Goal: Information Seeking & Learning: Learn about a topic

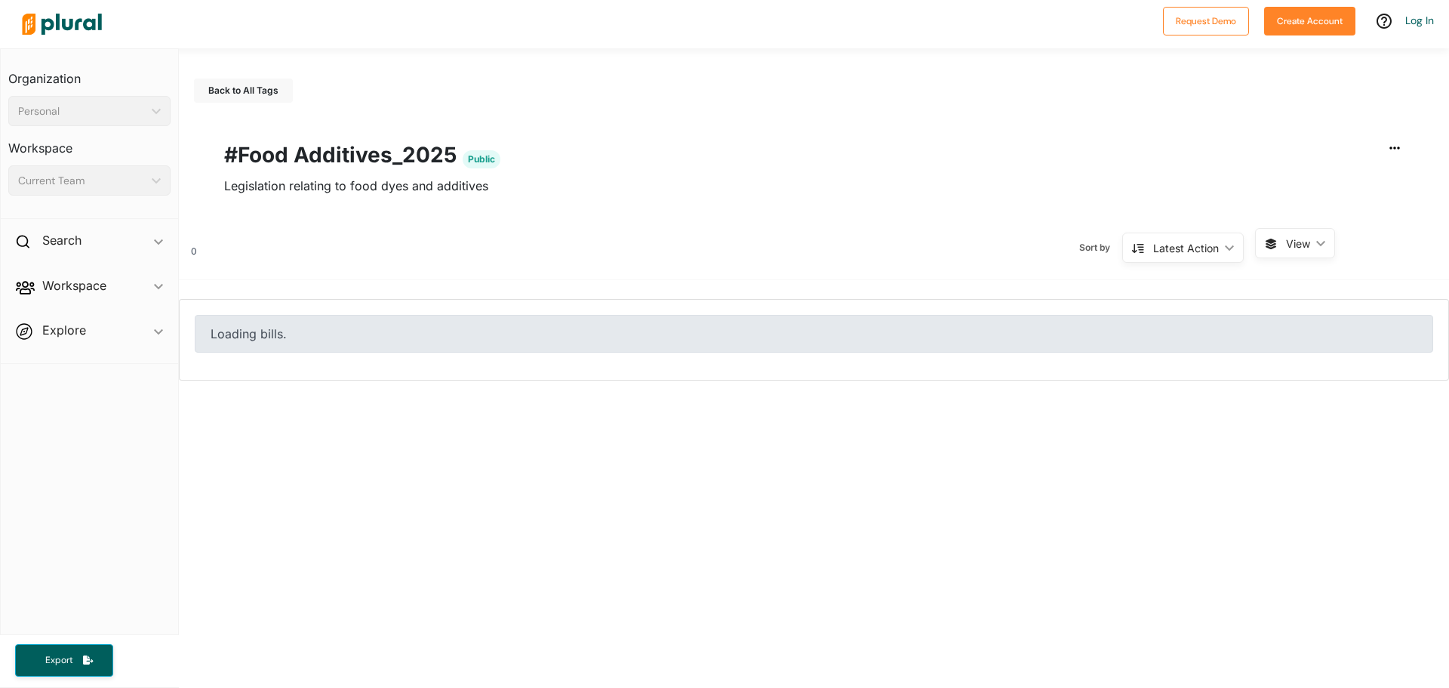
click at [94, 107] on div "Personal" at bounding box center [82, 111] width 128 height 16
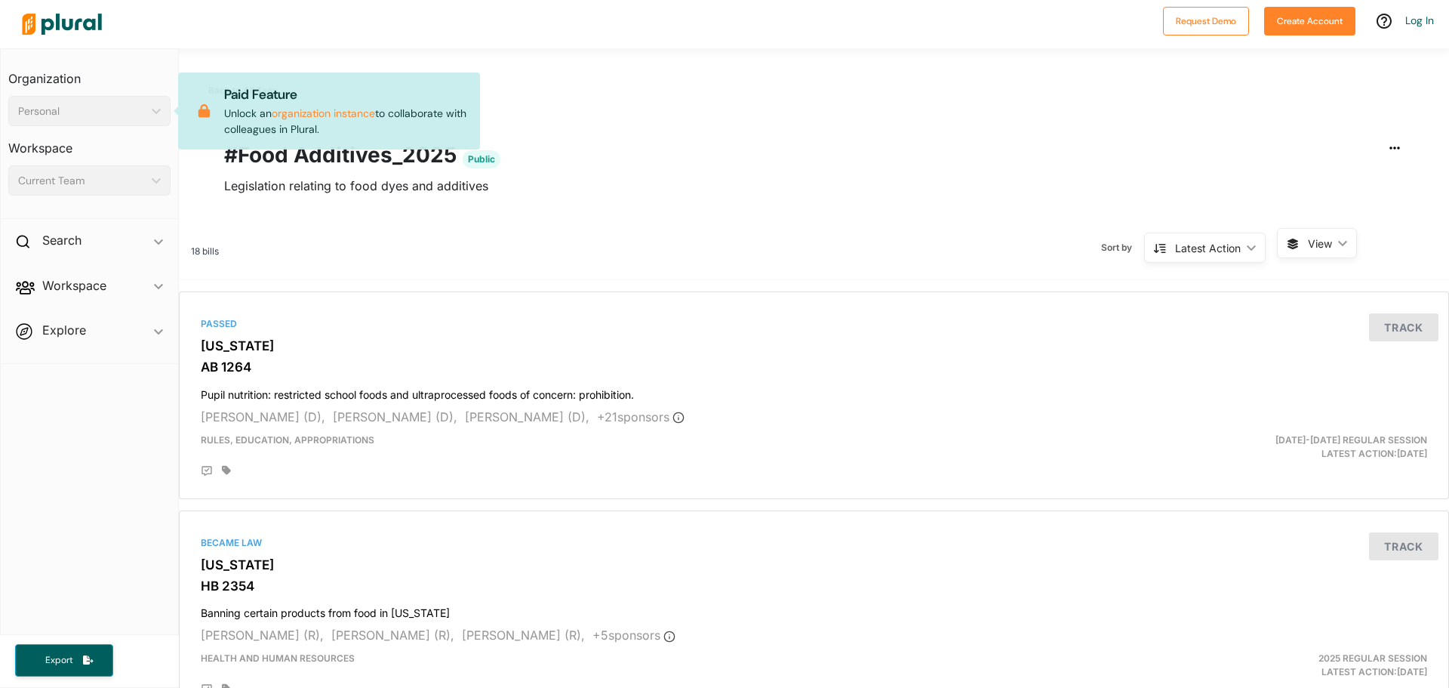
click at [94, 107] on div "Personal" at bounding box center [82, 111] width 128 height 16
click at [134, 110] on div "Personal" at bounding box center [82, 111] width 128 height 16
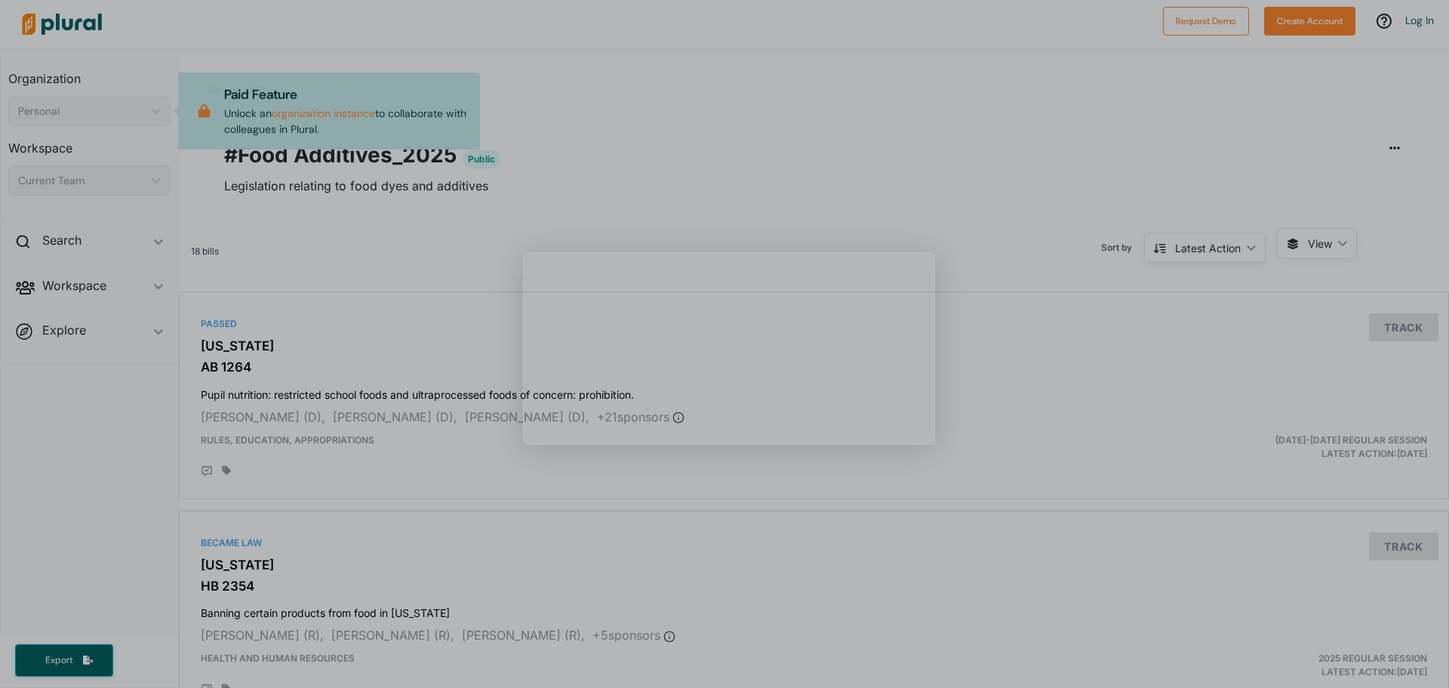
click at [628, 238] on div "Product tour overlay" at bounding box center [724, 344] width 1449 height 688
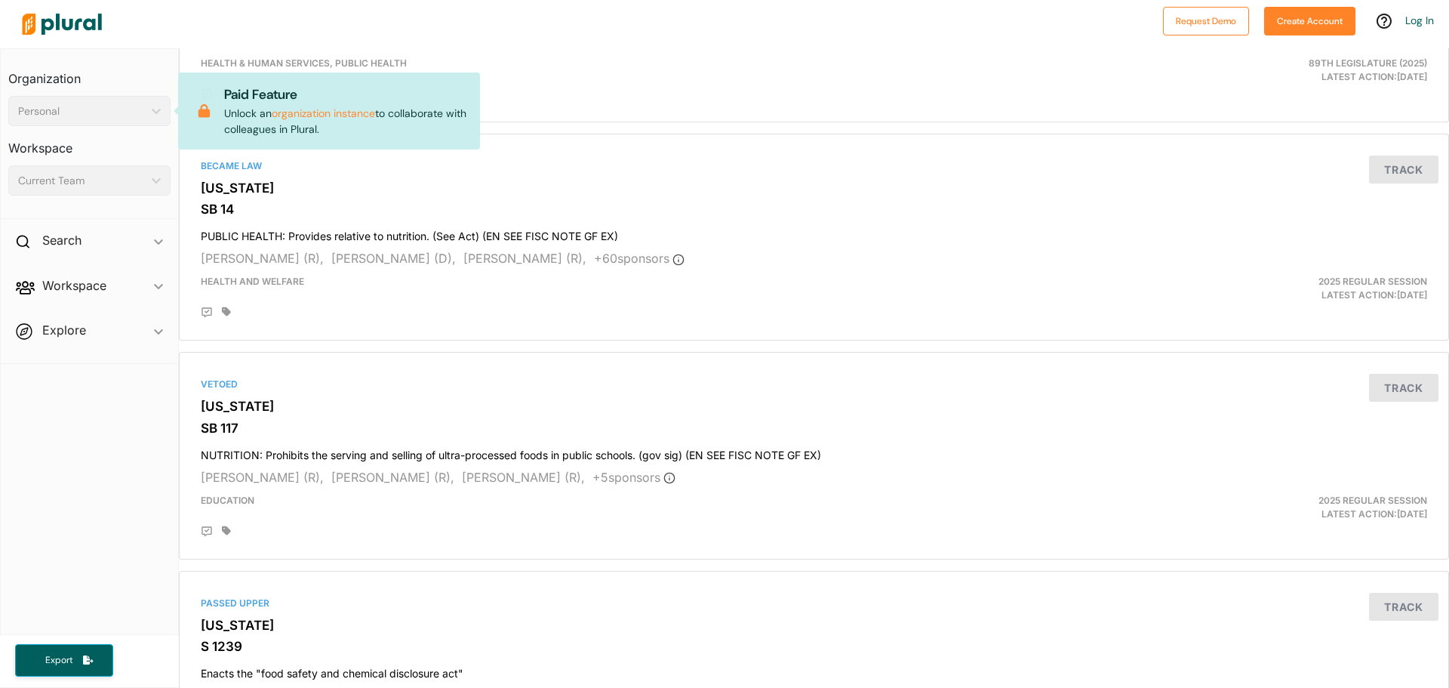
scroll to position [830, 0]
click at [146, 195] on div "Current Team ic_keyboard_arrow_down" at bounding box center [89, 180] width 162 height 30
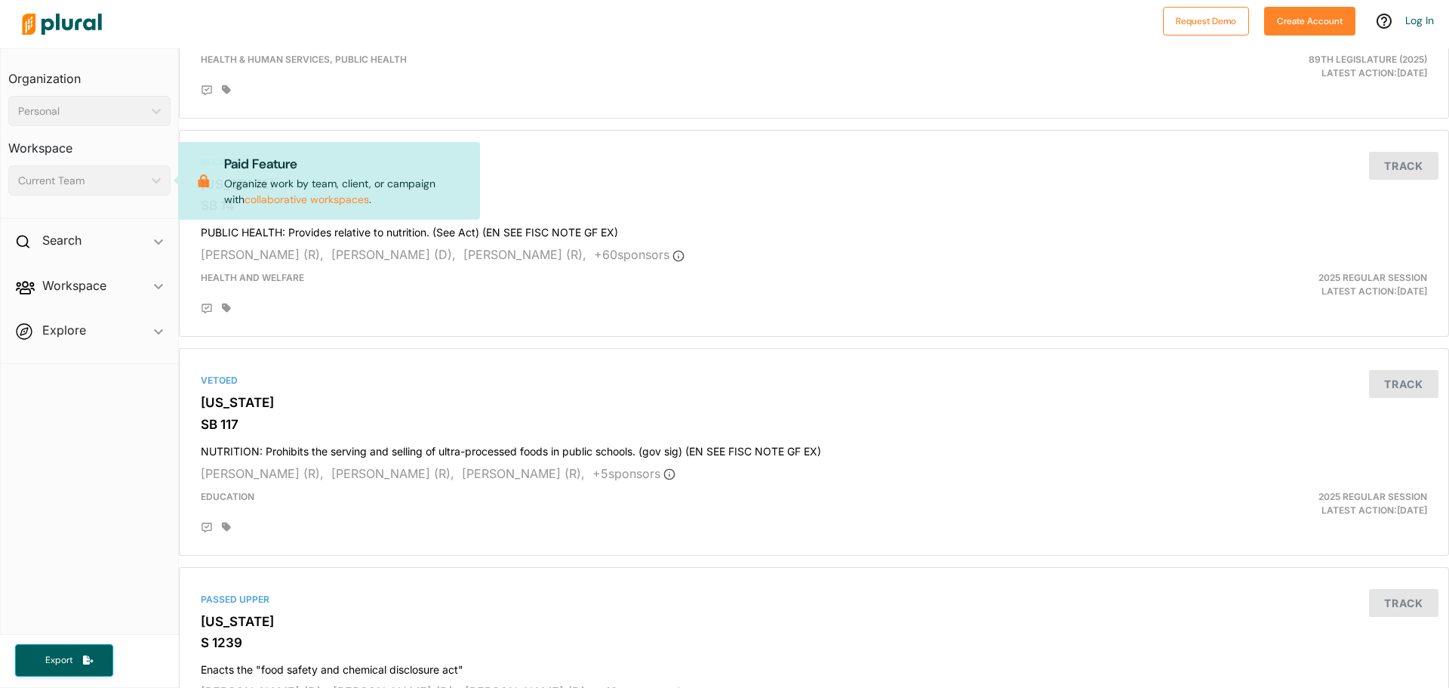
click at [139, 299] on span "Workspace ic_keyboard_arrow_down Members Bills Tags Saved Searches Activity" at bounding box center [89, 288] width 177 height 41
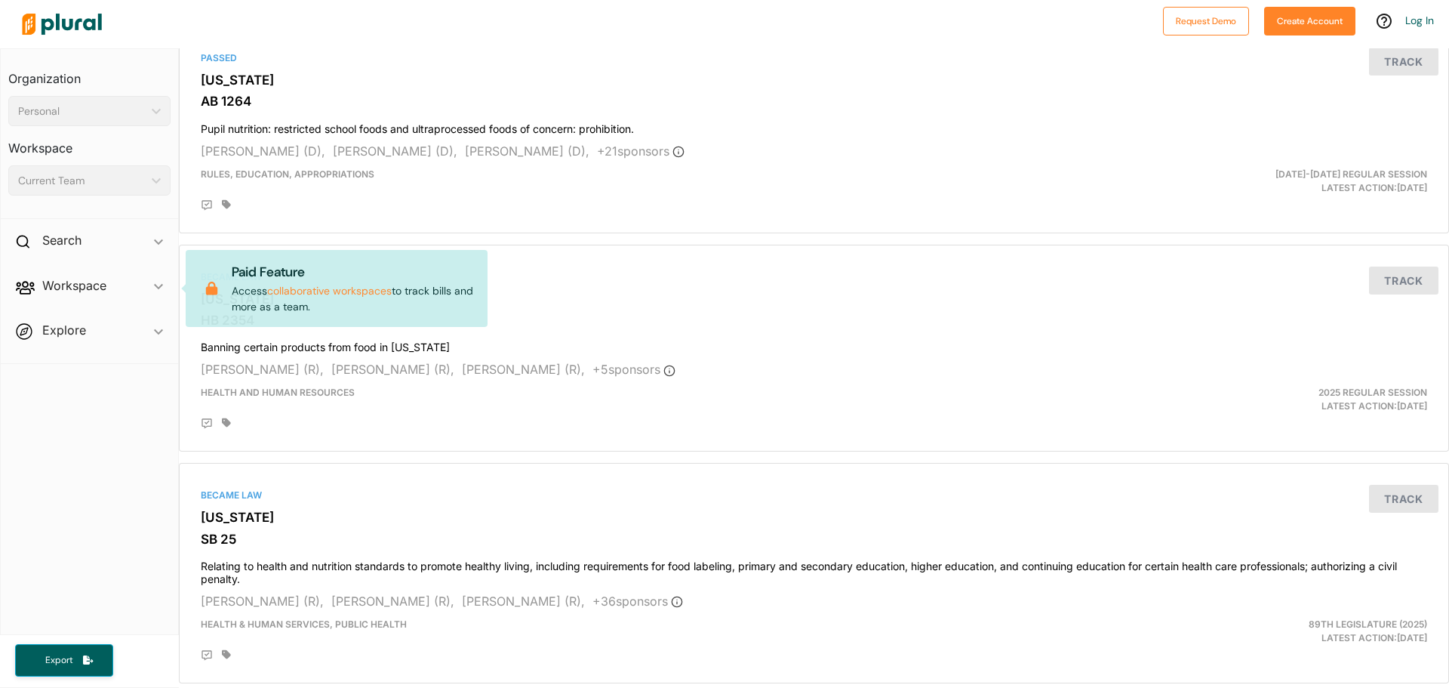
scroll to position [75, 0]
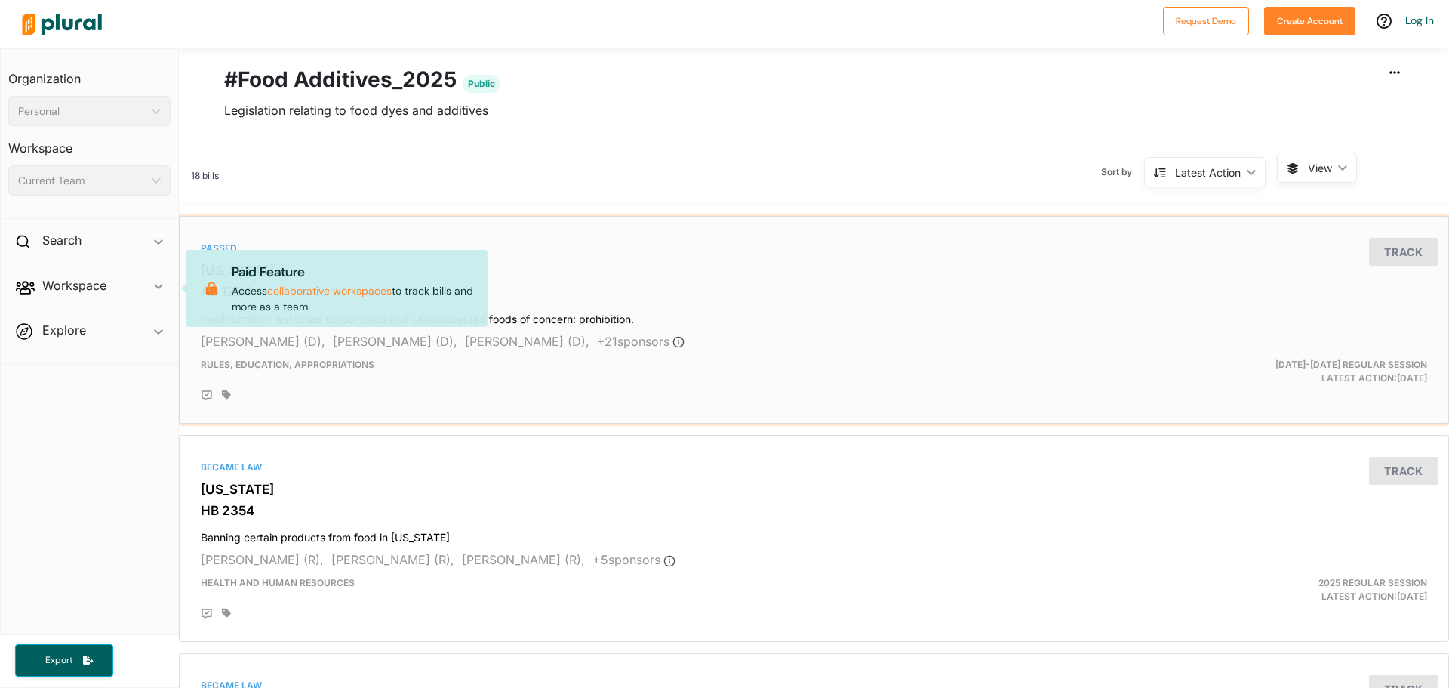
click at [377, 388] on div at bounding box center [814, 393] width 1226 height 17
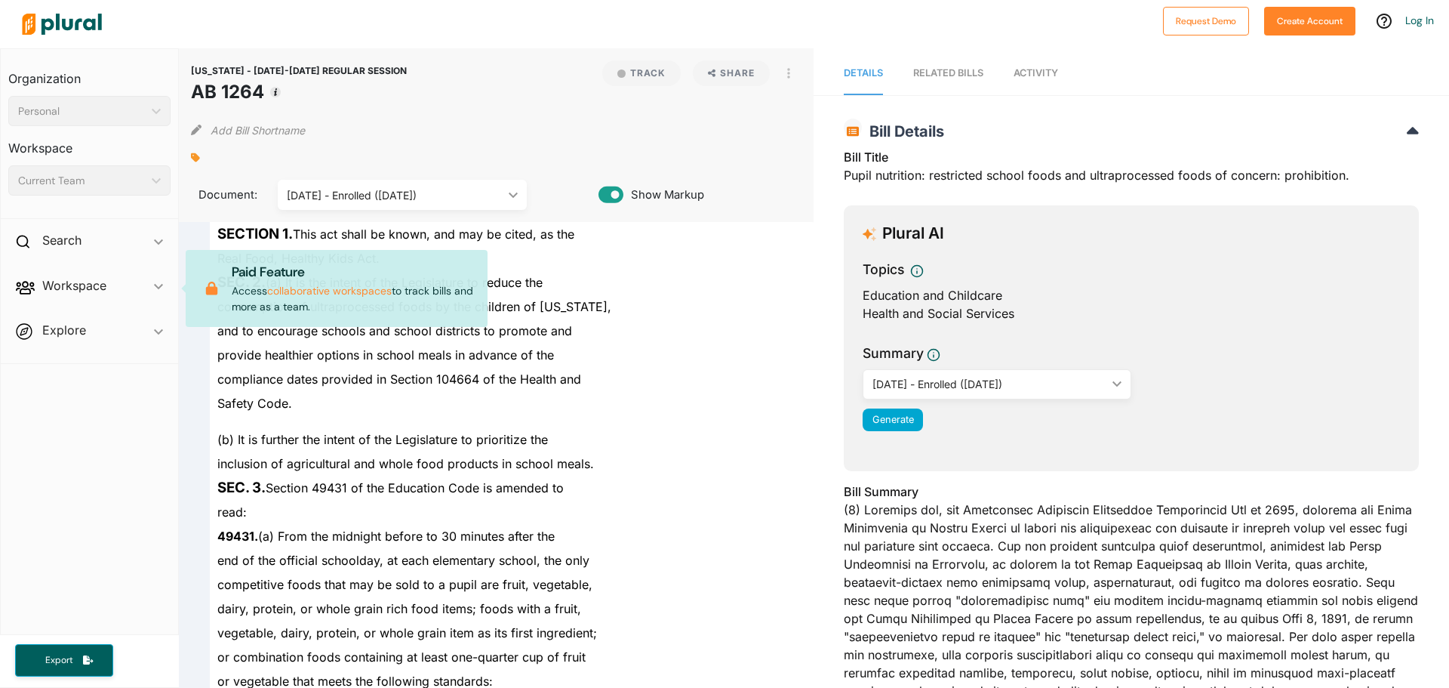
click at [85, 17] on img at bounding box center [62, 24] width 106 height 53
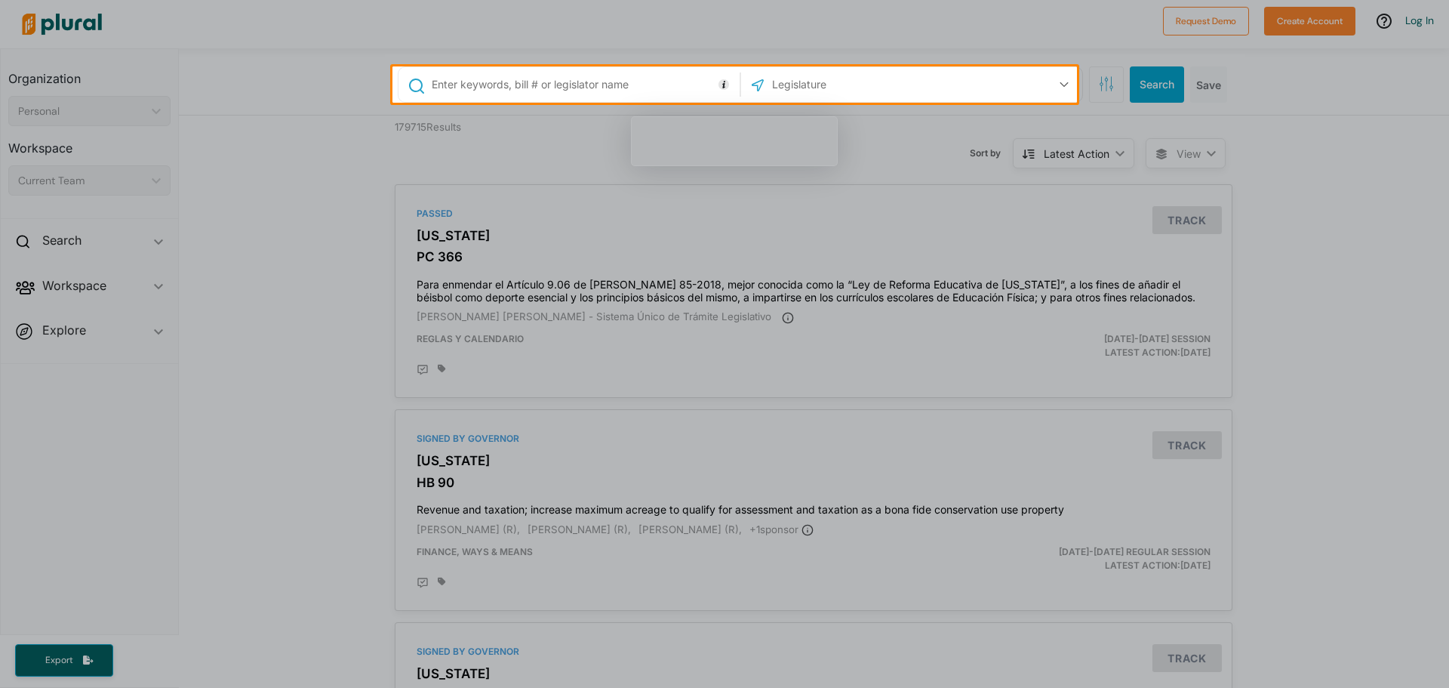
click at [926, 225] on div at bounding box center [724, 395] width 1449 height 585
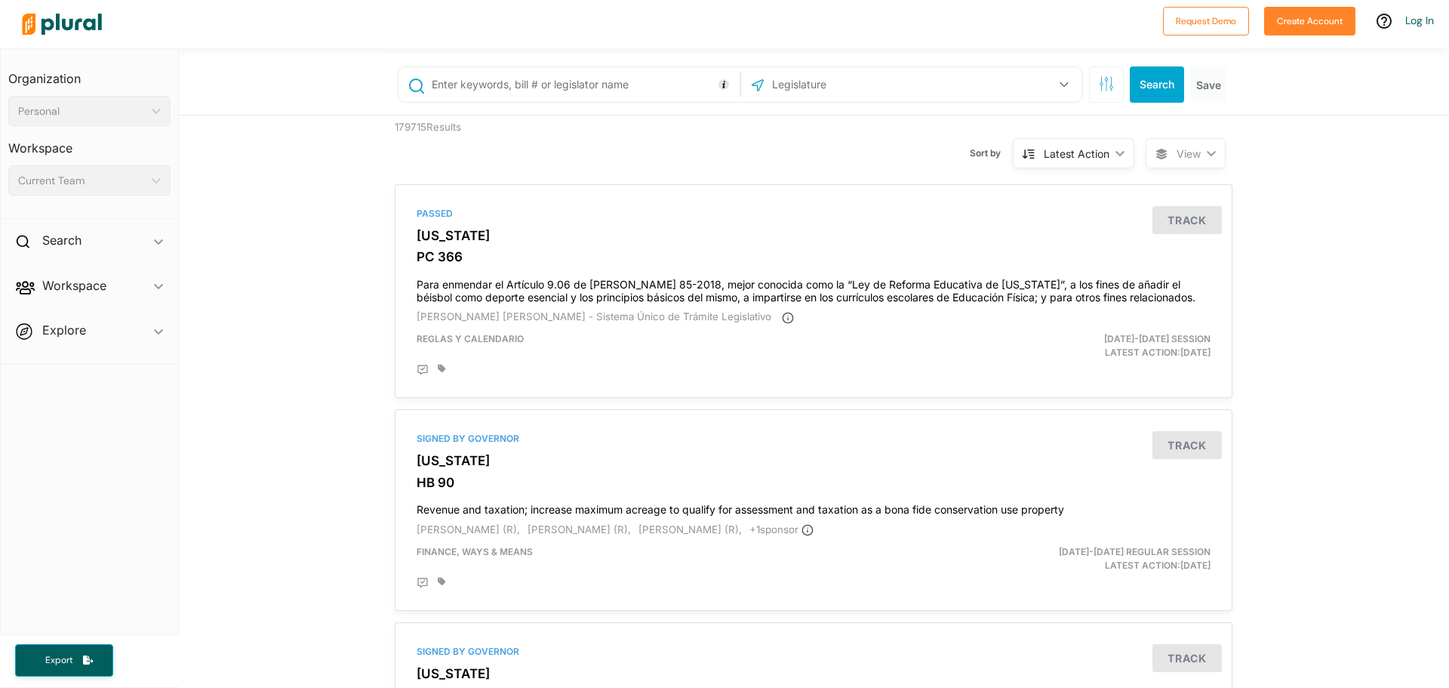
click at [915, 80] on div "US Congress [US_STATE] [US_STATE] [US_STATE] [US_STATE] [US_STATE] [US_STATE] […" at bounding box center [912, 84] width 334 height 29
click at [1065, 86] on button "button" at bounding box center [1064, 84] width 29 height 29
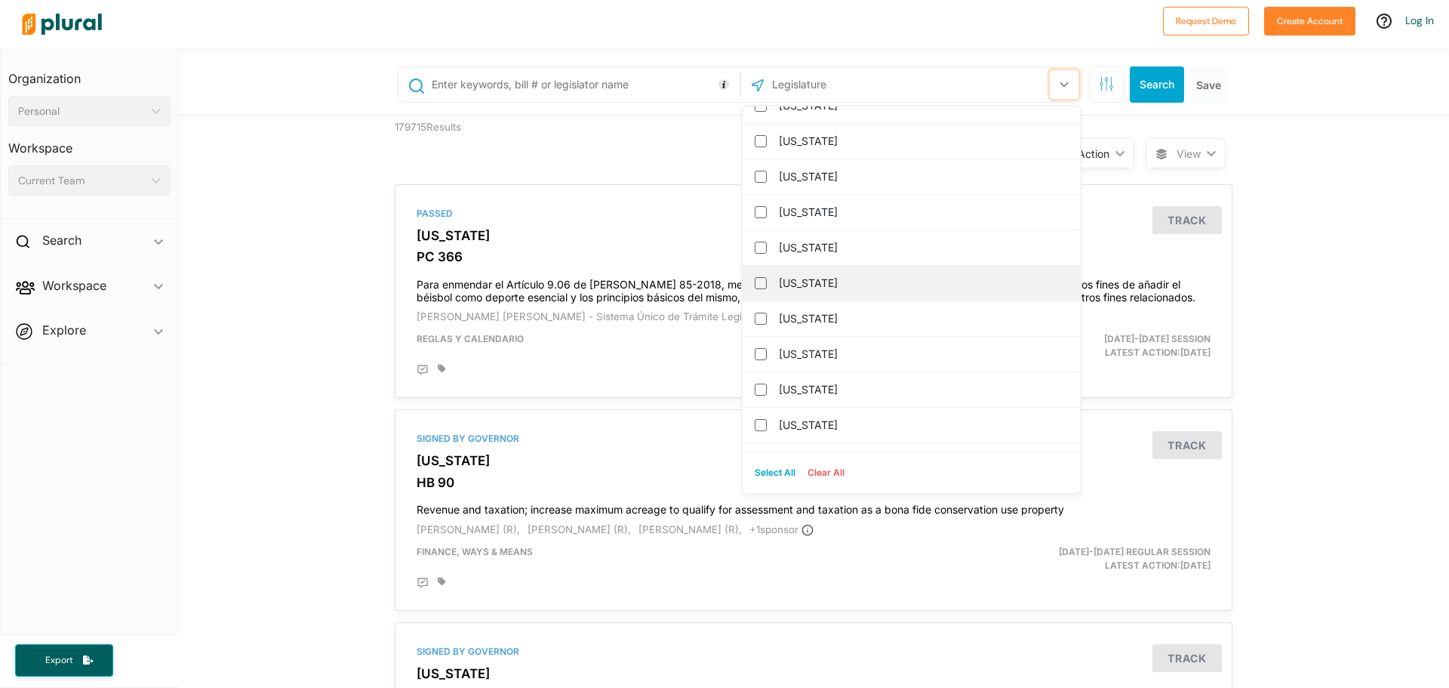
scroll to position [528, 0]
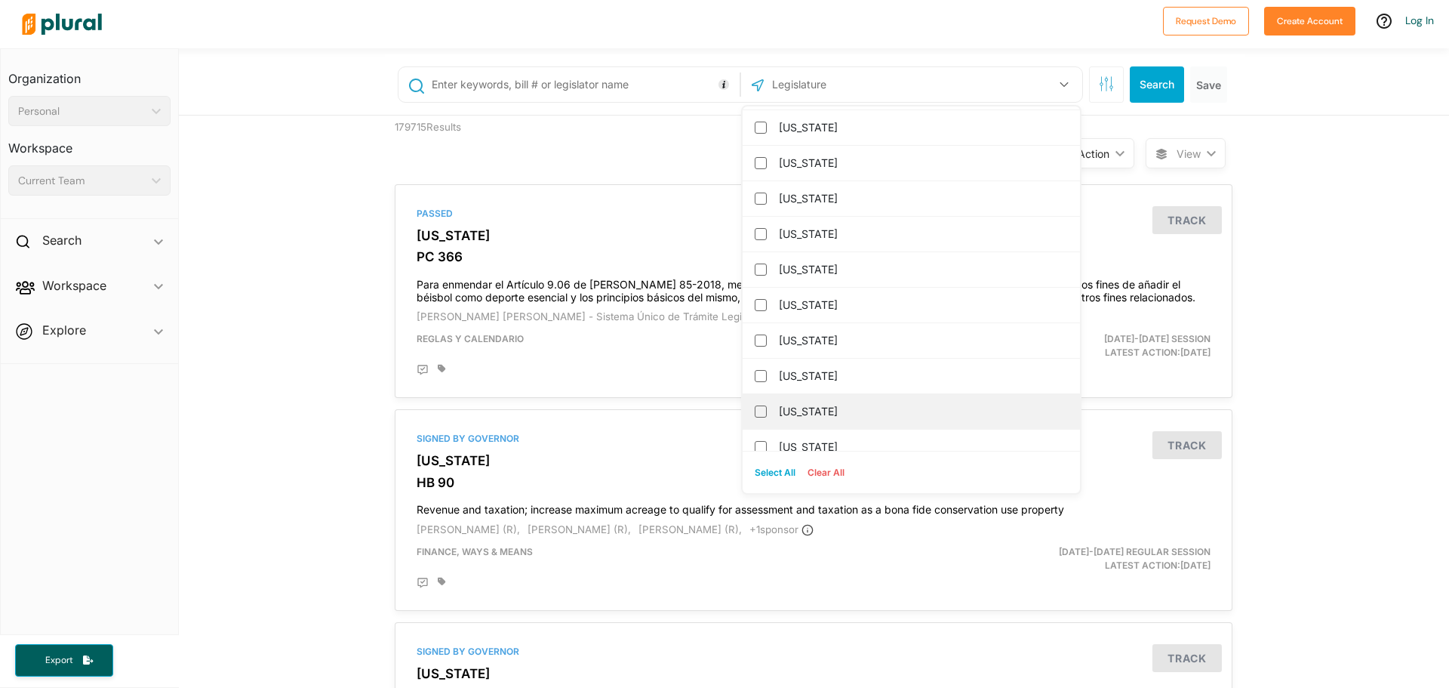
click at [841, 405] on label "[US_STATE]" at bounding box center [922, 411] width 286 height 23
click at [767, 405] on input "[US_STATE]" at bounding box center [761, 411] width 12 height 12
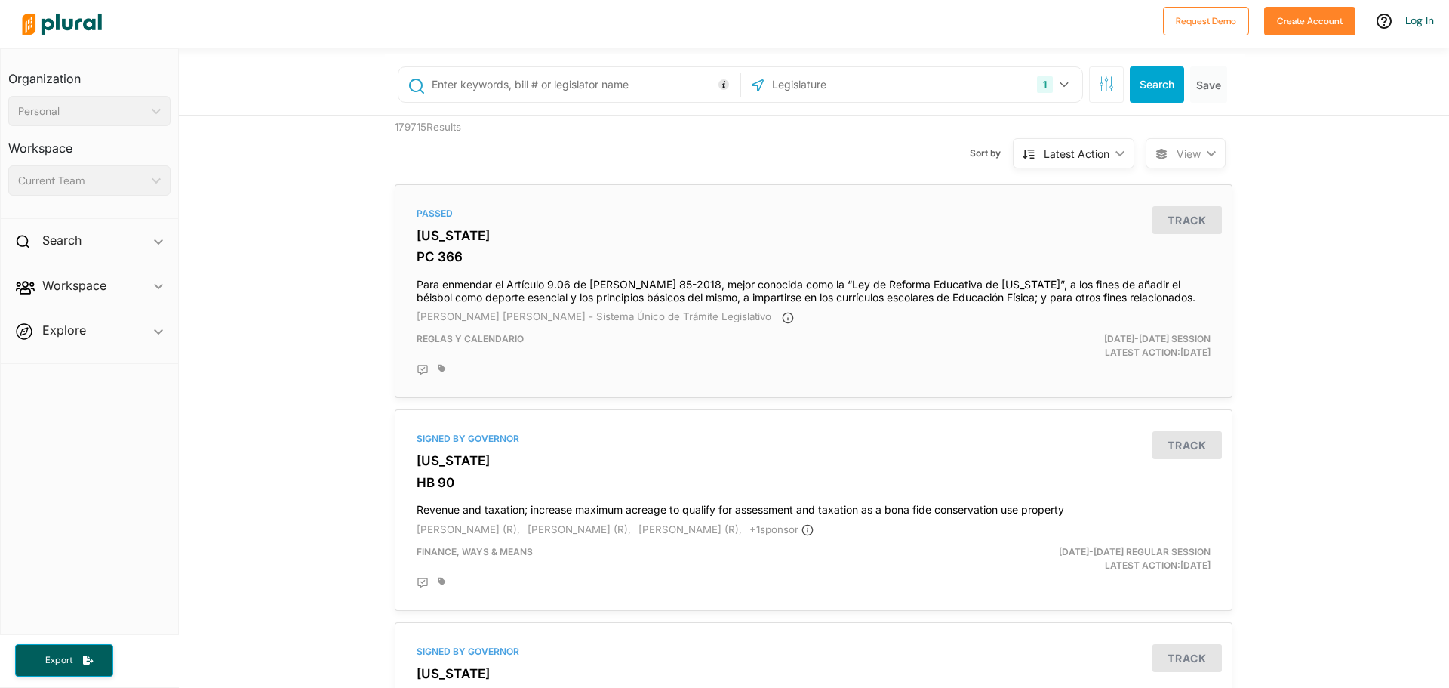
scroll to position [151, 0]
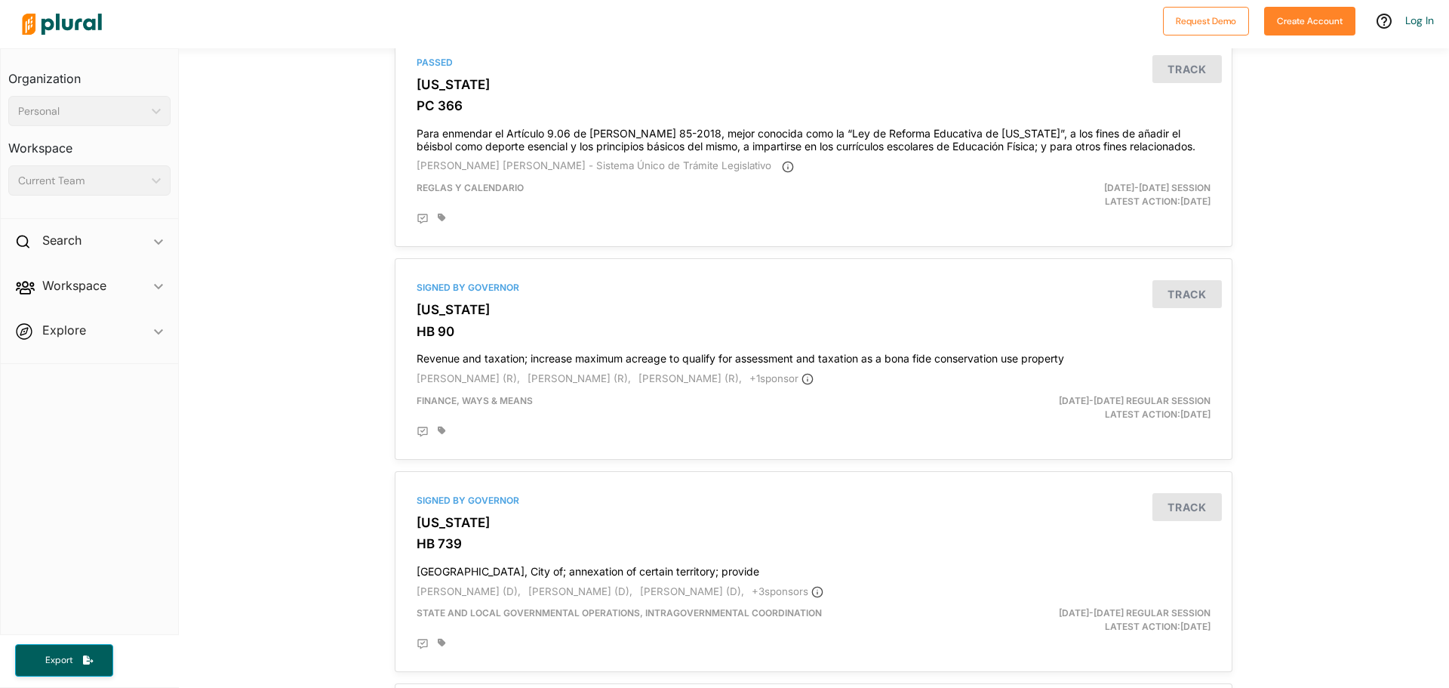
click at [72, 178] on div "Current Team" at bounding box center [82, 181] width 128 height 16
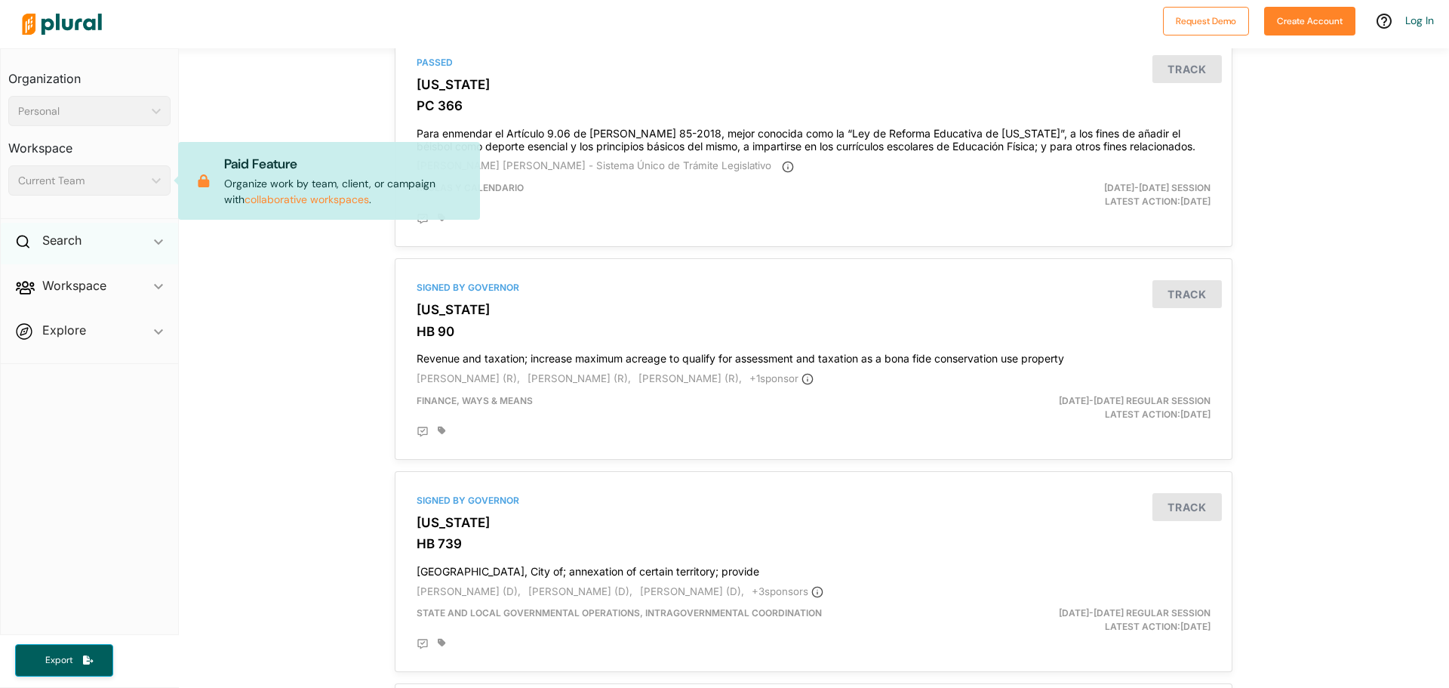
click at [97, 244] on div "Search ic_keyboard_arrow_down" at bounding box center [89, 243] width 177 height 41
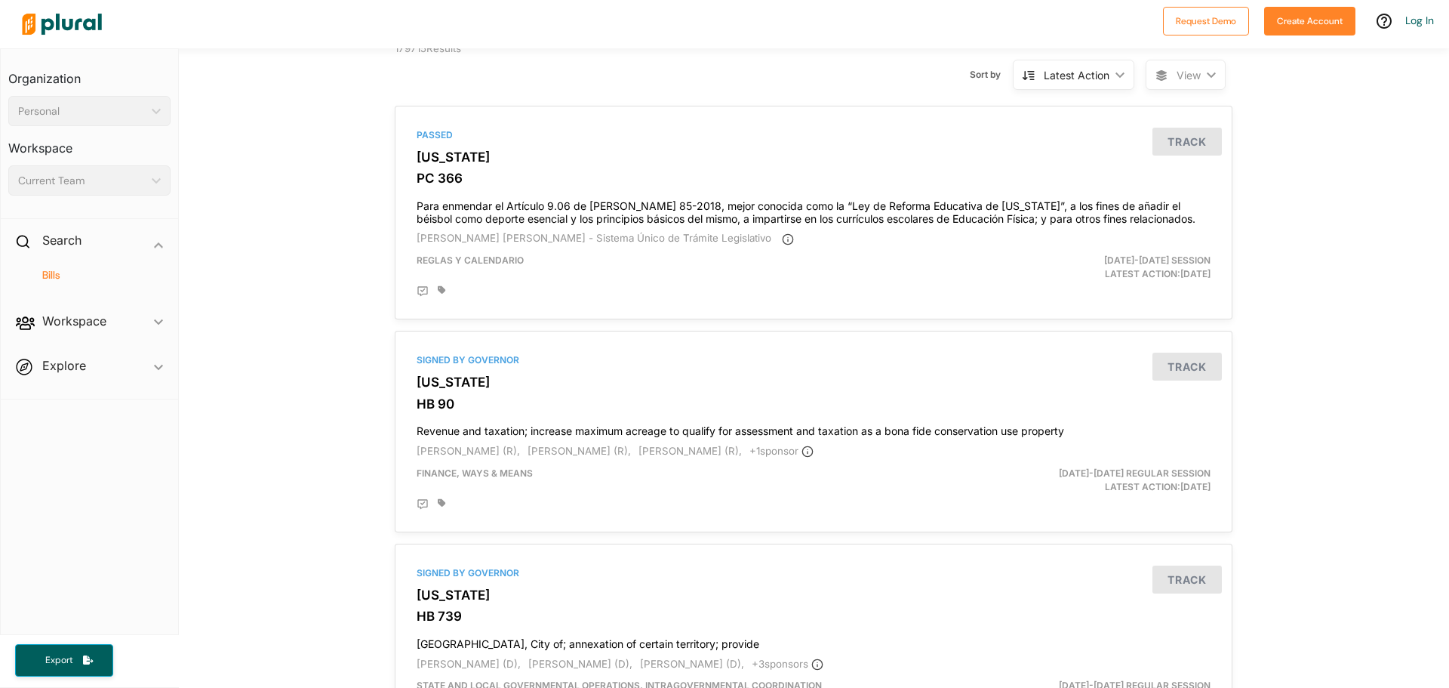
scroll to position [0, 0]
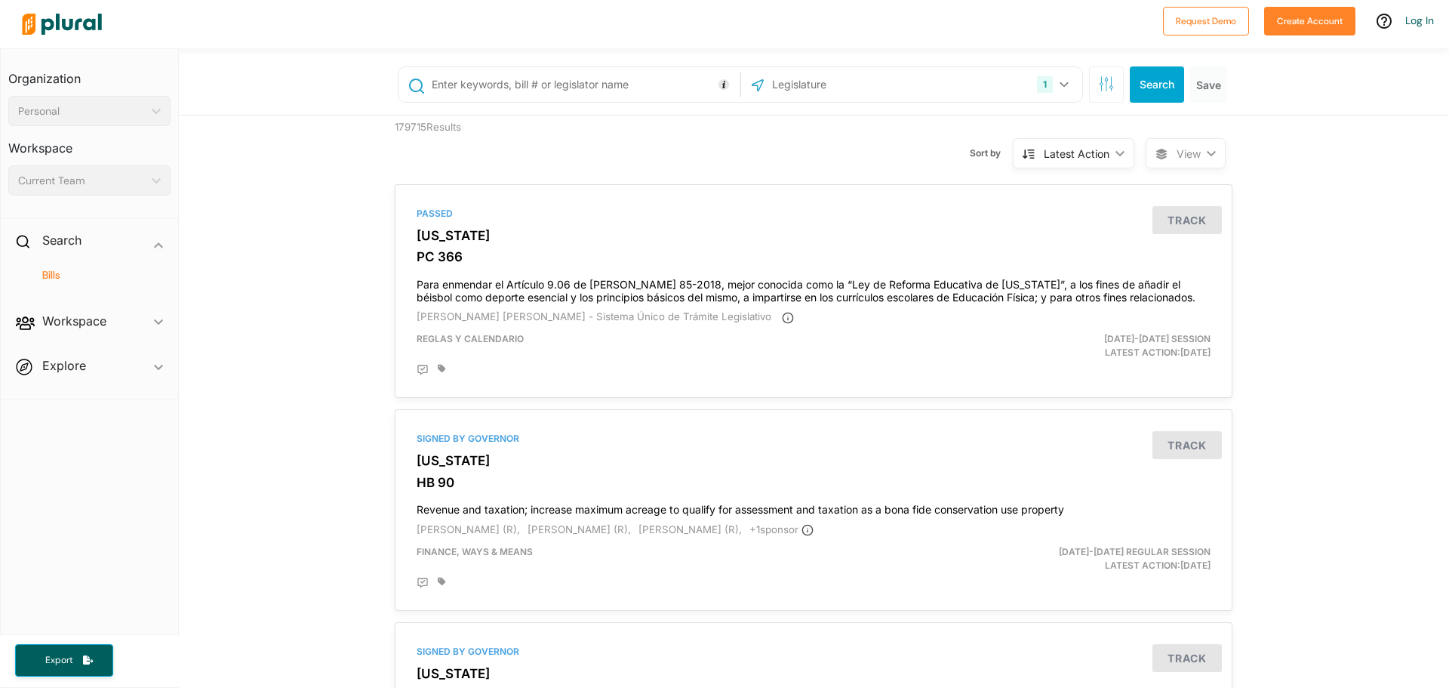
click at [565, 86] on input "text" at bounding box center [583, 84] width 306 height 29
type input "food"
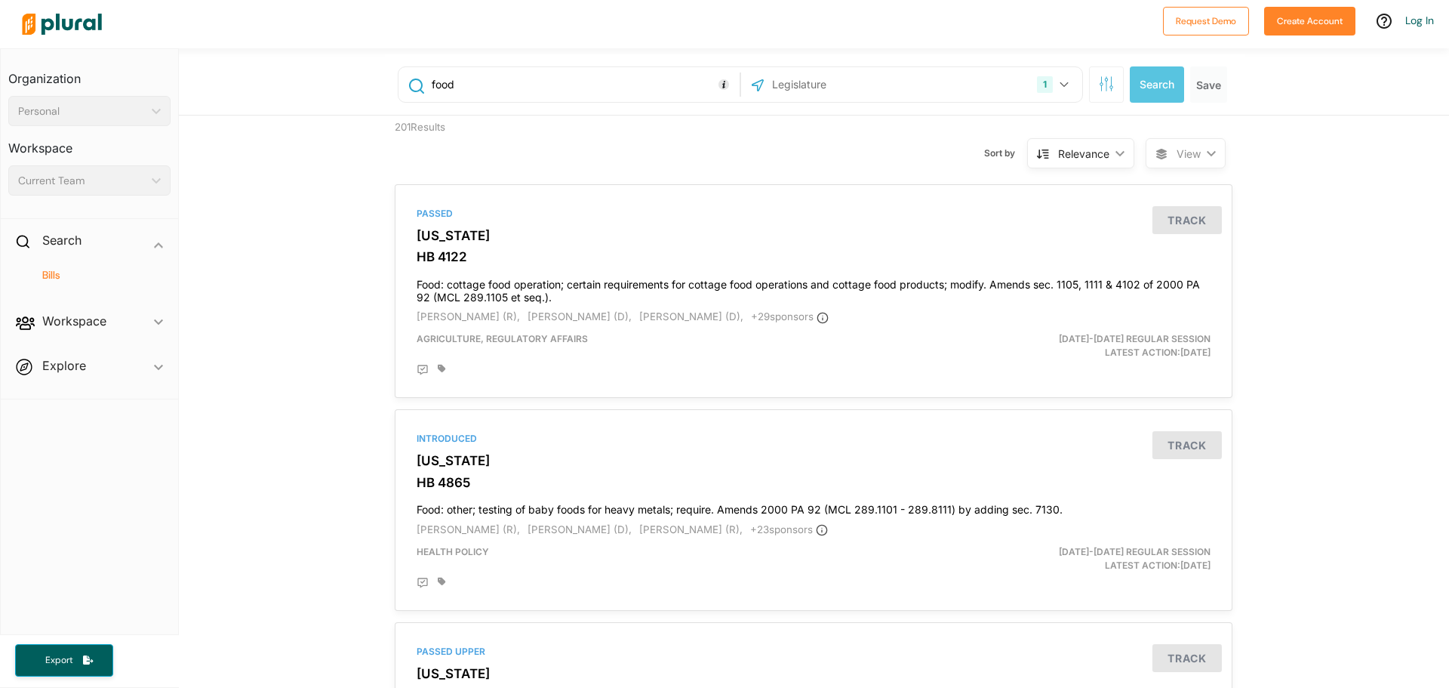
click at [858, 82] on input "text" at bounding box center [852, 84] width 162 height 29
click at [703, 220] on div "Passed [US_STATE] HB 4122 Food: cottage food operation; certain requirements fo…" at bounding box center [814, 291] width 824 height 200
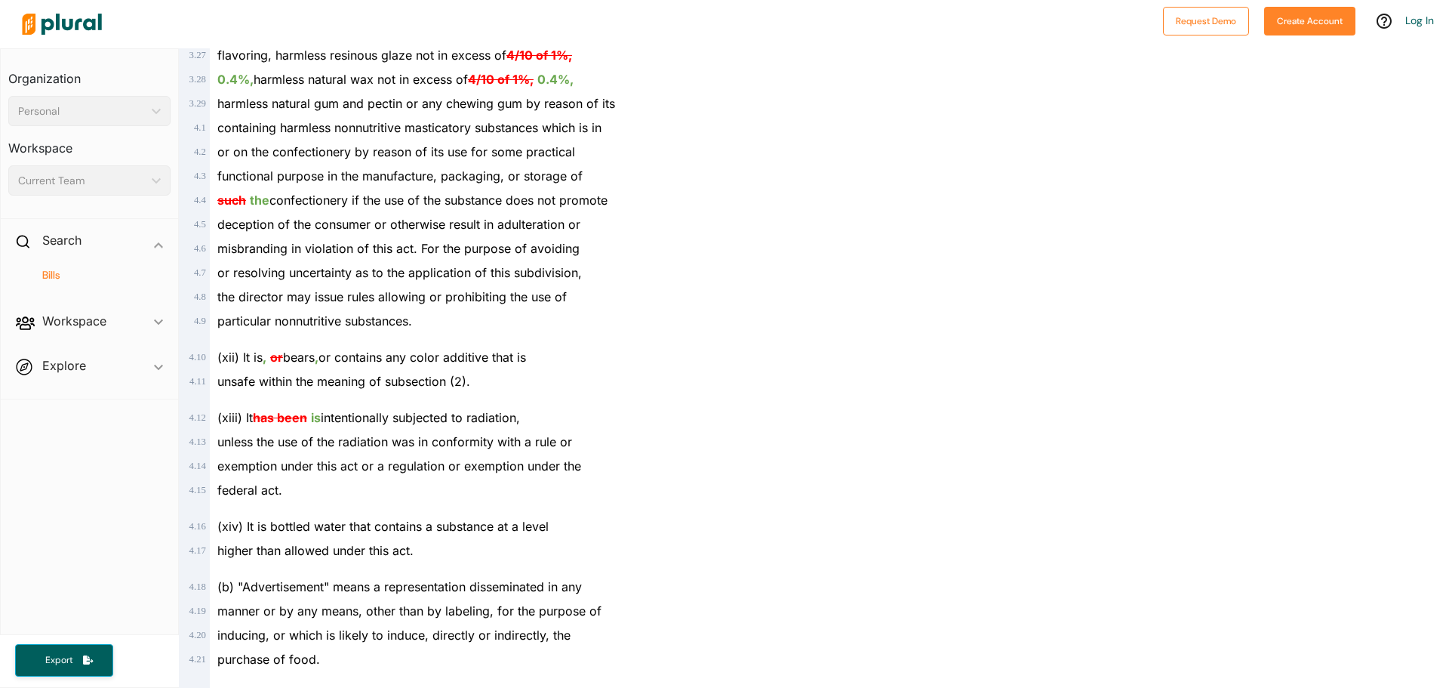
scroll to position [1660, 0]
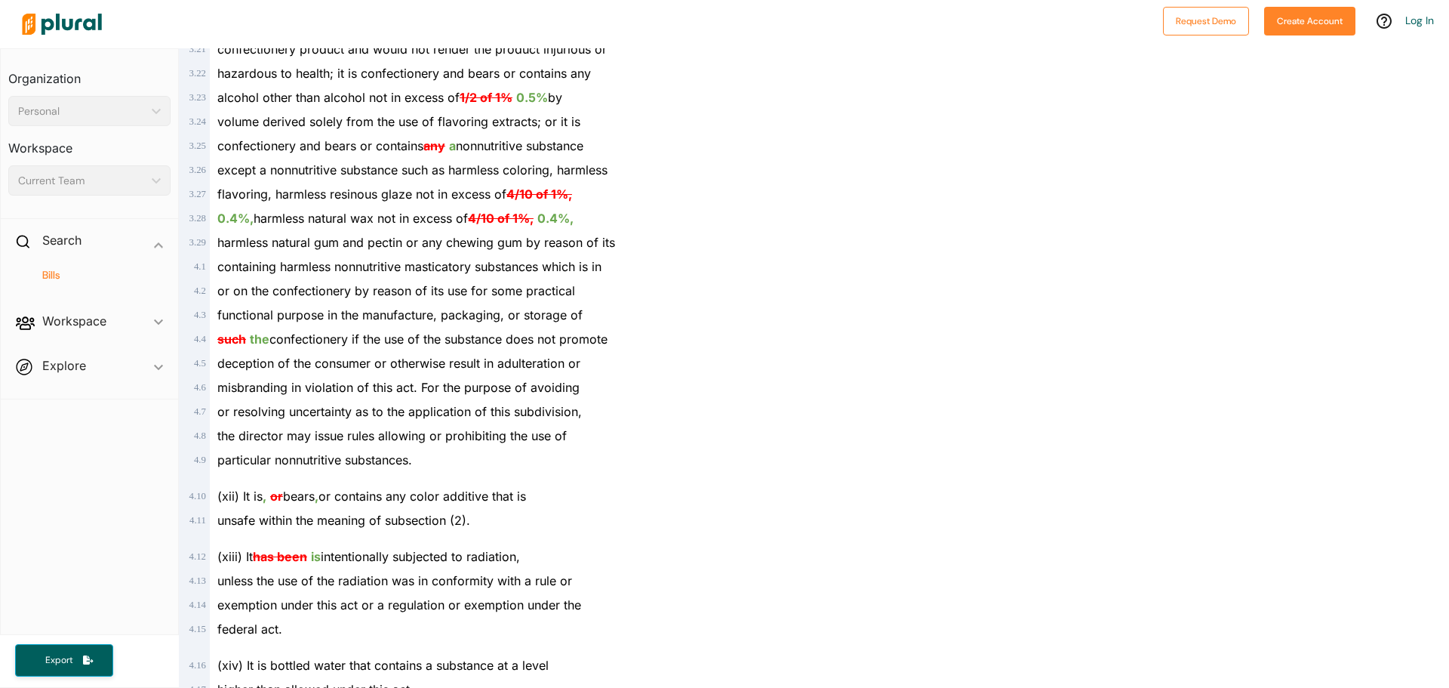
click at [93, 115] on div "Personal" at bounding box center [82, 111] width 128 height 16
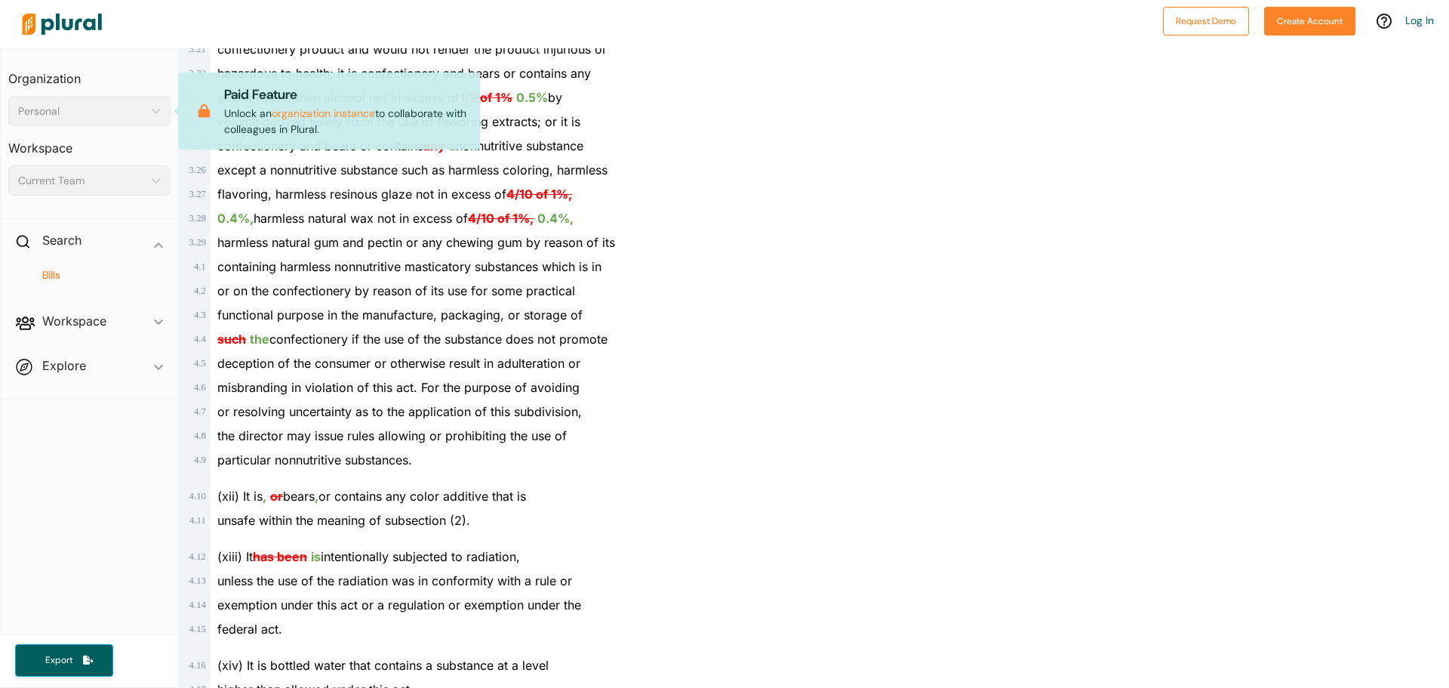
click at [99, 165] on div "Workspace Current Team ic_keyboard_arrow_down" at bounding box center [89, 160] width 162 height 69
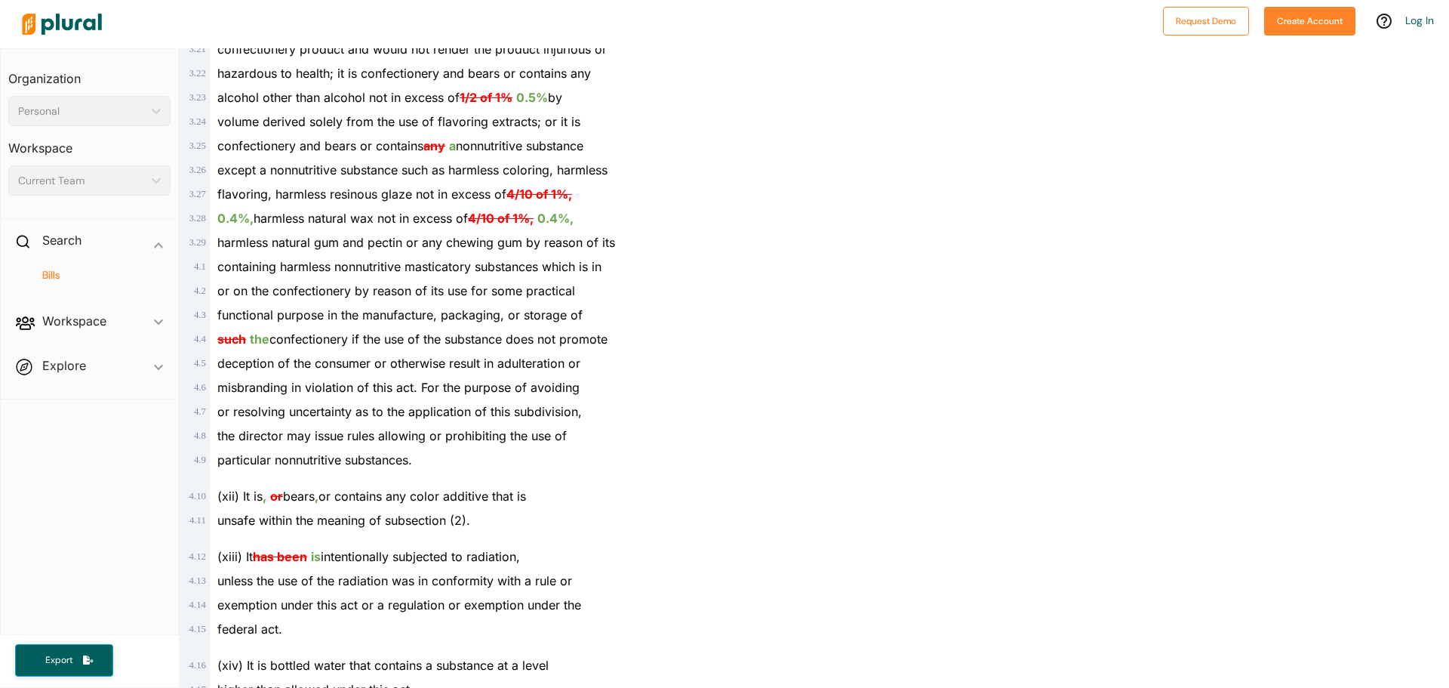
click at [101, 176] on div "Current Team" at bounding box center [82, 181] width 128 height 16
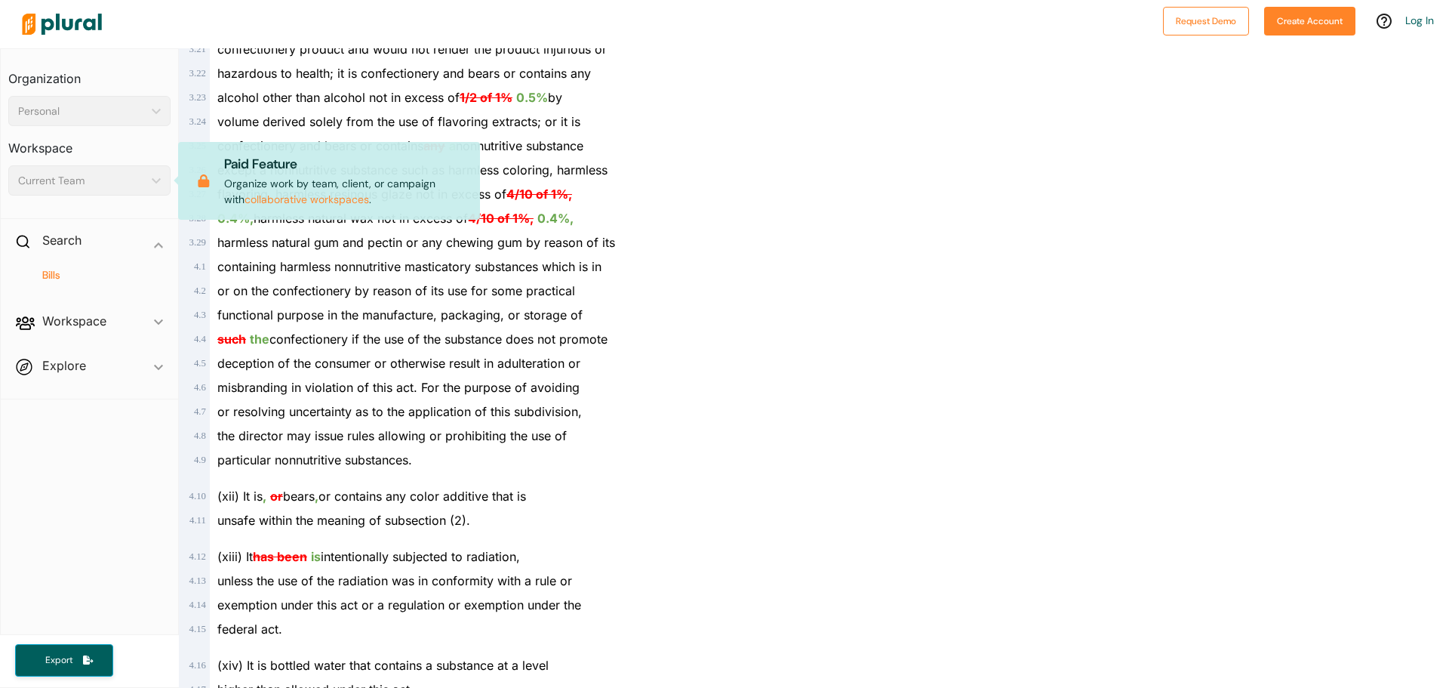
click at [110, 317] on span "Workspace ic_keyboard_arrow_down Members Bills Tags Saved Searches Activity" at bounding box center [89, 323] width 177 height 41
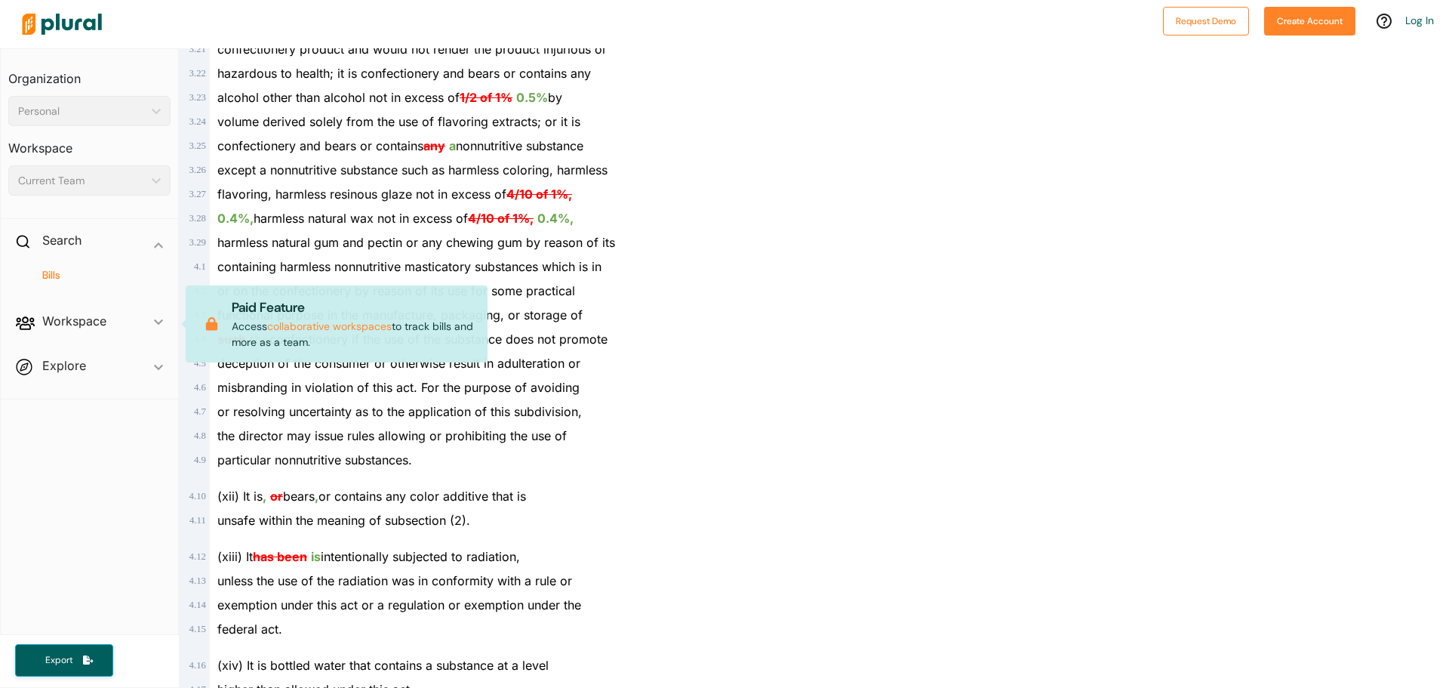
click at [140, 374] on span "Explore ic_keyboard_arrow_down Overview" at bounding box center [89, 368] width 177 height 41
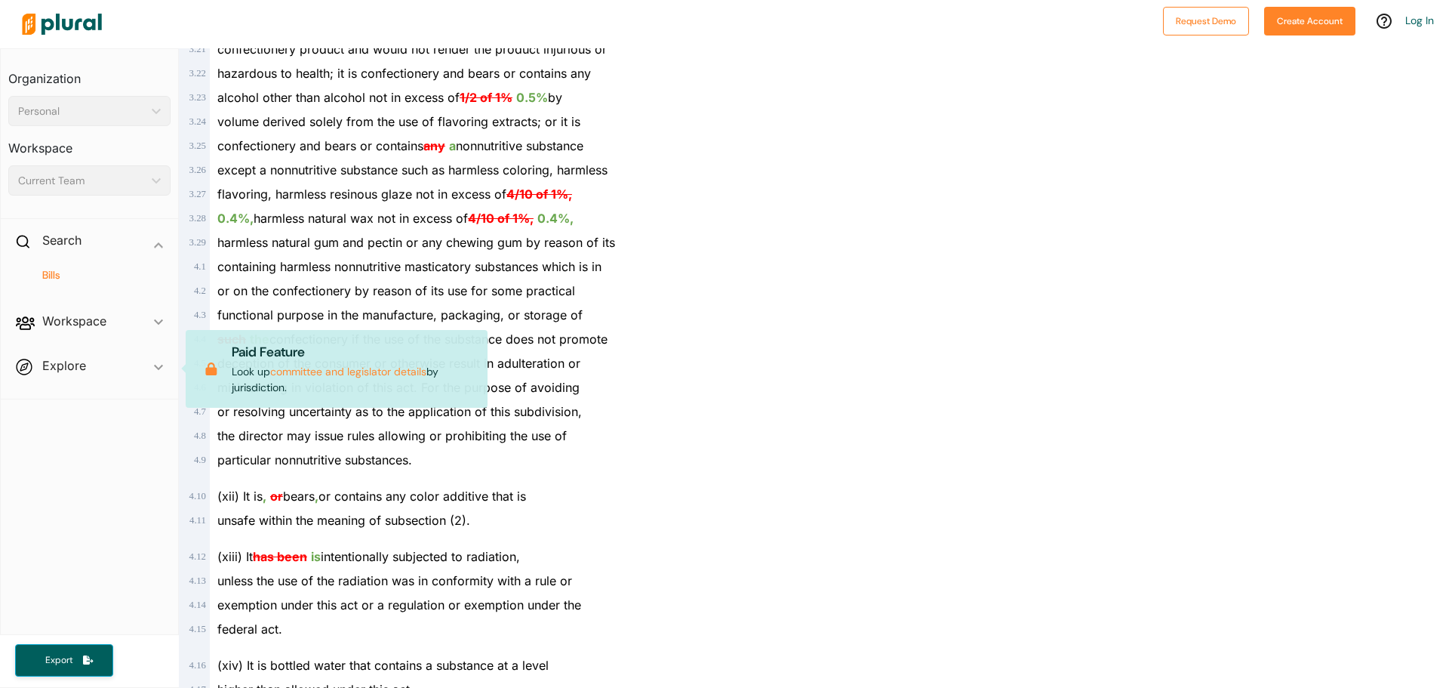
click at [773, 272] on div "containing harmless nonnutritive masticatory substances which is in" at bounding box center [503, 266] width 587 height 24
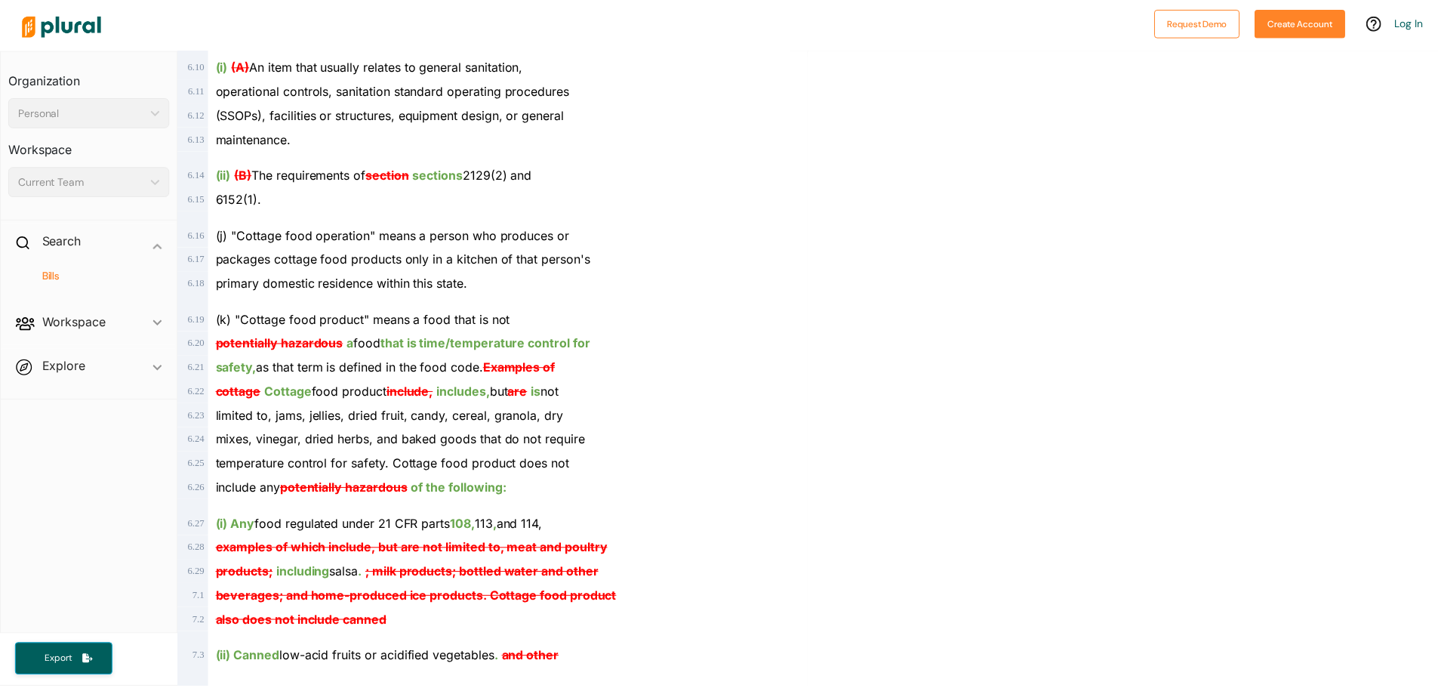
scroll to position [3925, 0]
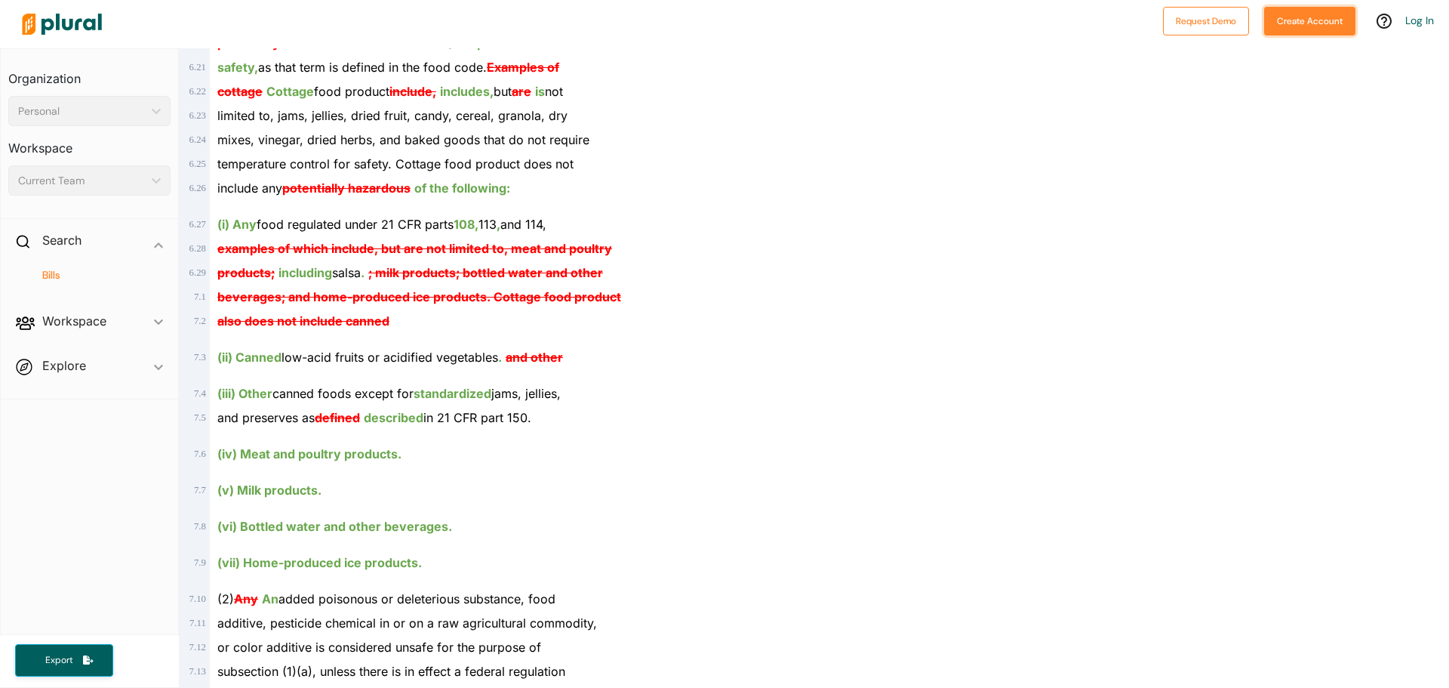
click at [1333, 17] on button "Create Account" at bounding box center [1309, 21] width 91 height 29
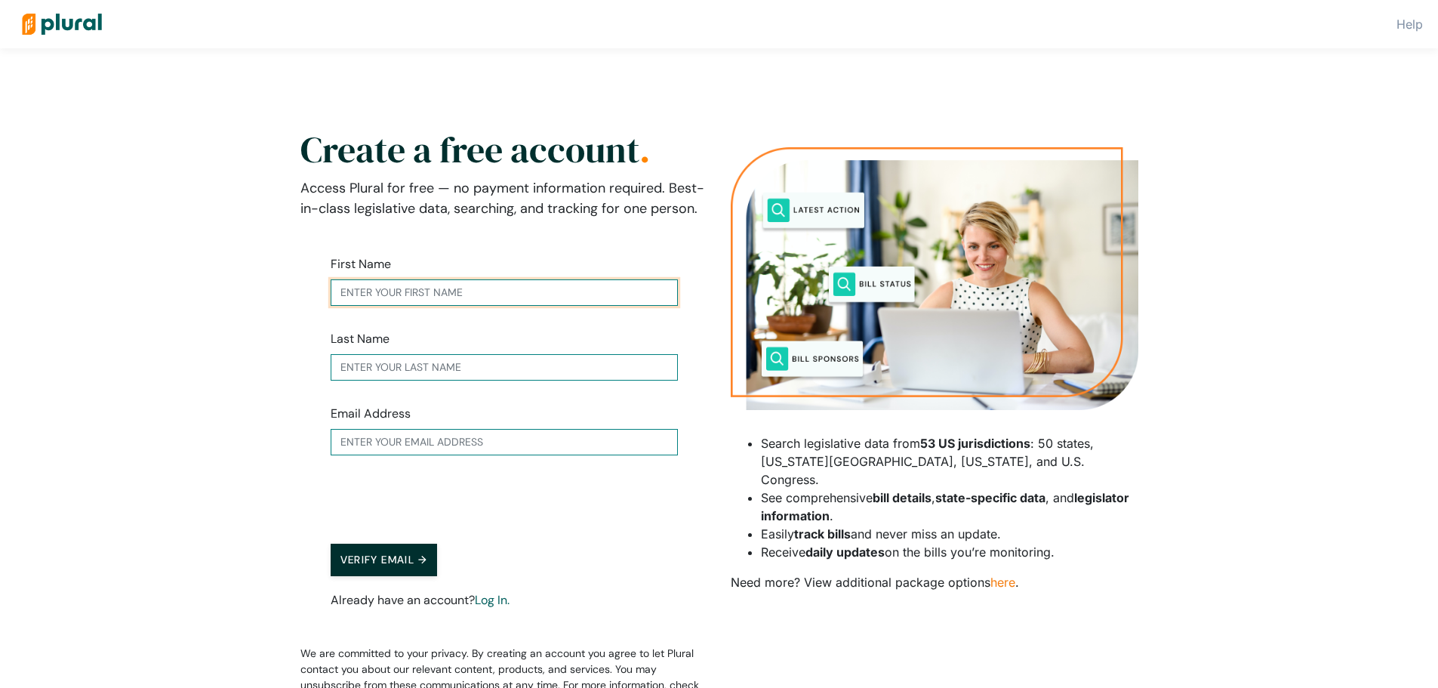
click at [417, 288] on input "text" at bounding box center [504, 292] width 347 height 26
type input "[PERSON_NAME]"
type input "[EMAIL_ADDRESS][DOMAIN_NAME]"
click at [394, 555] on button "Verify Email →" at bounding box center [384, 559] width 107 height 32
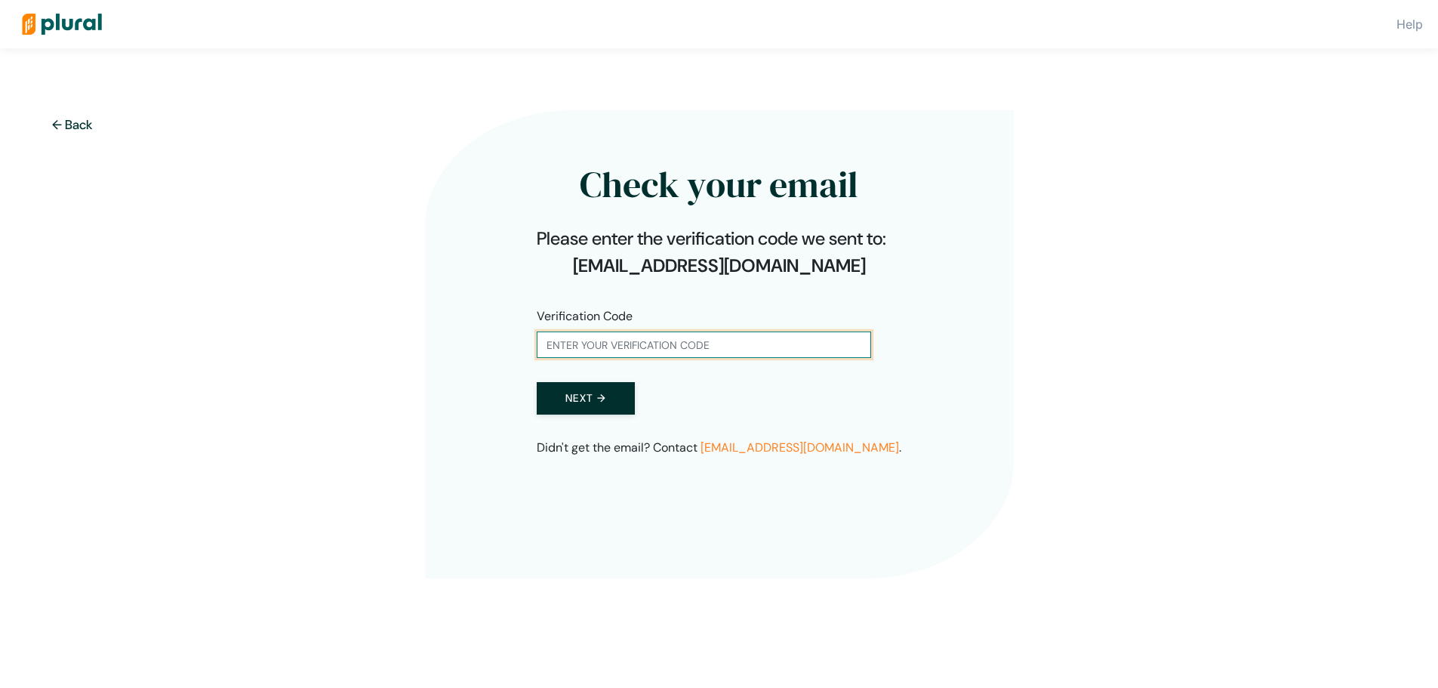
click at [571, 337] on input "text" at bounding box center [704, 344] width 334 height 26
paste input "980252"
type input "980252"
click at [592, 402] on button "Next →" at bounding box center [586, 398] width 98 height 32
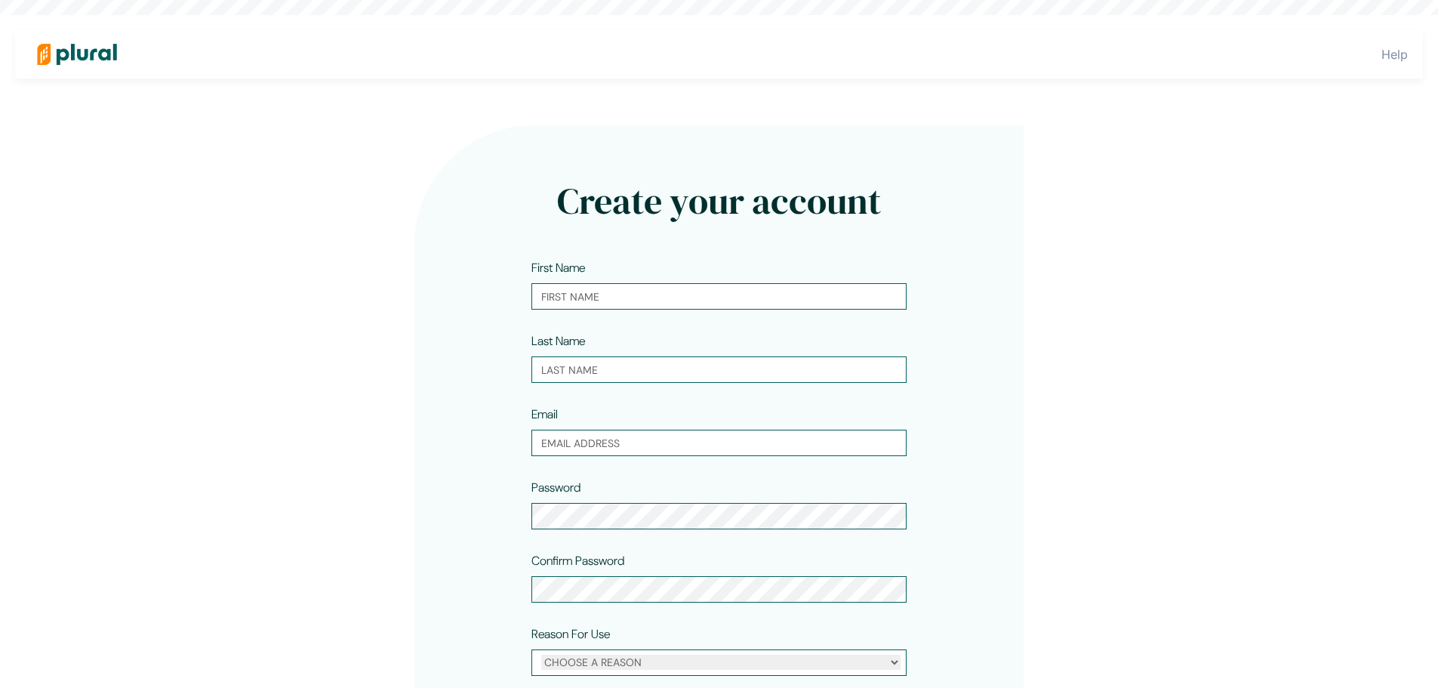
type input "[PERSON_NAME]"
type input "[EMAIL_ADDRESS][DOMAIN_NAME]"
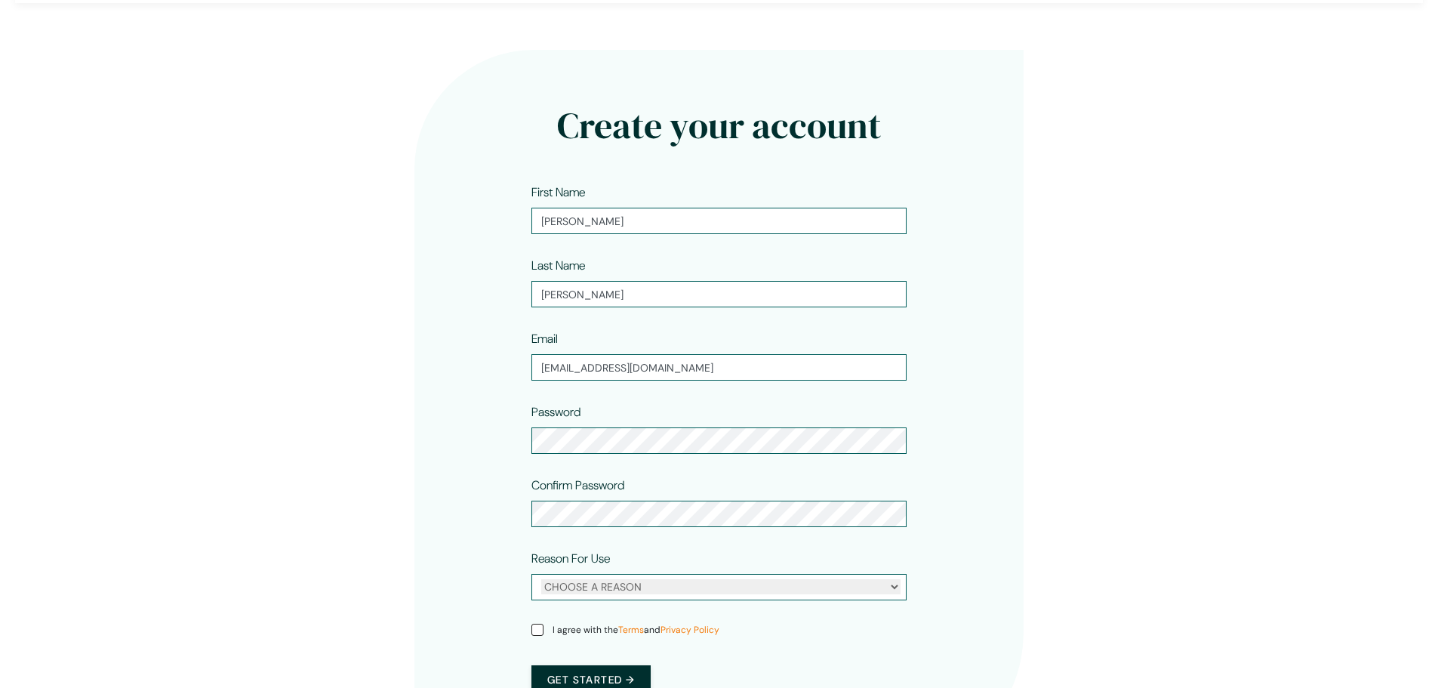
scroll to position [177, 0]
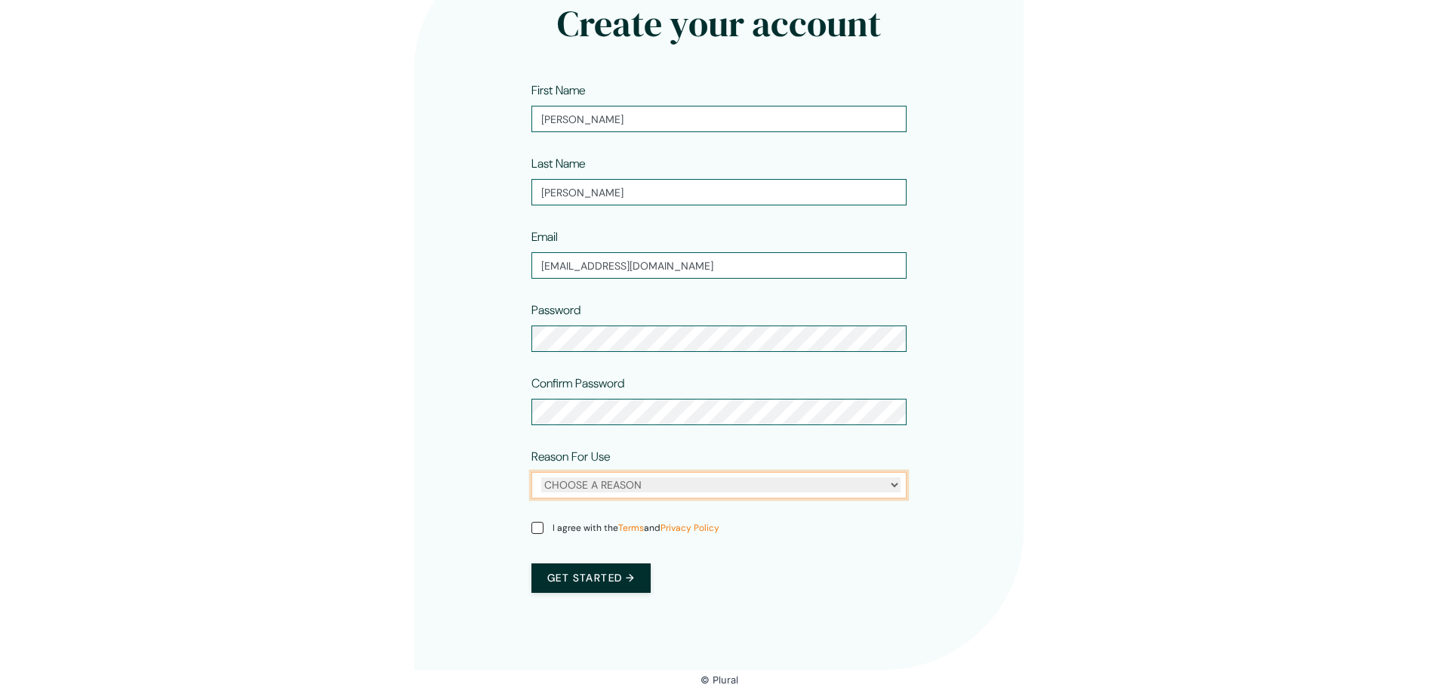
click at [674, 491] on select "CHOOSE A REASON Personal Professional" at bounding box center [720, 484] width 359 height 15
select select "personal"
click at [541, 477] on select "CHOOSE A REASON Personal Professional" at bounding box center [720, 484] width 359 height 15
click at [547, 522] on label "I agree with the Terms and Privacy Policy" at bounding box center [625, 528] width 188 height 14
click at [543, 522] on input "I agree with the Terms and Privacy Policy" at bounding box center [537, 528] width 12 height 12
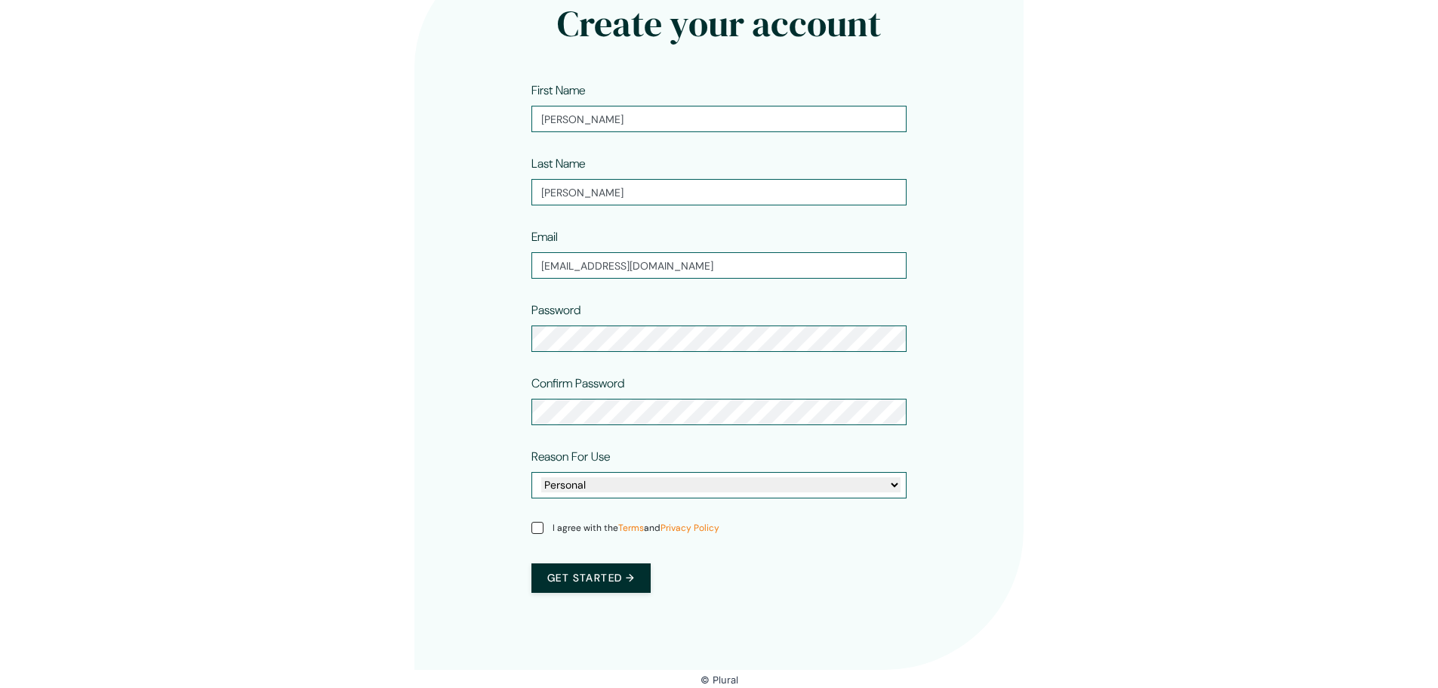
checkbox input "true"
click at [617, 584] on button "Get started →" at bounding box center [590, 577] width 119 height 29
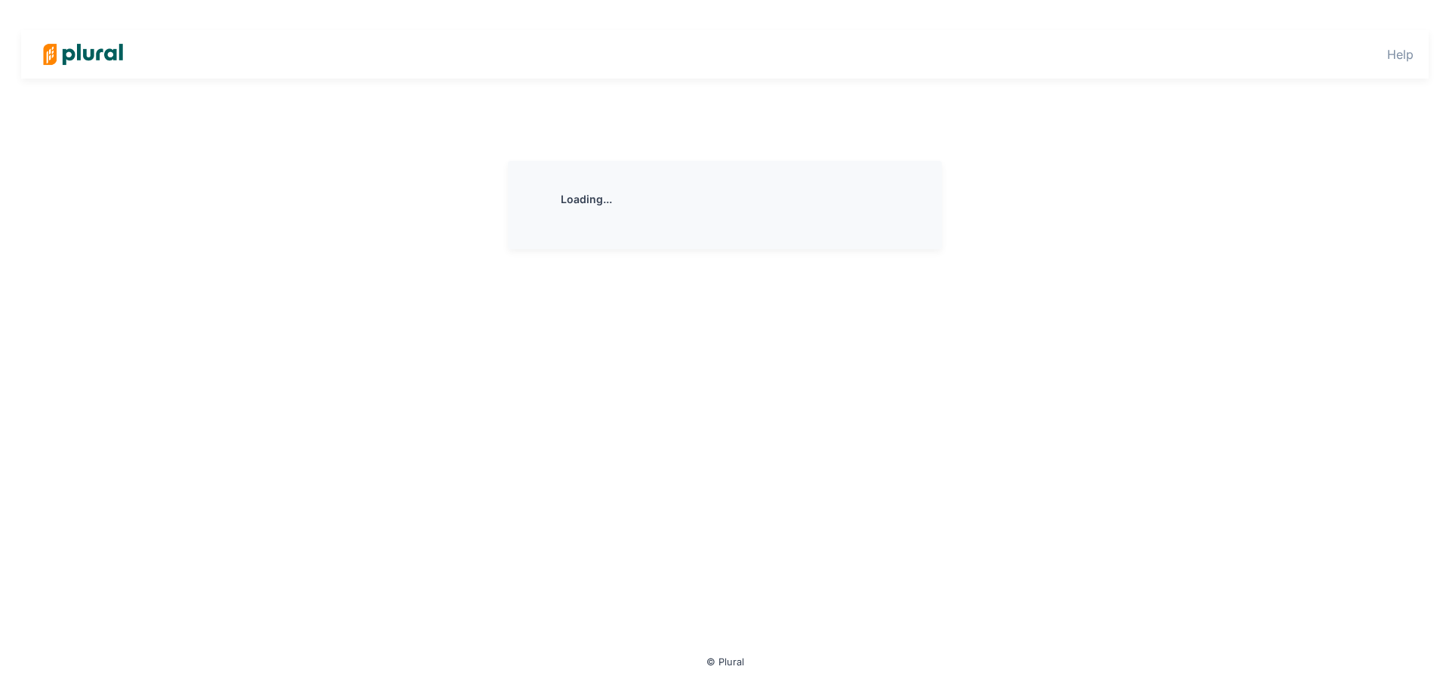
scroll to position [0, 0]
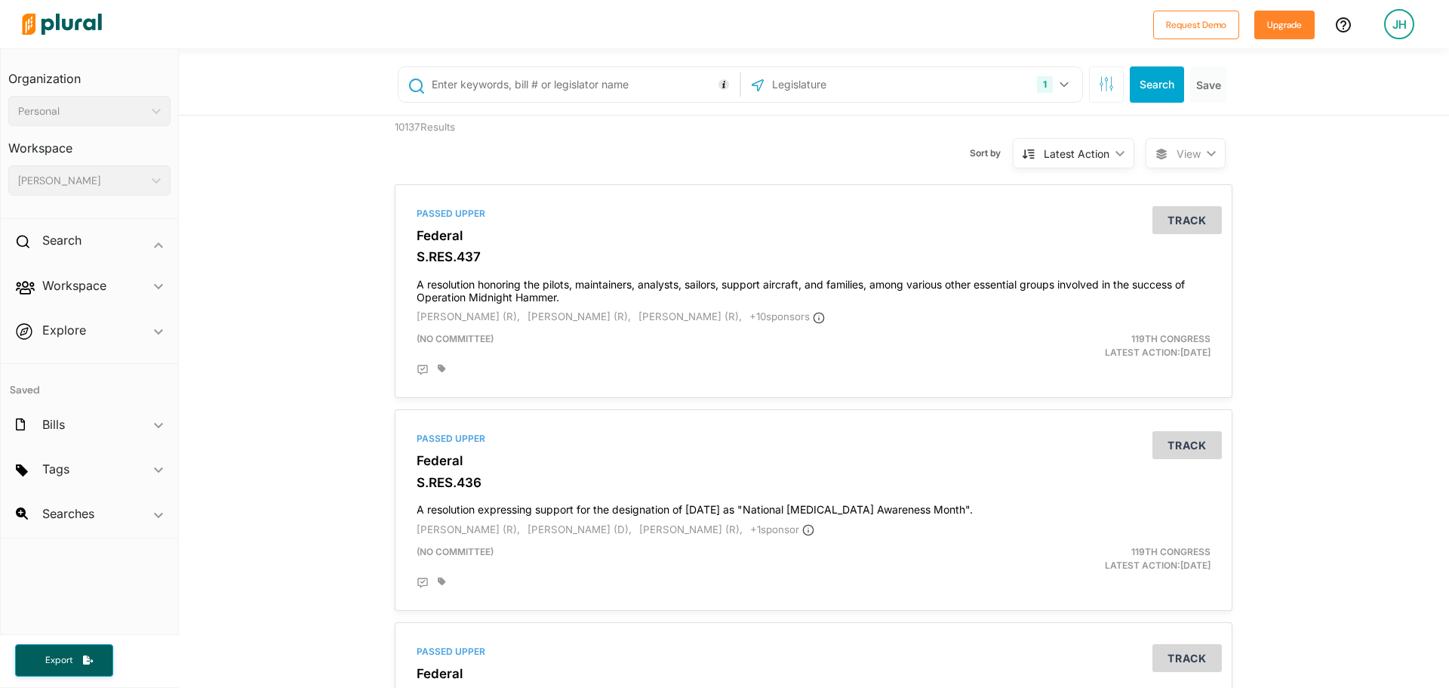
click at [86, 476] on span "Tags ic_keyboard_arrow_down No tags" at bounding box center [89, 471] width 177 height 41
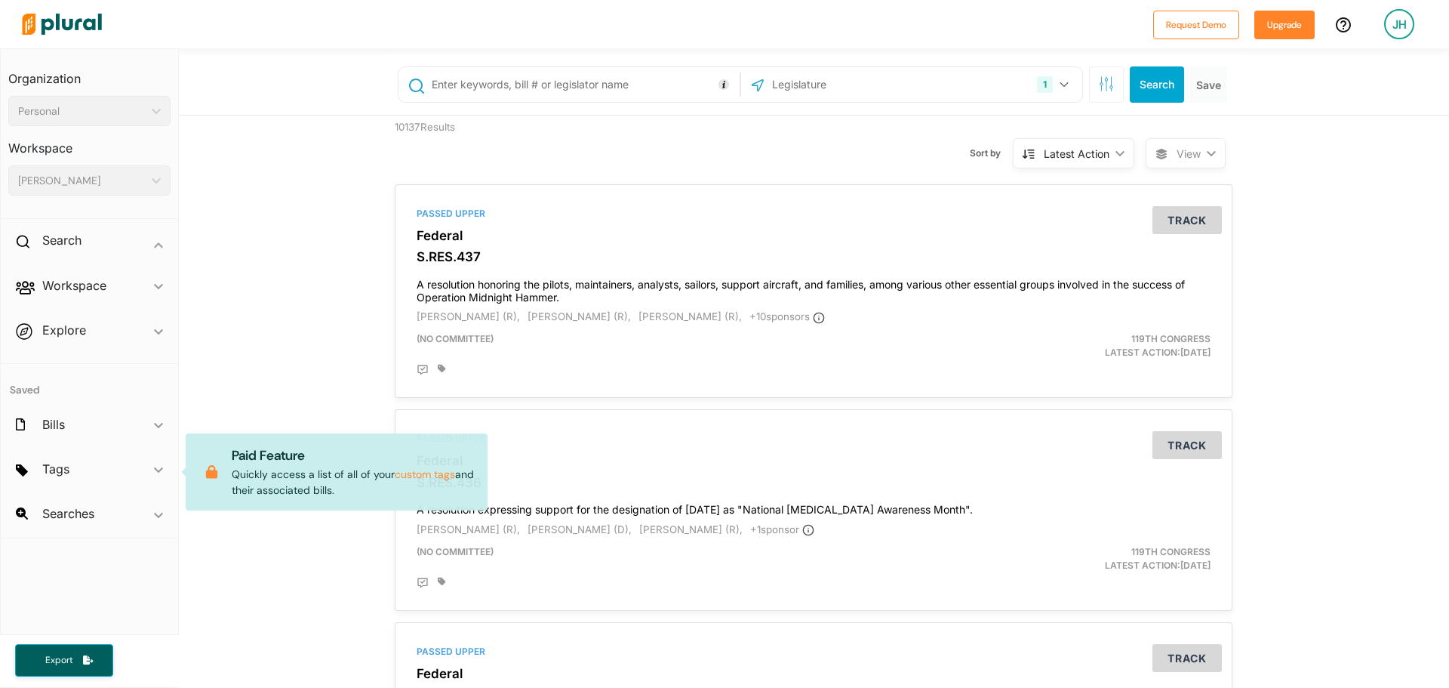
click at [145, 507] on span "Searches ic_keyboard_arrow_down No saved searches" at bounding box center [89, 516] width 177 height 41
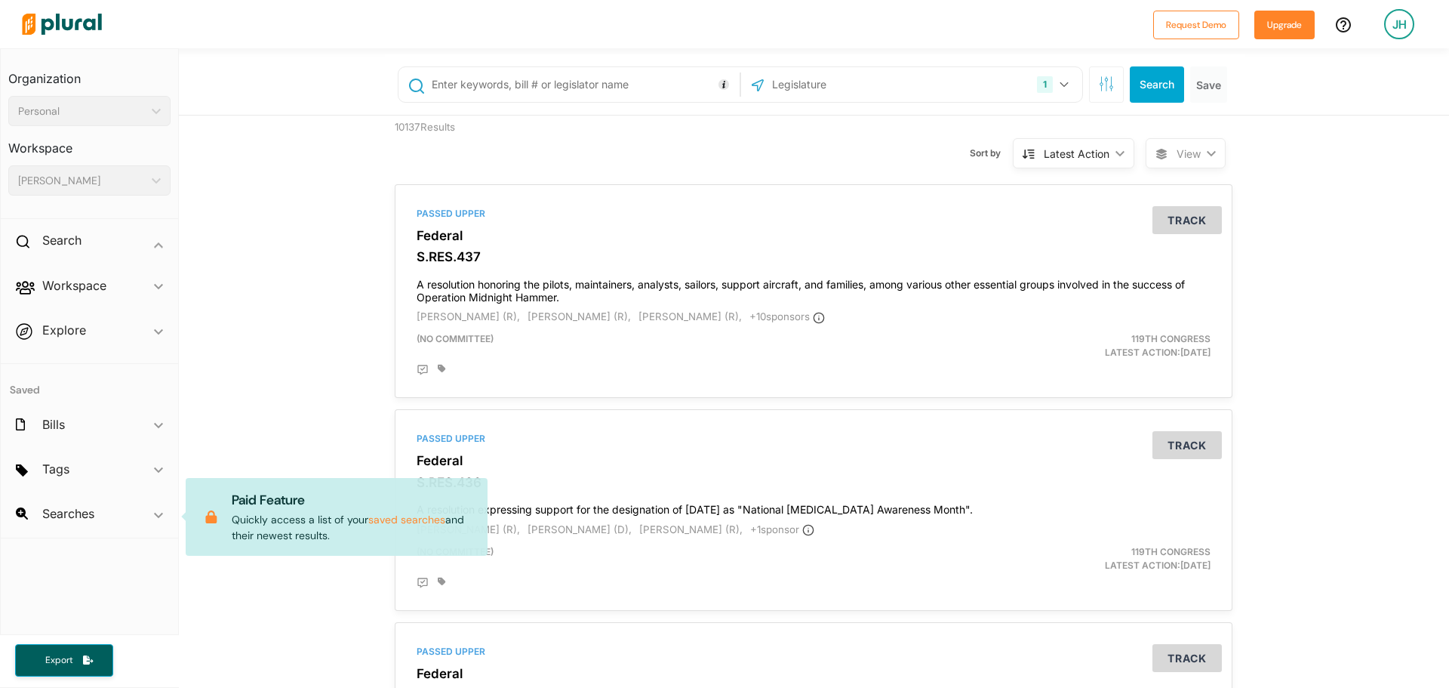
click at [60, 522] on span "Searches ic_keyboard_arrow_down No saved searches Paid Feature Quickly access a…" at bounding box center [89, 516] width 177 height 41
click at [68, 515] on span "Searches ic_keyboard_arrow_down No saved searches Paid Feature Quickly access a…" at bounding box center [89, 516] width 177 height 41
click at [64, 425] on h2 "Bills" at bounding box center [53, 424] width 23 height 17
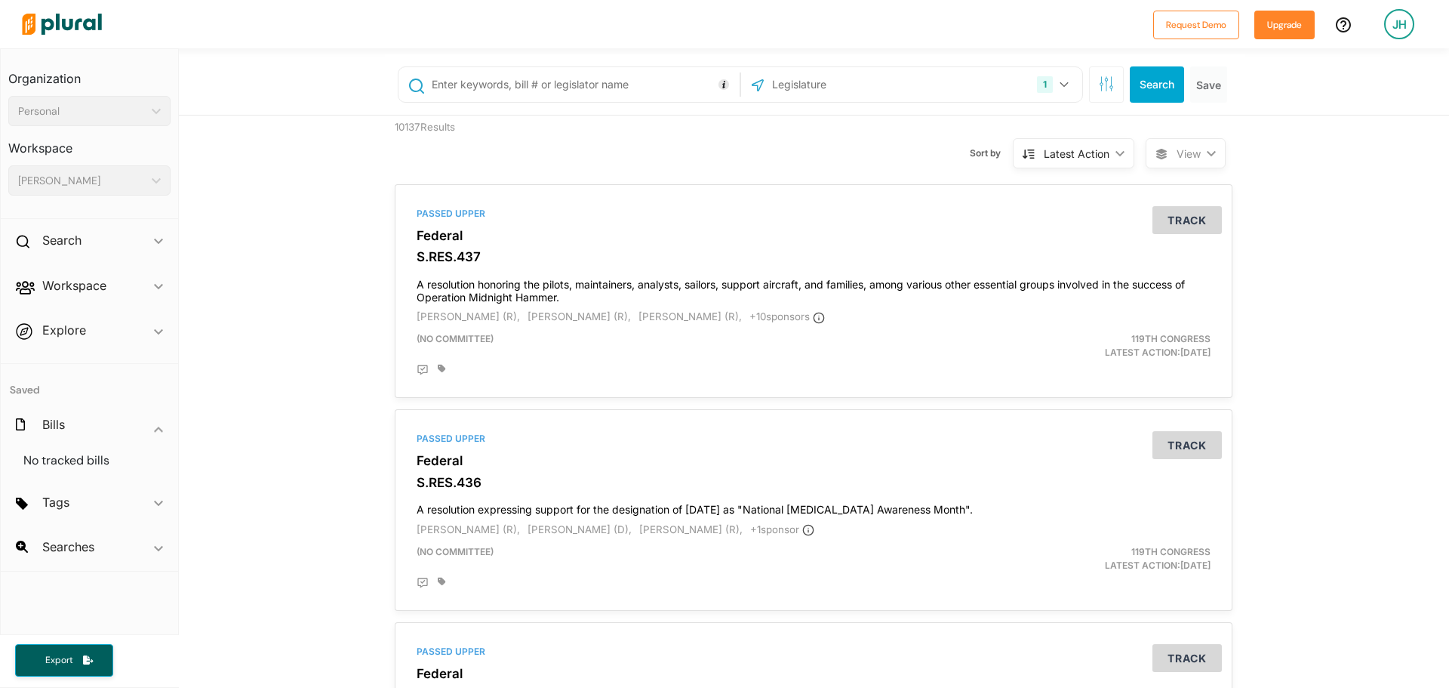
click at [532, 85] on input "text" at bounding box center [583, 84] width 306 height 29
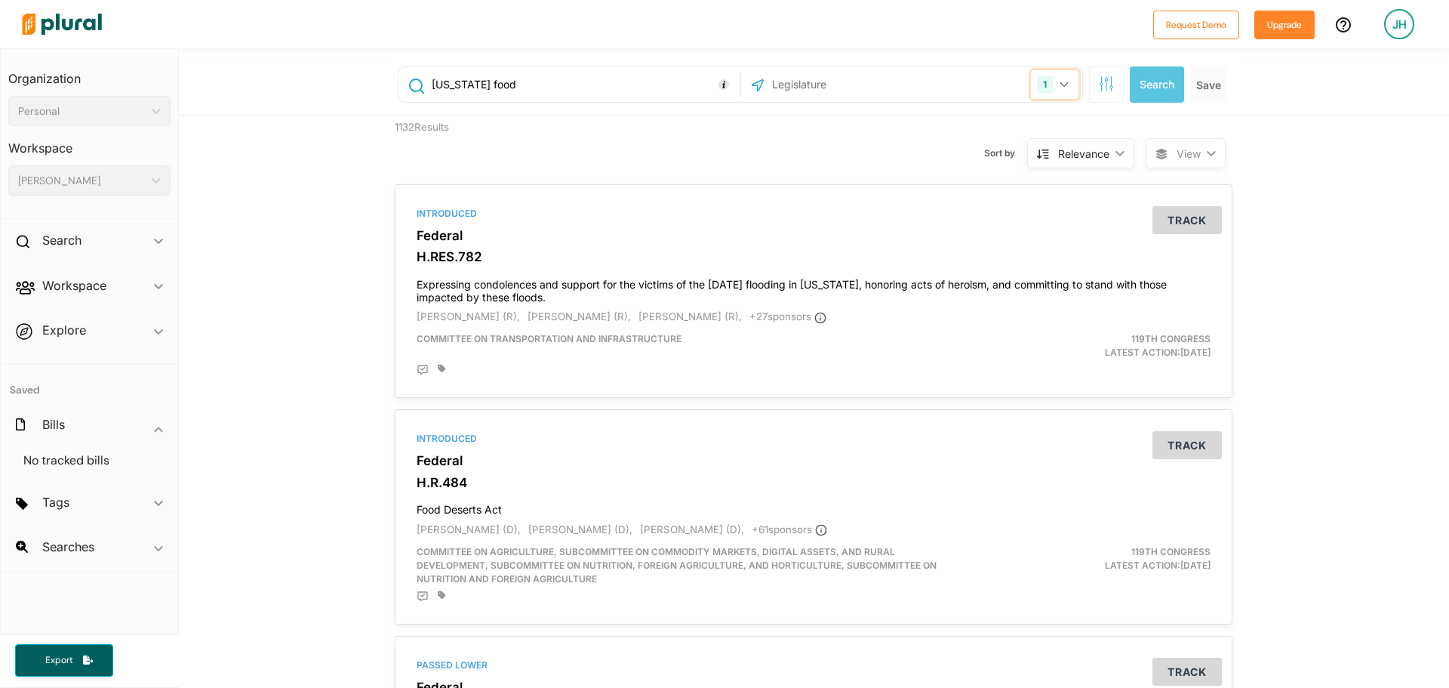
click at [1069, 94] on button "1" at bounding box center [1055, 84] width 48 height 29
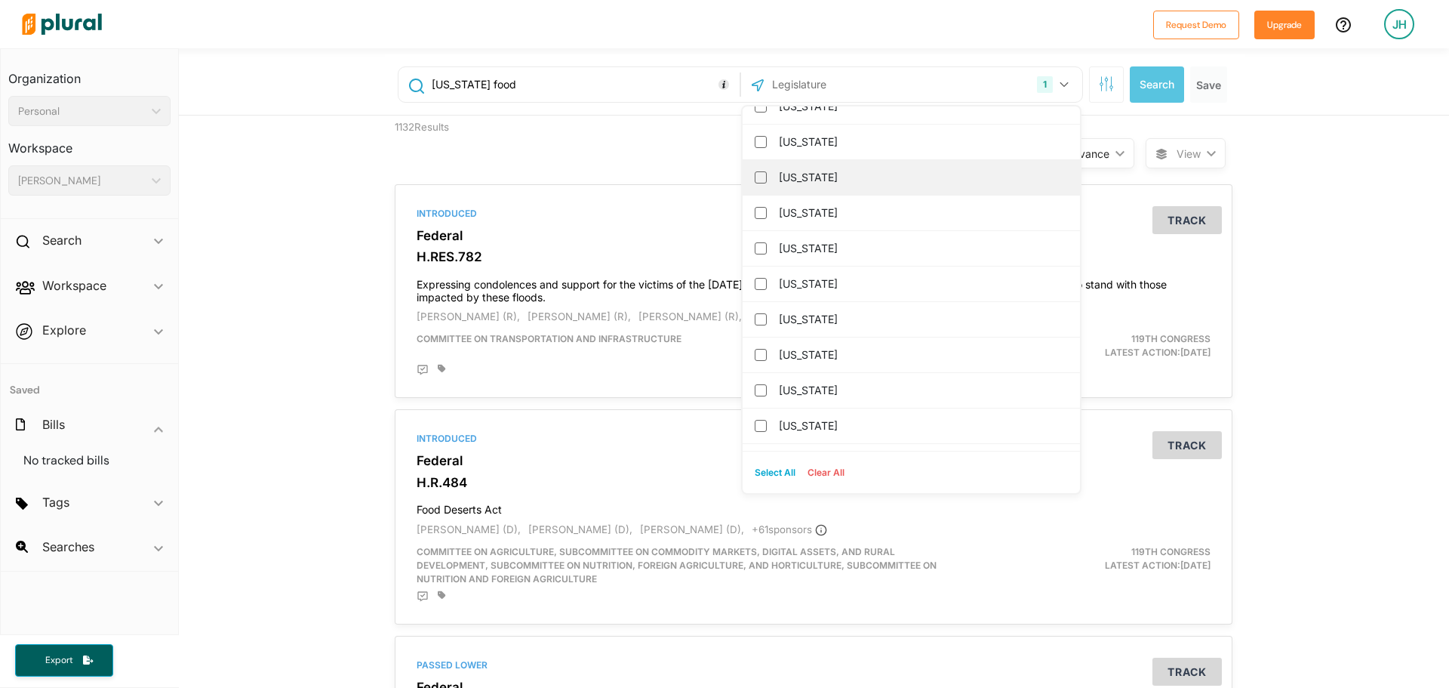
scroll to position [1283, 0]
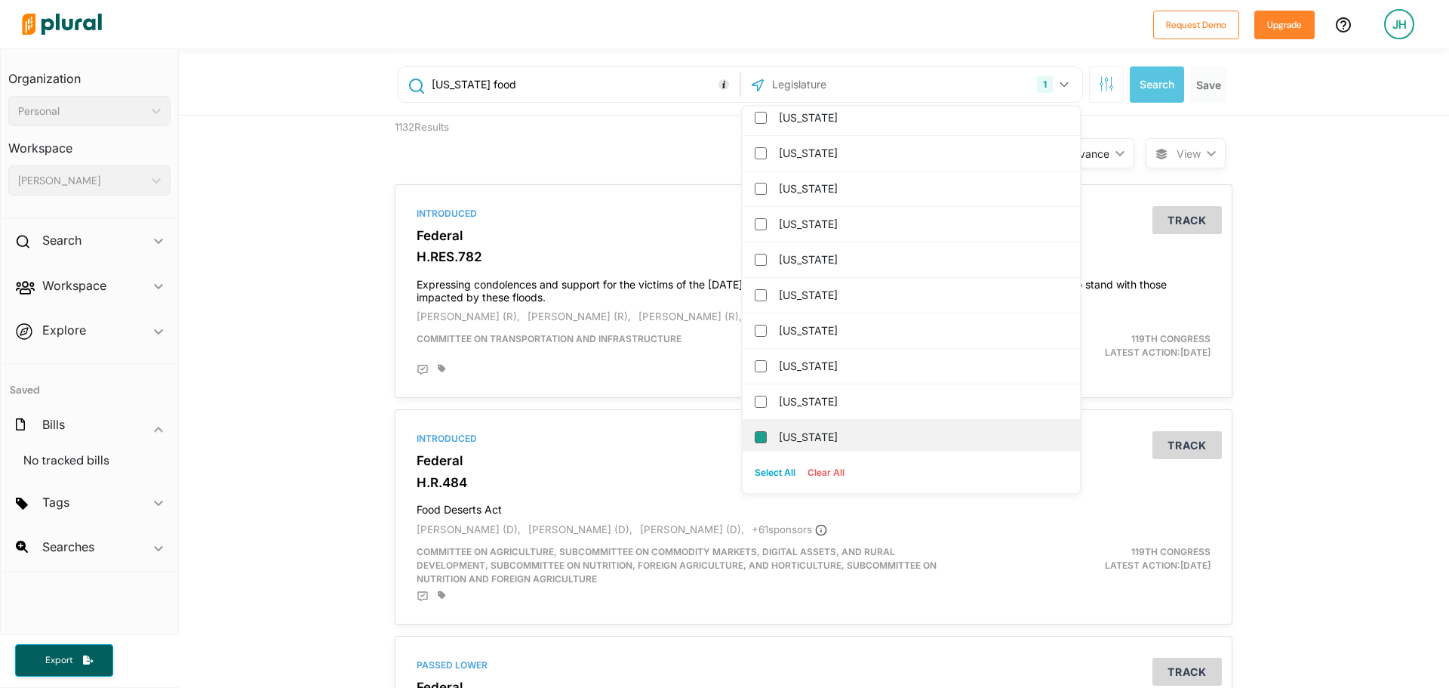
click at [758, 433] on input "[US_STATE]" at bounding box center [761, 437] width 12 height 12
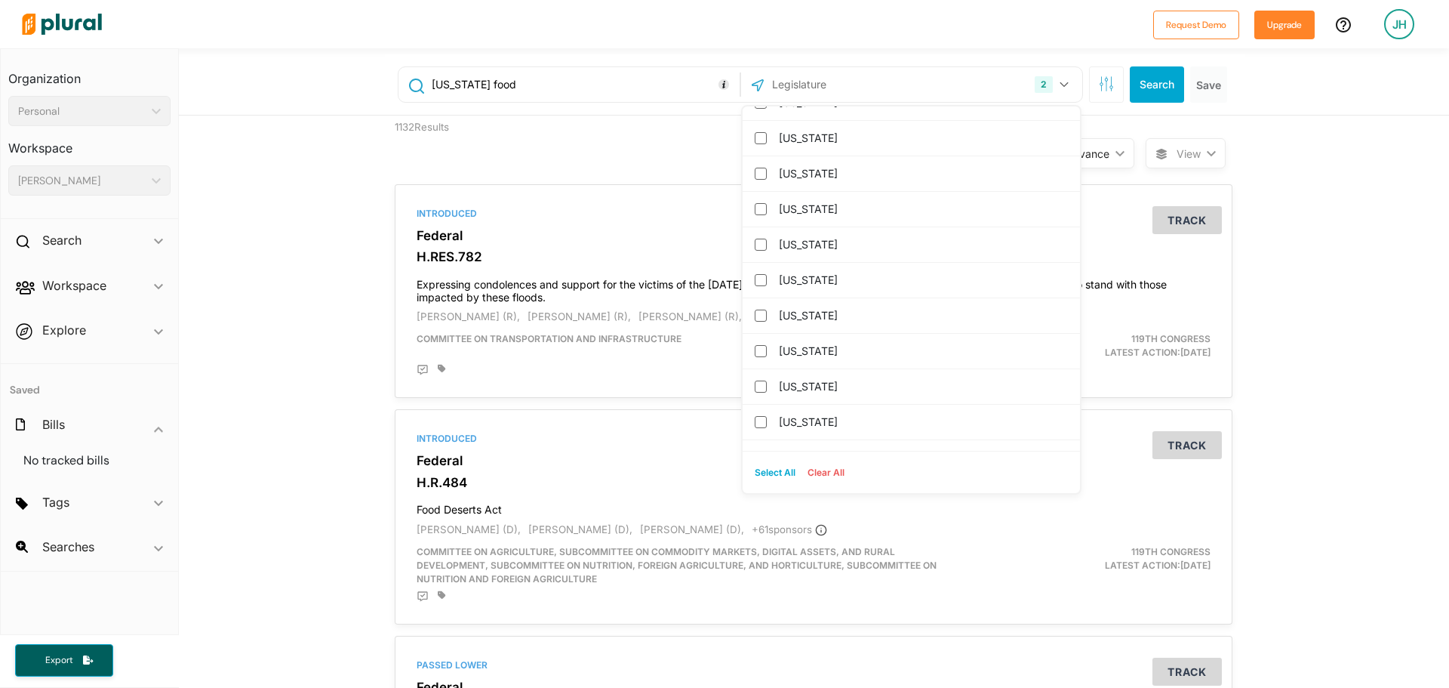
scroll to position [679, 0]
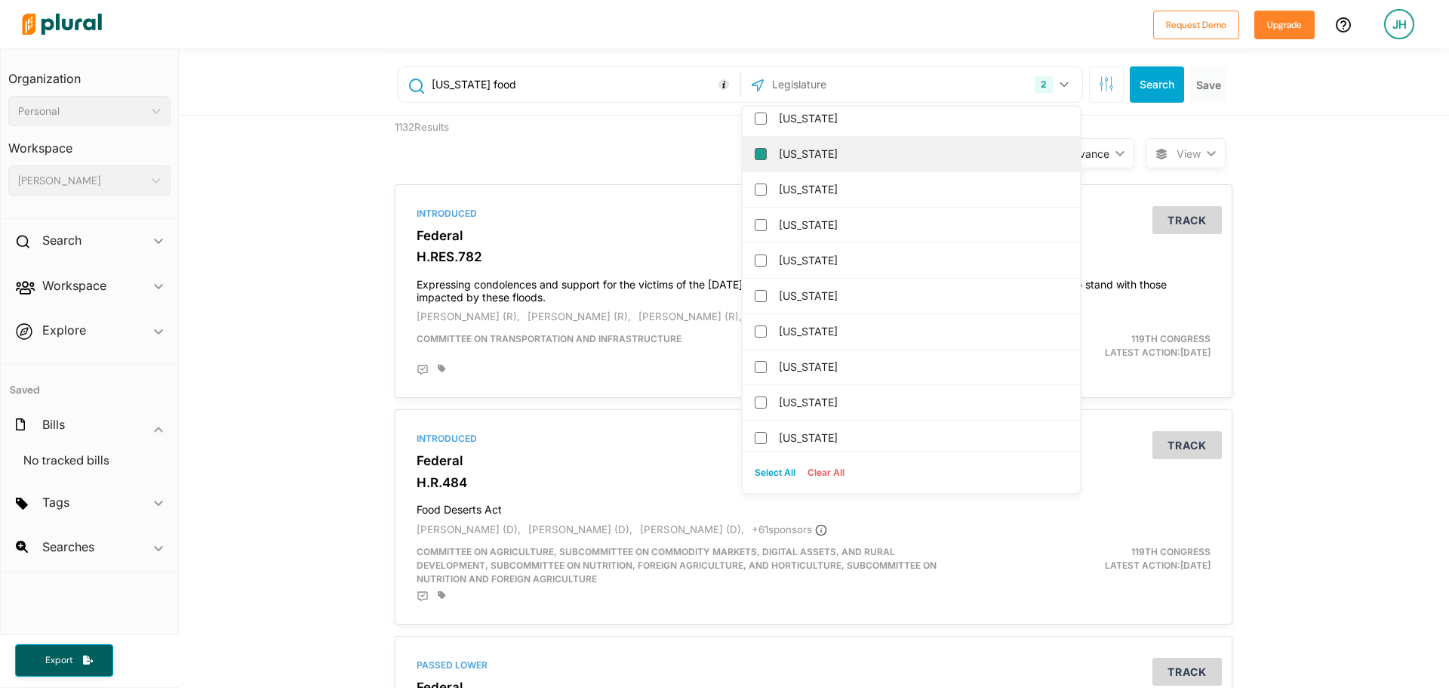
click at [755, 151] on input "[US_STATE]" at bounding box center [761, 154] width 12 height 12
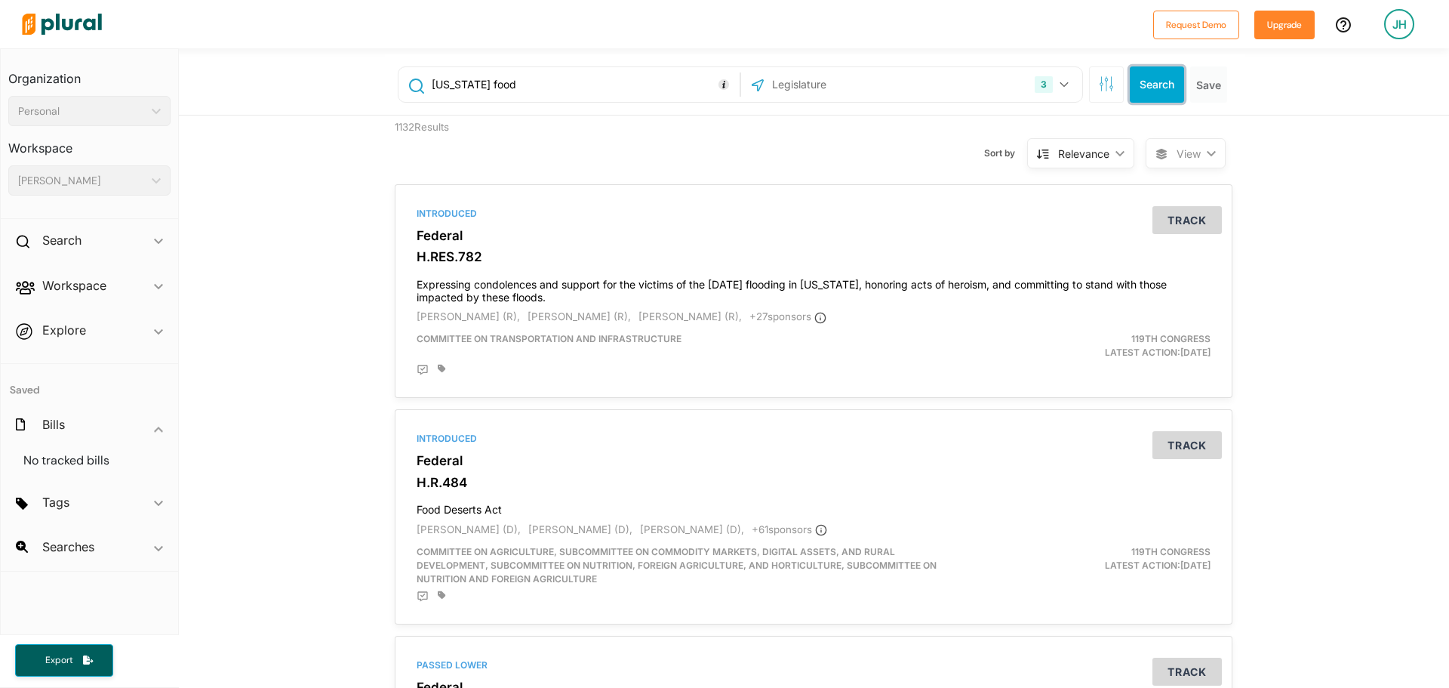
click at [1167, 79] on button "Search" at bounding box center [1157, 84] width 54 height 36
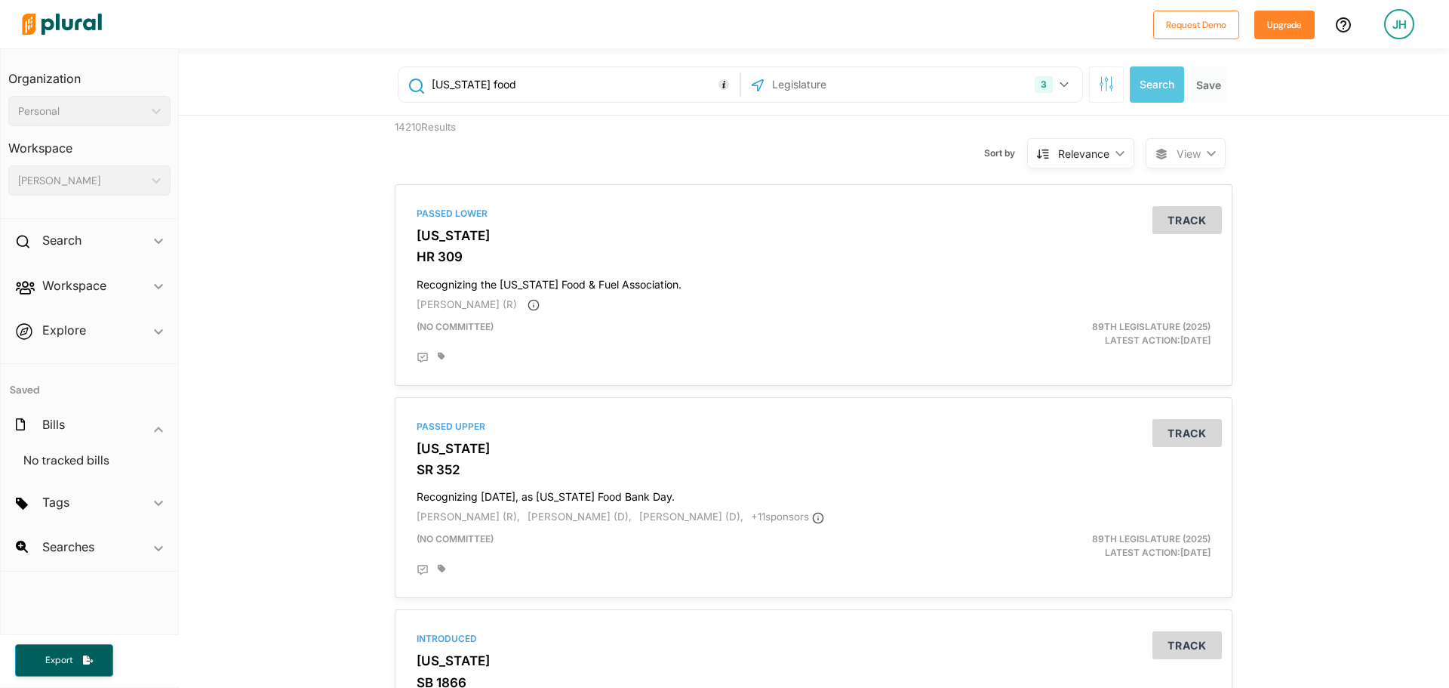
drag, startPoint x: 406, startPoint y: 84, endPoint x: 285, endPoint y: 80, distance: 120.8
click at [285, 80] on div "[US_STATE] food 3 US Congress [US_STATE] [US_STATE] [US_STATE] [US_STATE] [US_S…" at bounding box center [814, 81] width 1270 height 67
paste input "Red Dye No. 4"
type input "Red Dye No. 4"
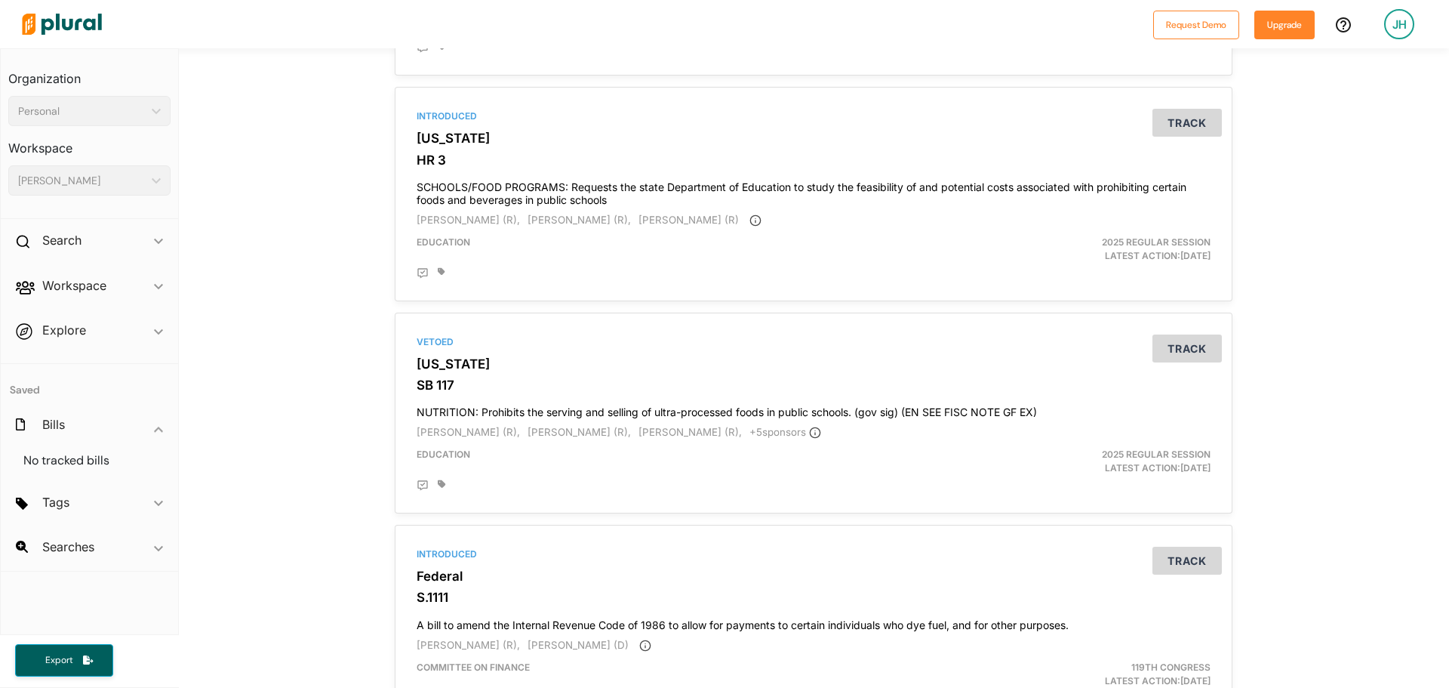
scroll to position [1359, 0]
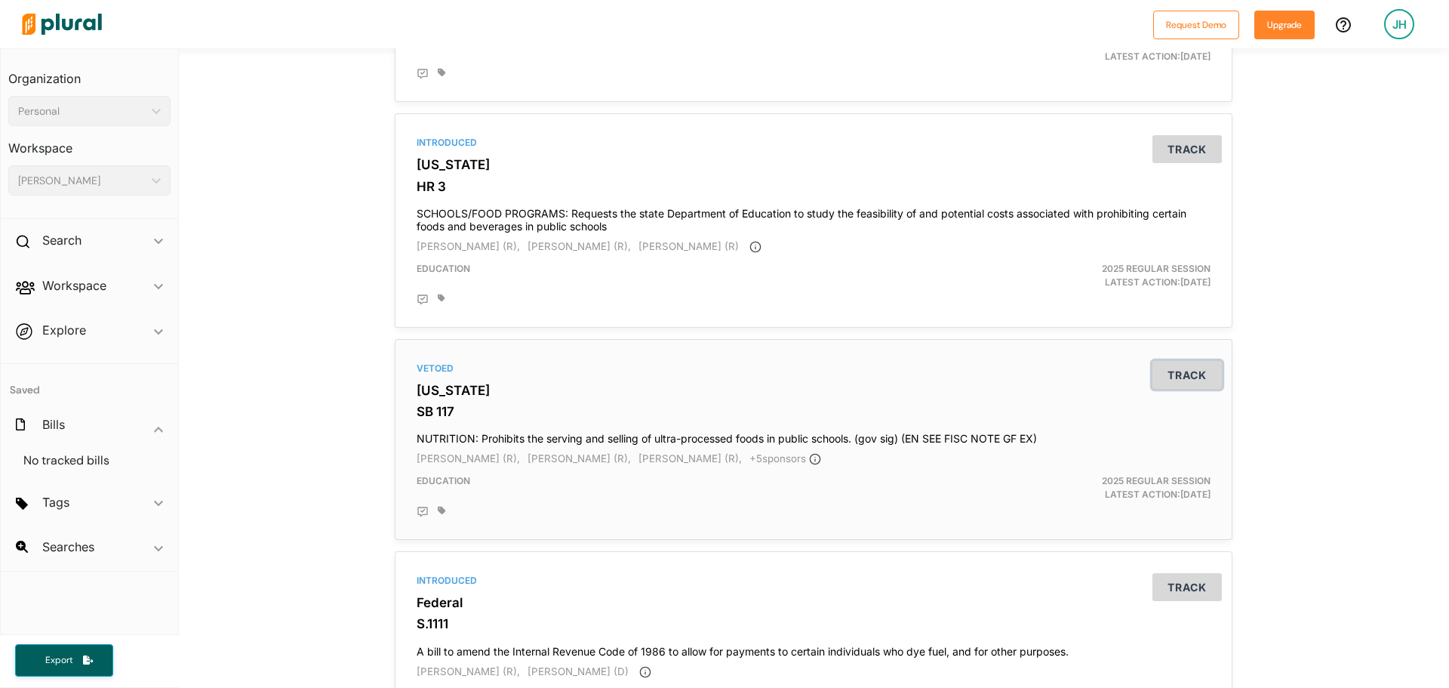
click at [1182, 385] on button "Track" at bounding box center [1186, 375] width 69 height 28
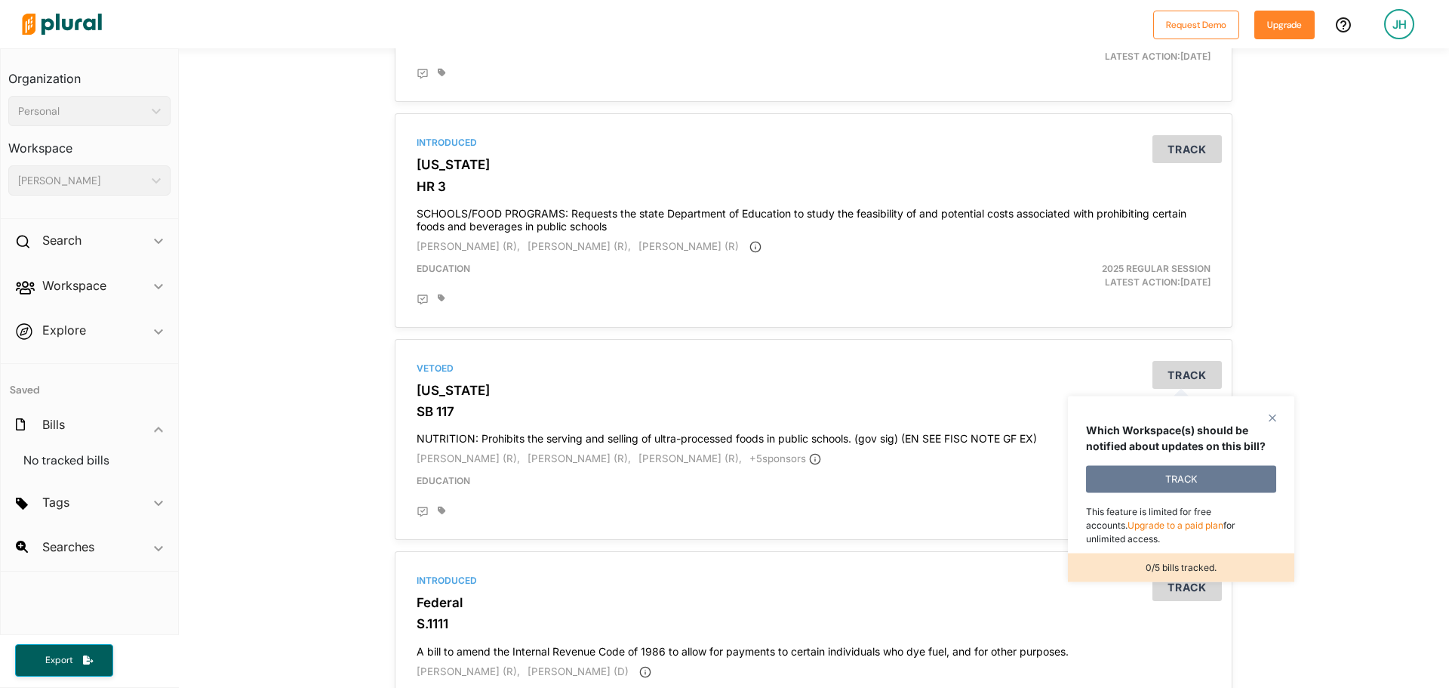
click at [1136, 476] on button "TRACK" at bounding box center [1181, 479] width 190 height 27
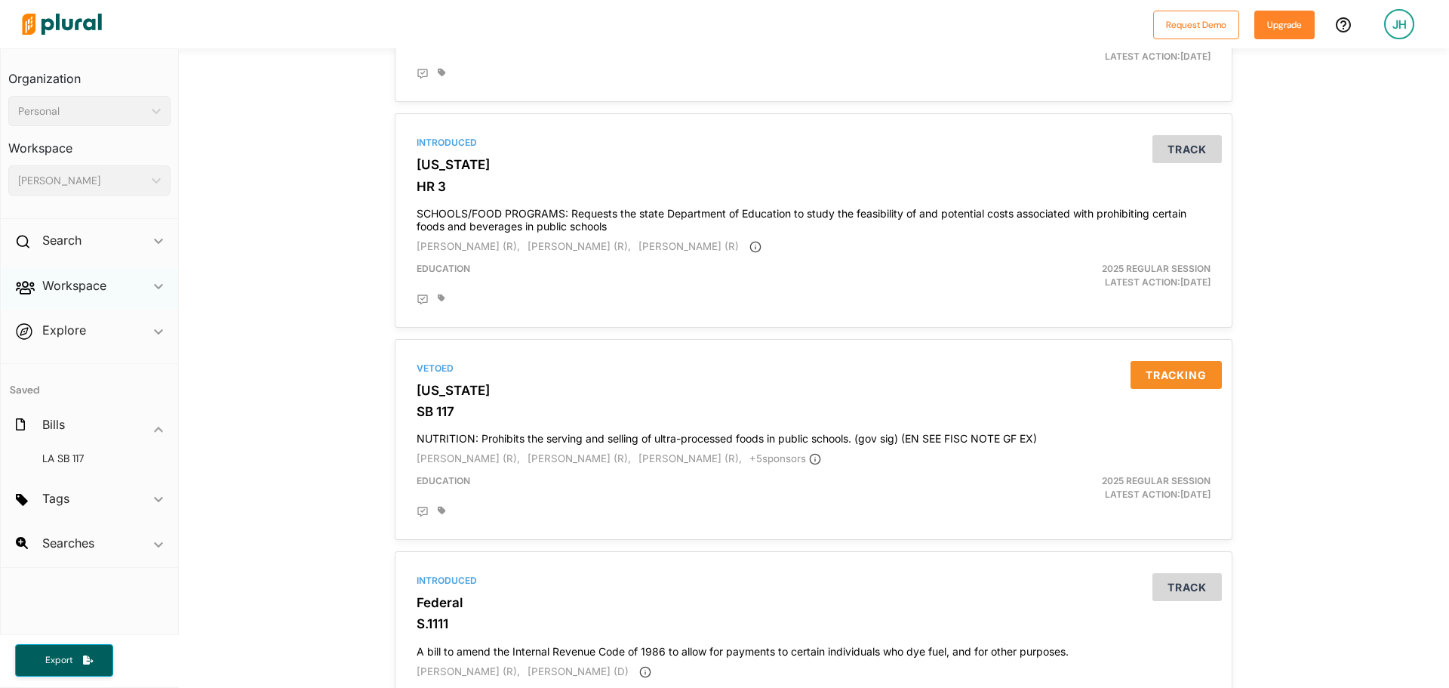
click at [151, 290] on div "Workspace ic_keyboard_arrow_down" at bounding box center [89, 288] width 177 height 41
click at [869, 402] on div "Vetoed [US_STATE] SB 117 NUTRITION: Prohibits the serving and selling of ultra-…" at bounding box center [814, 440] width 824 height 188
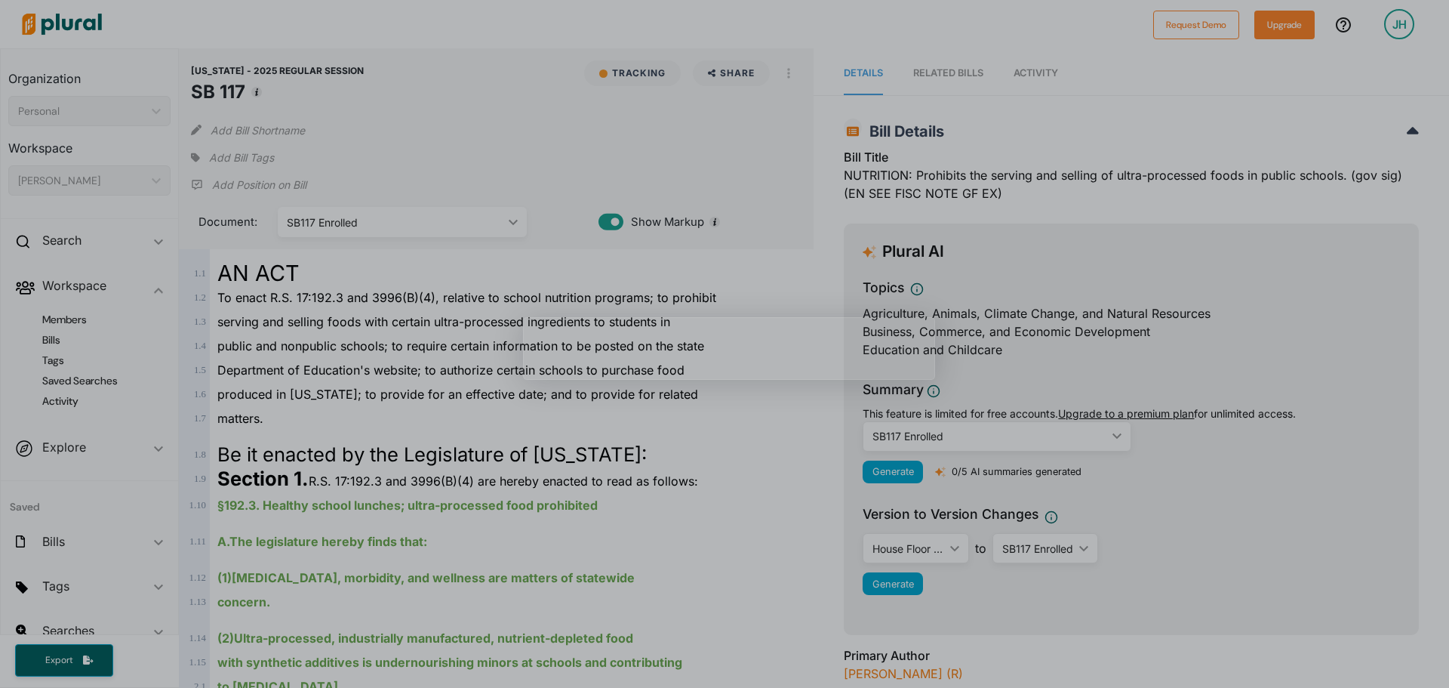
click at [766, 445] on div "Product tour overlay" at bounding box center [724, 344] width 1449 height 688
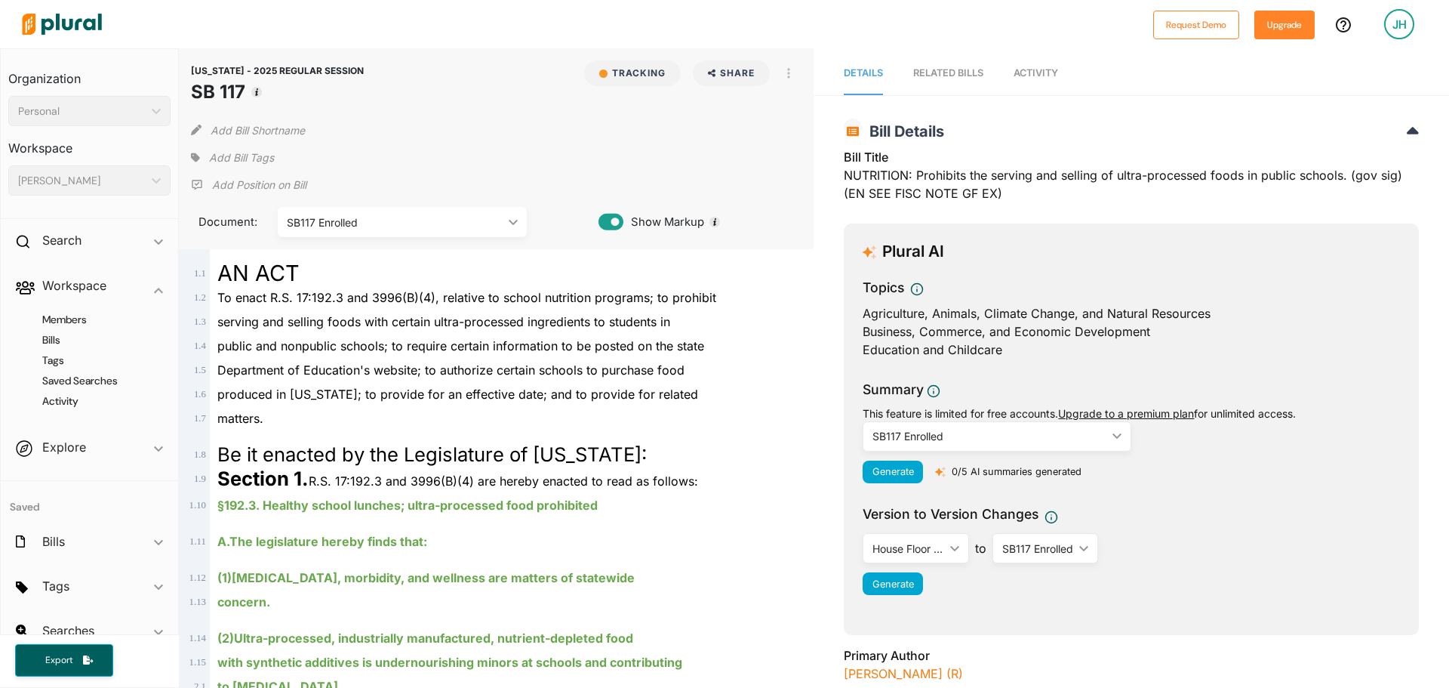
click at [1007, 438] on div "SB117 Enrolled" at bounding box center [989, 436] width 234 height 16
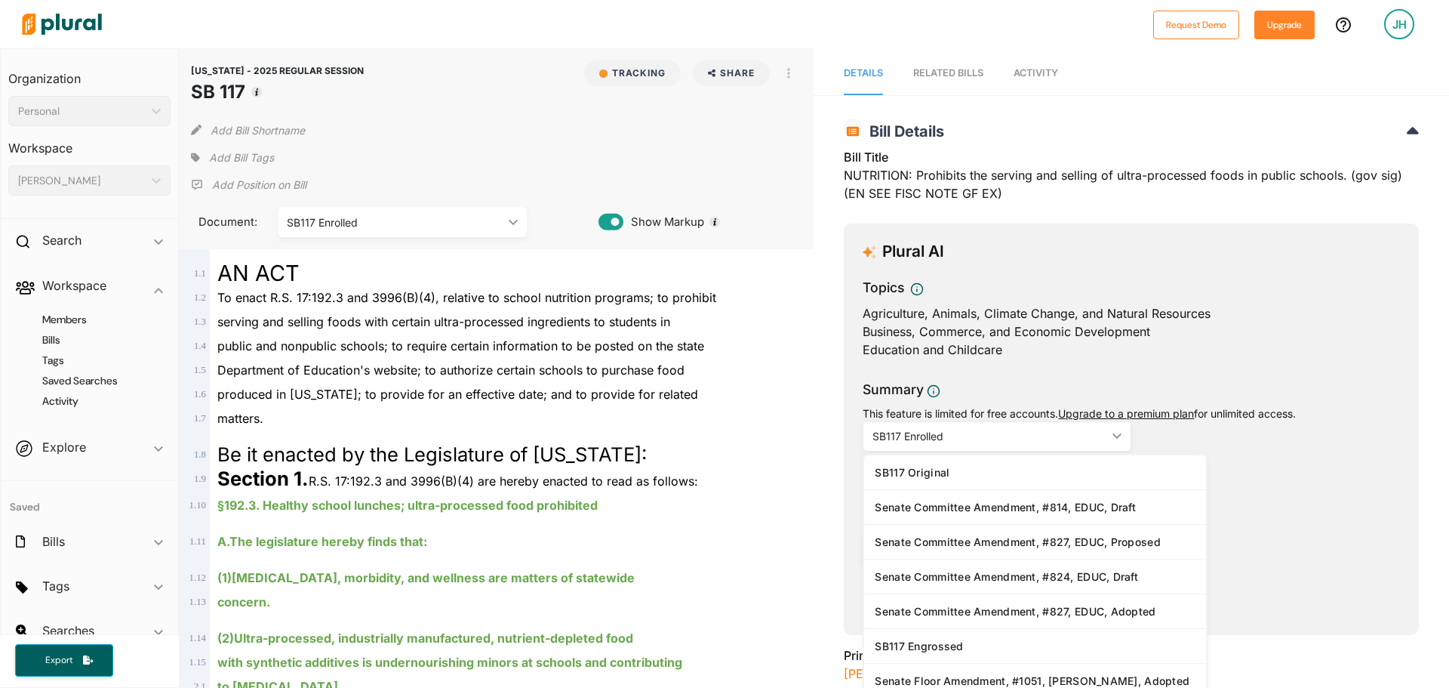
click at [1007, 438] on div "SB117 Enrolled" at bounding box center [989, 436] width 234 height 16
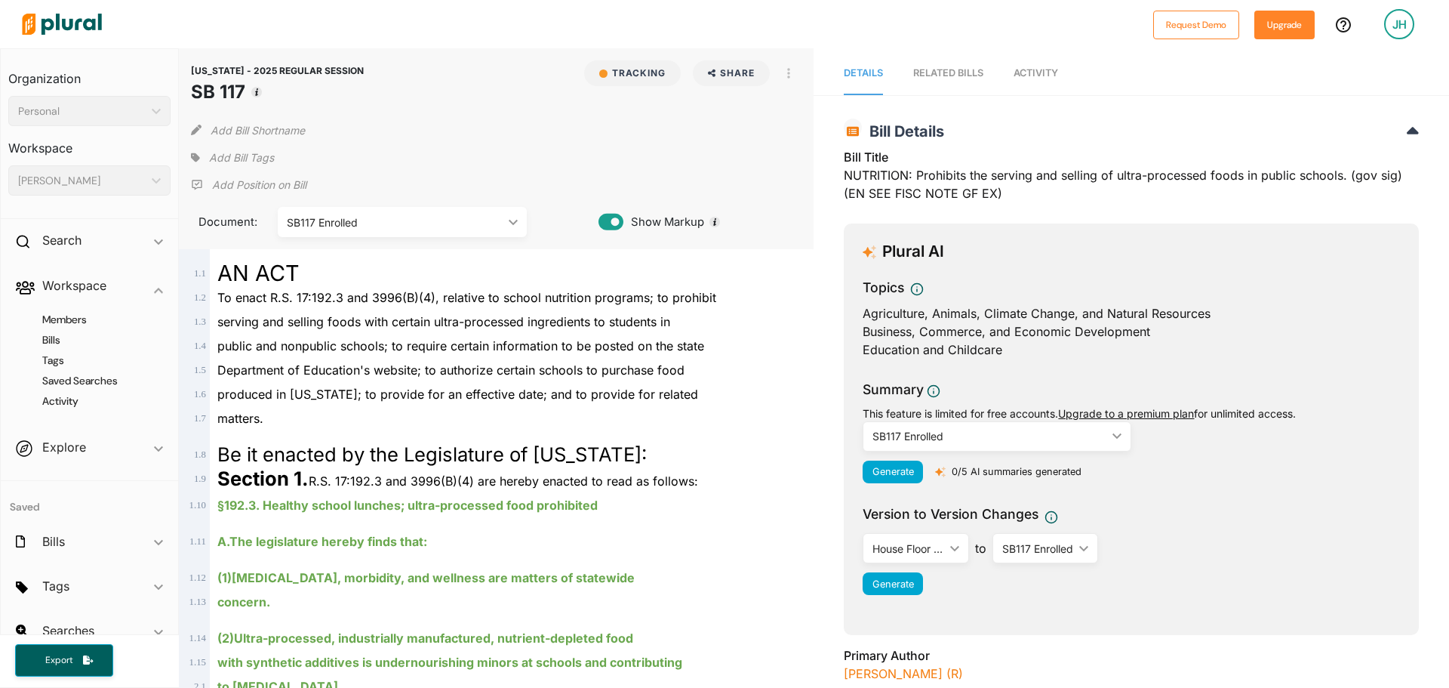
click at [86, 378] on h4 "Saved Searches" at bounding box center [93, 381] width 140 height 14
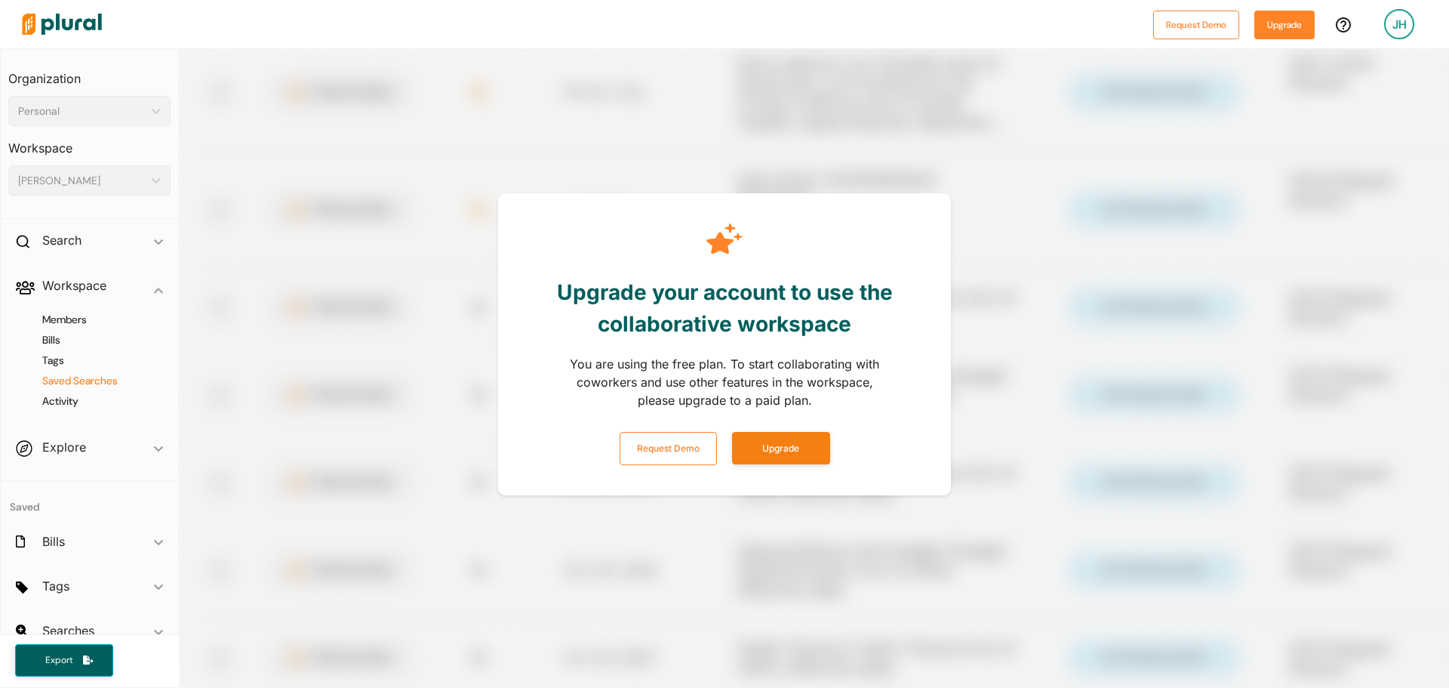
click at [968, 219] on div at bounding box center [903, 392] width 1449 height 688
click at [901, 203] on div "Upgrade your account to use the collaborative workspace You are using the free …" at bounding box center [724, 344] width 453 height 302
click at [46, 344] on h4 "Bills" at bounding box center [93, 340] width 140 height 14
click at [77, 442] on span "Explore ic_keyboard_arrow_down Overview" at bounding box center [89, 449] width 177 height 41
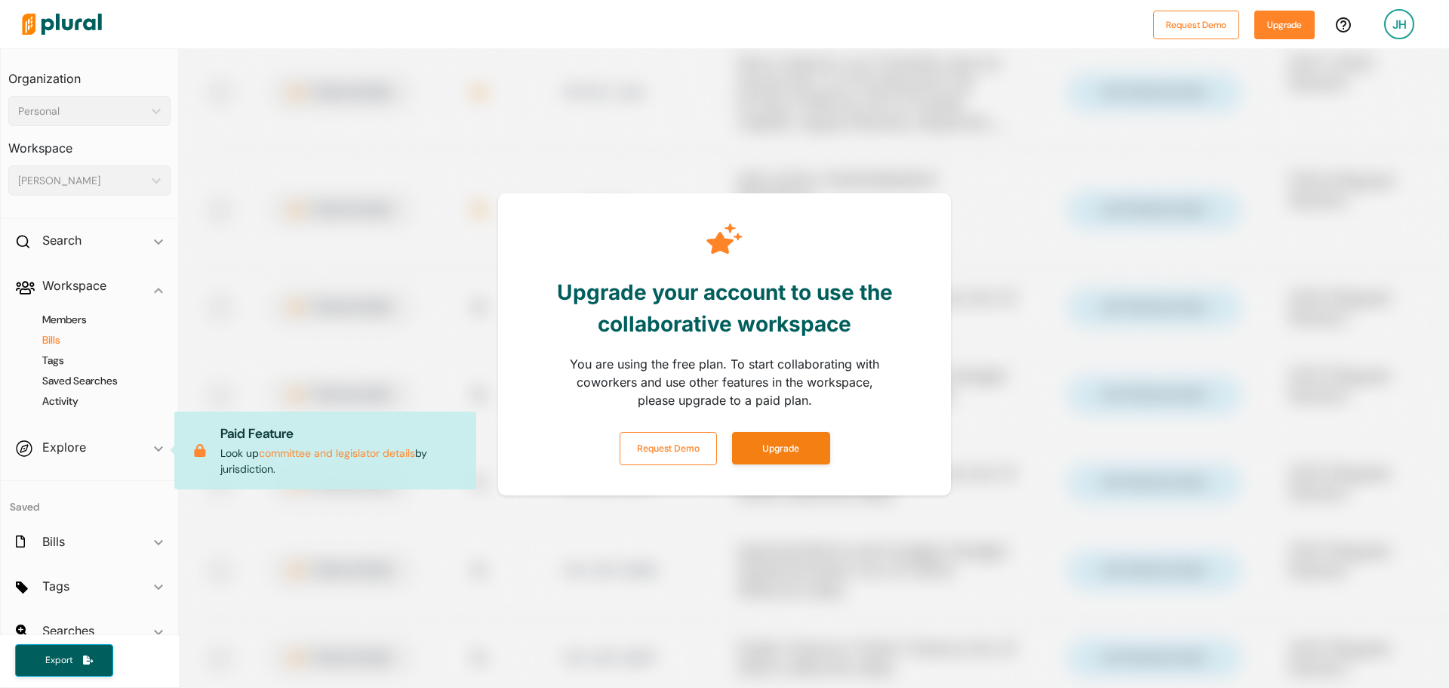
click at [137, 442] on span "Explore ic_keyboard_arrow_down Overview Paid Feature Look up committee and legi…" at bounding box center [89, 449] width 177 height 41
click at [75, 289] on h2 "Workspace" at bounding box center [74, 285] width 64 height 17
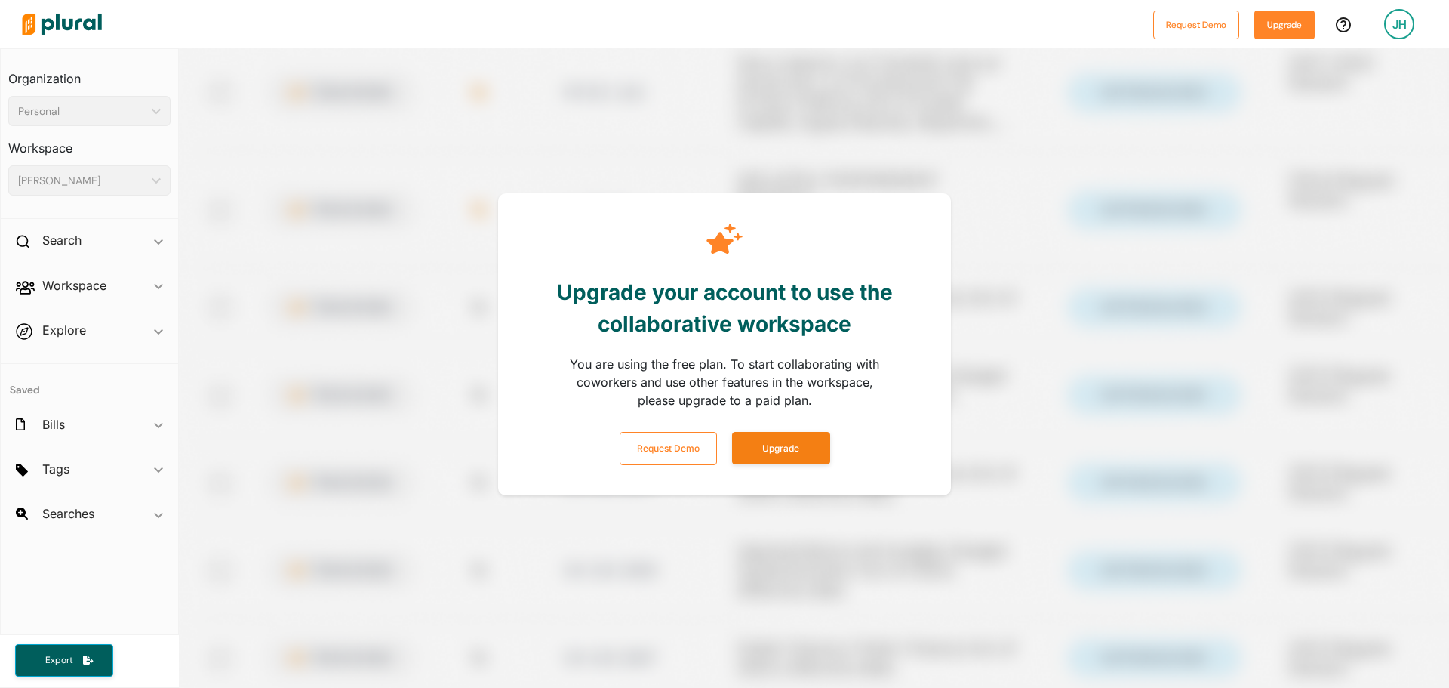
click at [72, 319] on span "Explore ic_keyboard_arrow_down Overview" at bounding box center [89, 332] width 177 height 41
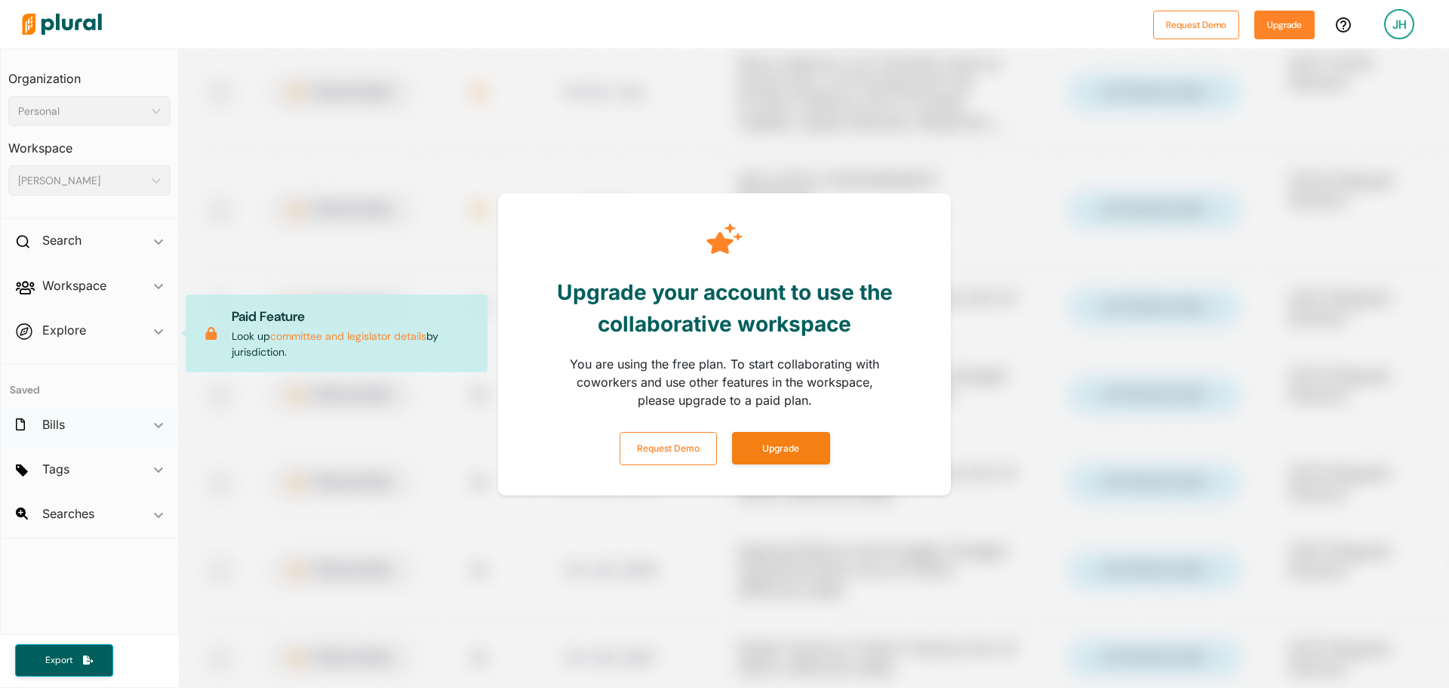
click at [75, 417] on div "Bills ic_keyboard_arrow_down" at bounding box center [89, 427] width 177 height 41
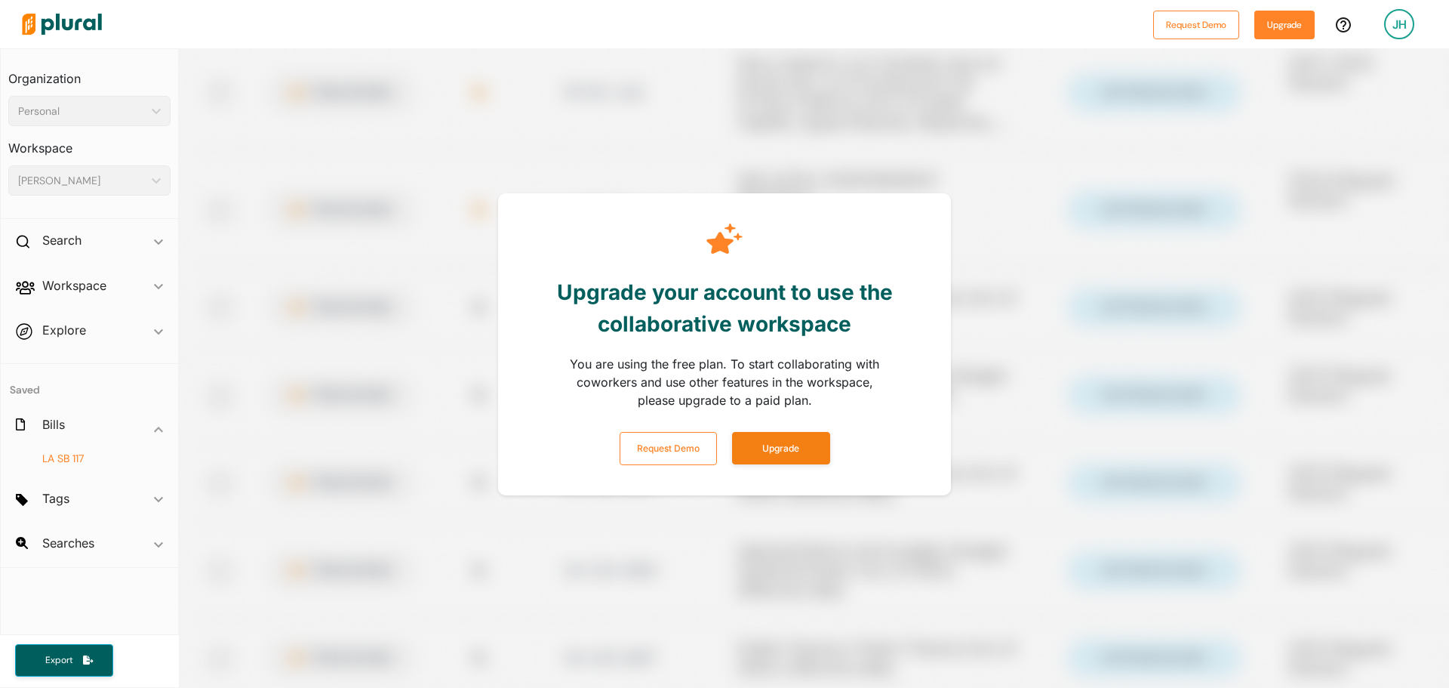
click at [77, 458] on span "SB 117" at bounding box center [70, 458] width 26 height 14
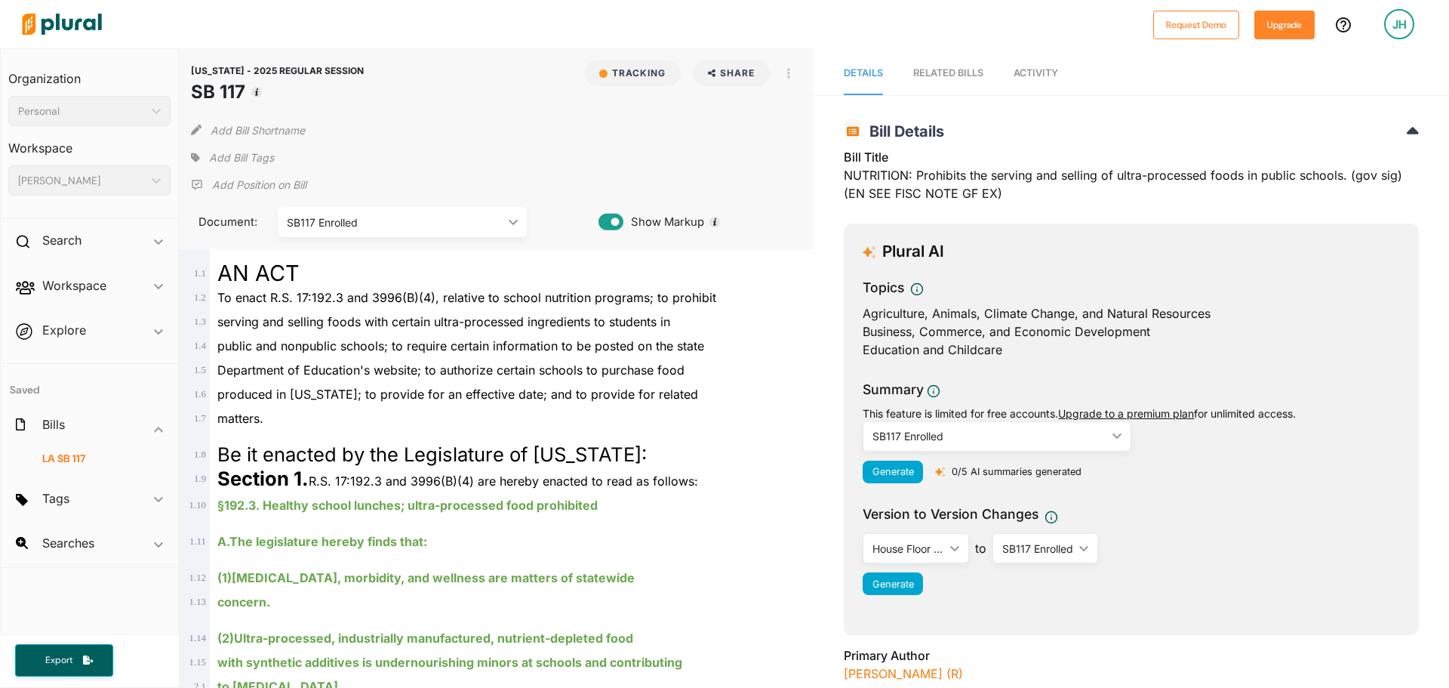
click at [569, 144] on div "[US_STATE] - 2025 REGULAR SESSION SB 117 Tracking Share Email LinkedIn X Facebo…" at bounding box center [496, 148] width 635 height 201
click at [745, 70] on button "Share" at bounding box center [732, 73] width 78 height 26
click at [768, 142] on div "LinkedIn" at bounding box center [764, 141] width 92 height 13
click at [935, 72] on div "RELATED BILLS" at bounding box center [948, 73] width 70 height 14
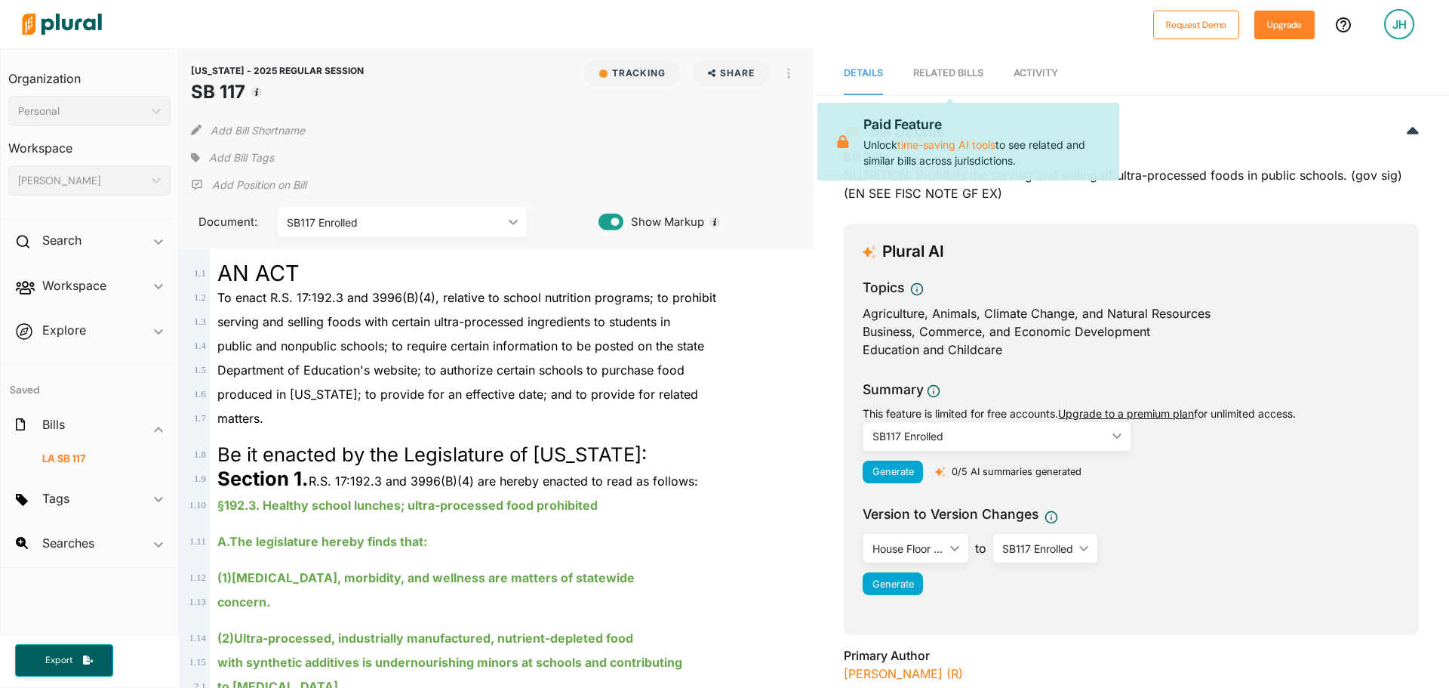
click at [935, 72] on div "RELATED BILLS" at bounding box center [948, 73] width 70 height 14
click at [1028, 72] on span "Activity" at bounding box center [1036, 72] width 45 height 11
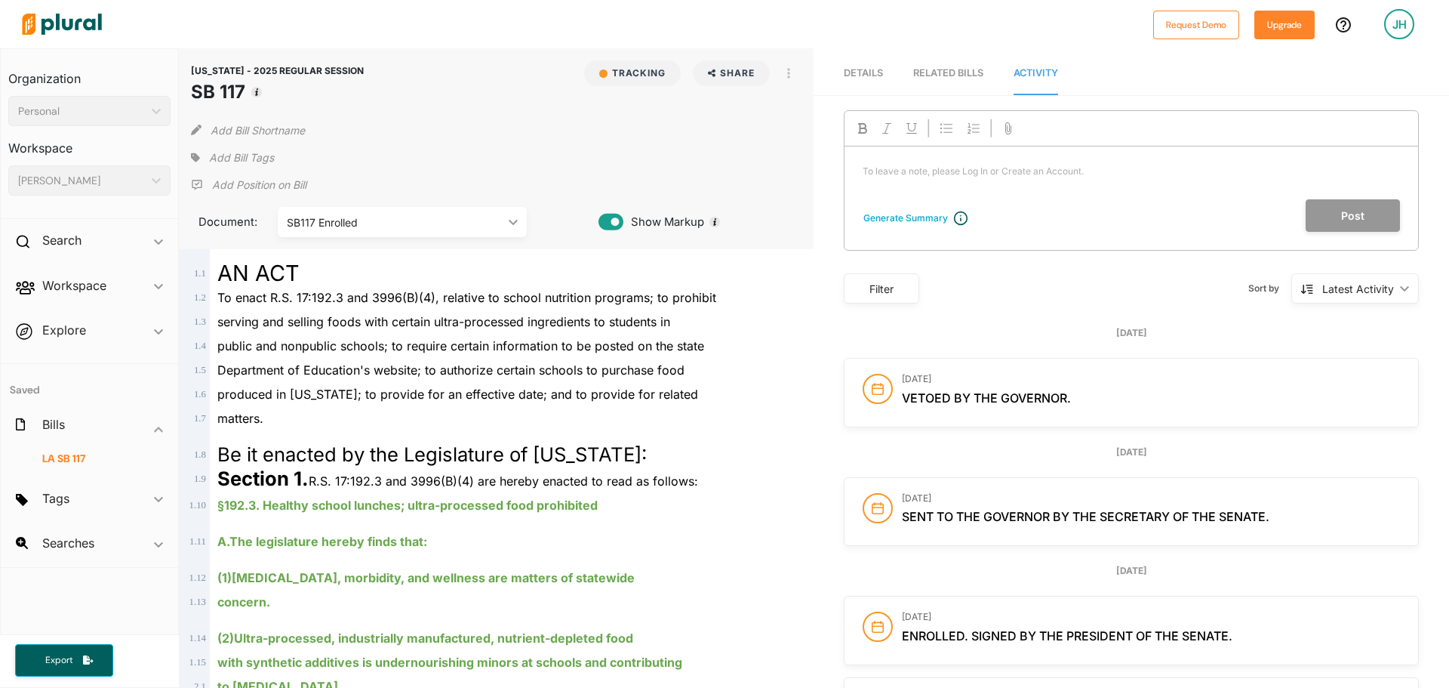
click at [948, 75] on div "RELATED BILLS" at bounding box center [948, 73] width 70 height 14
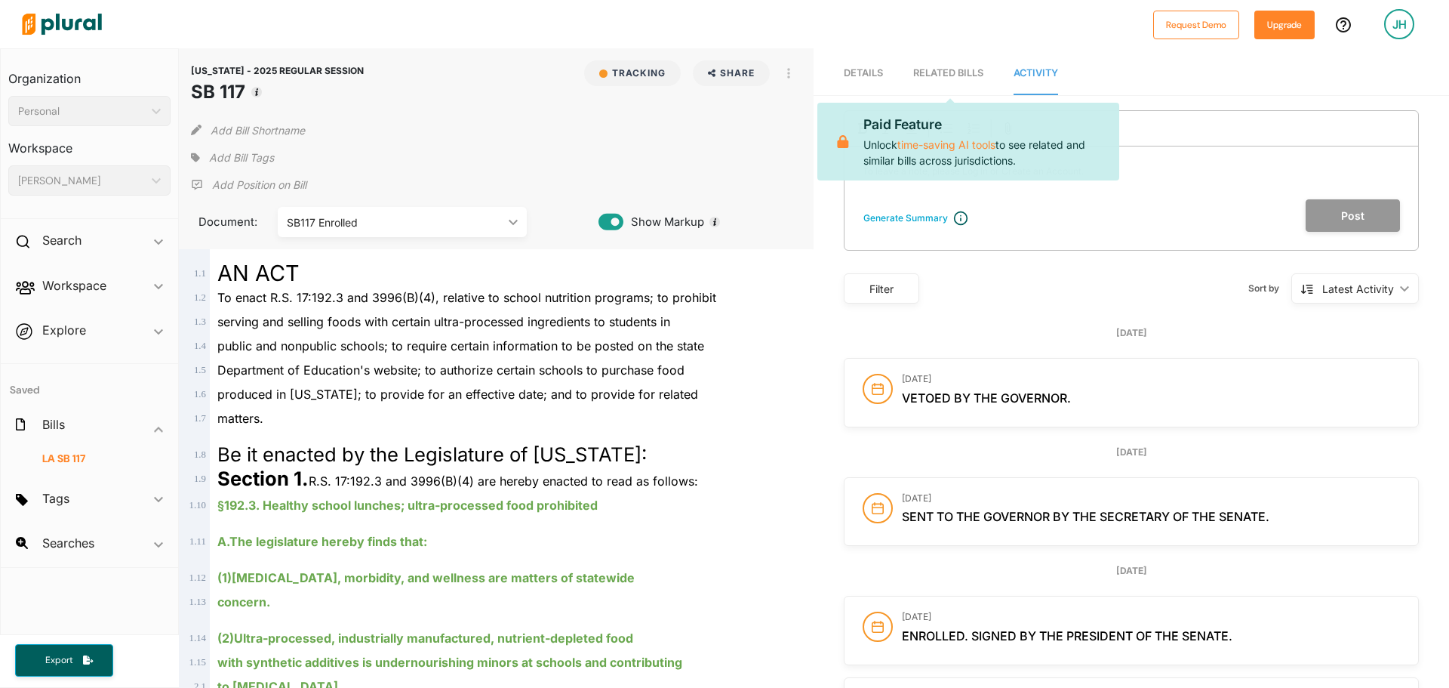
click at [1160, 168] on p "To leave a note, please Log In or Create an Account. ﻿" at bounding box center [1131, 172] width 537 height 14
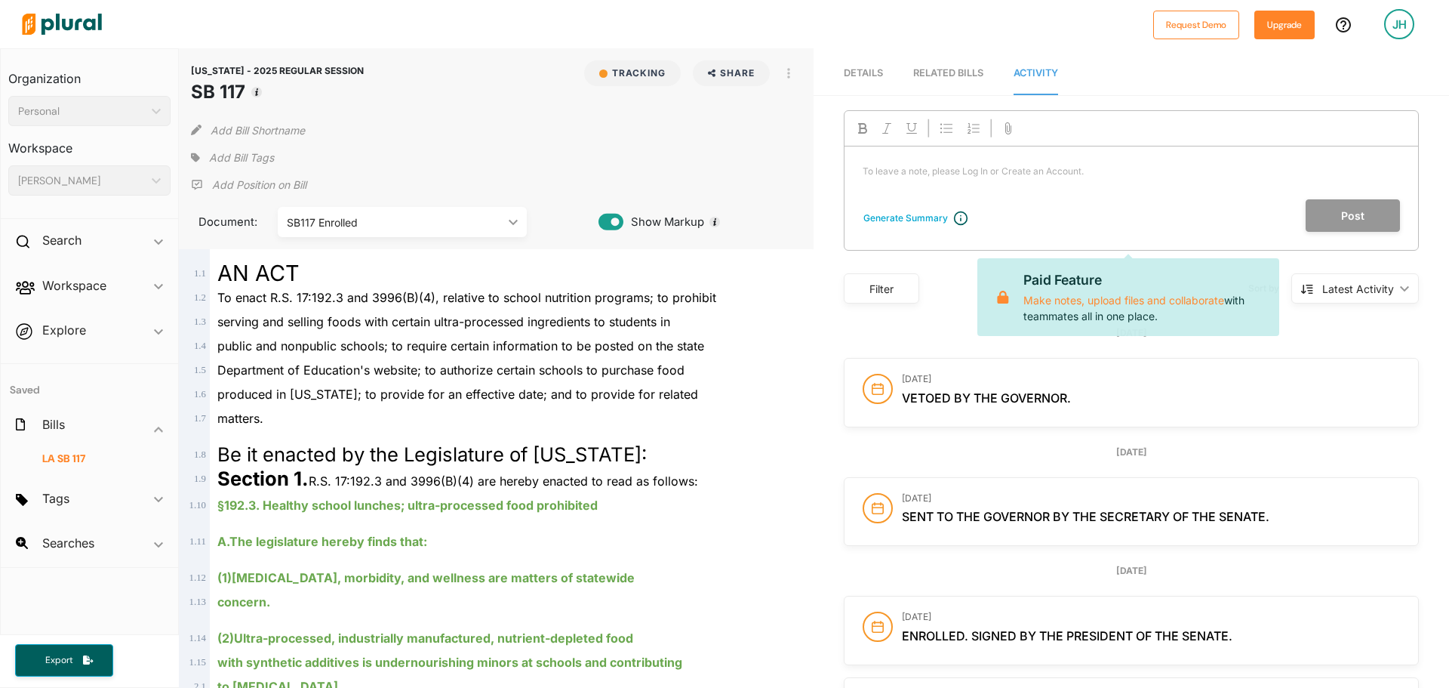
click at [946, 169] on p "To leave a note, please Log In or Create an Account. ﻿" at bounding box center [1131, 172] width 537 height 14
click at [915, 172] on p "To leave a note, please Log In or Create an Account. ﻿" at bounding box center [1131, 172] width 537 height 14
click at [1155, 184] on div "To leave a note, please Log In or Create an Account. ﻿" at bounding box center [1132, 172] width 574 height 53
click at [1012, 175] on p "To leave a note, please Log In or Create an Account. ﻿" at bounding box center [1131, 172] width 537 height 14
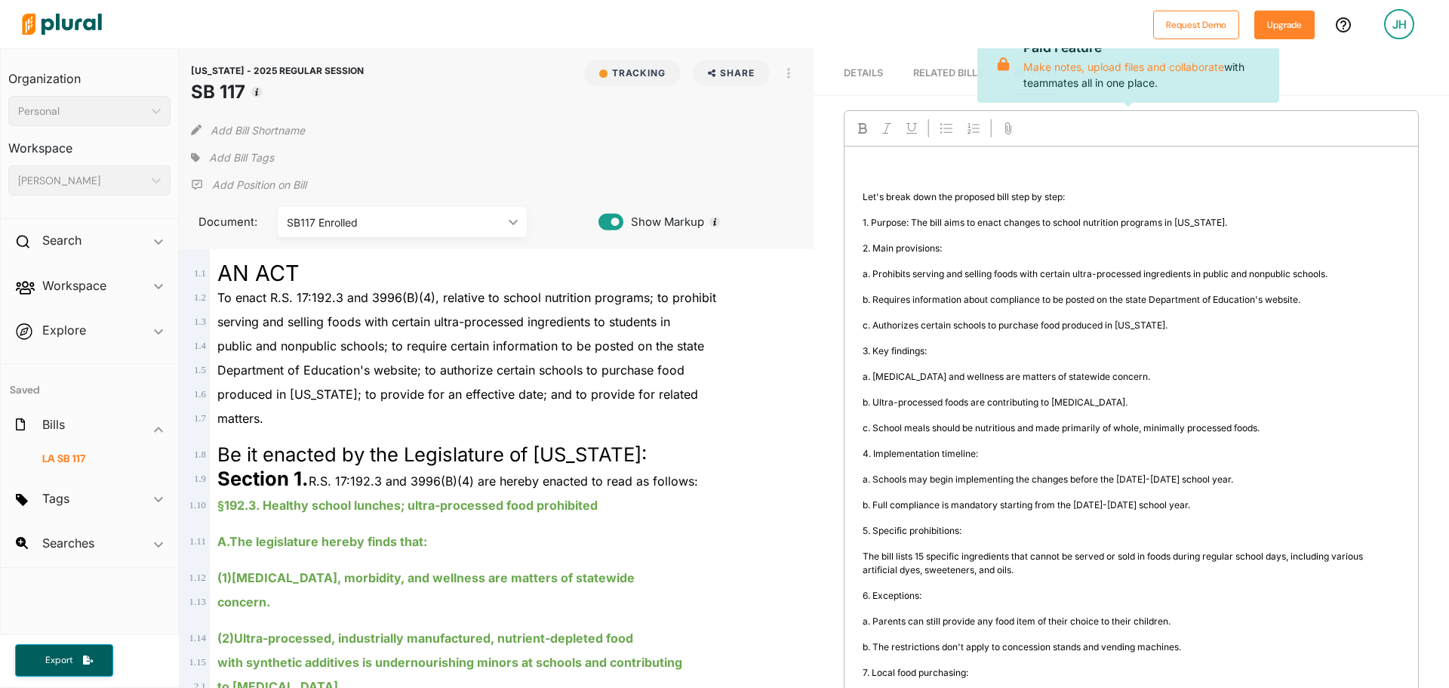
click at [886, 211] on div "Generate Summary Select the bill version you'd like to summarize on the left si…" at bounding box center [1131, 573] width 575 height 927
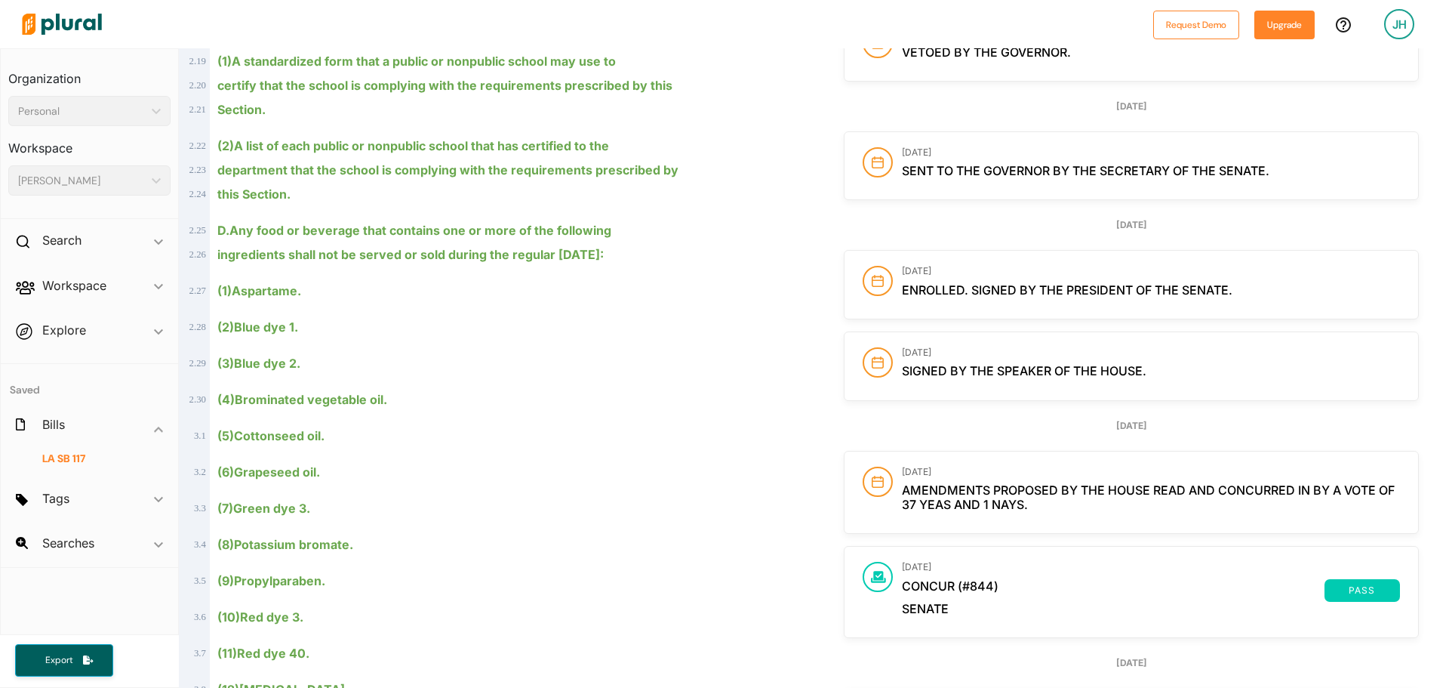
scroll to position [1585, 0]
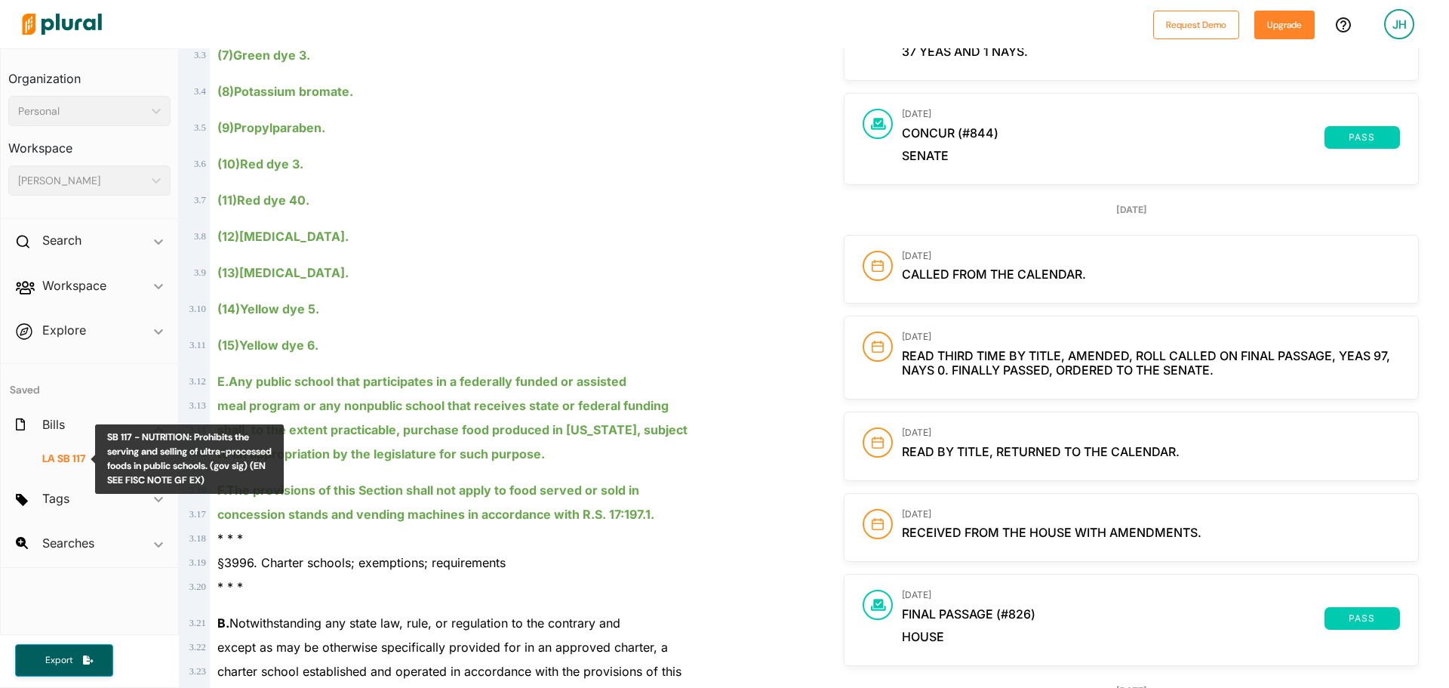
click at [63, 452] on span "SB 117" at bounding box center [71, 458] width 28 height 14
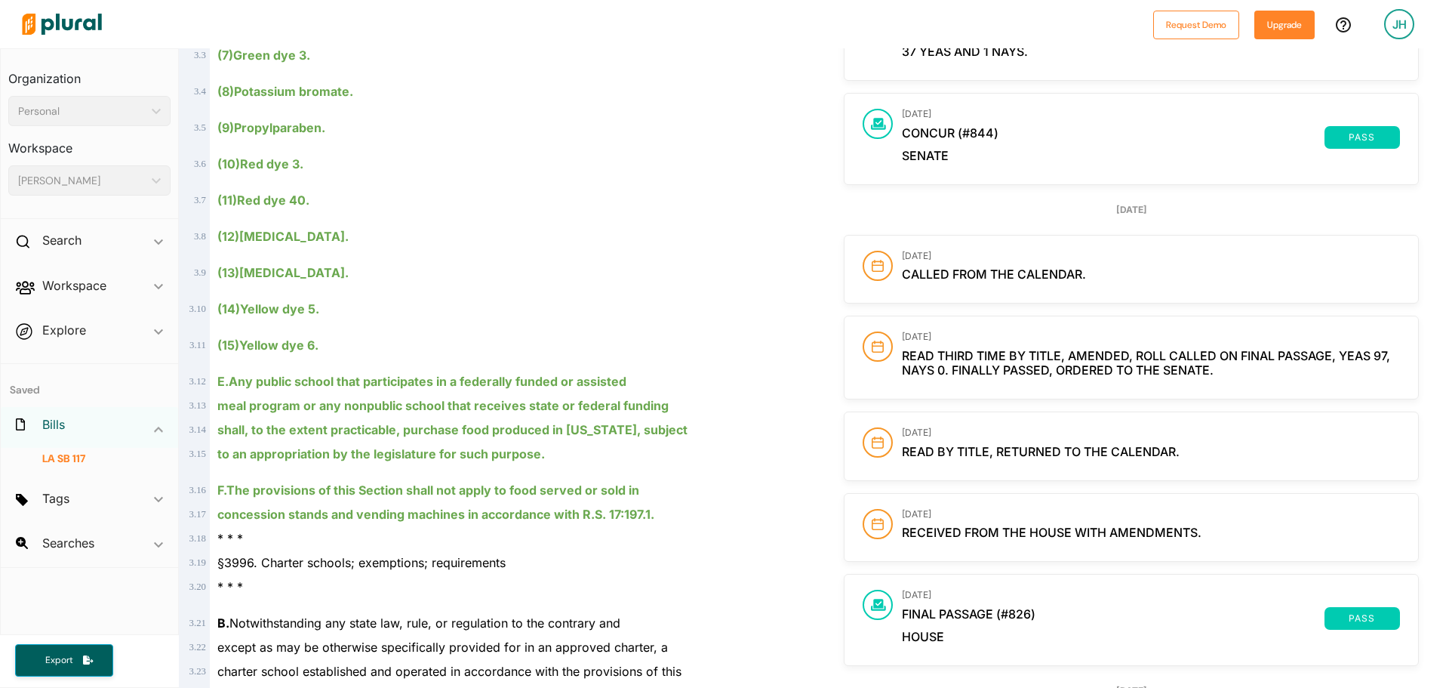
click at [60, 424] on h2 "Bills" at bounding box center [53, 424] width 23 height 17
click at [64, 29] on img at bounding box center [62, 24] width 106 height 53
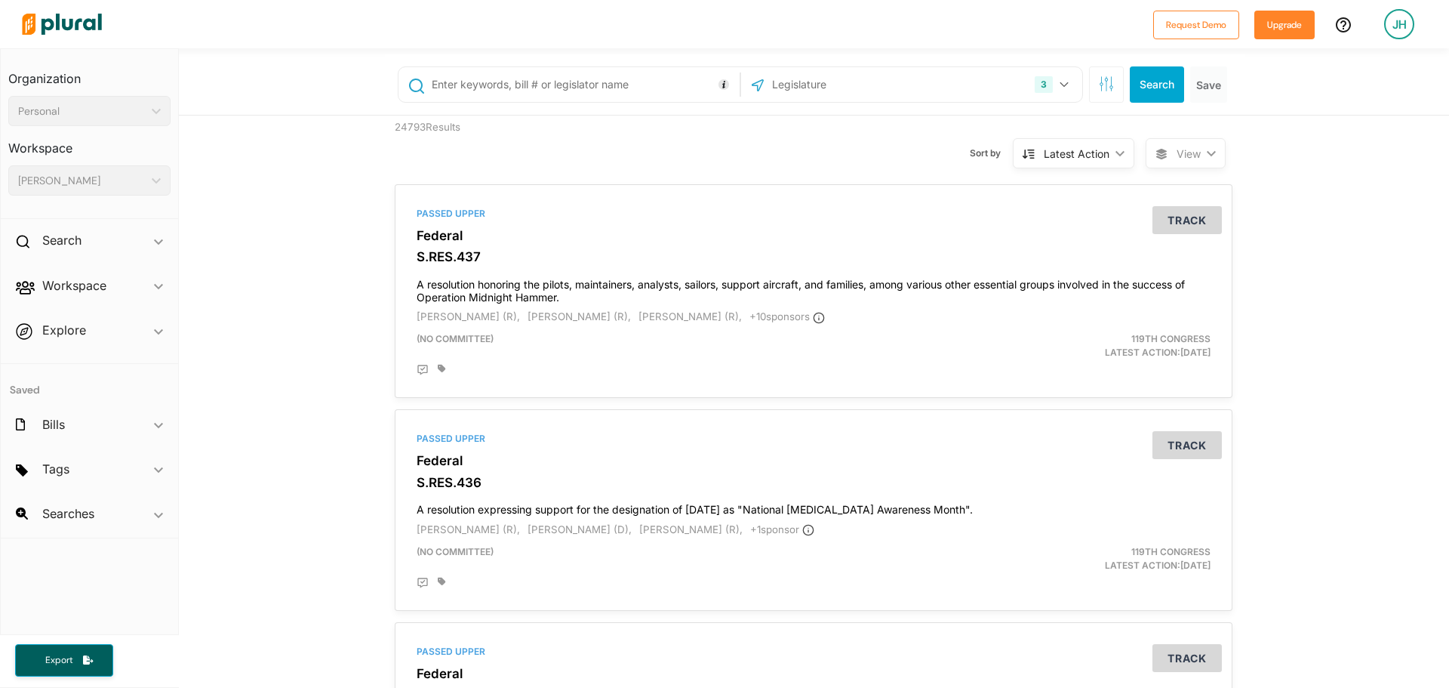
click at [638, 82] on input "text" at bounding box center [583, 84] width 306 height 29
paste input "(SB 25)"
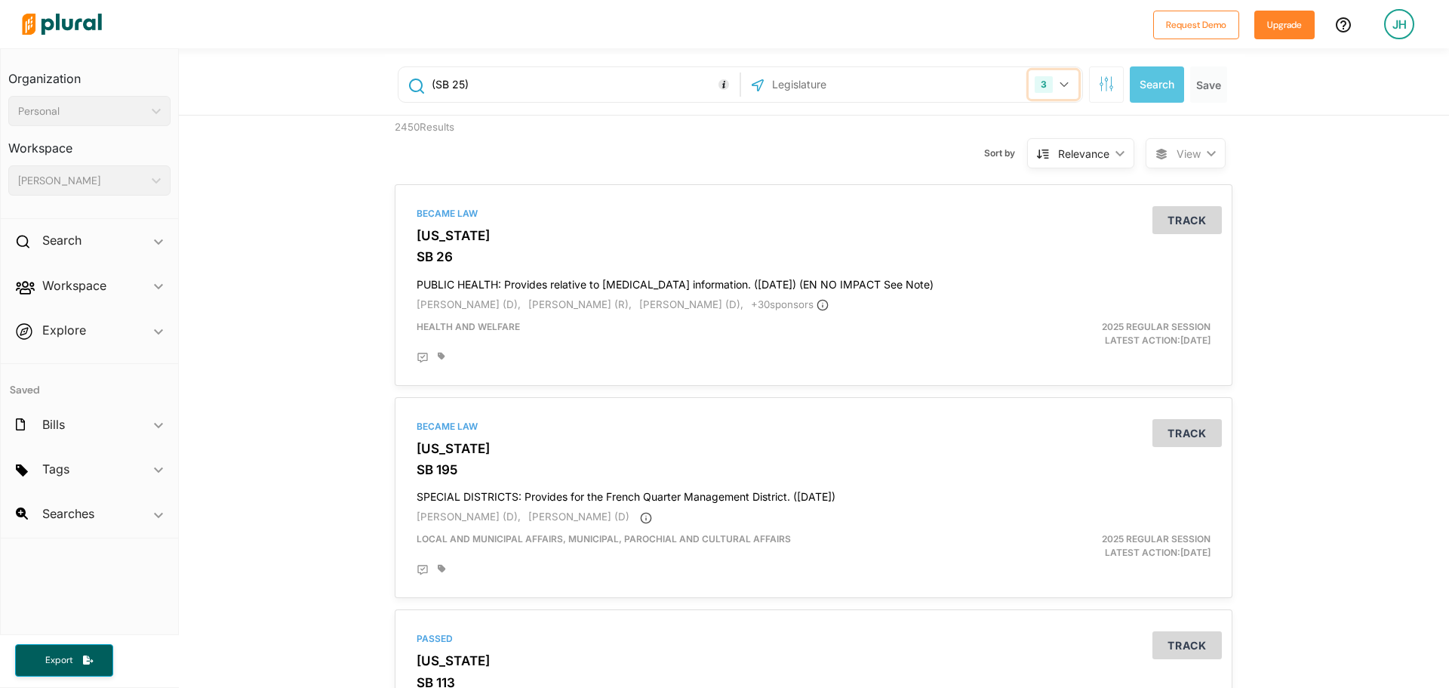
click at [1035, 89] on div "3" at bounding box center [1044, 84] width 18 height 17
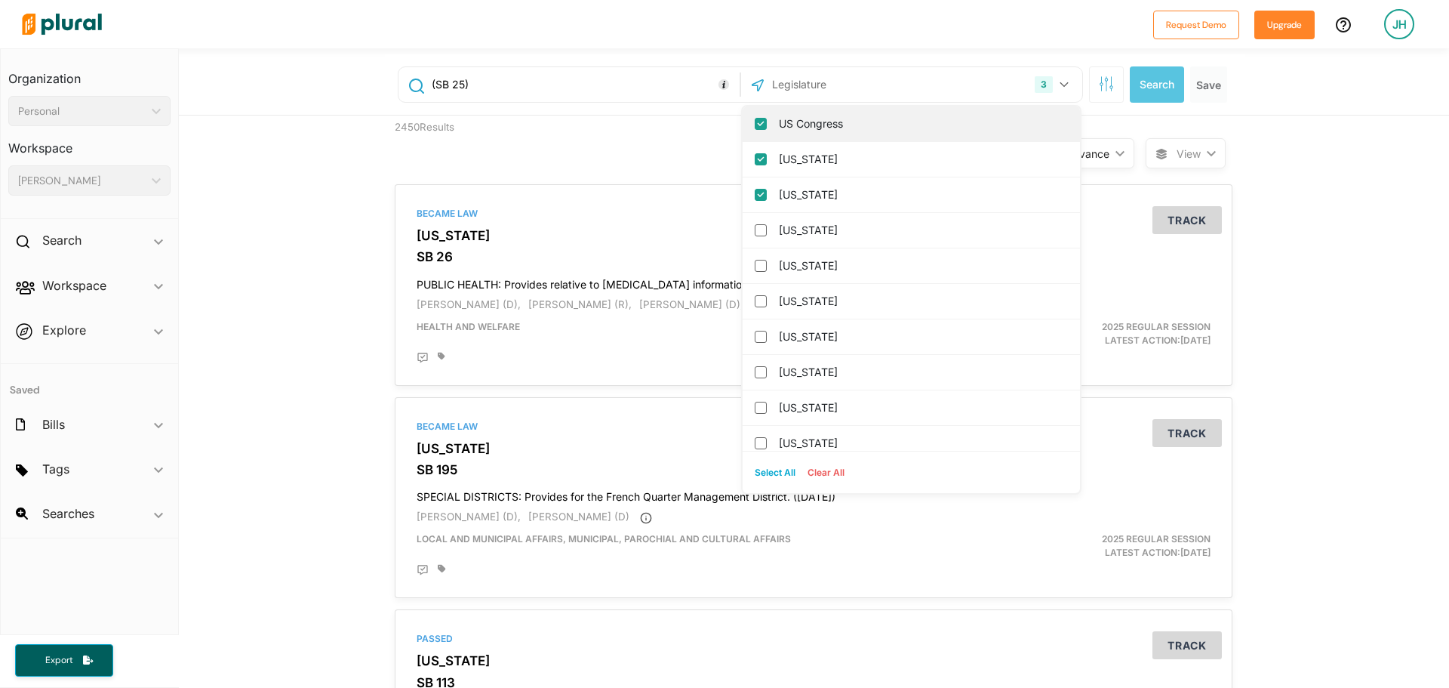
click at [746, 125] on div "US Congress" at bounding box center [911, 123] width 337 height 35
click at [755, 128] on input "US Congress" at bounding box center [761, 124] width 12 height 12
click at [756, 115] on div "[US_STATE]" at bounding box center [911, 123] width 337 height 35
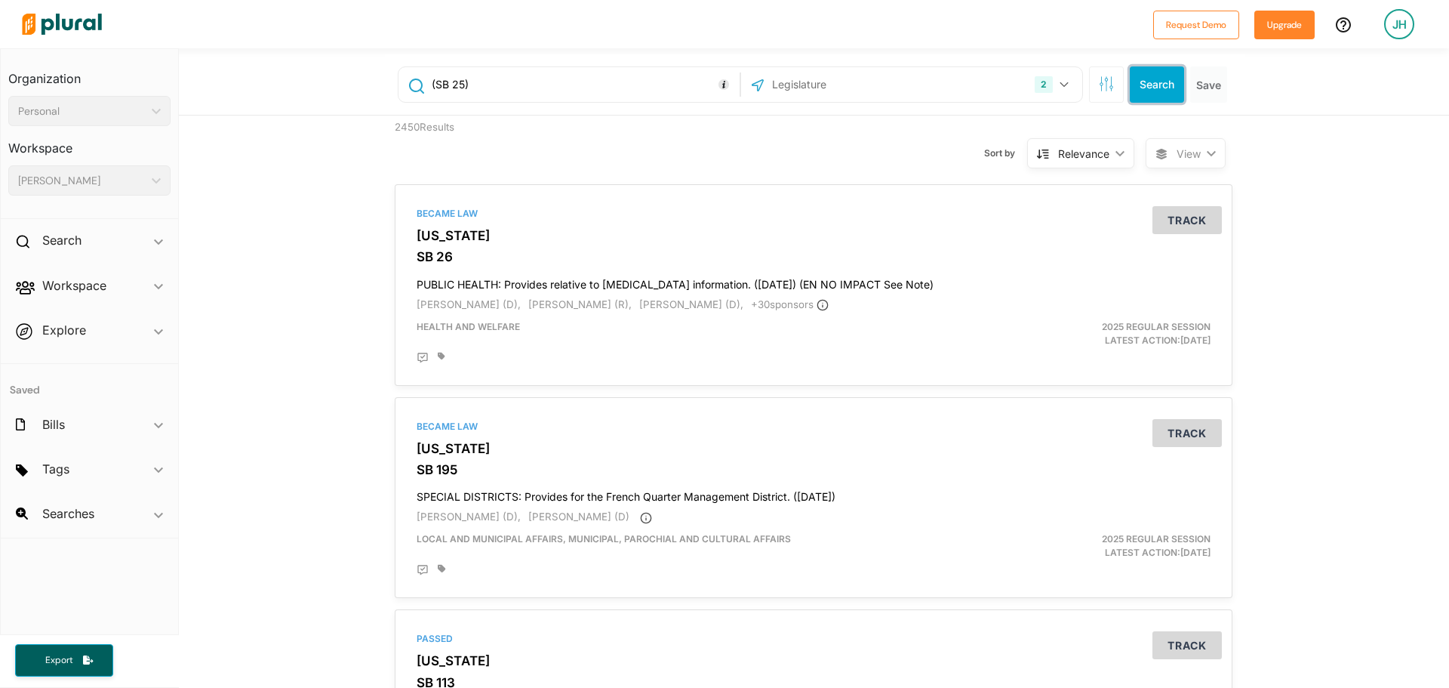
click at [1151, 91] on button "Search" at bounding box center [1157, 84] width 54 height 36
click at [969, 88] on div "2 [US_STATE] [US_STATE] [GEOGRAPHIC_DATA] Congress [US_STATE] [US_STATE] [US_ST…" at bounding box center [912, 84] width 334 height 29
click at [1036, 78] on div "2" at bounding box center [1044, 84] width 18 height 17
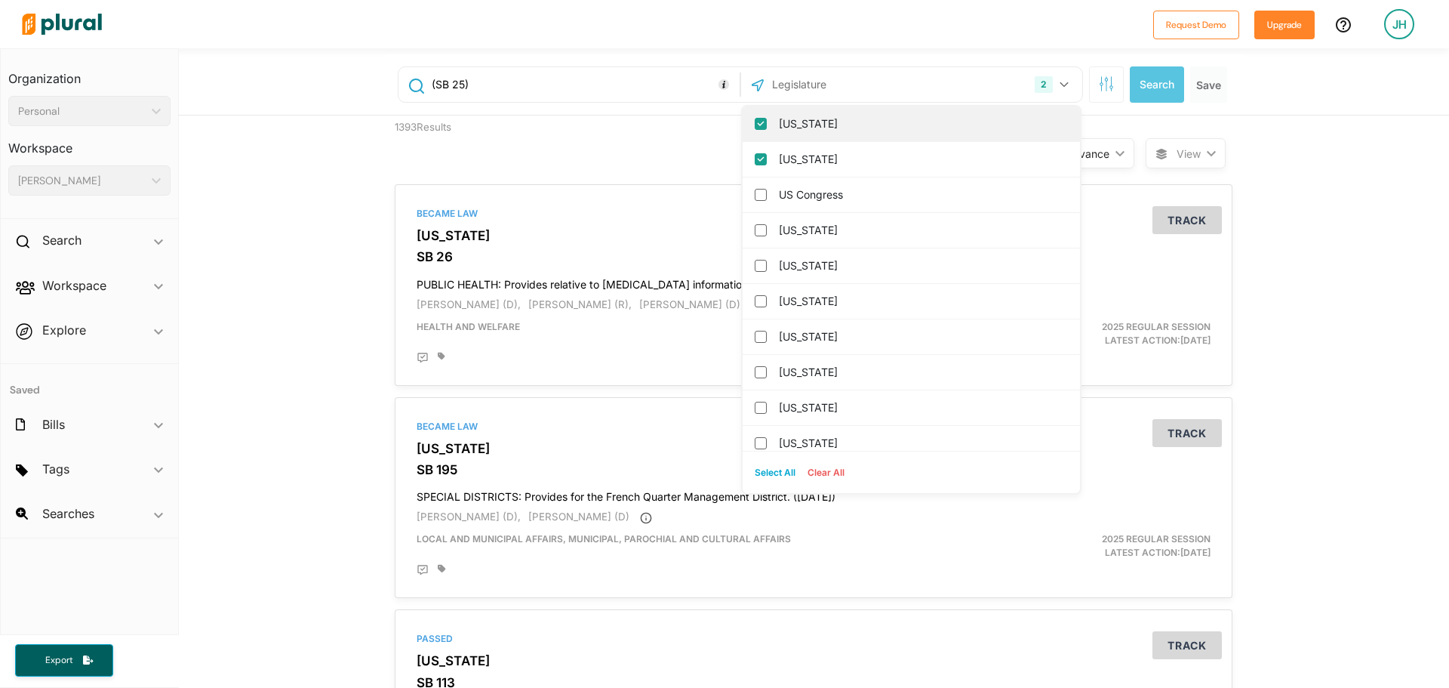
click at [755, 128] on input "[US_STATE]" at bounding box center [761, 124] width 12 height 12
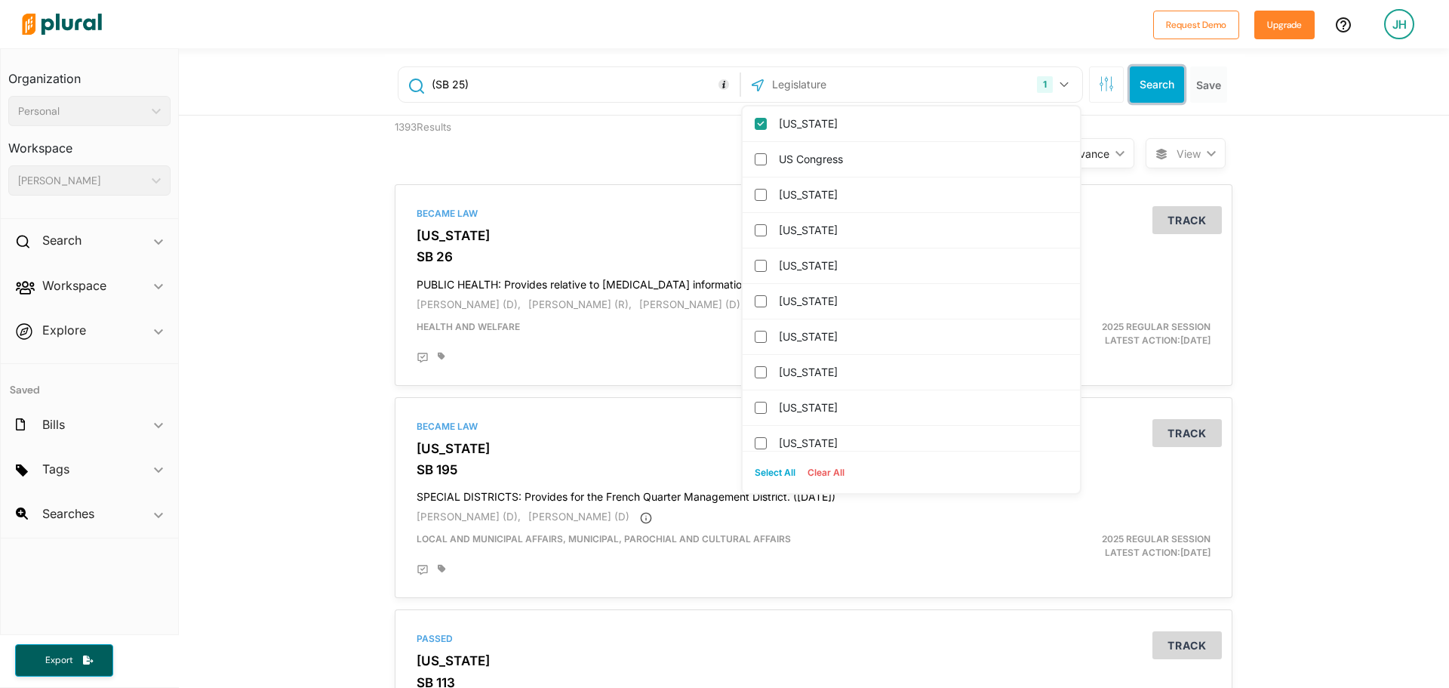
click at [1146, 90] on button "Search" at bounding box center [1157, 84] width 54 height 36
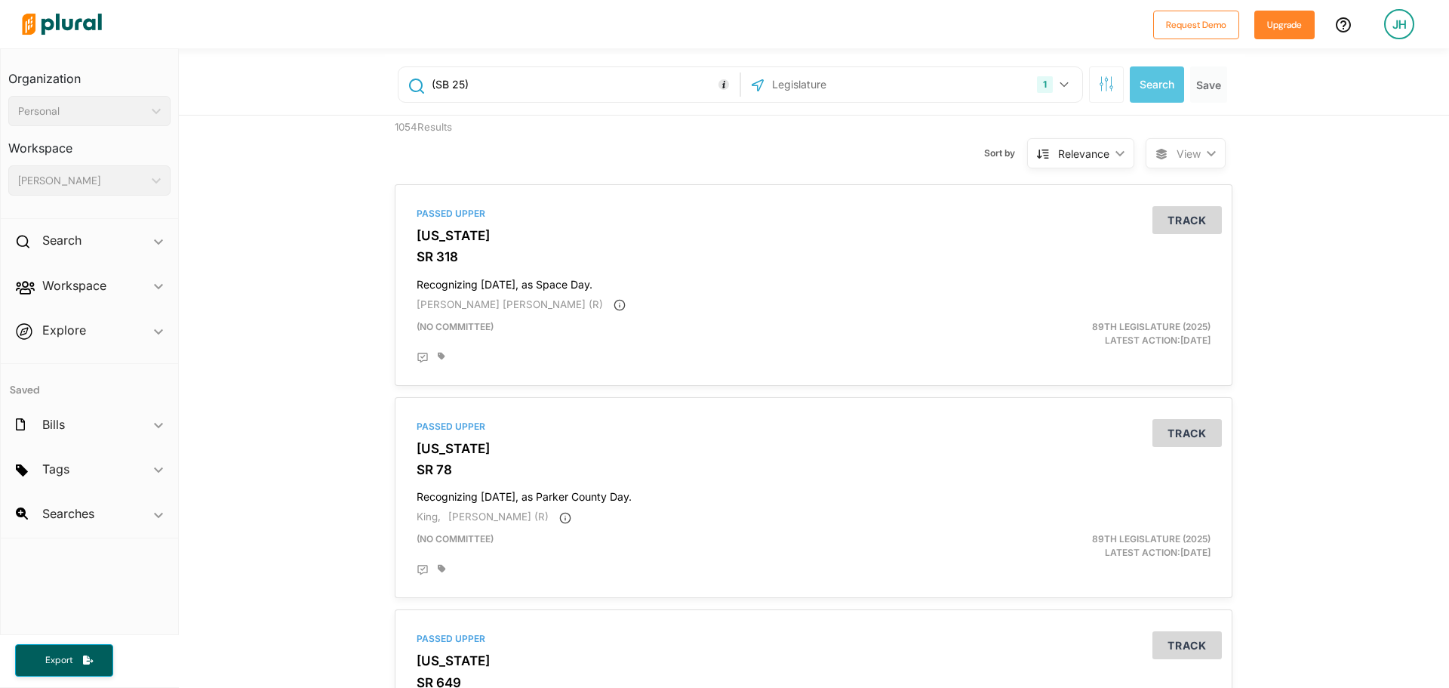
click at [516, 96] on input "(SB 25)" at bounding box center [583, 84] width 306 height 29
click at [430, 90] on input "(SB 25" at bounding box center [583, 84] width 306 height 29
click at [431, 85] on input "(SB 25" at bounding box center [583, 84] width 306 height 29
type input "SB 25"
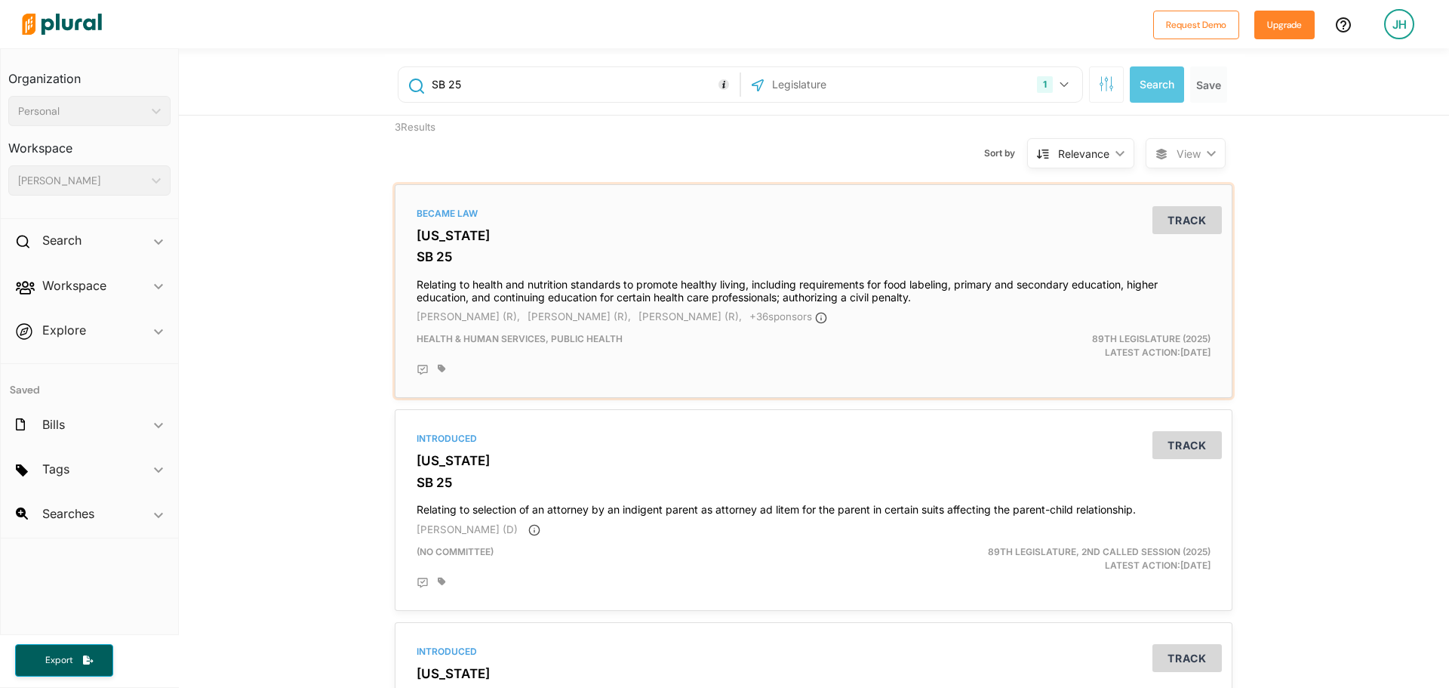
click at [843, 238] on h3 "[US_STATE]" at bounding box center [814, 235] width 794 height 15
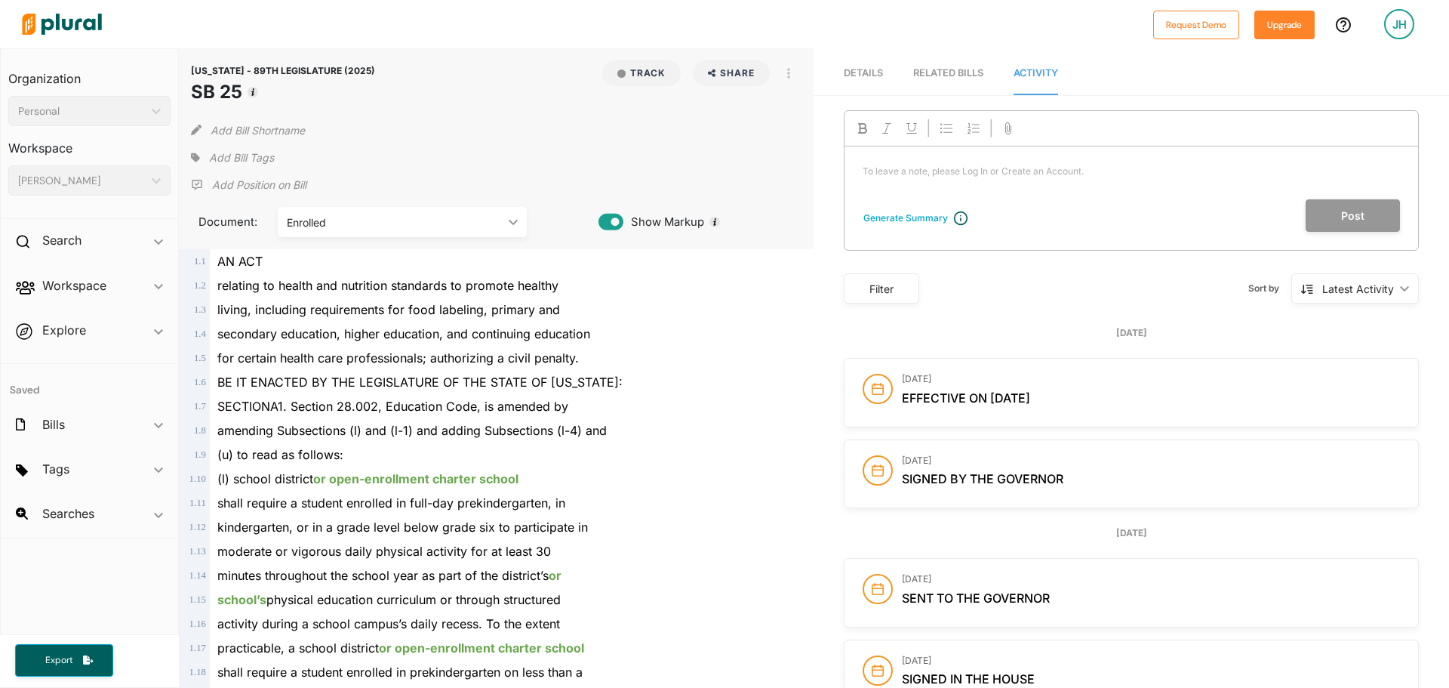
click at [282, 187] on p "Add Position on Bill" at bounding box center [259, 184] width 94 height 15
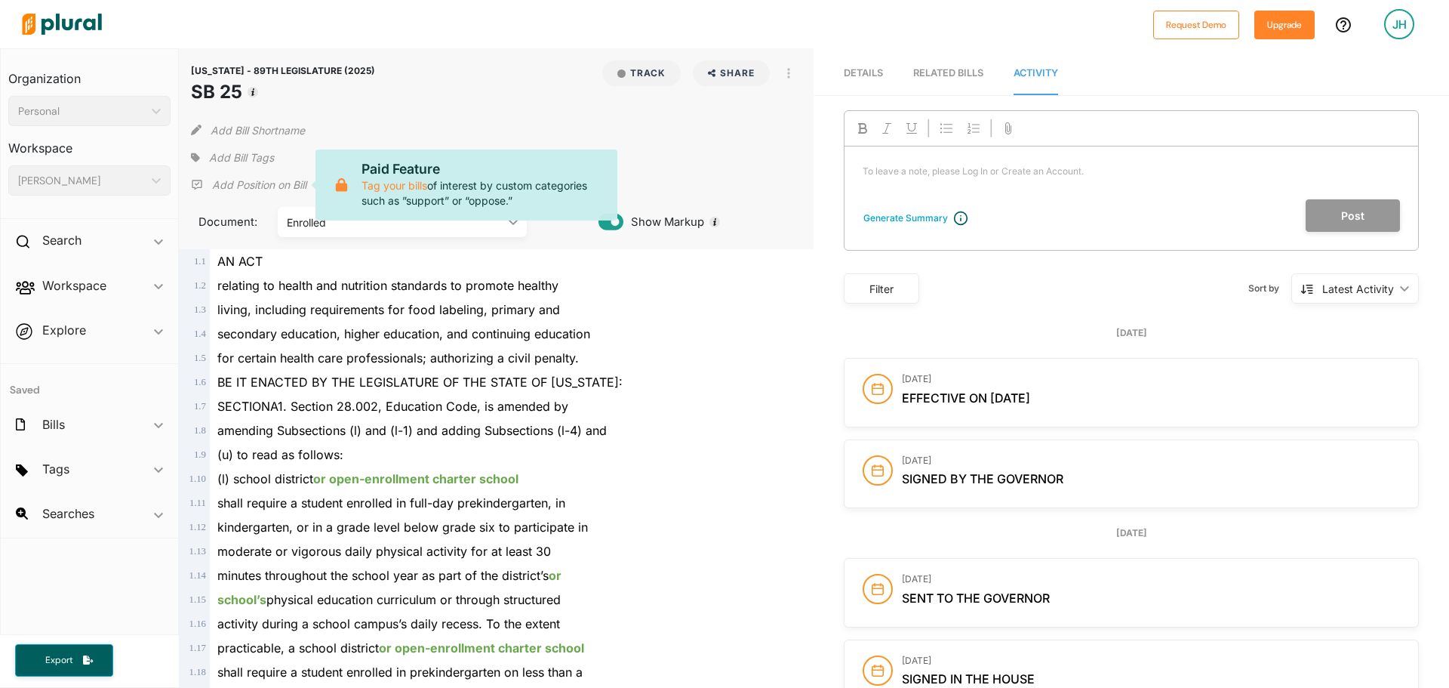
click at [418, 229] on div "Enrolled" at bounding box center [395, 222] width 216 height 16
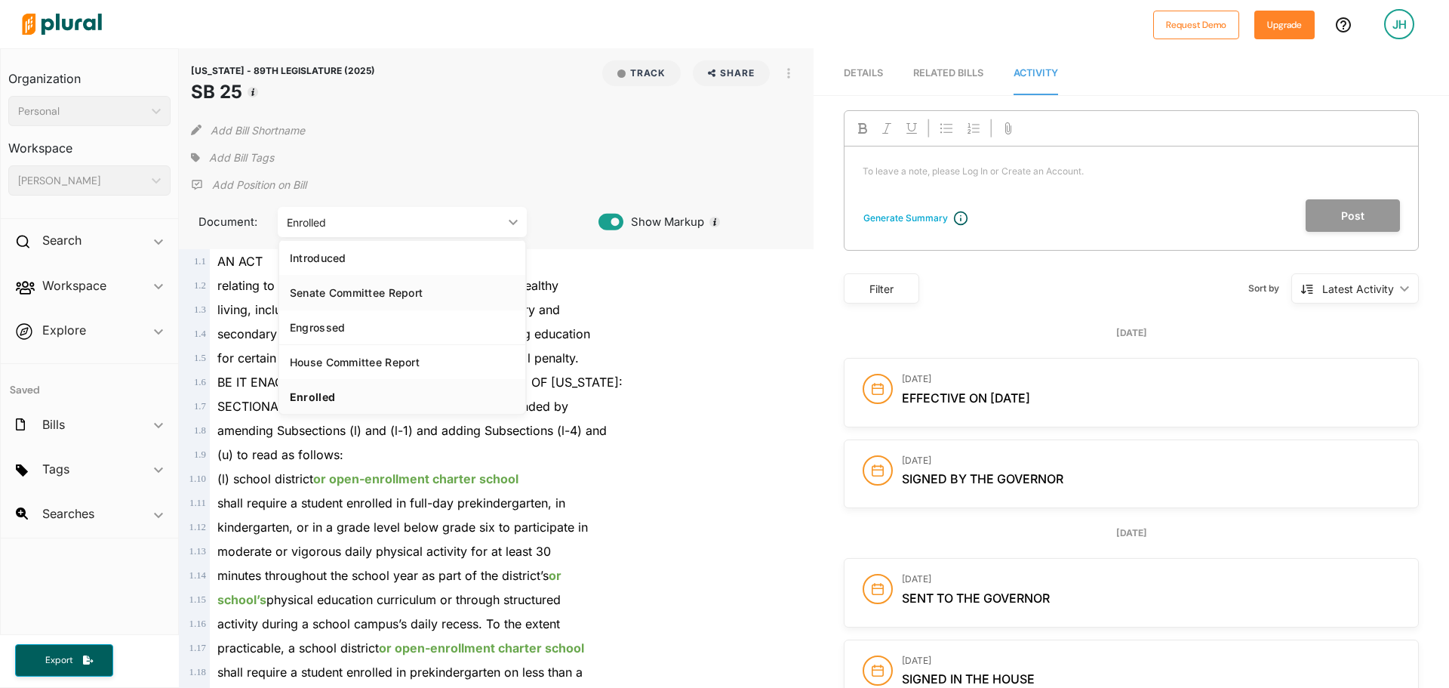
click at [417, 289] on div "Senate Committee Report" at bounding box center [402, 292] width 225 height 13
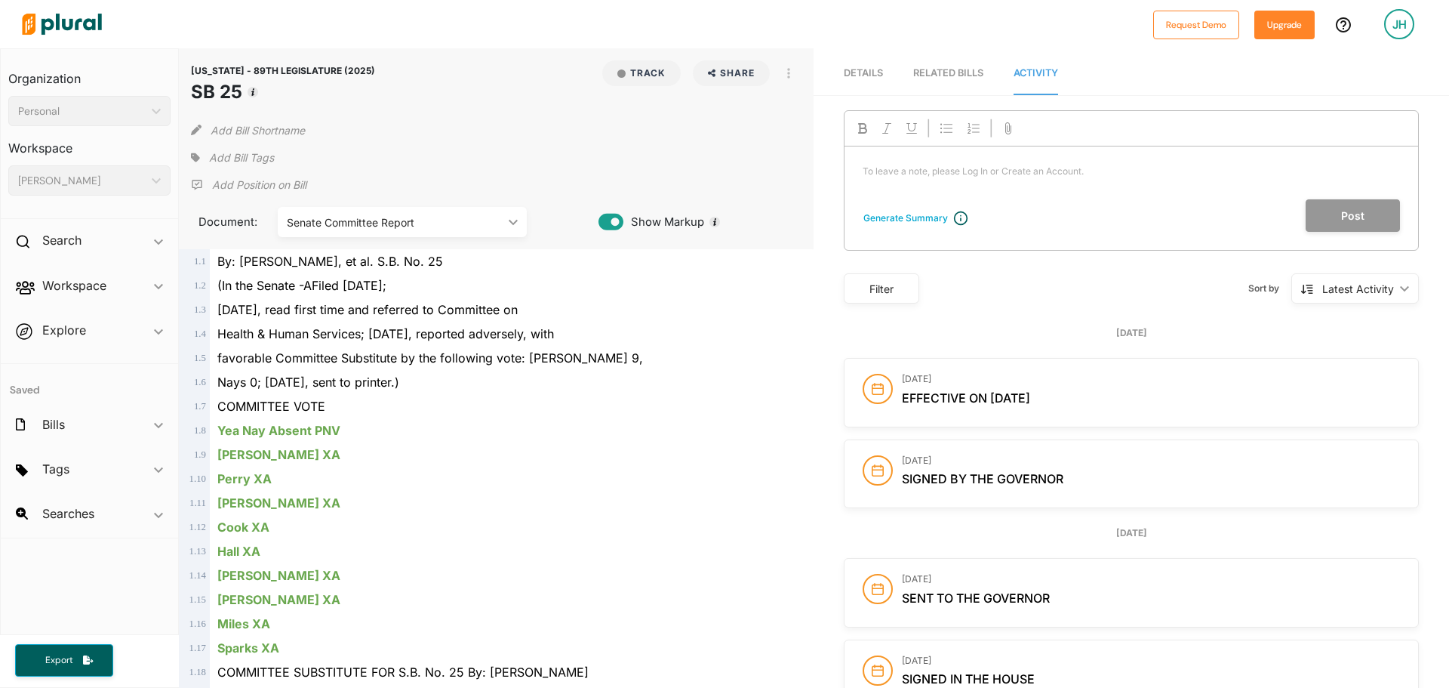
click at [386, 223] on div "Senate Committee Report" at bounding box center [395, 222] width 216 height 16
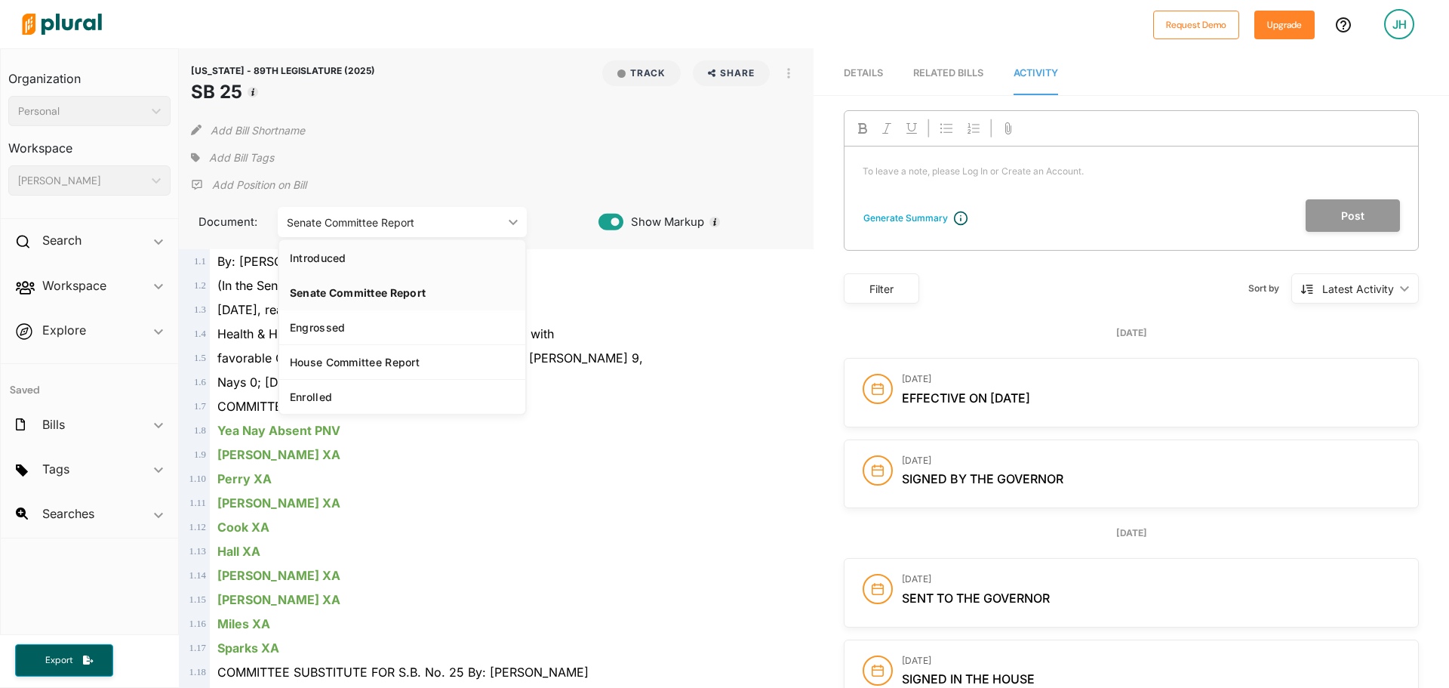
click at [370, 254] on div "Introduced" at bounding box center [402, 257] width 225 height 13
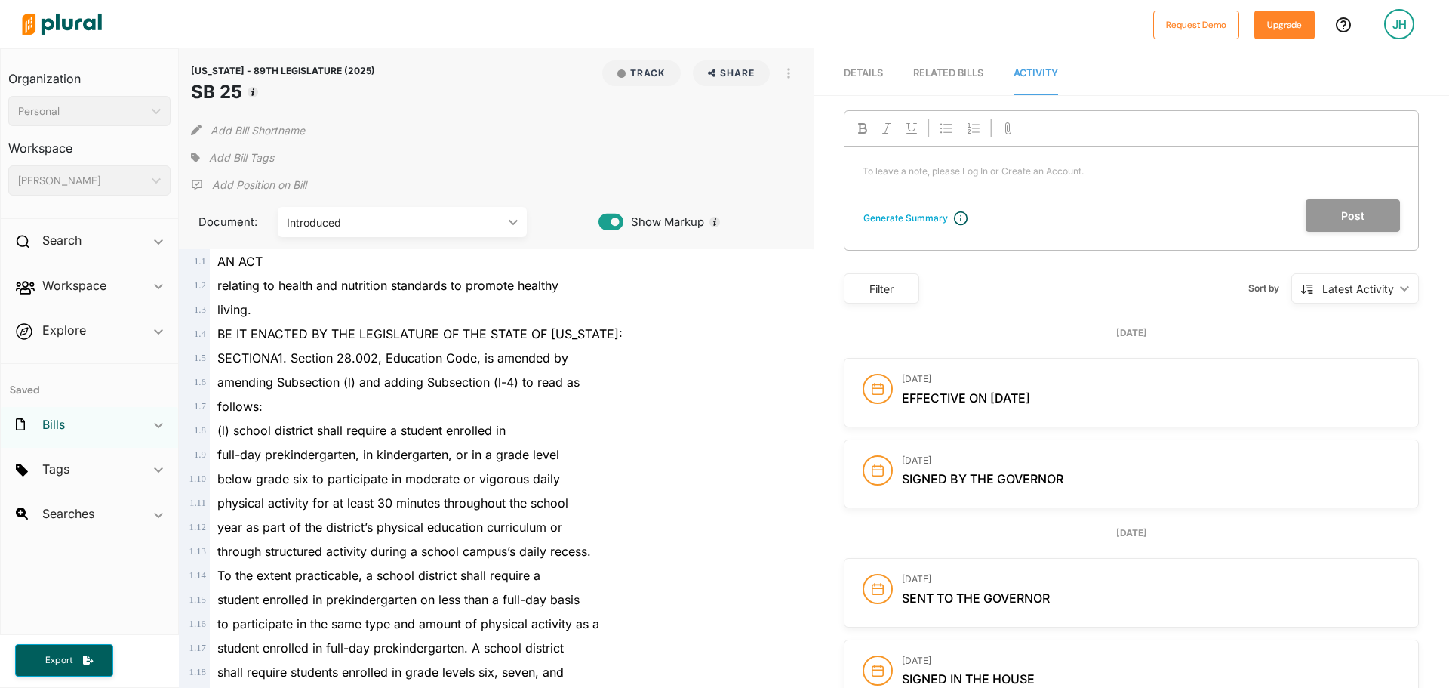
click at [56, 417] on h2 "Bills" at bounding box center [53, 424] width 23 height 17
click at [149, 414] on div "Bills ic_keyboard_arrow_down" at bounding box center [89, 427] width 177 height 41
click at [637, 75] on button "Track" at bounding box center [641, 73] width 78 height 26
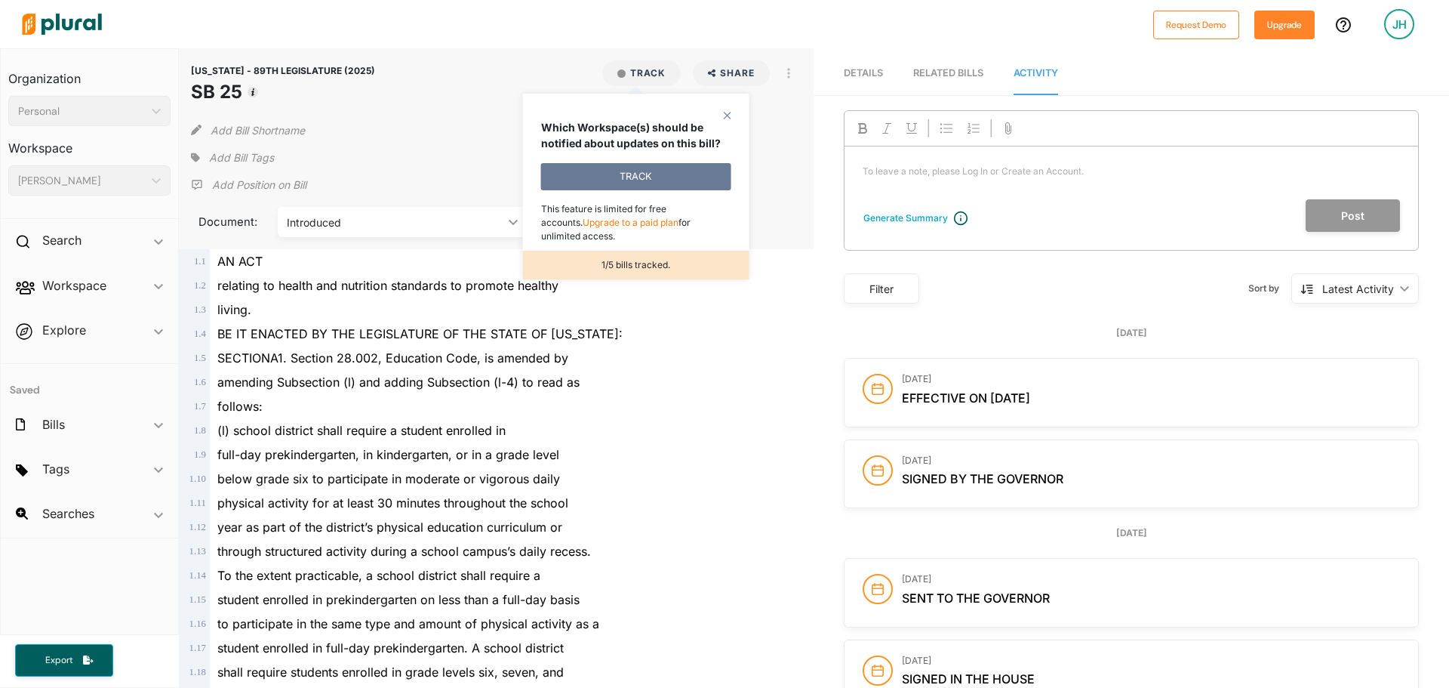
click at [623, 180] on button "TRACK" at bounding box center [636, 176] width 190 height 27
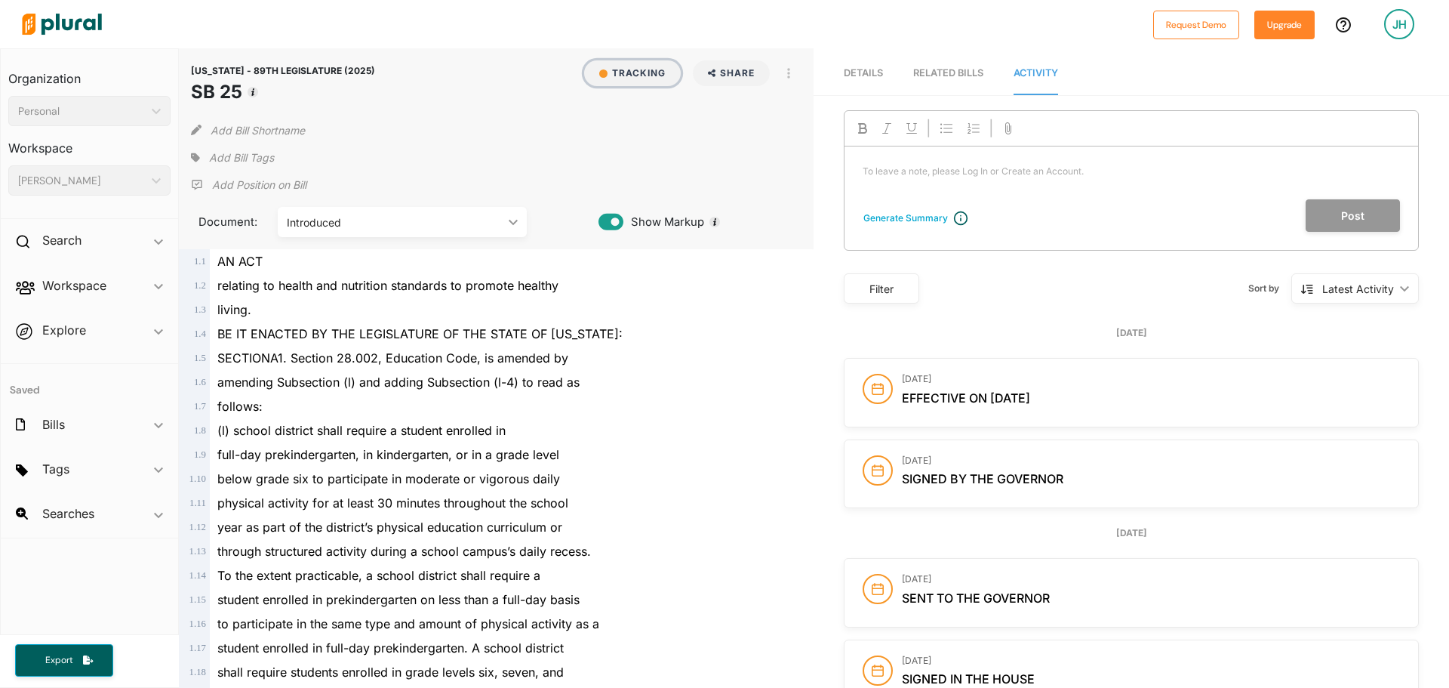
click at [662, 68] on button "Tracking" at bounding box center [632, 73] width 97 height 26
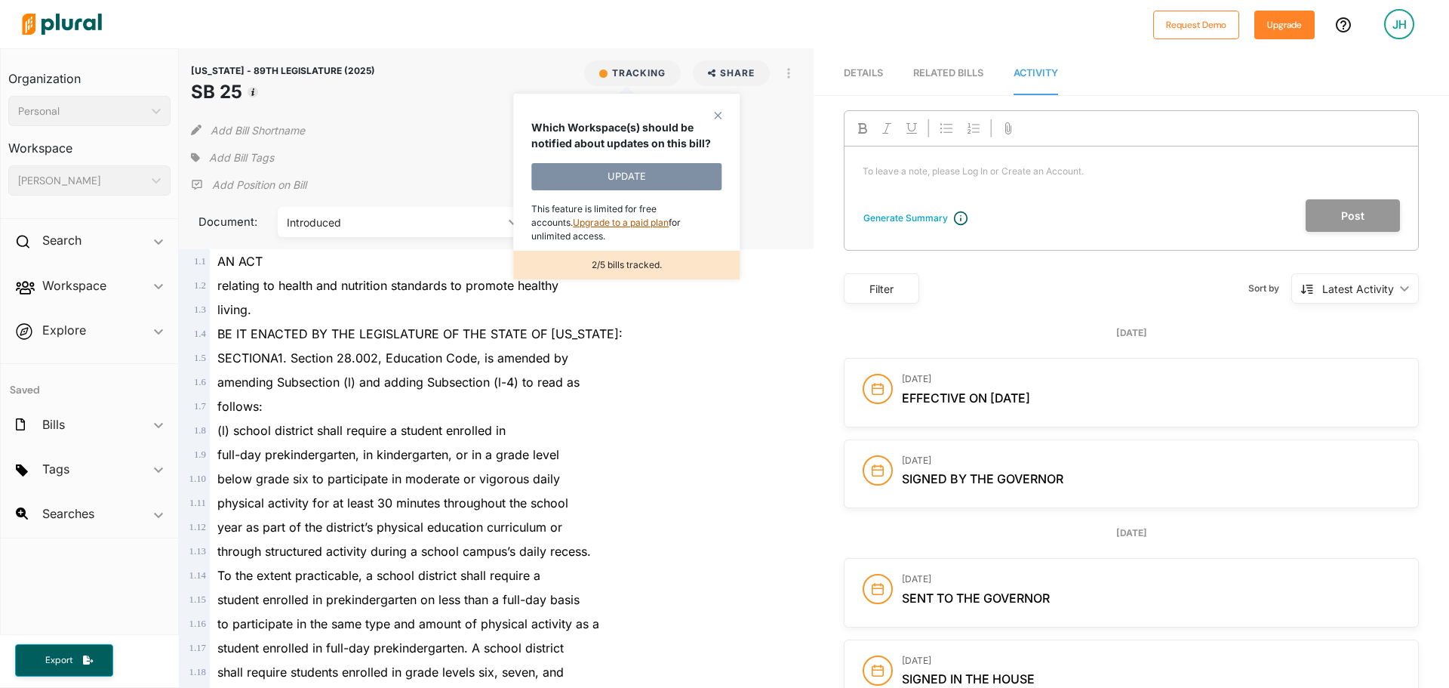
click at [573, 226] on link "Upgrade to a paid plan" at bounding box center [621, 222] width 96 height 11
click at [711, 335] on div "BE IT ENACTED BY THE LEGISLATURE OF THE STATE OF [US_STATE]:" at bounding box center [503, 334] width 587 height 24
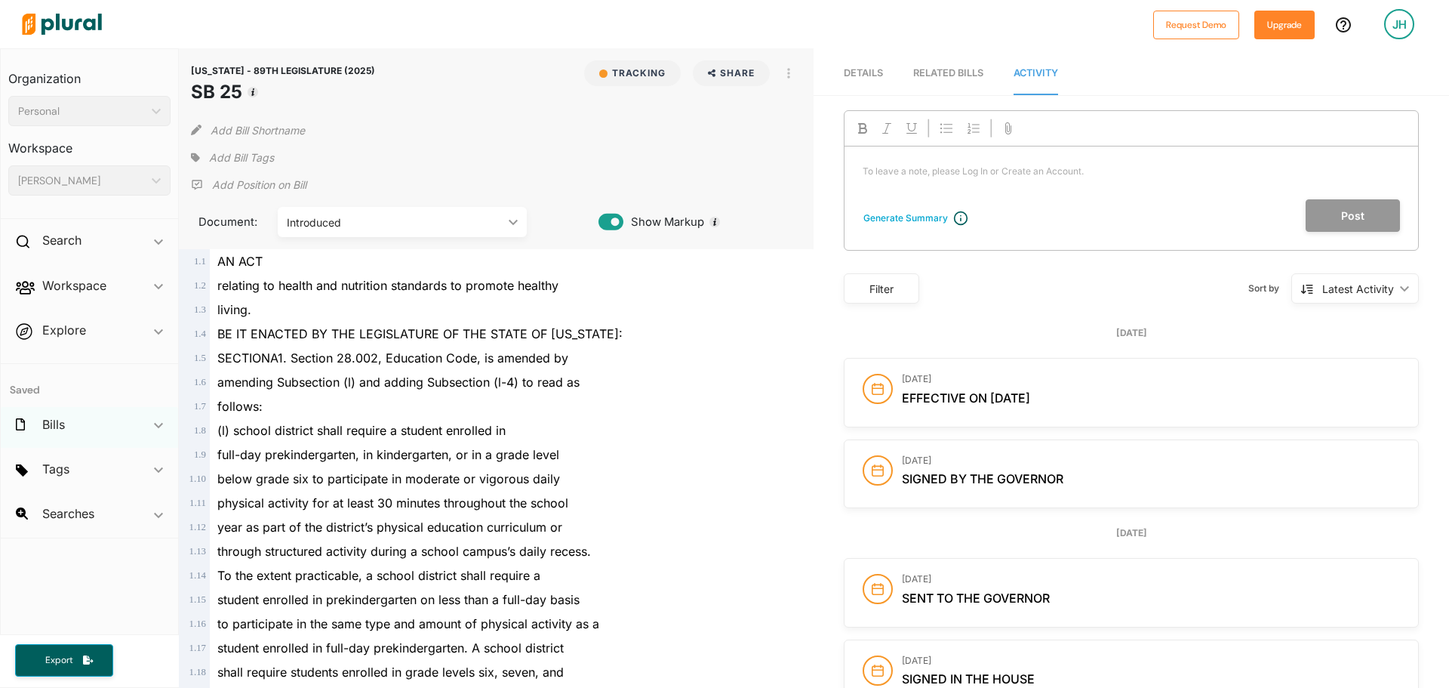
click at [135, 431] on div "Bills ic_keyboard_arrow_down" at bounding box center [89, 427] width 177 height 41
click at [66, 460] on span "SB 117" at bounding box center [70, 458] width 26 height 14
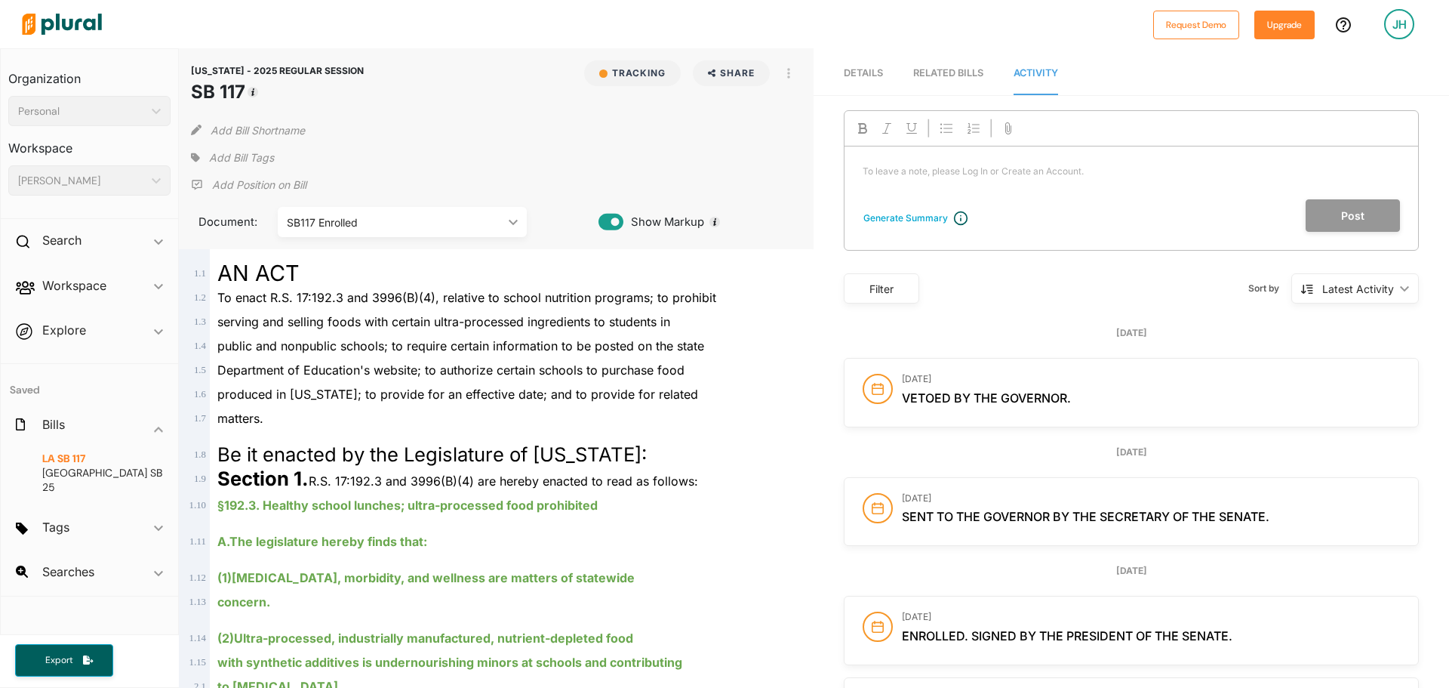
click at [1057, 399] on span "Vetoed by the Governor." at bounding box center [986, 397] width 169 height 15
drag, startPoint x: 1102, startPoint y: 398, endPoint x: 897, endPoint y: 402, distance: 205.3
click at [902, 402] on h2 "Vetoed by the Governor." at bounding box center [1151, 398] width 498 height 14
click at [1396, 280] on div "Latest Activity ic_keyboard_arrow_down" at bounding box center [1355, 288] width 128 height 30
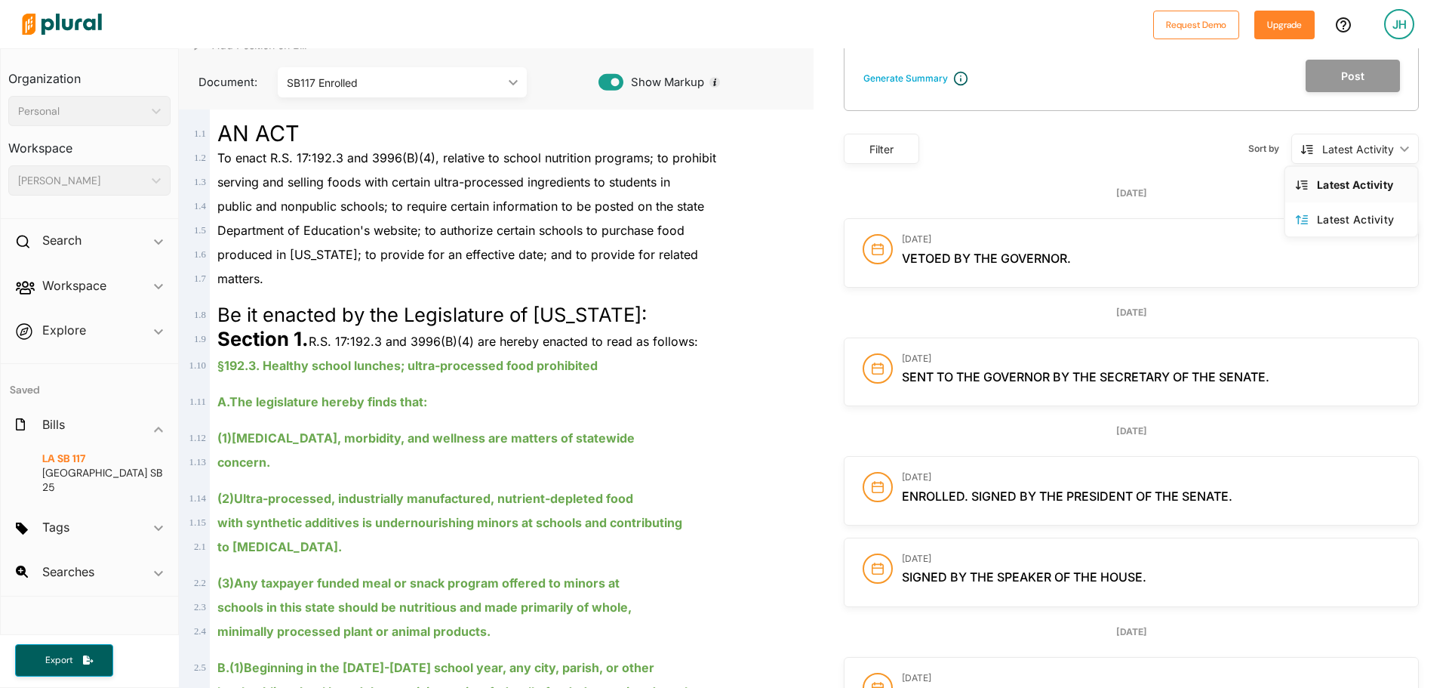
scroll to position [151, 0]
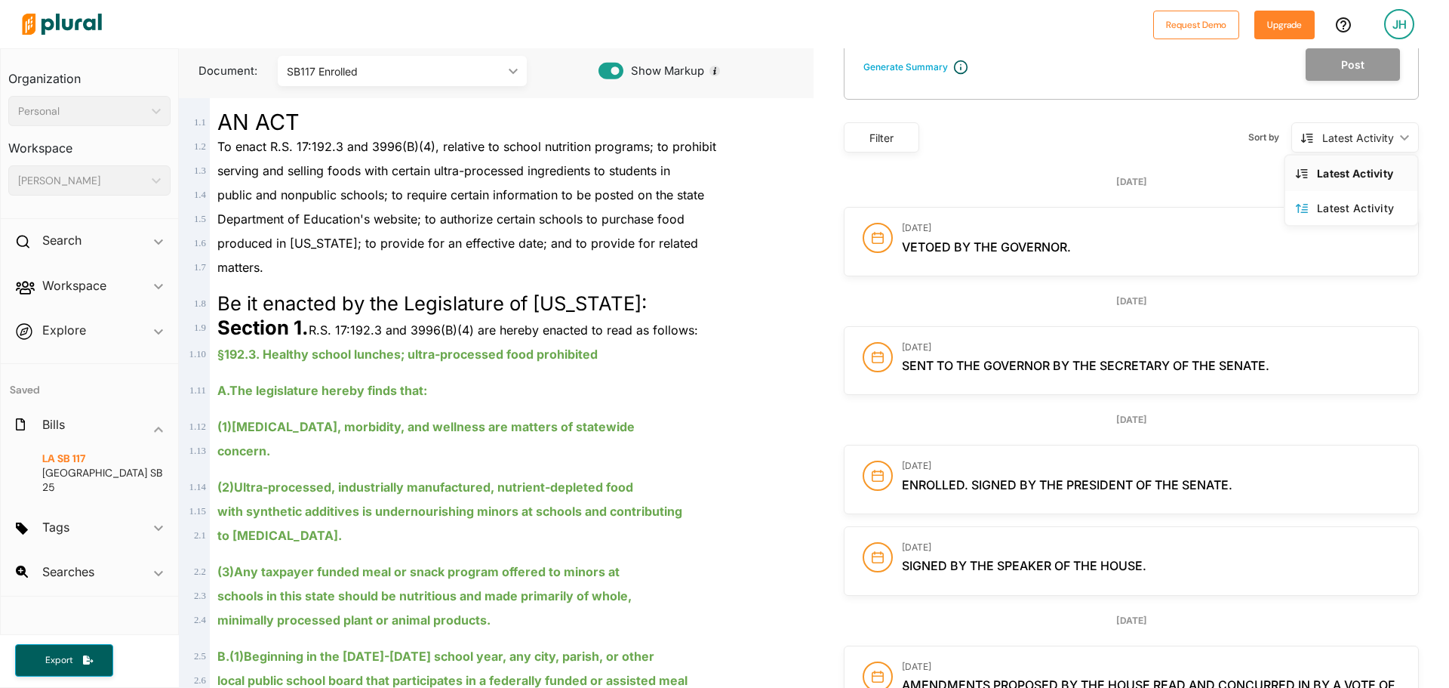
click at [1288, 180] on link "Latest Activity" at bounding box center [1351, 172] width 132 height 35
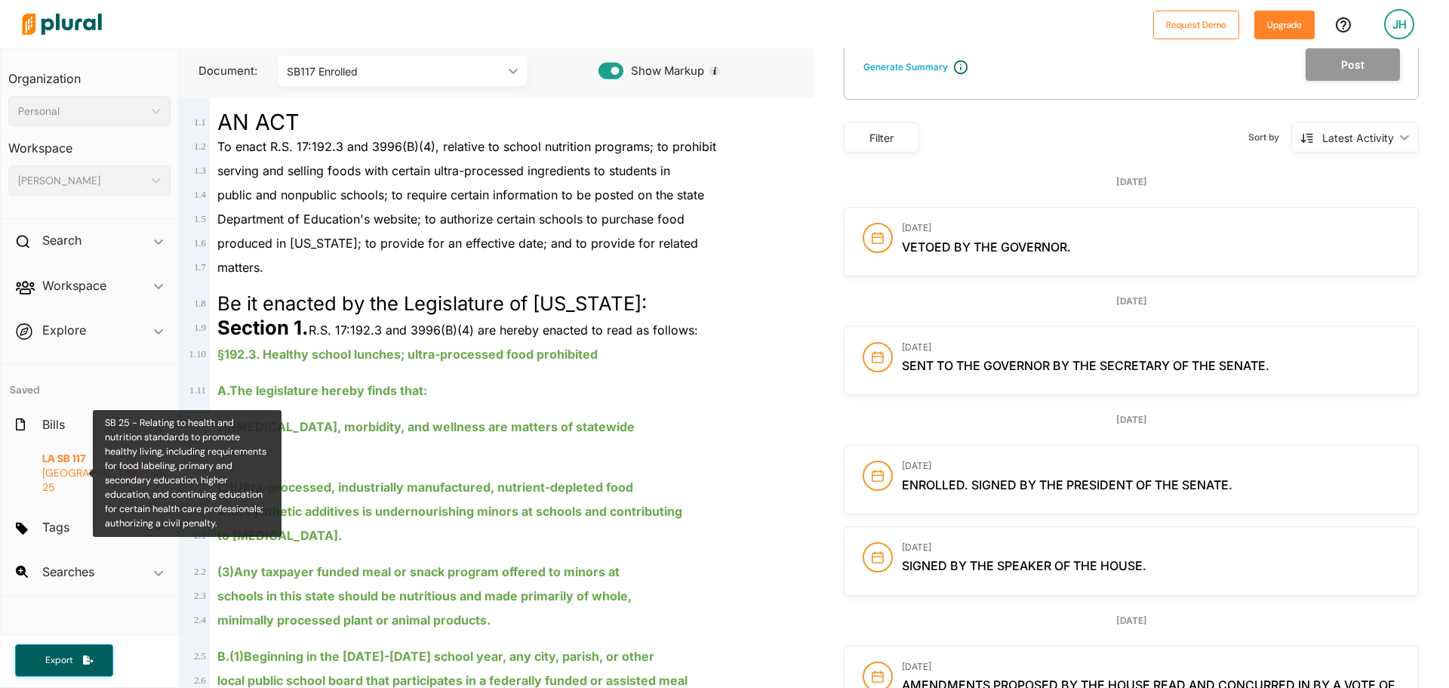
click at [74, 469] on span "SB 25" at bounding box center [102, 480] width 120 height 28
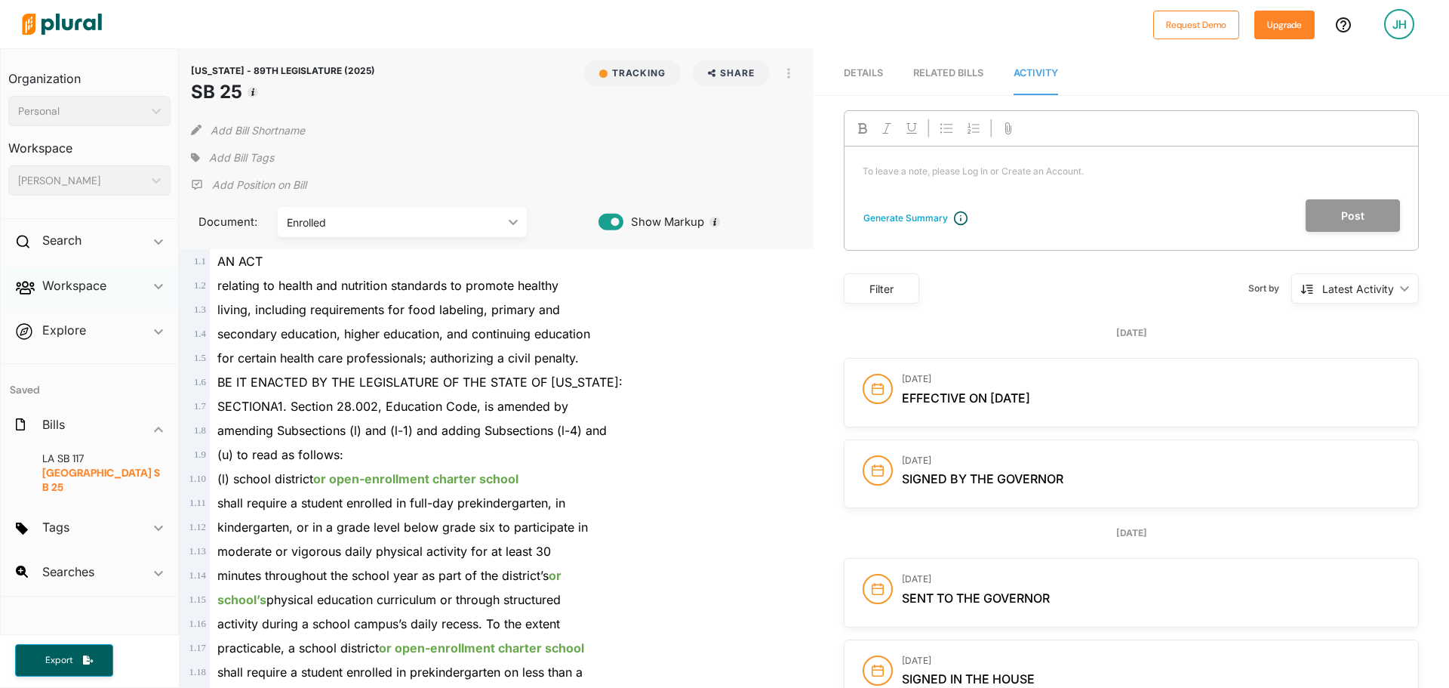
click at [110, 282] on div "Workspace ic_keyboard_arrow_down" at bounding box center [89, 288] width 177 height 41
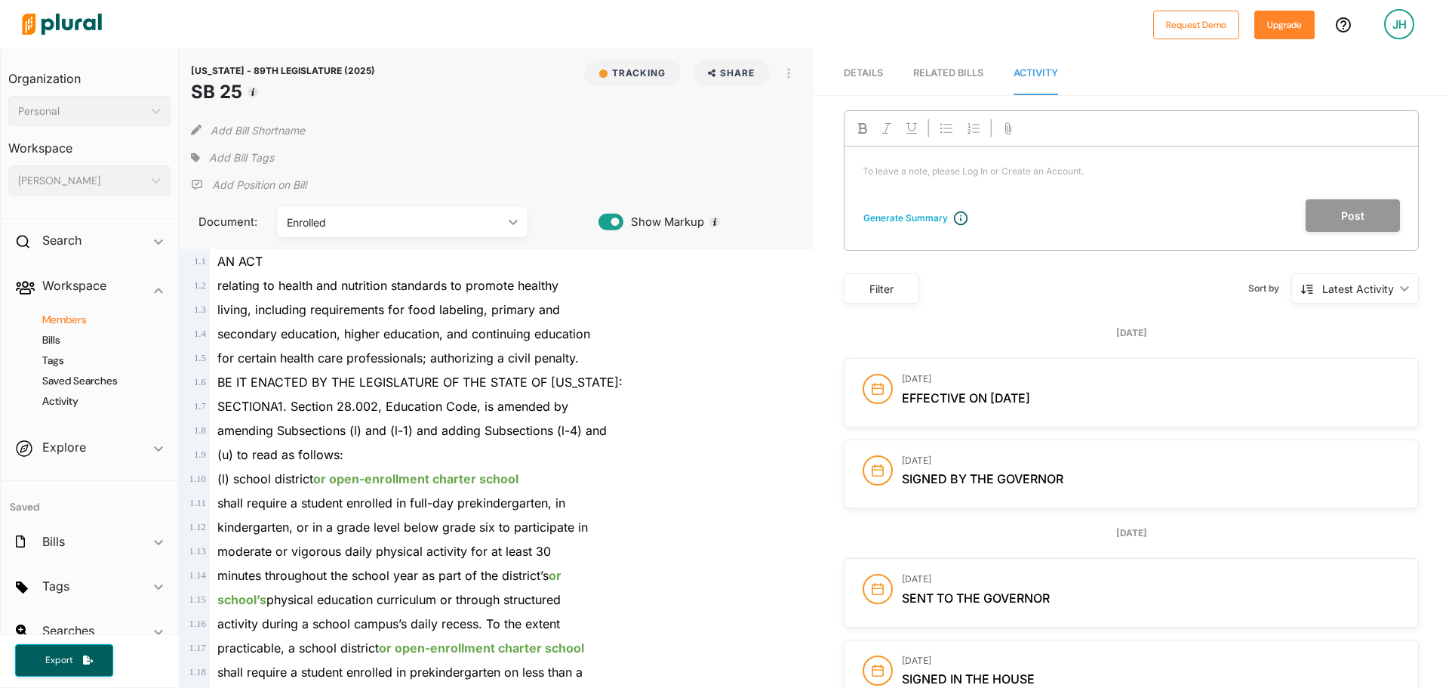
click at [84, 321] on h4 "Members" at bounding box center [93, 319] width 140 height 14
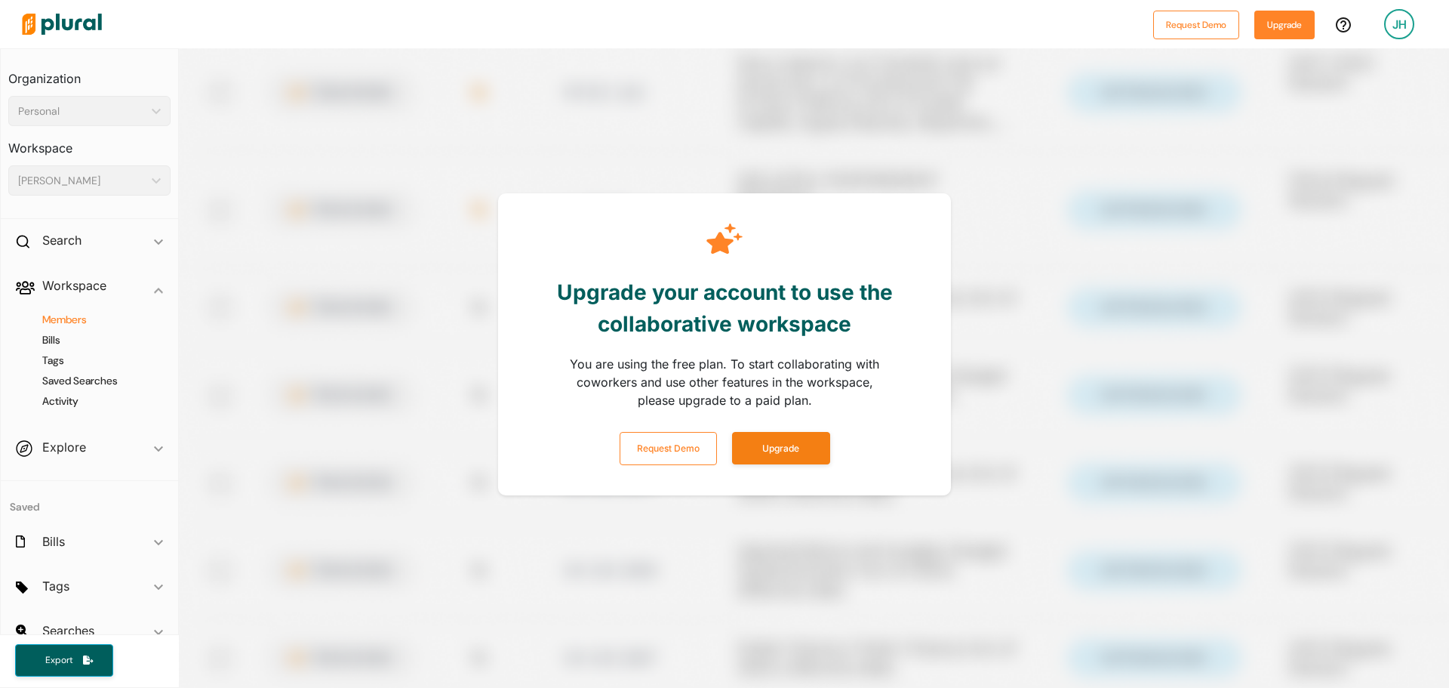
click at [1177, 405] on div at bounding box center [903, 392] width 1449 height 688
click at [1188, 284] on div at bounding box center [903, 392] width 1449 height 688
click at [57, 546] on h2 "Bills" at bounding box center [53, 541] width 23 height 17
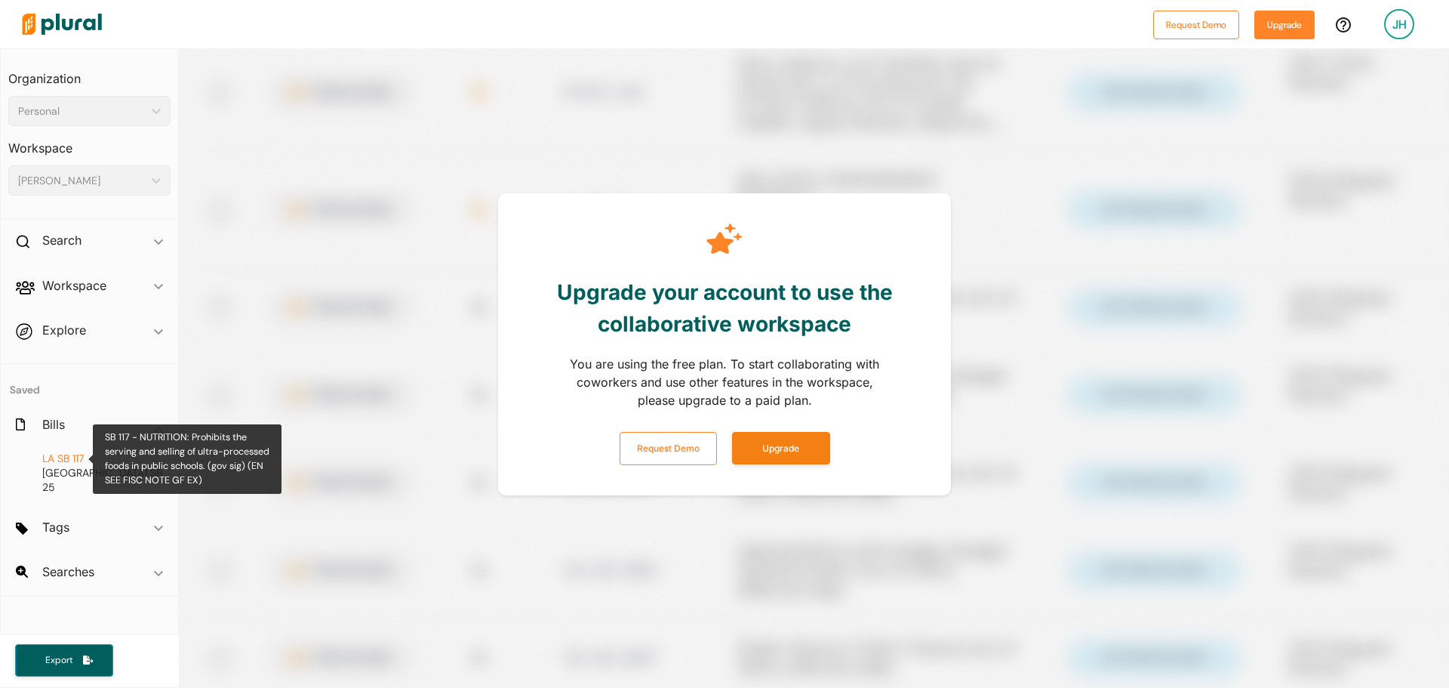
click at [63, 454] on span "SB 117" at bounding box center [70, 458] width 26 height 14
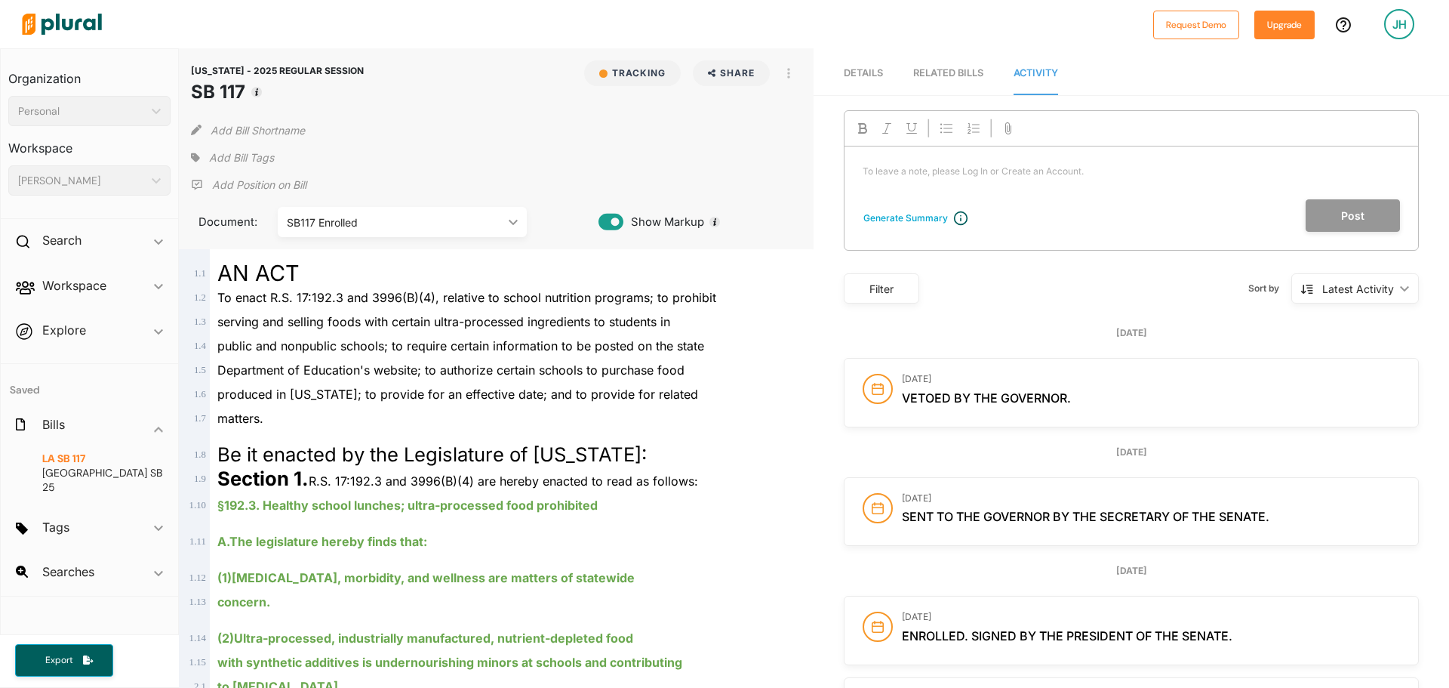
click at [52, 27] on img at bounding box center [62, 24] width 106 height 53
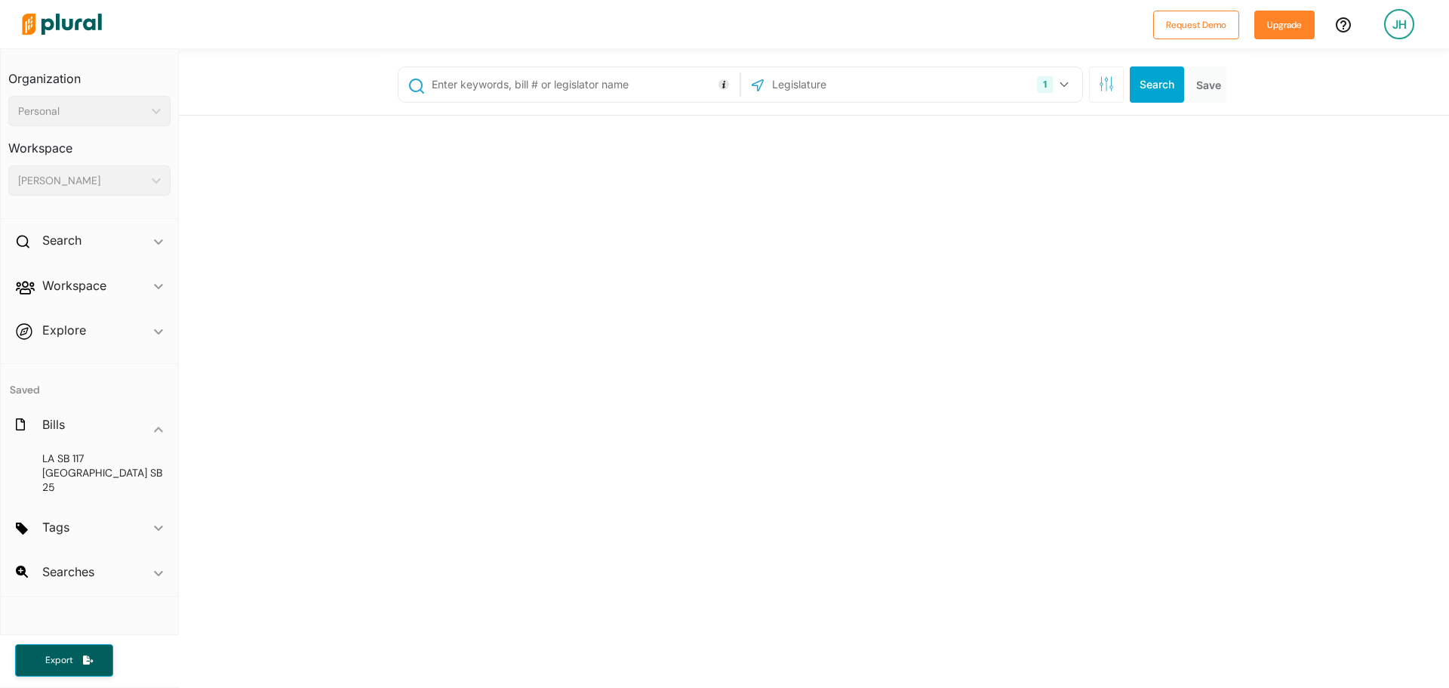
click at [572, 89] on input "text" at bounding box center [583, 84] width 306 height 29
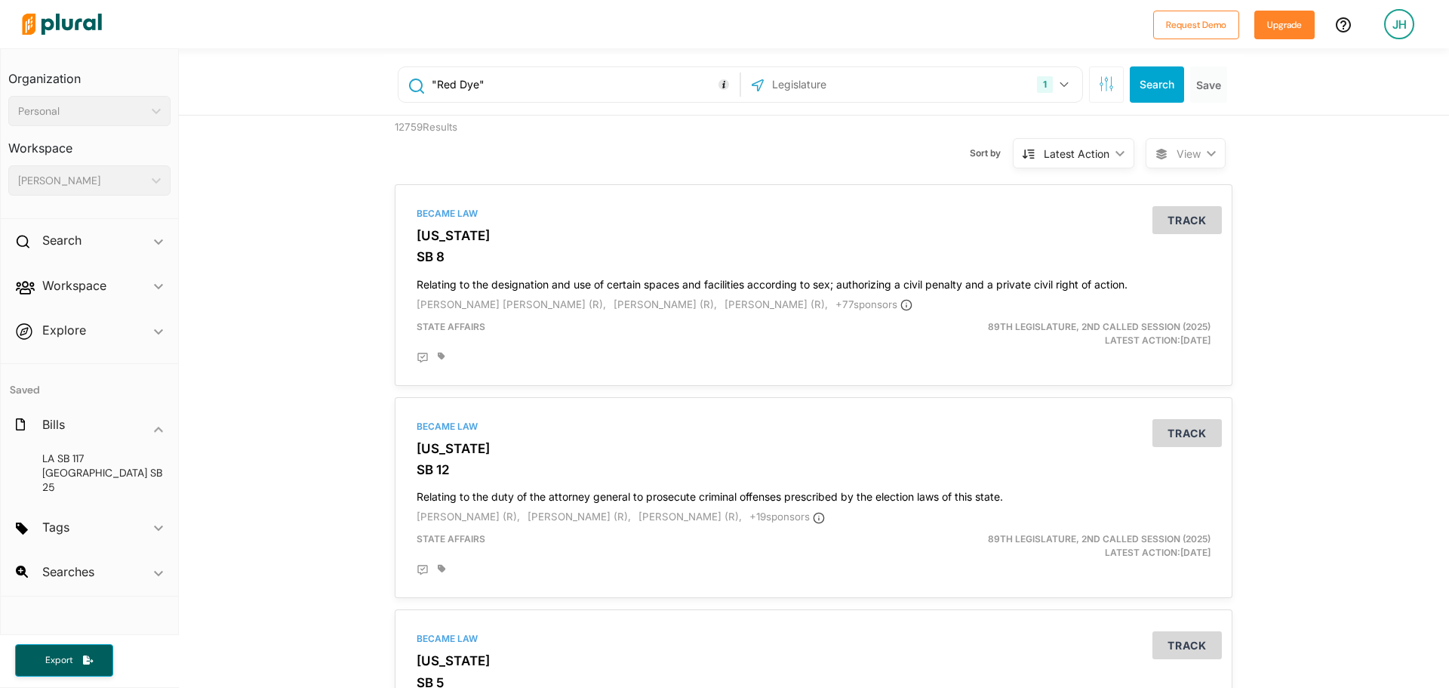
type input ""Red Dye""
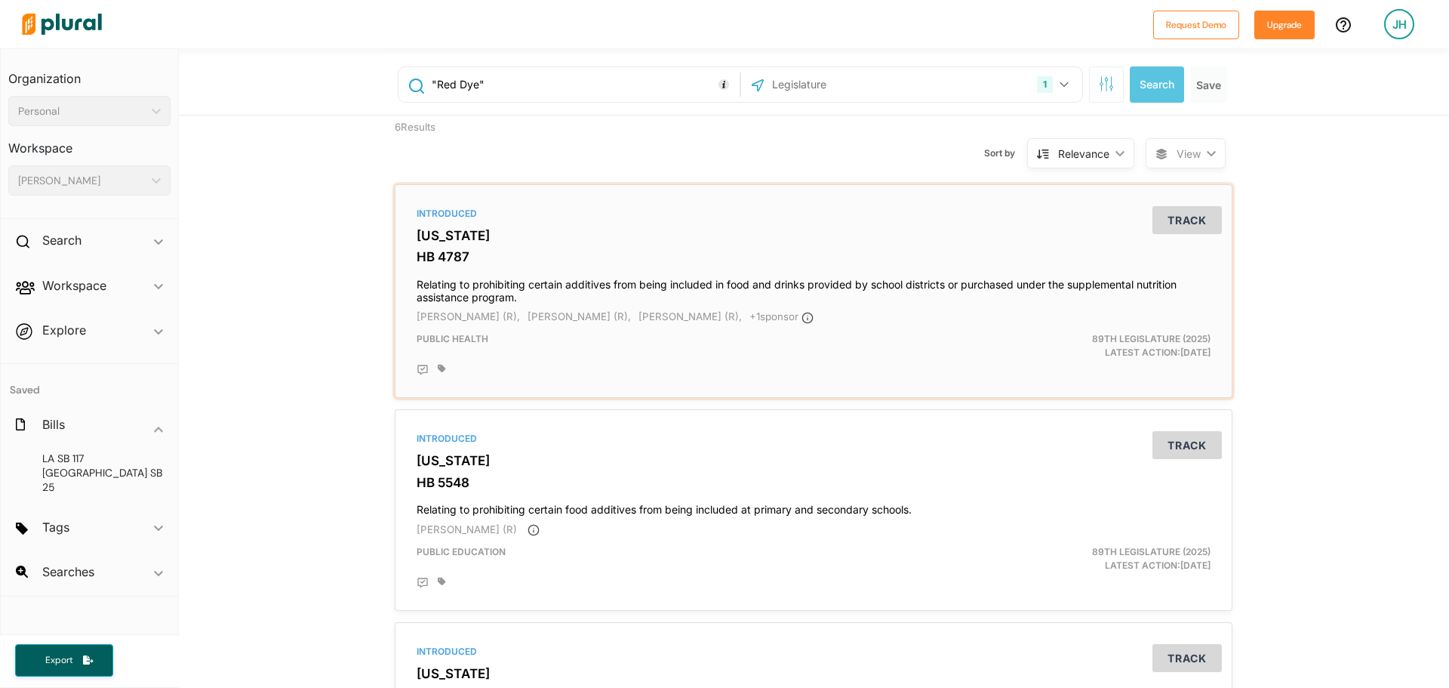
click at [593, 283] on h4 "Relating to prohibiting certain additives from being included in food and drink…" at bounding box center [814, 287] width 794 height 33
click at [809, 552] on div "Public Education" at bounding box center [677, 558] width 544 height 27
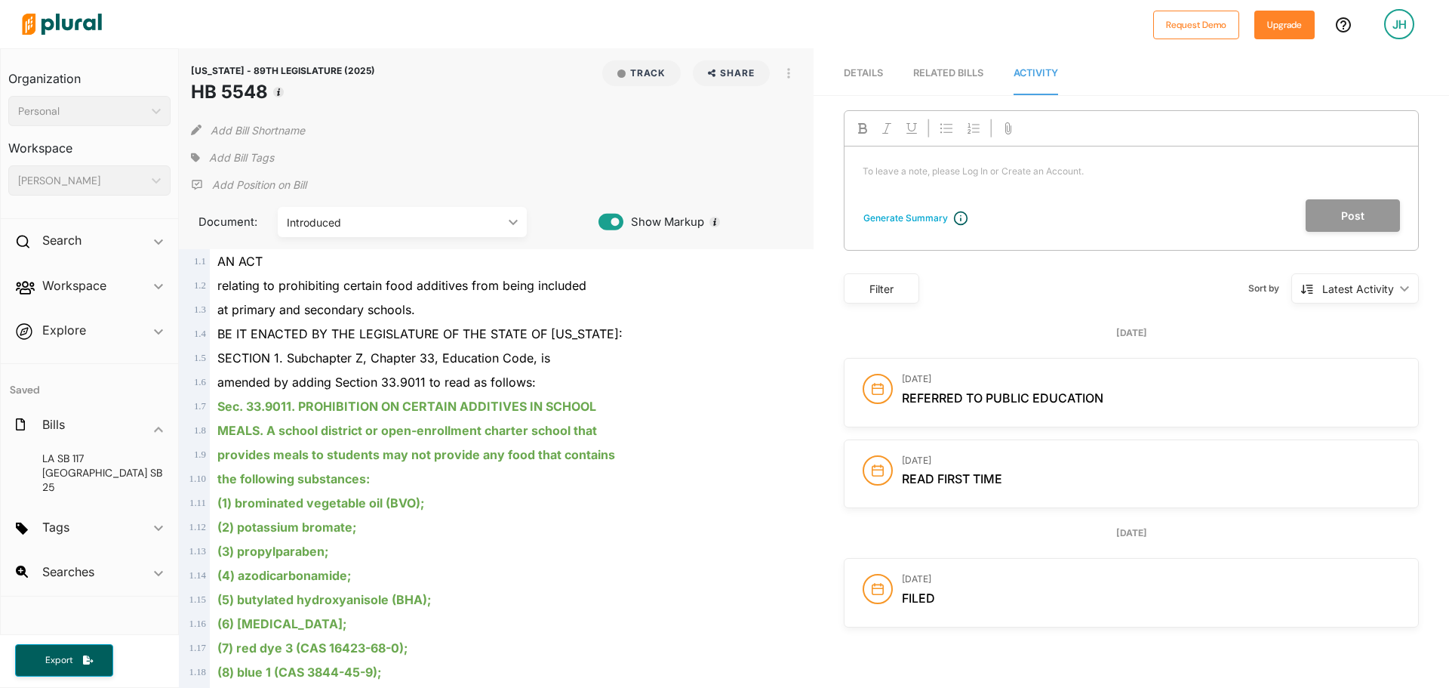
scroll to position [377, 0]
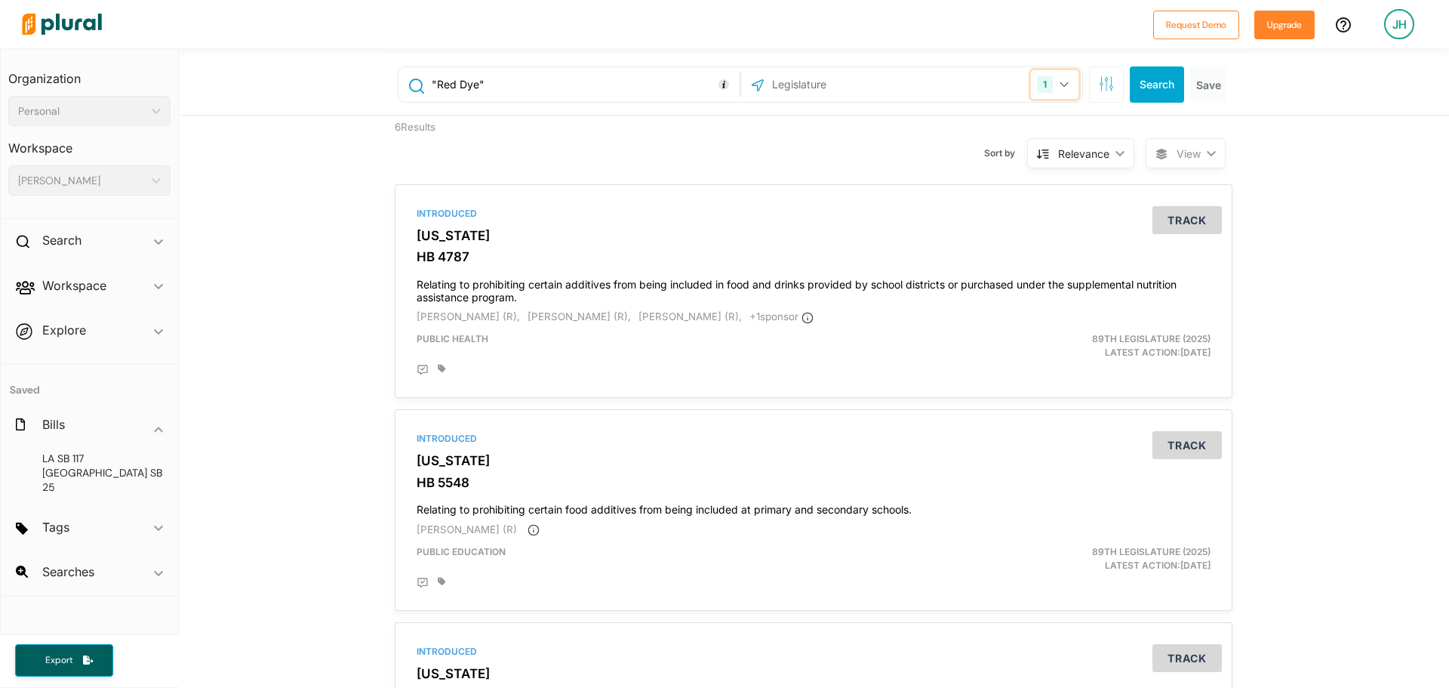
click at [1060, 84] on icon "button" at bounding box center [1064, 85] width 9 height 6
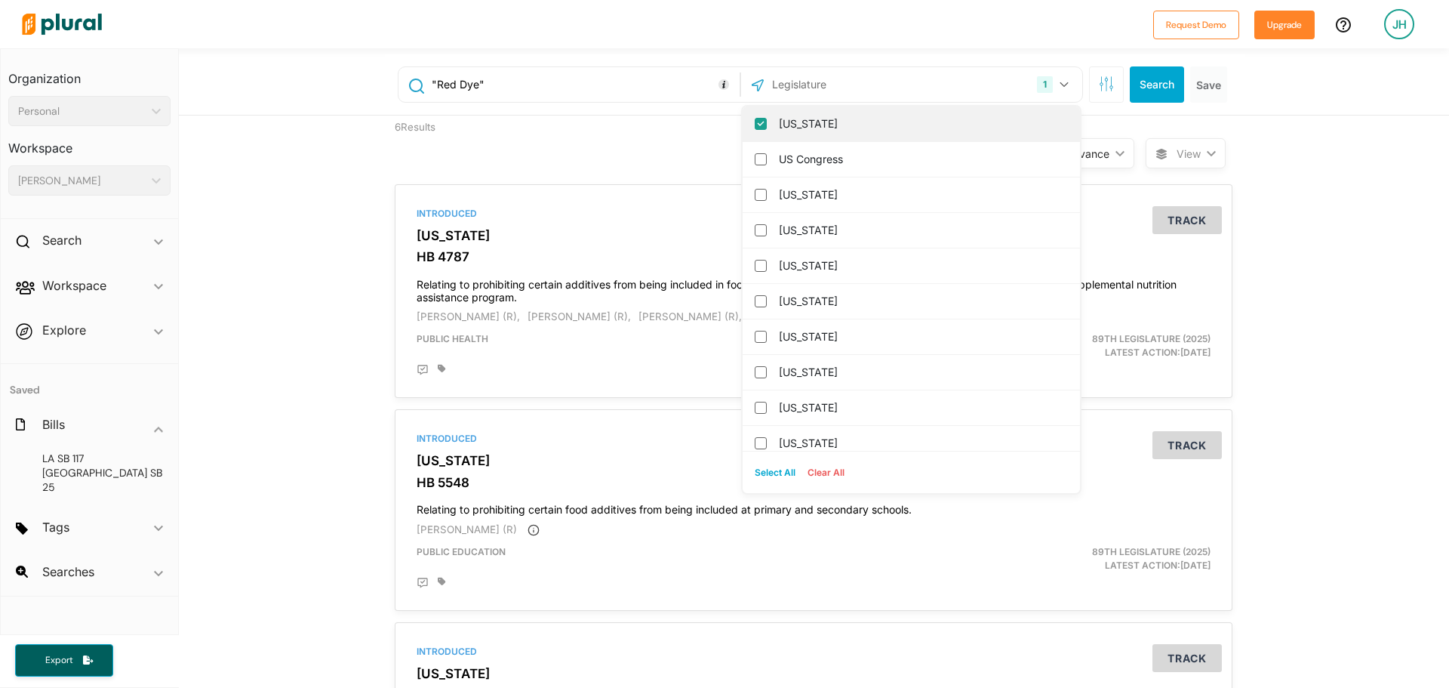
click at [755, 127] on input "[US_STATE]" at bounding box center [761, 124] width 12 height 12
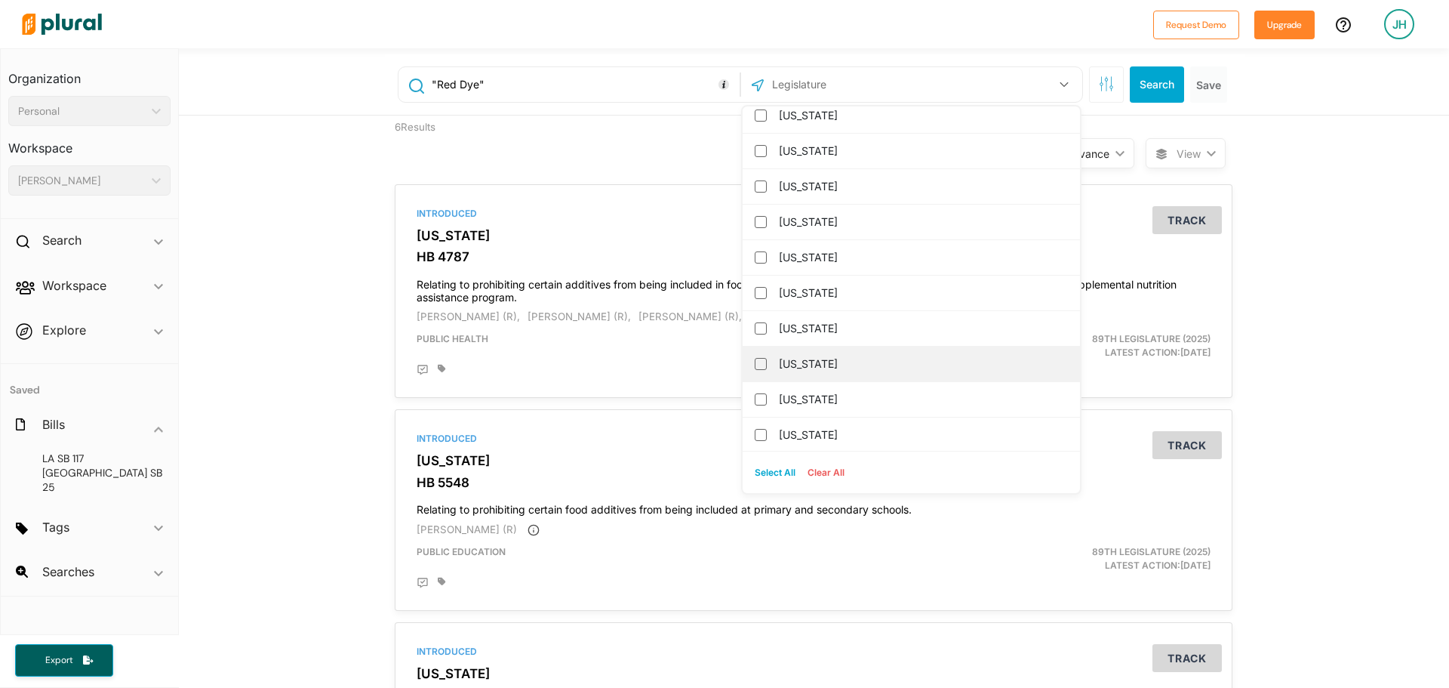
scroll to position [528, 0]
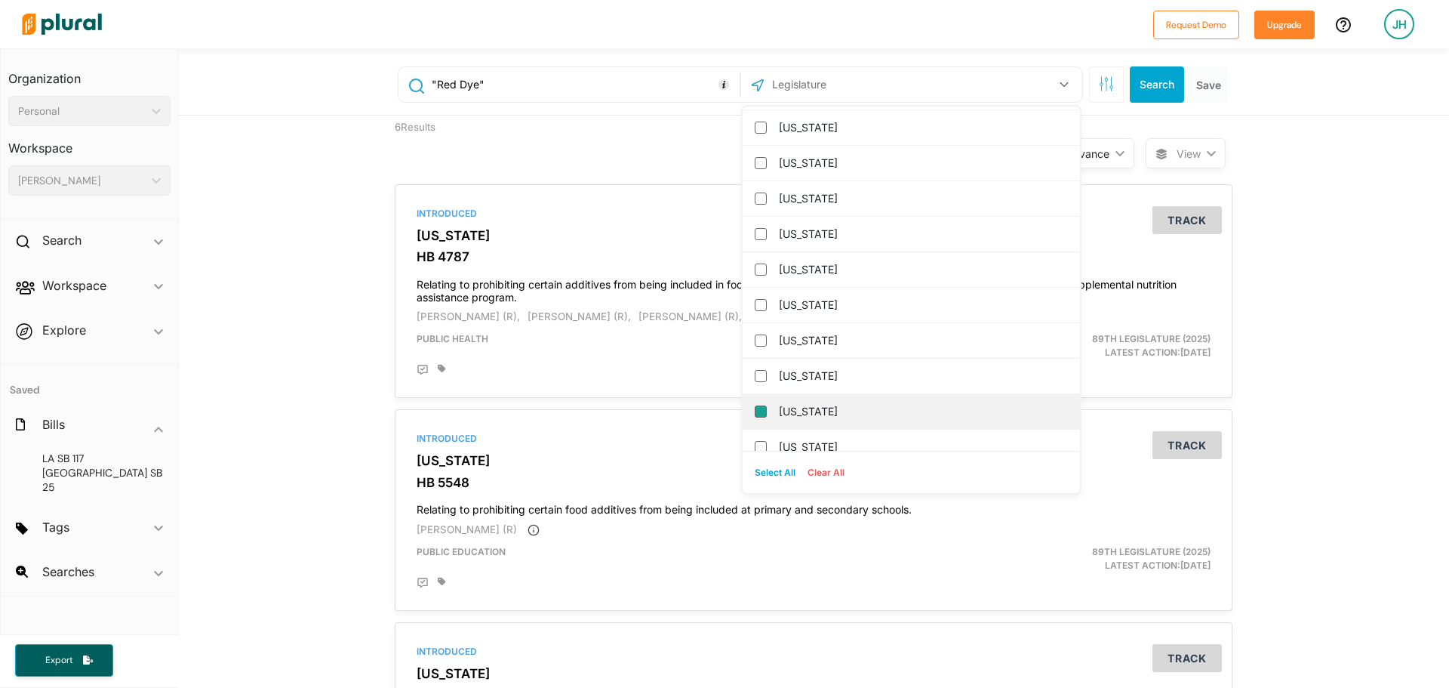
click at [755, 408] on input "[US_STATE]" at bounding box center [761, 411] width 12 height 12
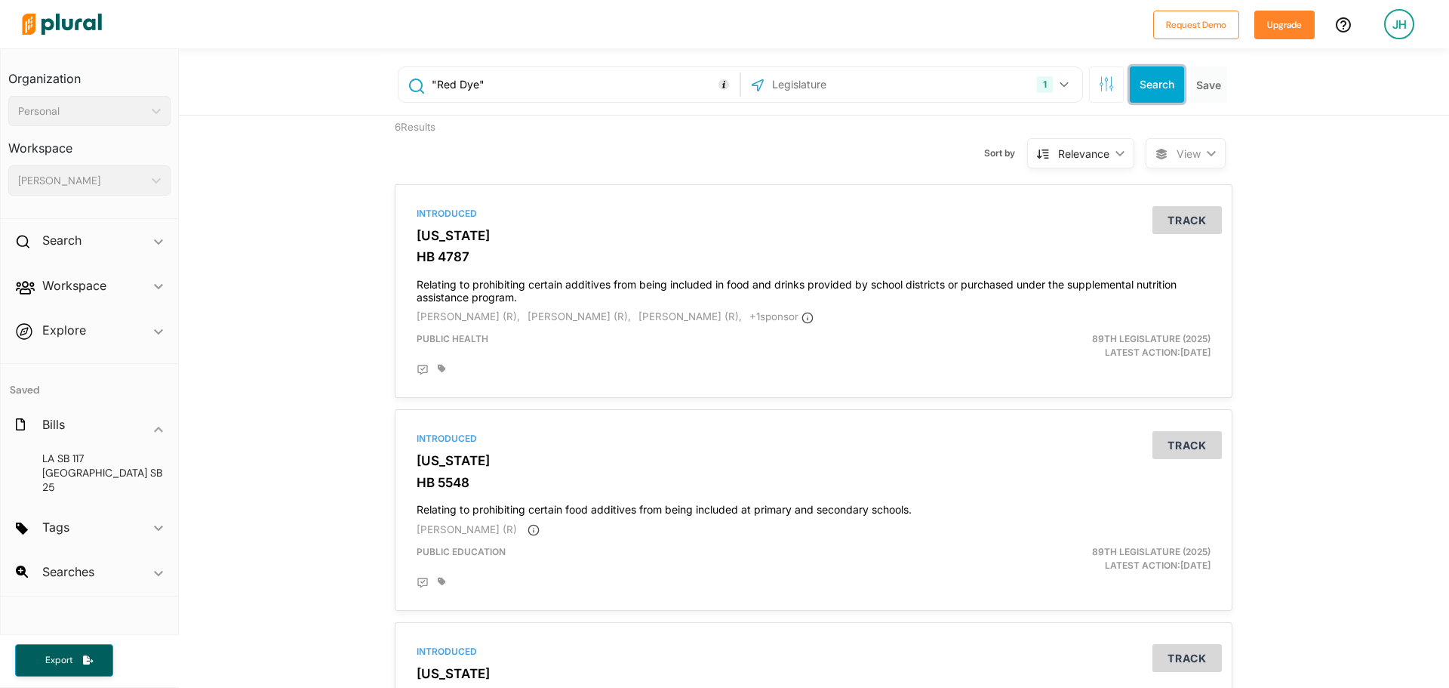
click at [1137, 89] on button "Search" at bounding box center [1157, 84] width 54 height 36
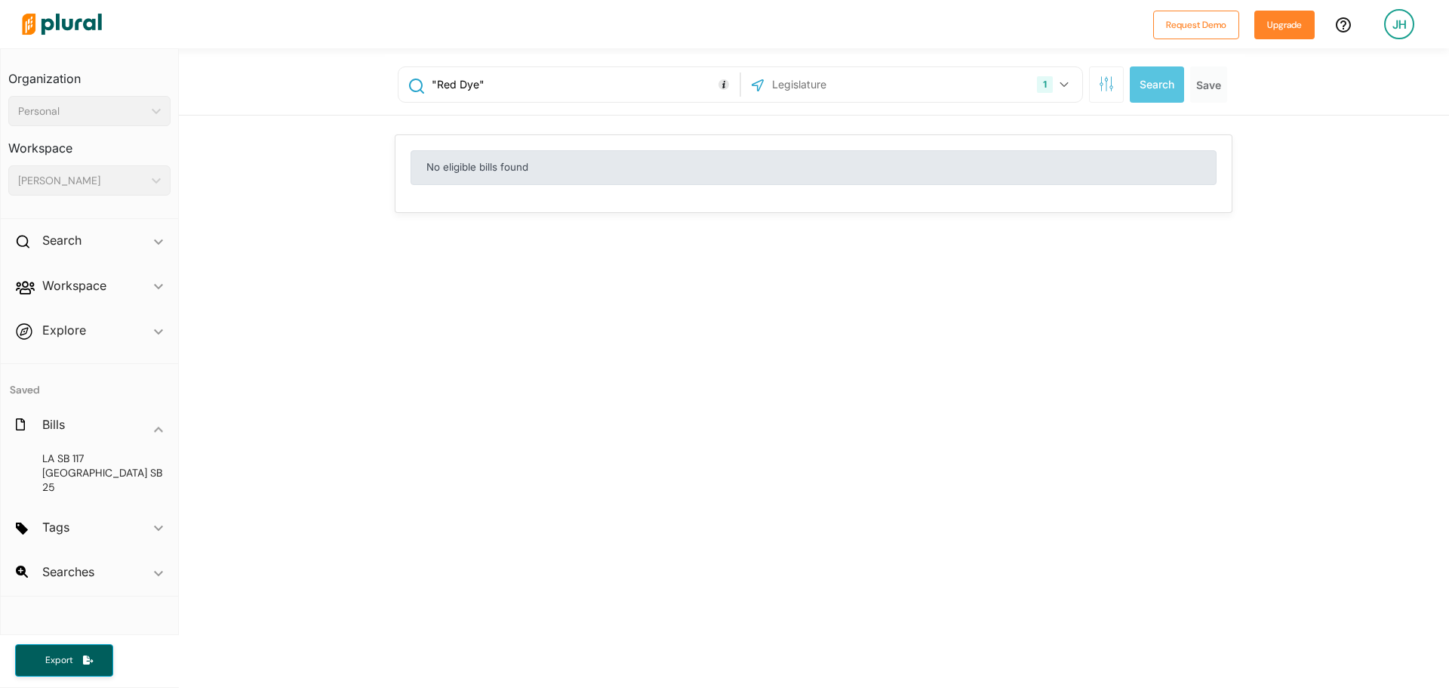
click at [581, 77] on input ""Red Dye"" at bounding box center [583, 84] width 306 height 29
type input ""Food""
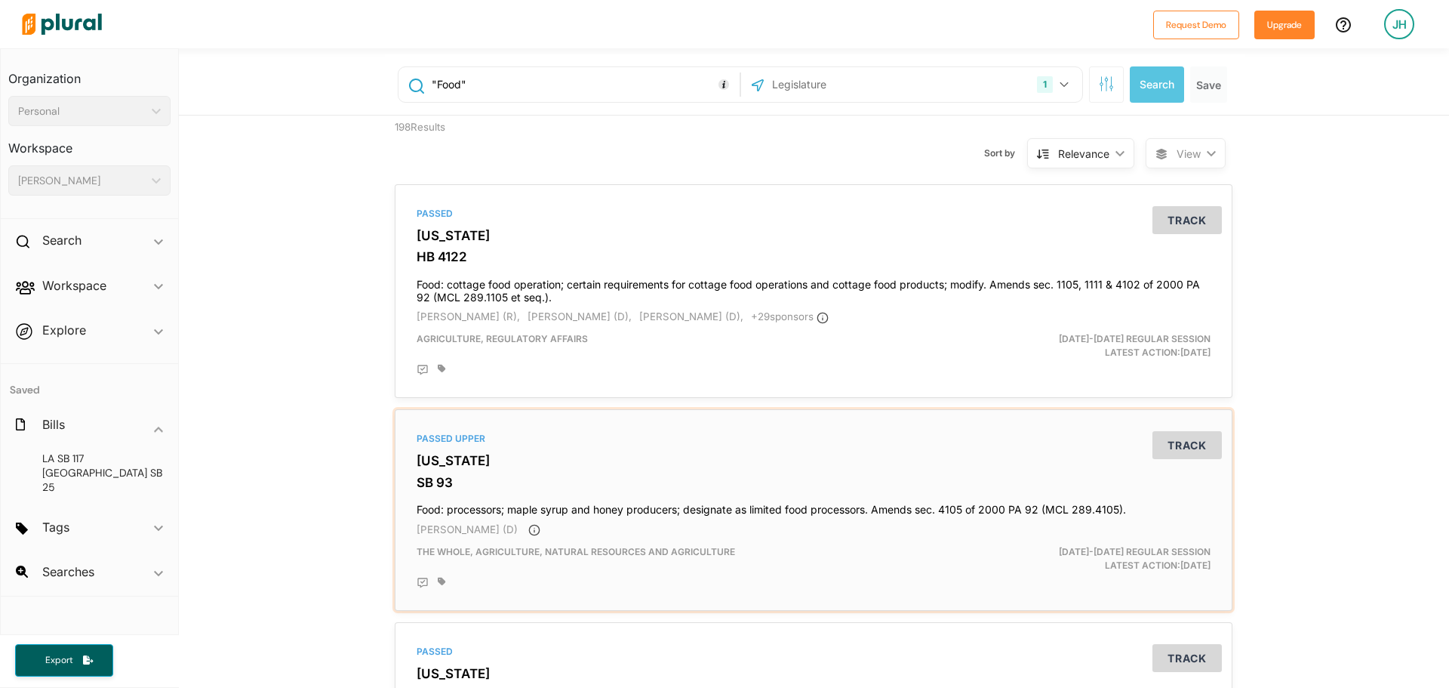
click at [920, 527] on div "[PERSON_NAME] (D)" at bounding box center [814, 529] width 794 height 15
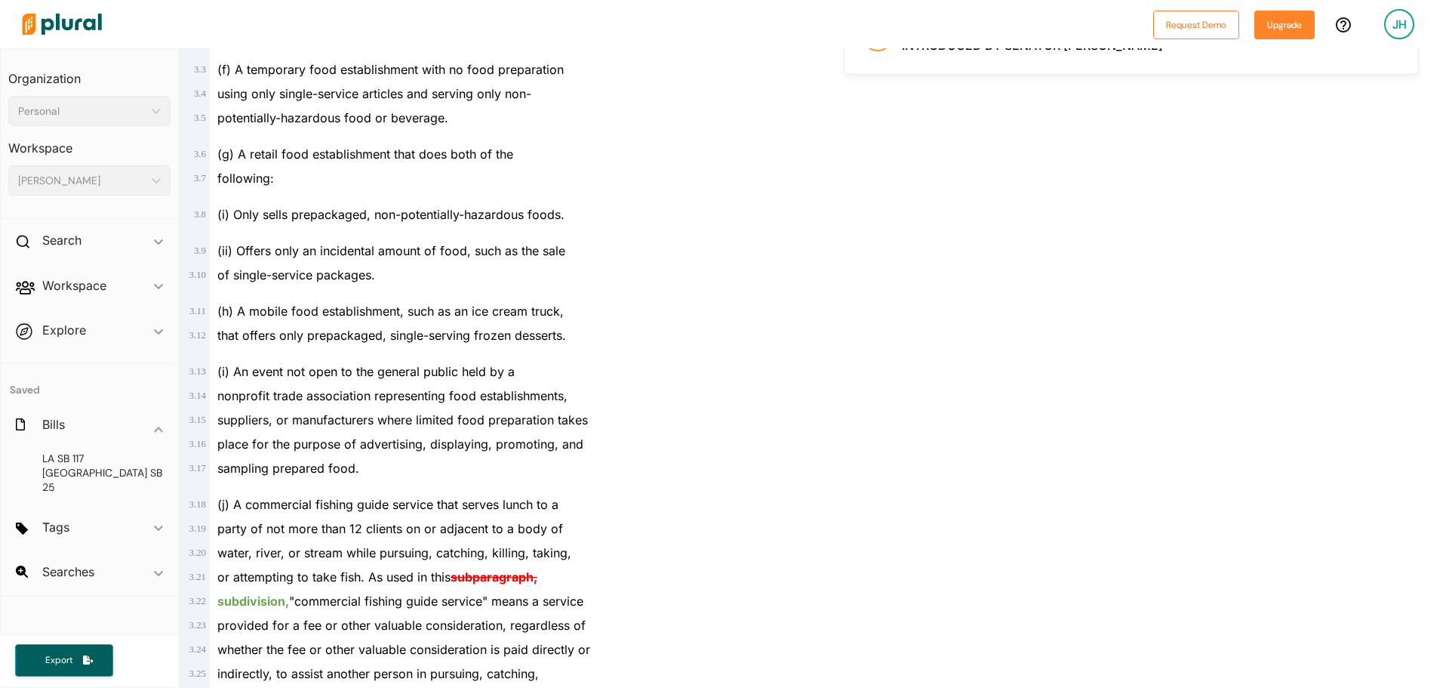
scroll to position [1283, 0]
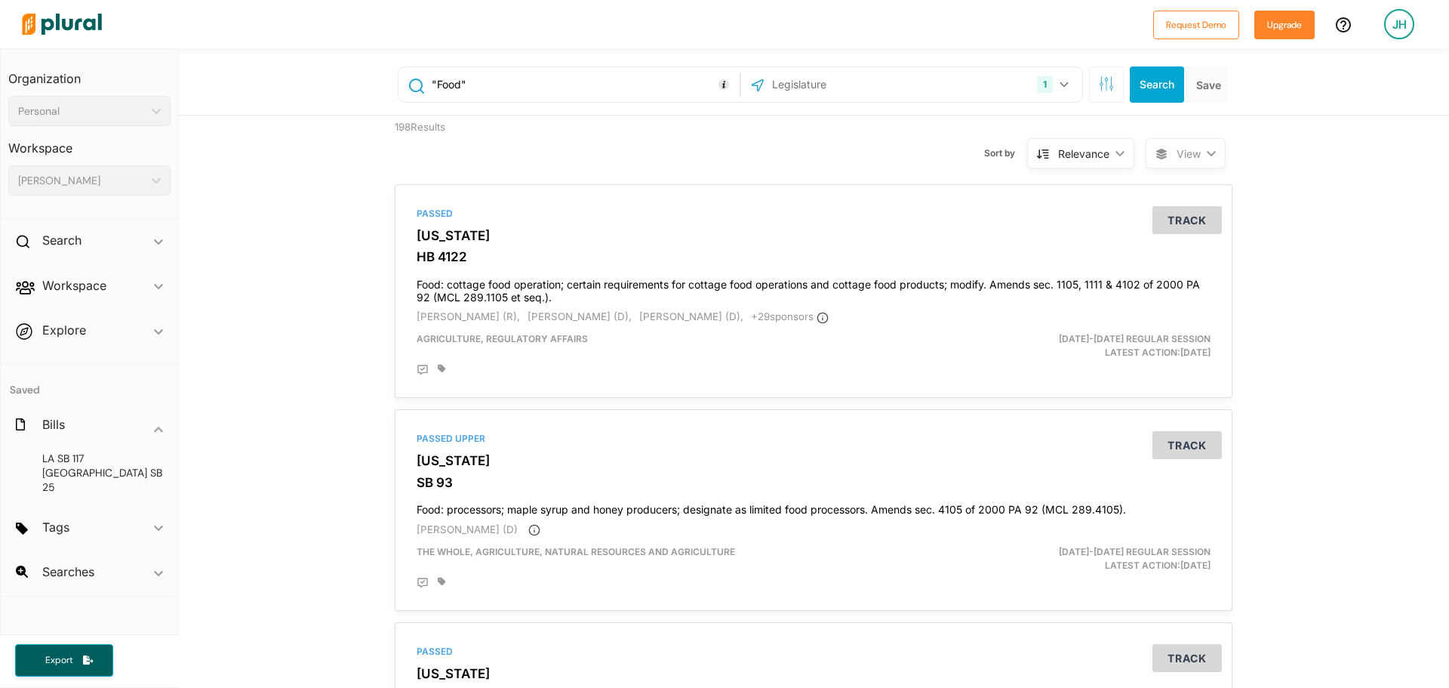
click at [540, 85] on input ""Food"" at bounding box center [583, 84] width 306 height 29
type input ""Flavors""
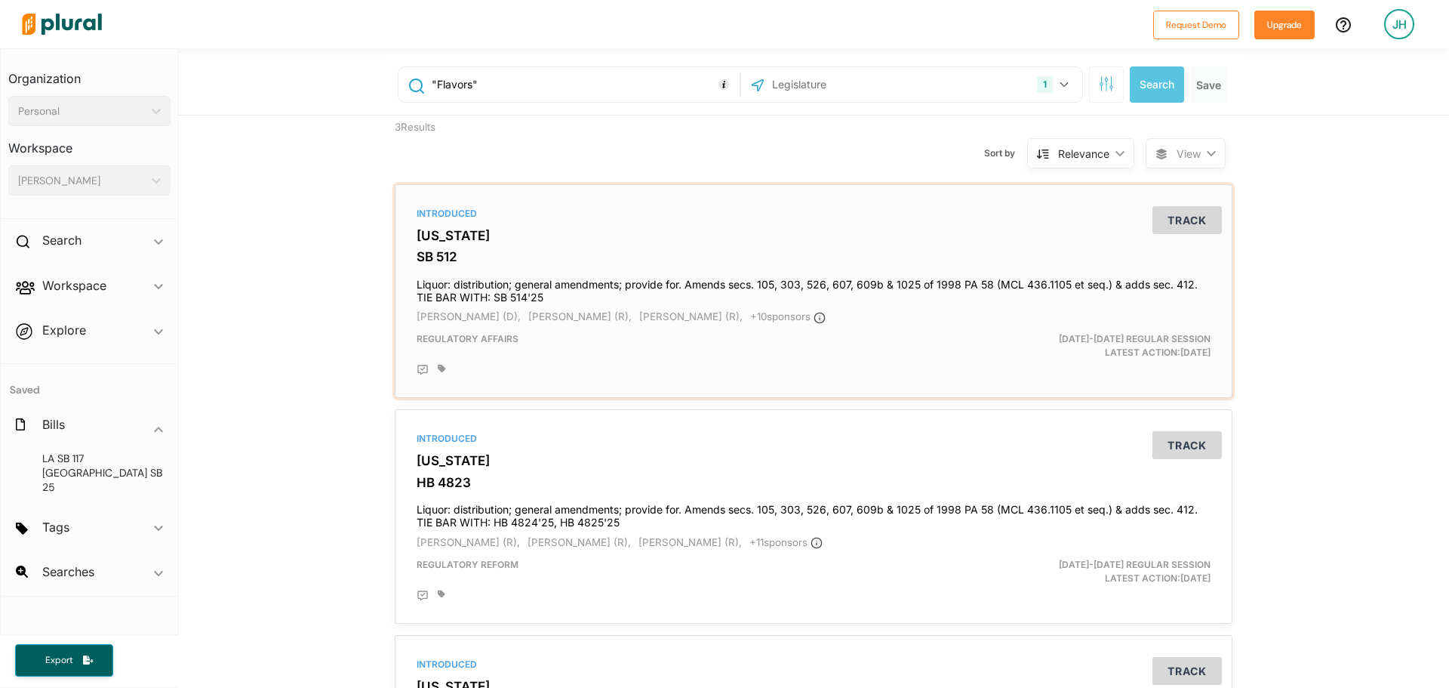
click at [857, 307] on div "Introduced [US_STATE] SB 512 Liquor: distribution; general amendments; provide …" at bounding box center [814, 291] width 824 height 200
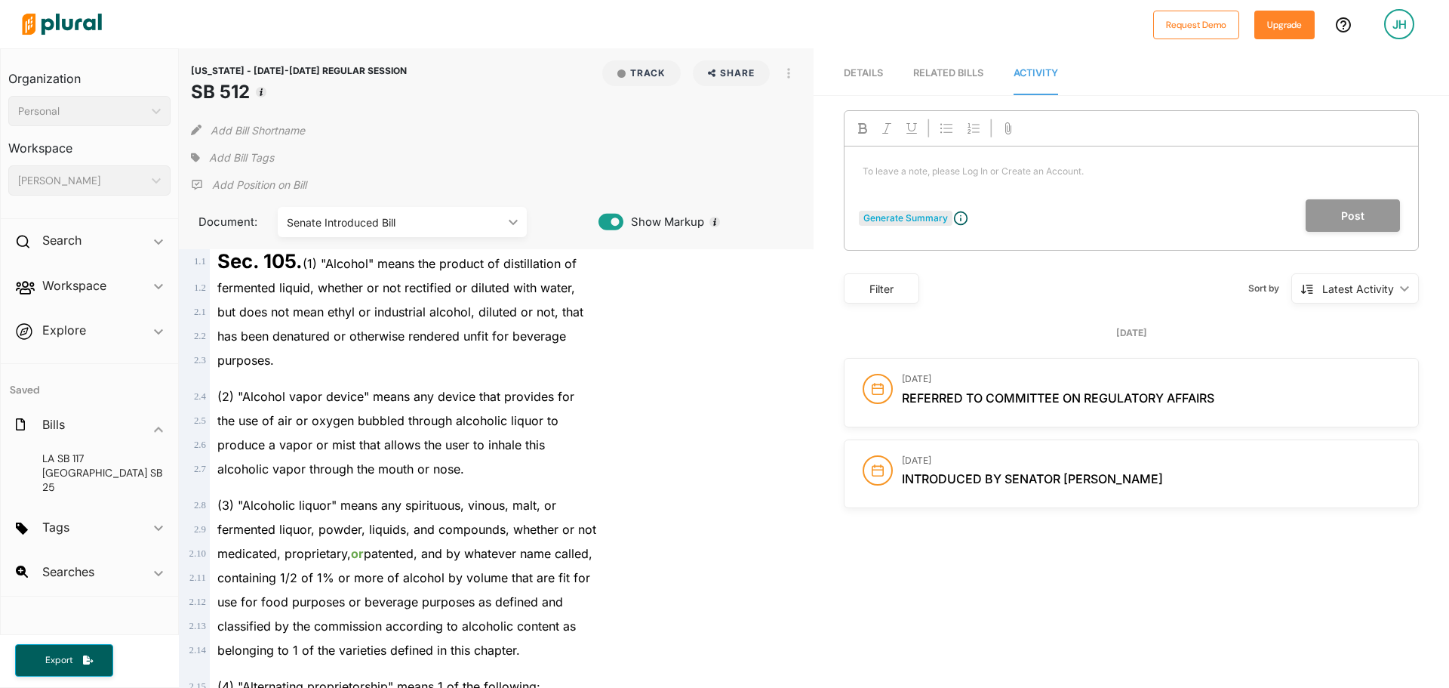
click at [901, 220] on div "Generate Summary To leave a note, please Log In or Create an Account. ﻿ Post" at bounding box center [1131, 180] width 575 height 140
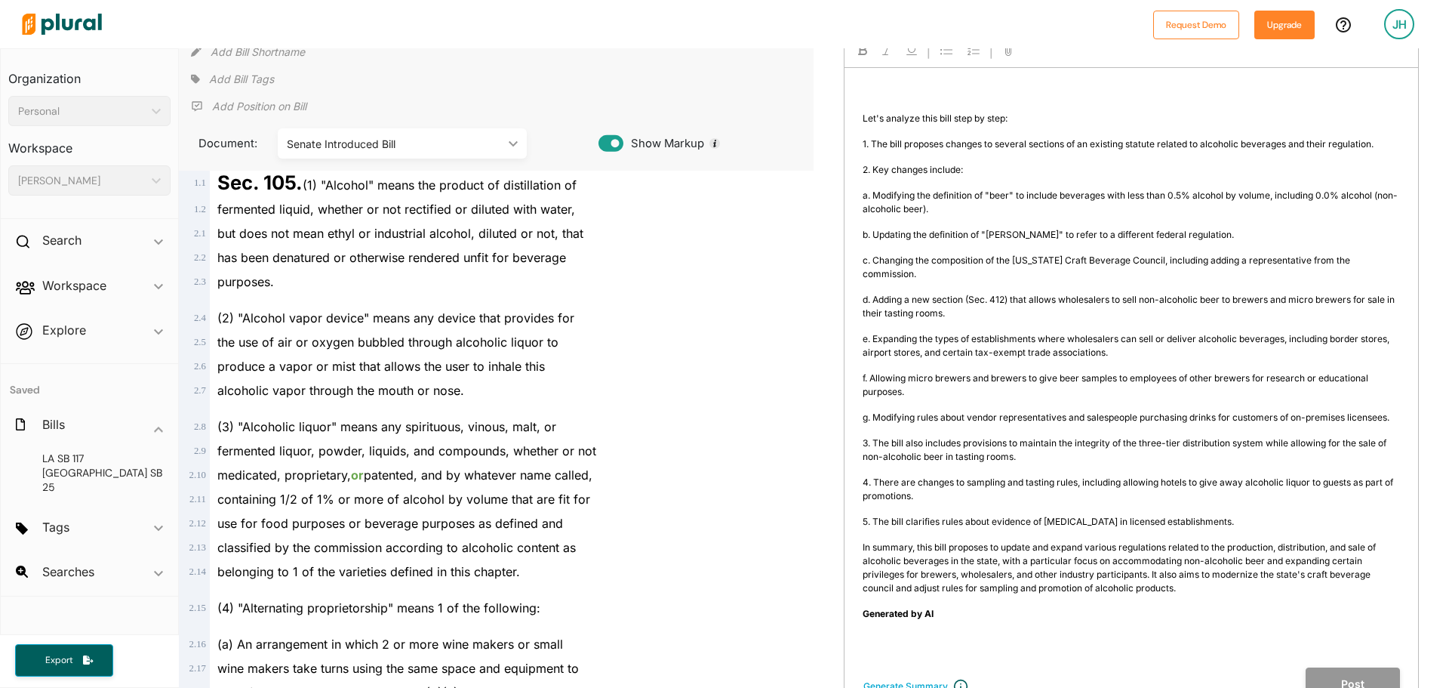
scroll to position [75, 0]
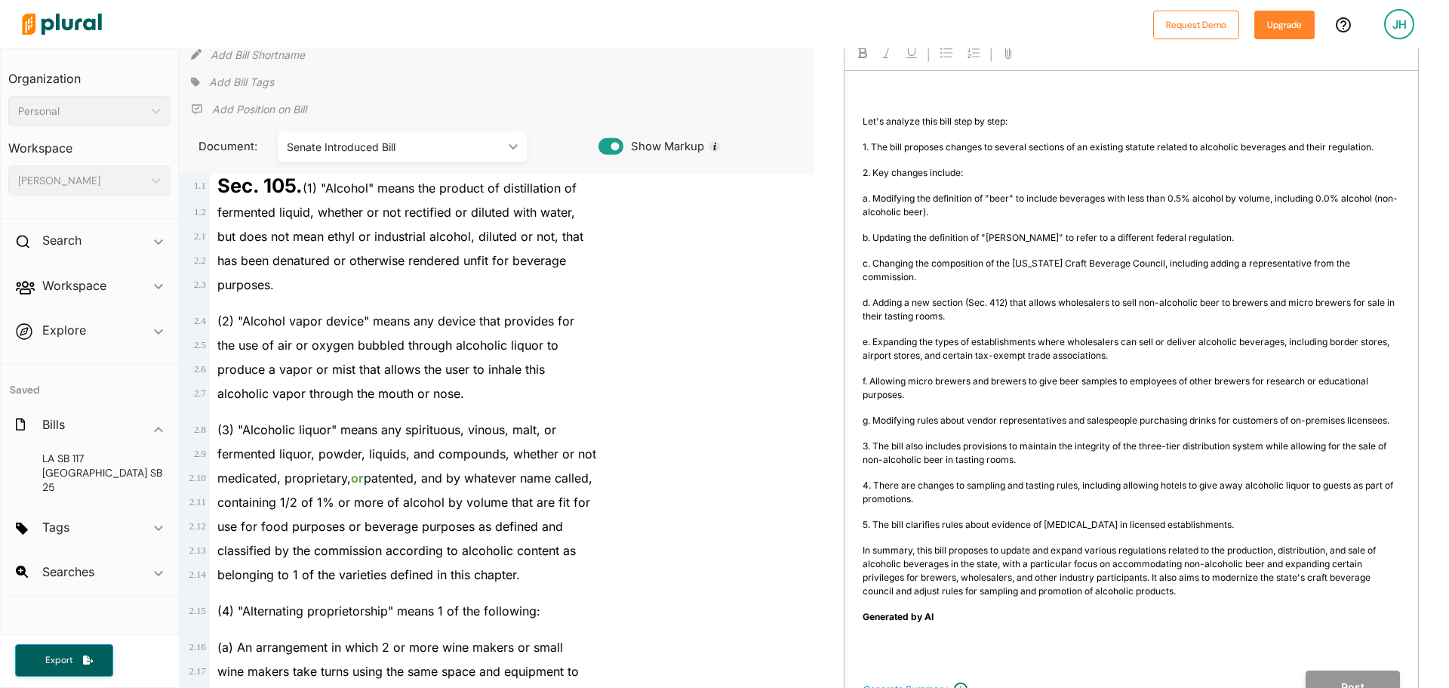
drag, startPoint x: 1159, startPoint y: 355, endPoint x: 885, endPoint y: 335, distance: 274.0
click at [885, 335] on p "e. Expanding the types of establishments where wholesalers can sell or deliver …" at bounding box center [1131, 348] width 537 height 27
click at [976, 380] on span "f. Allowing micro brewers and brewers to give beer samples to employees of othe…" at bounding box center [1117, 387] width 508 height 25
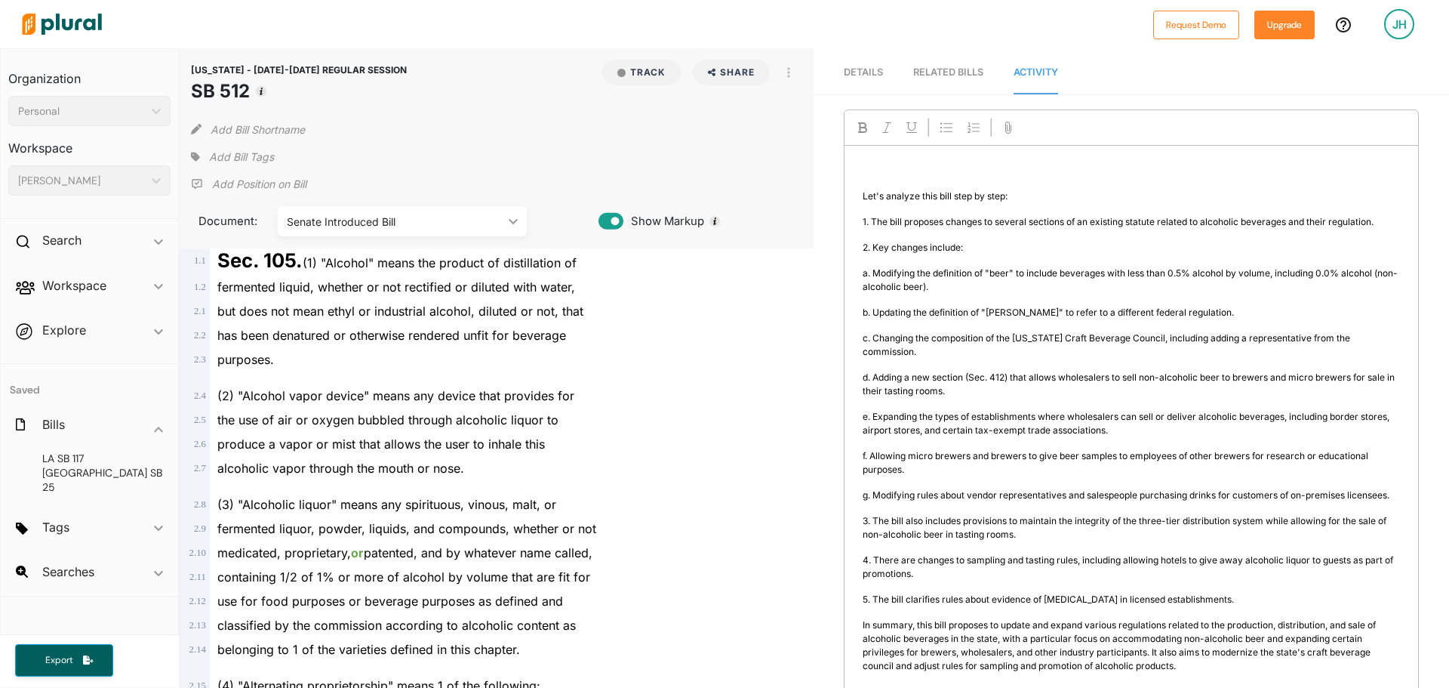
scroll to position [0, 0]
drag, startPoint x: 962, startPoint y: 284, endPoint x: 879, endPoint y: 271, distance: 84.0
click at [879, 271] on p "a. Modifying the definition of "beer" to include beverages with less than 0.5% …" at bounding box center [1131, 280] width 537 height 27
click at [879, 271] on span "a. Modifying the definition of "beer" to include beverages with less than 0.5% …" at bounding box center [1130, 280] width 535 height 25
click at [650, 69] on button "Track" at bounding box center [641, 73] width 78 height 26
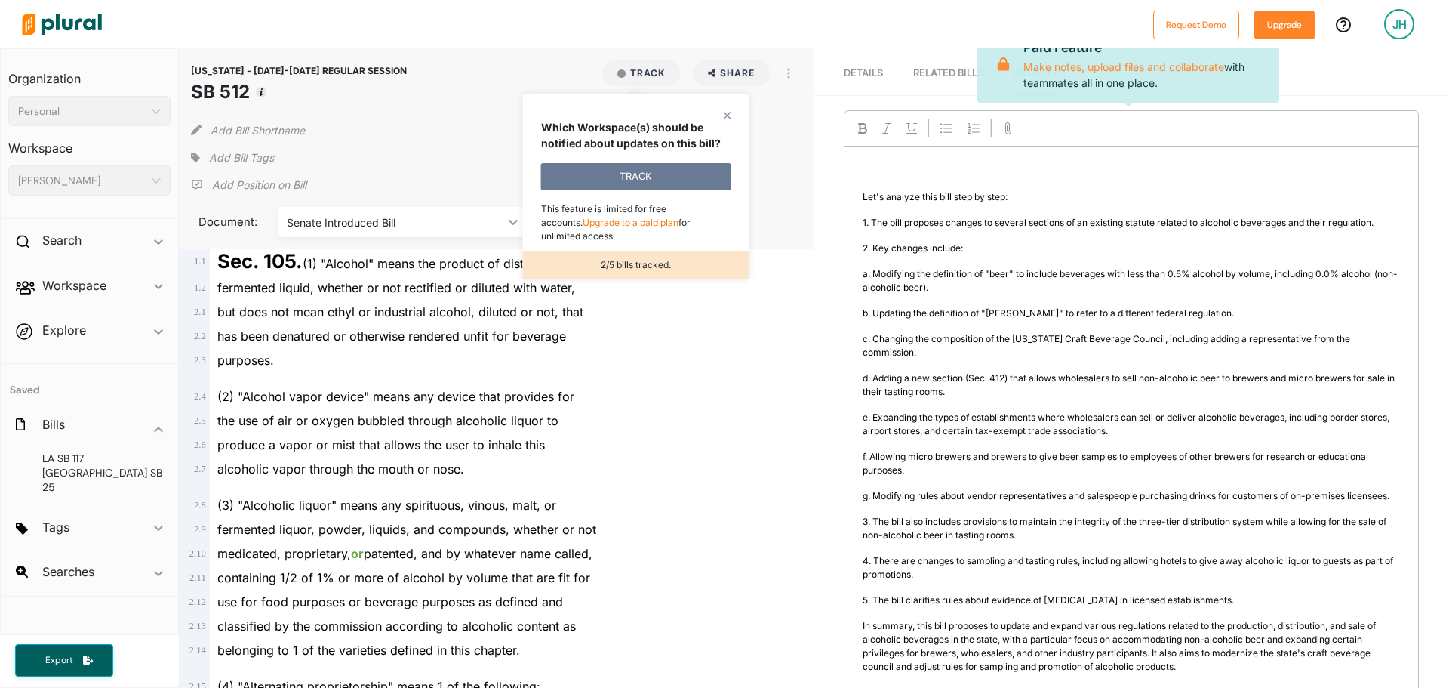
click at [708, 183] on button "TRACK" at bounding box center [636, 176] width 190 height 27
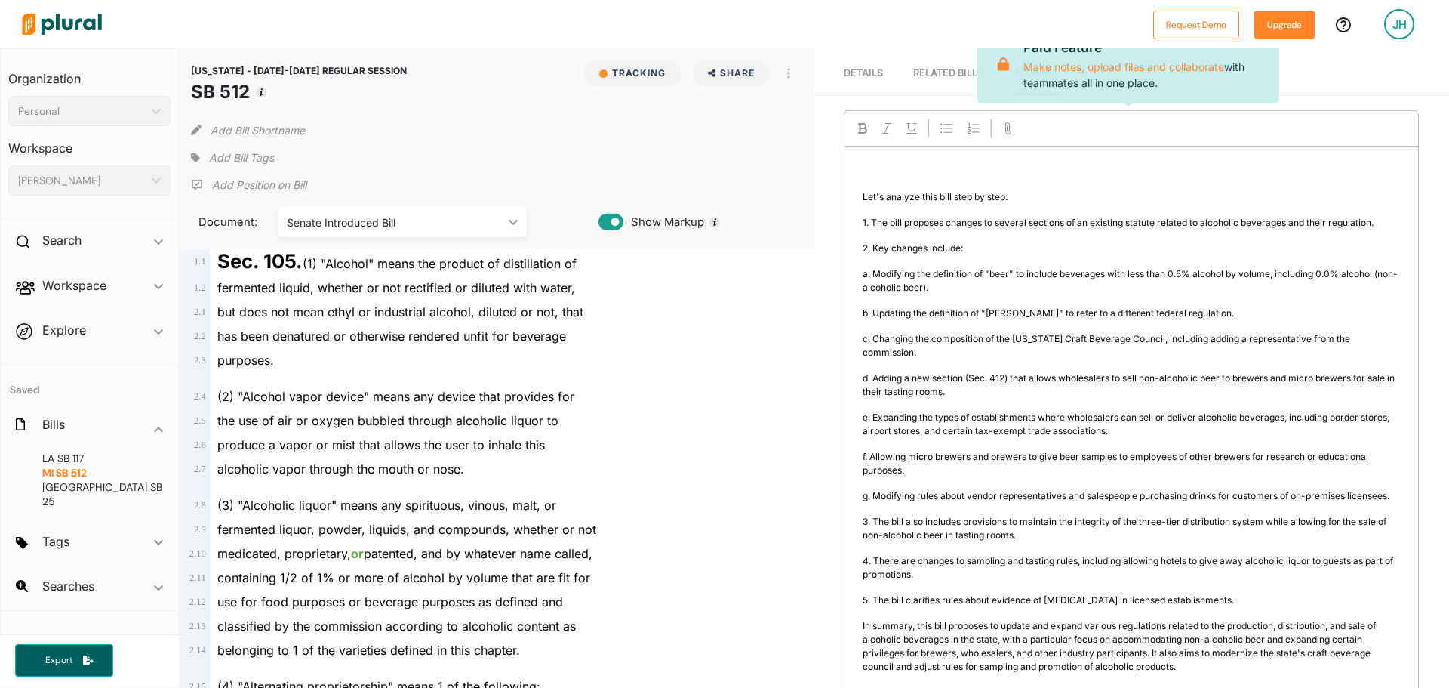
click at [858, 81] on link "Details" at bounding box center [863, 73] width 39 height 43
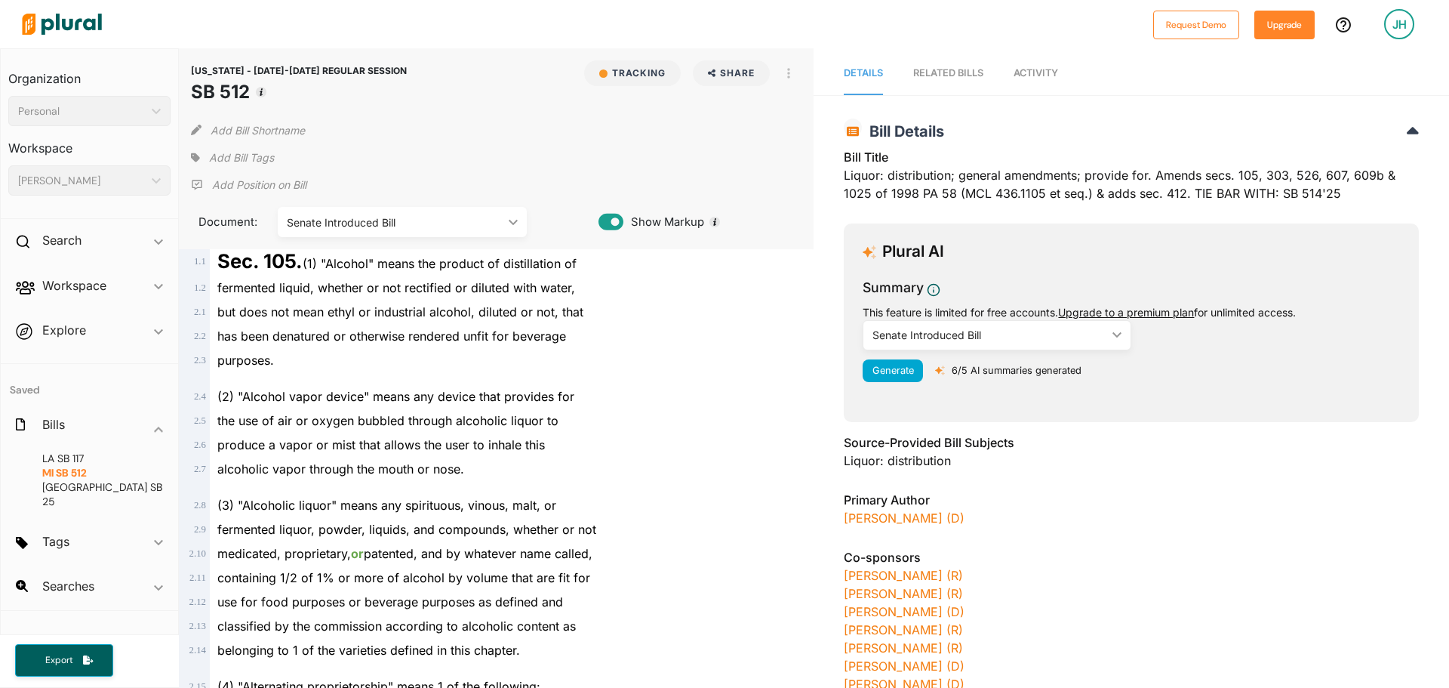
click at [1048, 78] on link "Activity" at bounding box center [1036, 73] width 45 height 43
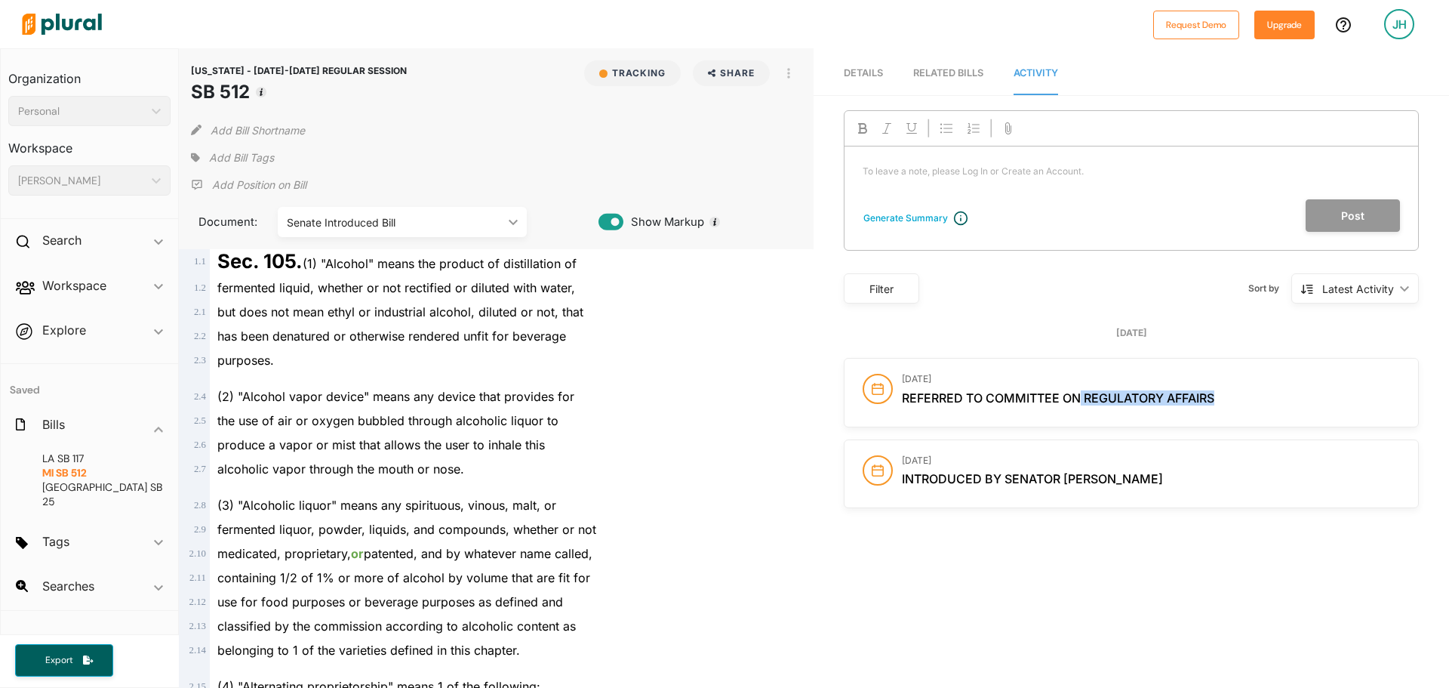
drag, startPoint x: 1225, startPoint y: 403, endPoint x: 1076, endPoint y: 401, distance: 148.7
click at [1076, 401] on h2 "REFERRED TO COMMITTEE ON REGULATORY AFFAIRS" at bounding box center [1151, 398] width 498 height 14
click at [860, 74] on span "Details" at bounding box center [863, 72] width 39 height 11
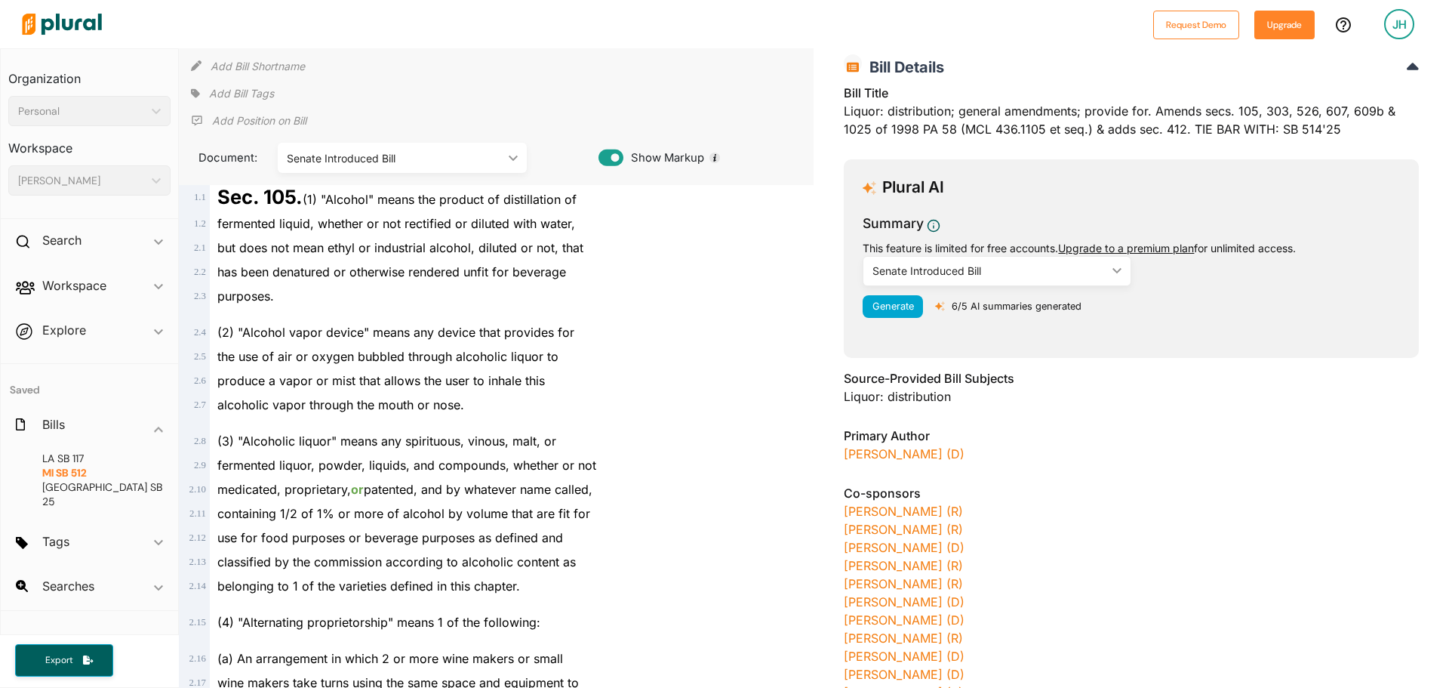
scroll to position [151, 0]
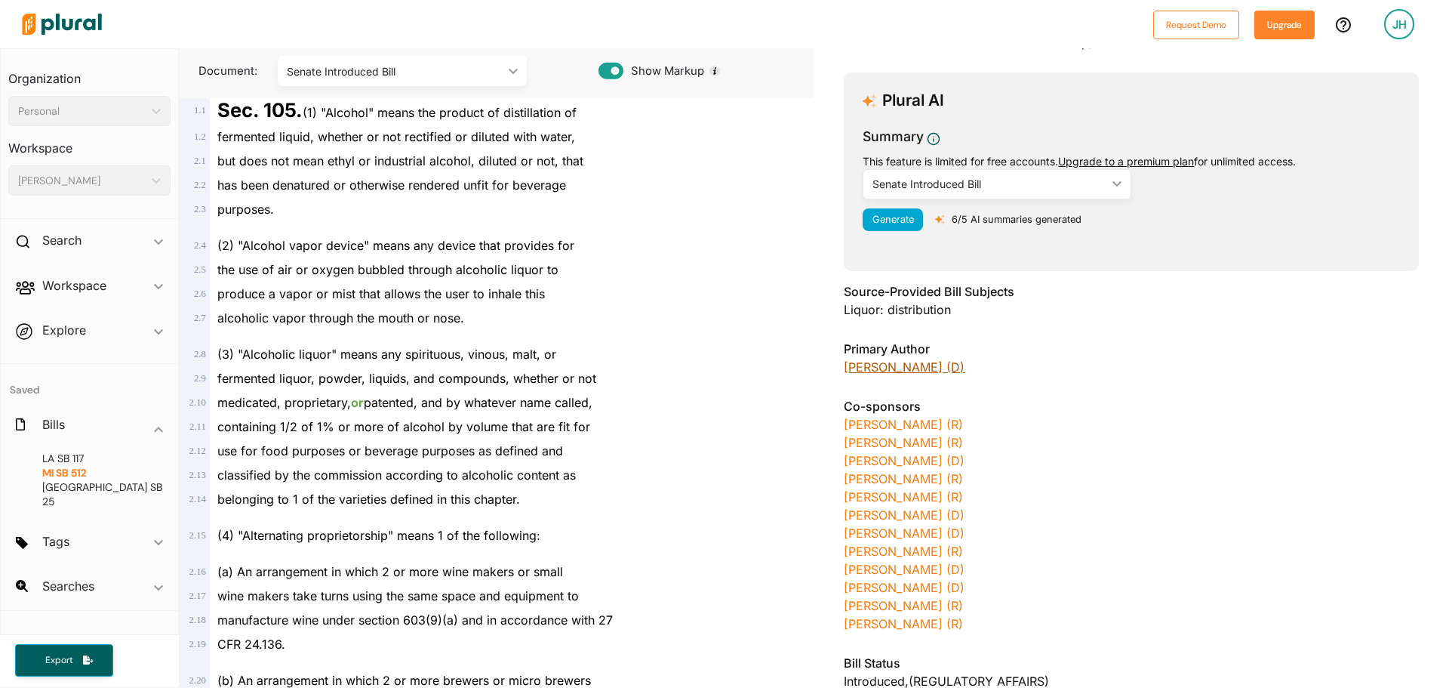
click at [882, 371] on link "[PERSON_NAME] (D)" at bounding box center [904, 366] width 121 height 15
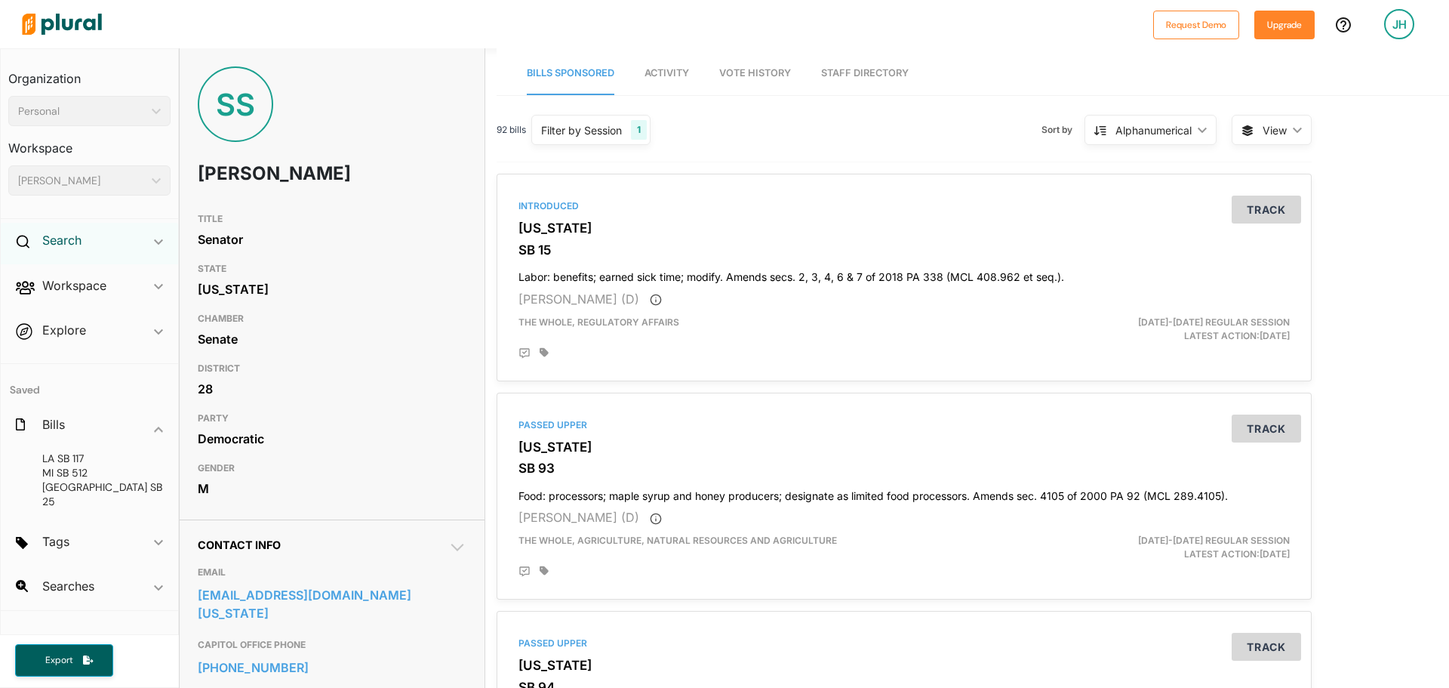
click at [70, 245] on h2 "Search" at bounding box center [61, 240] width 39 height 17
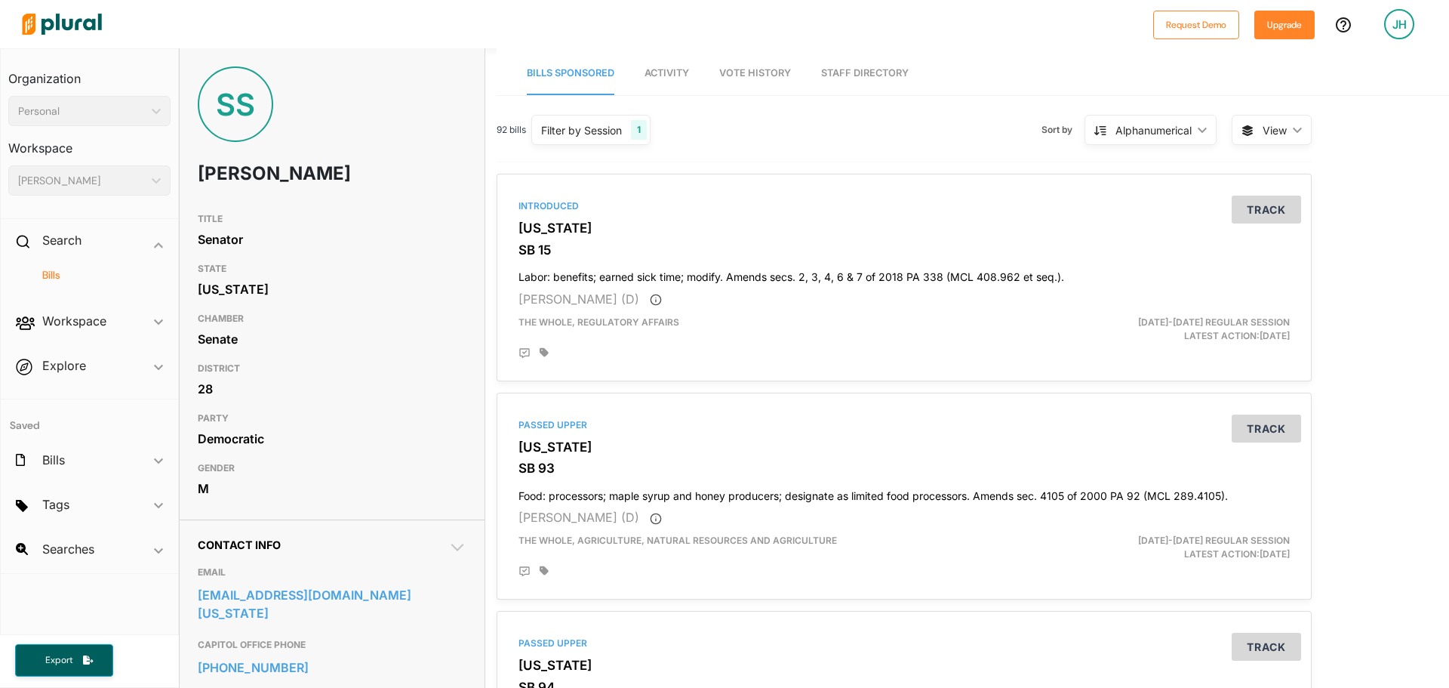
click at [64, 272] on h4 "Bills" at bounding box center [93, 275] width 140 height 14
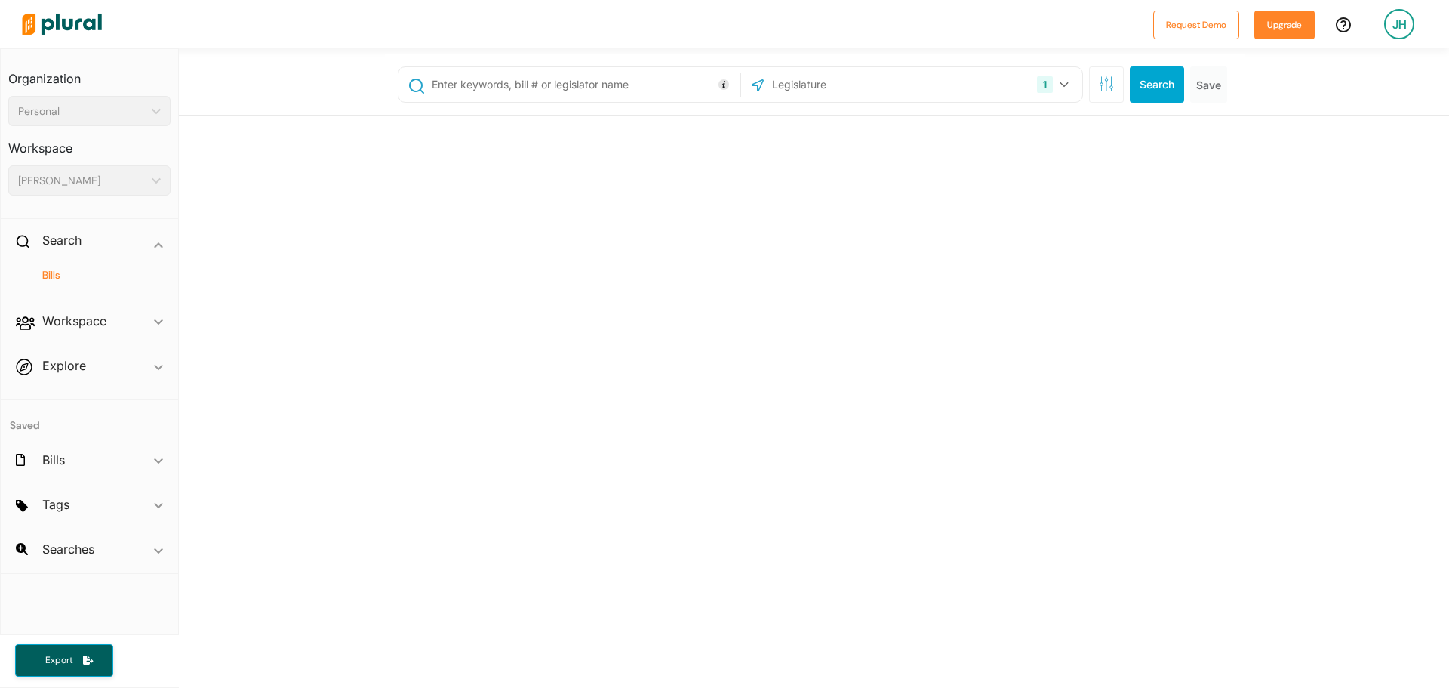
click at [580, 82] on input "text" at bounding box center [583, 84] width 306 height 29
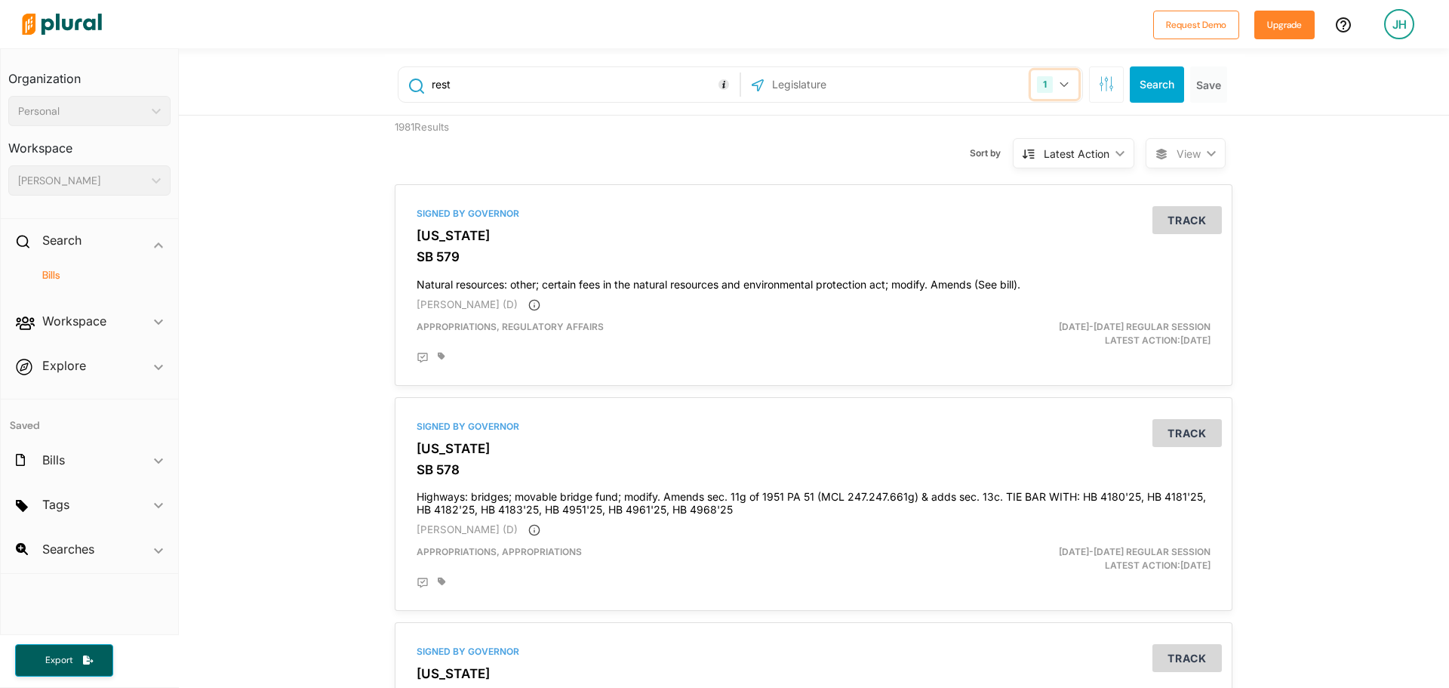
click at [1059, 91] on button "1" at bounding box center [1055, 84] width 48 height 29
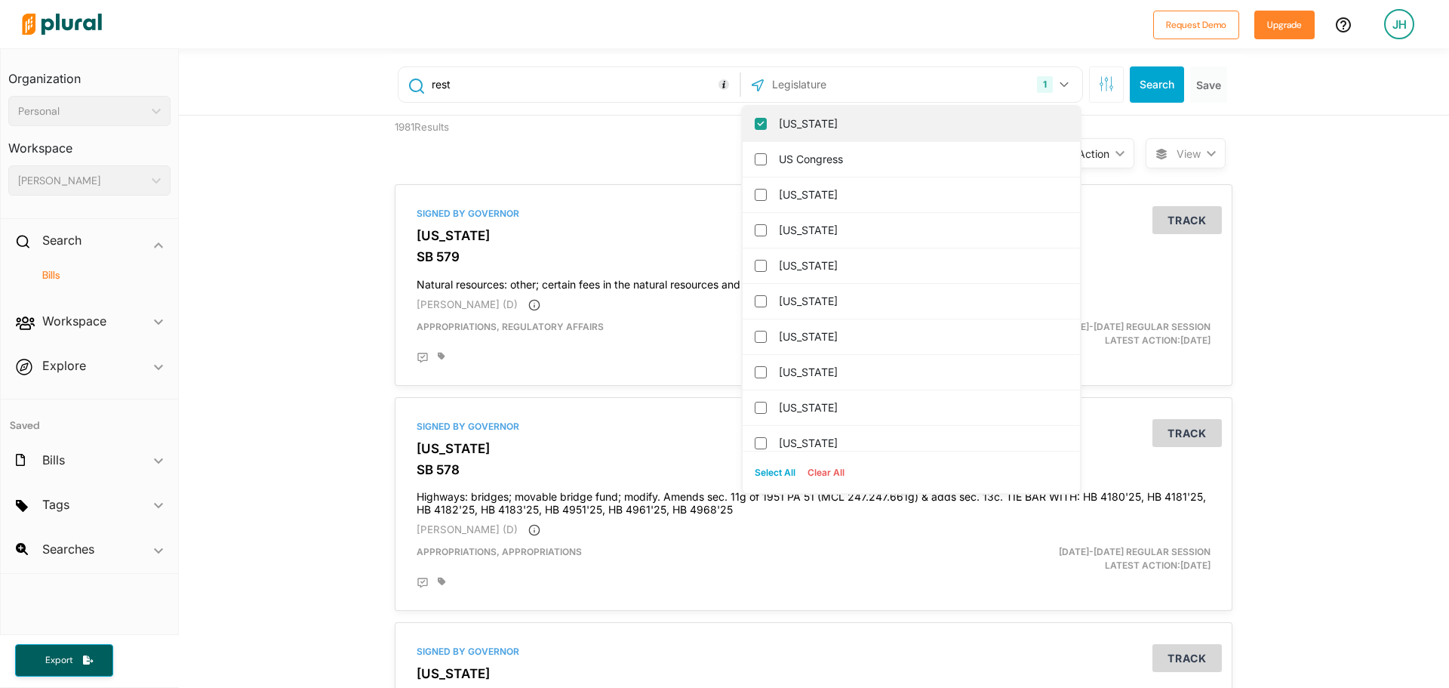
click at [758, 130] on div "[US_STATE]" at bounding box center [911, 123] width 337 height 35
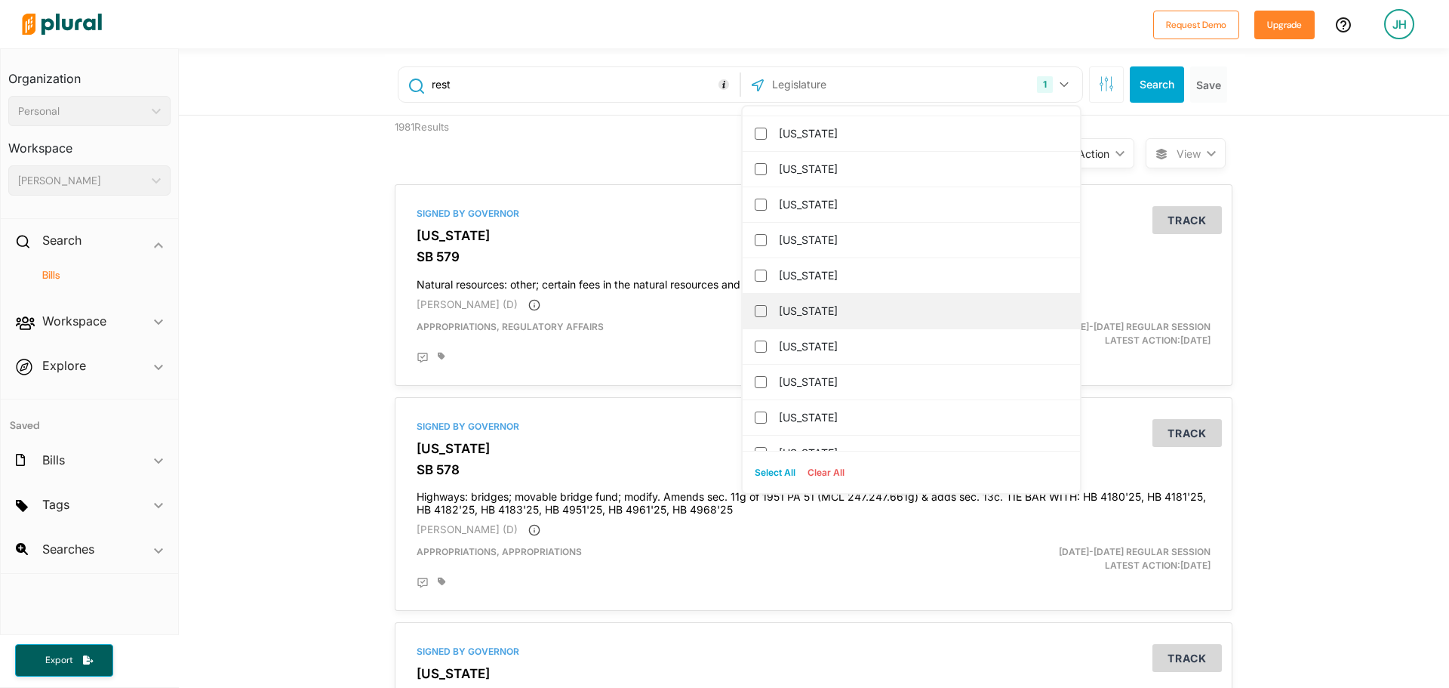
scroll to position [1283, 0]
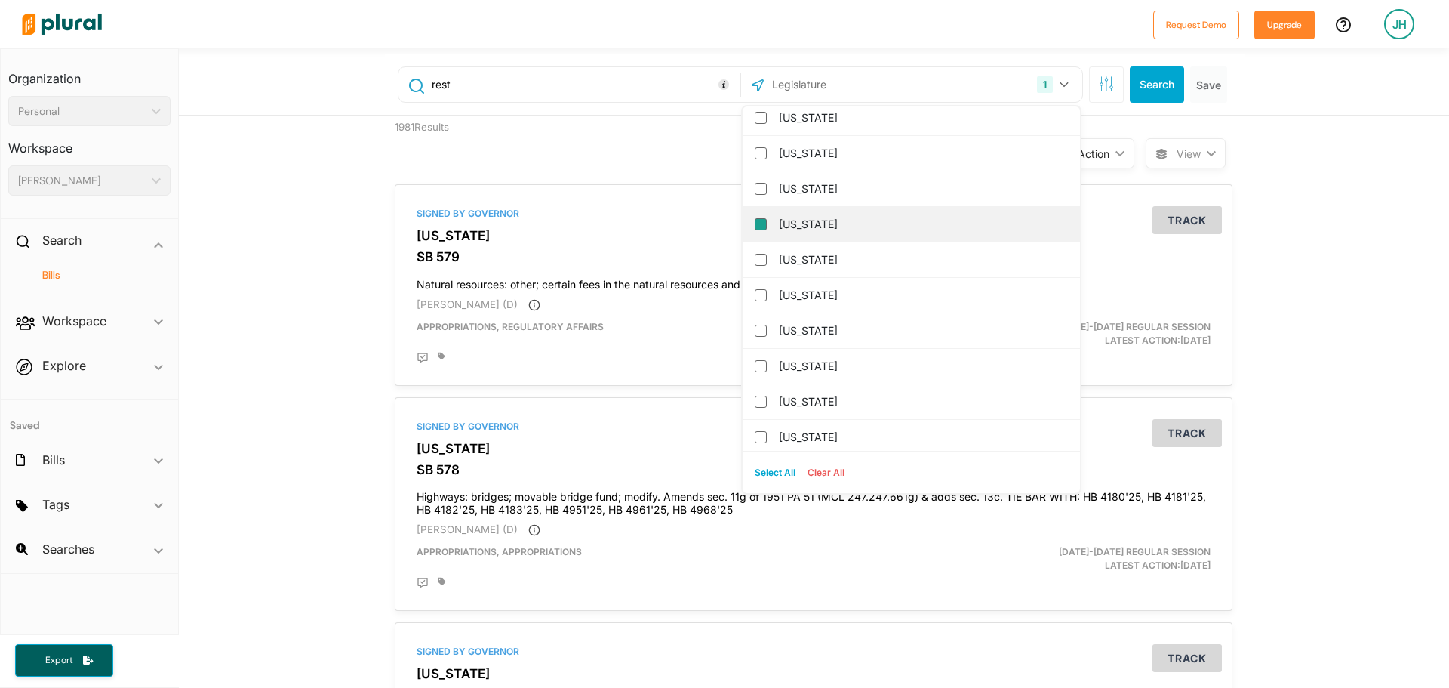
click at [755, 226] on input "[US_STATE]" at bounding box center [761, 224] width 12 height 12
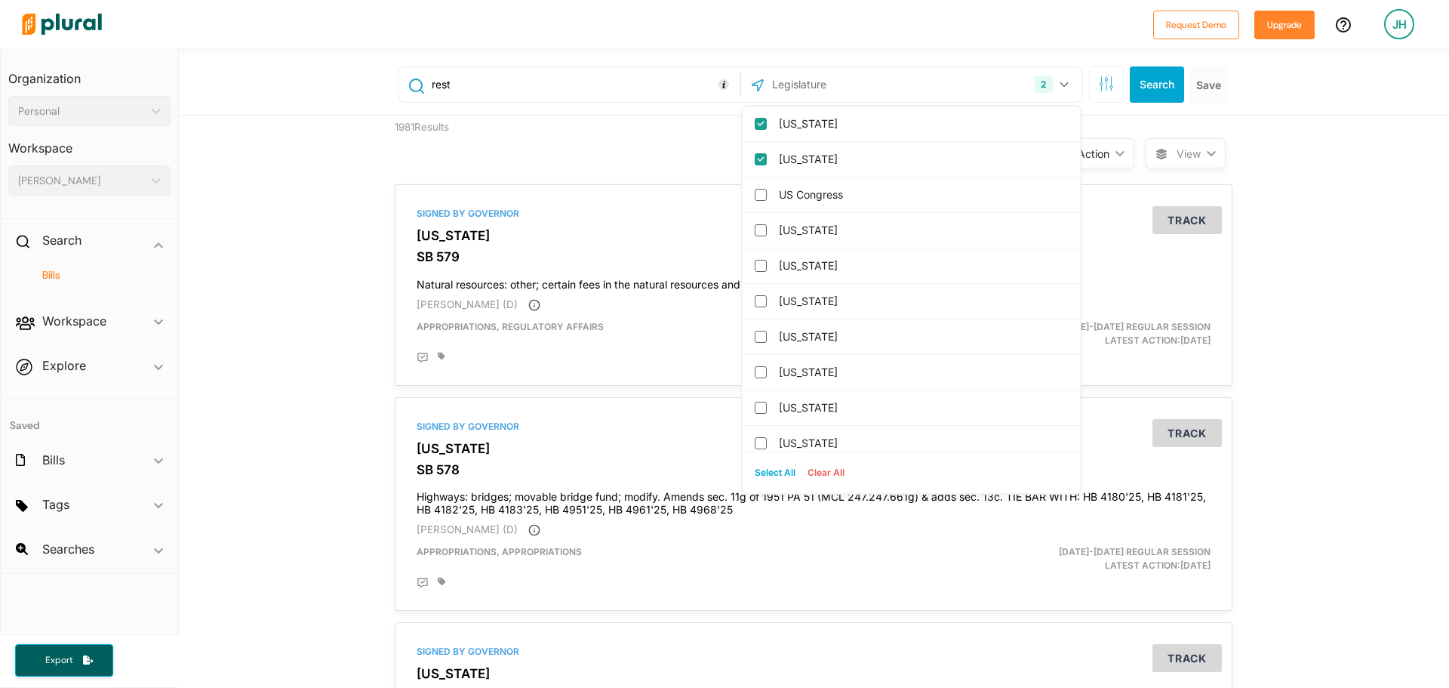
click at [630, 78] on input "rest" at bounding box center [583, 84] width 306 height 29
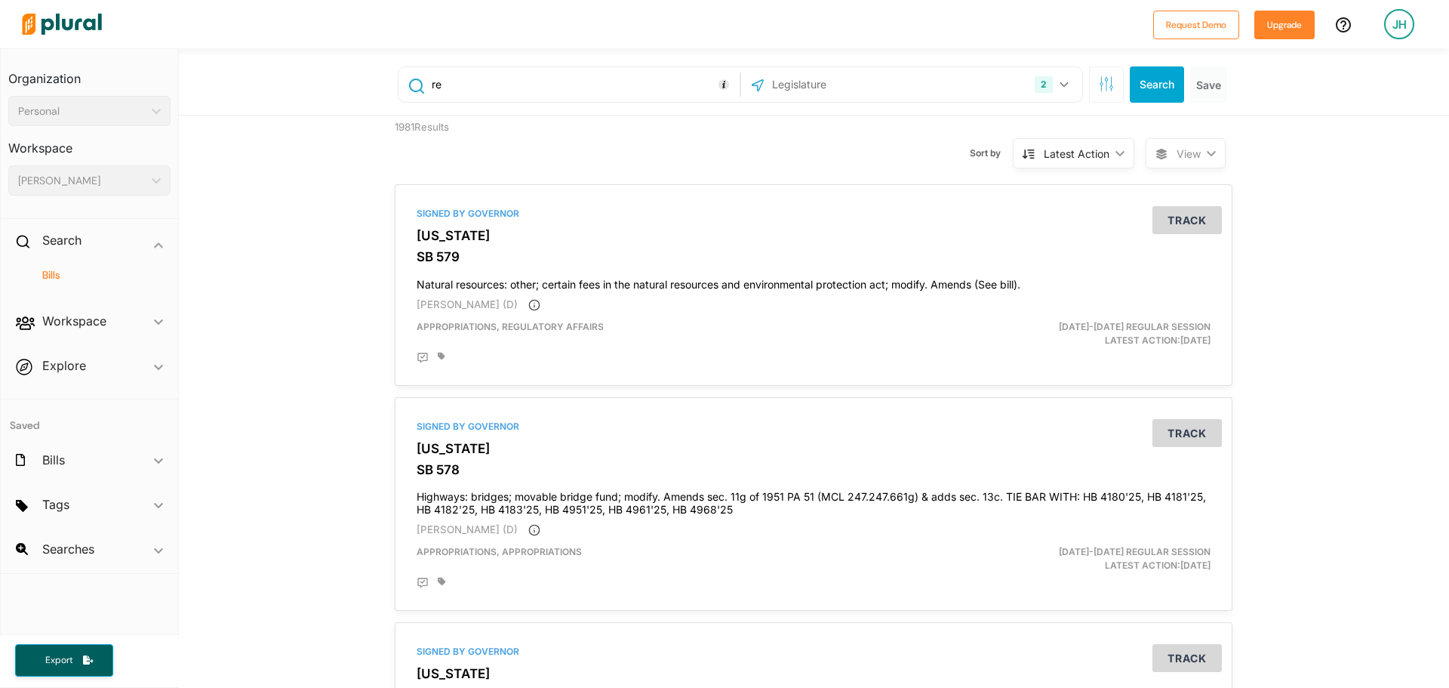
type input "r"
type input "food service"
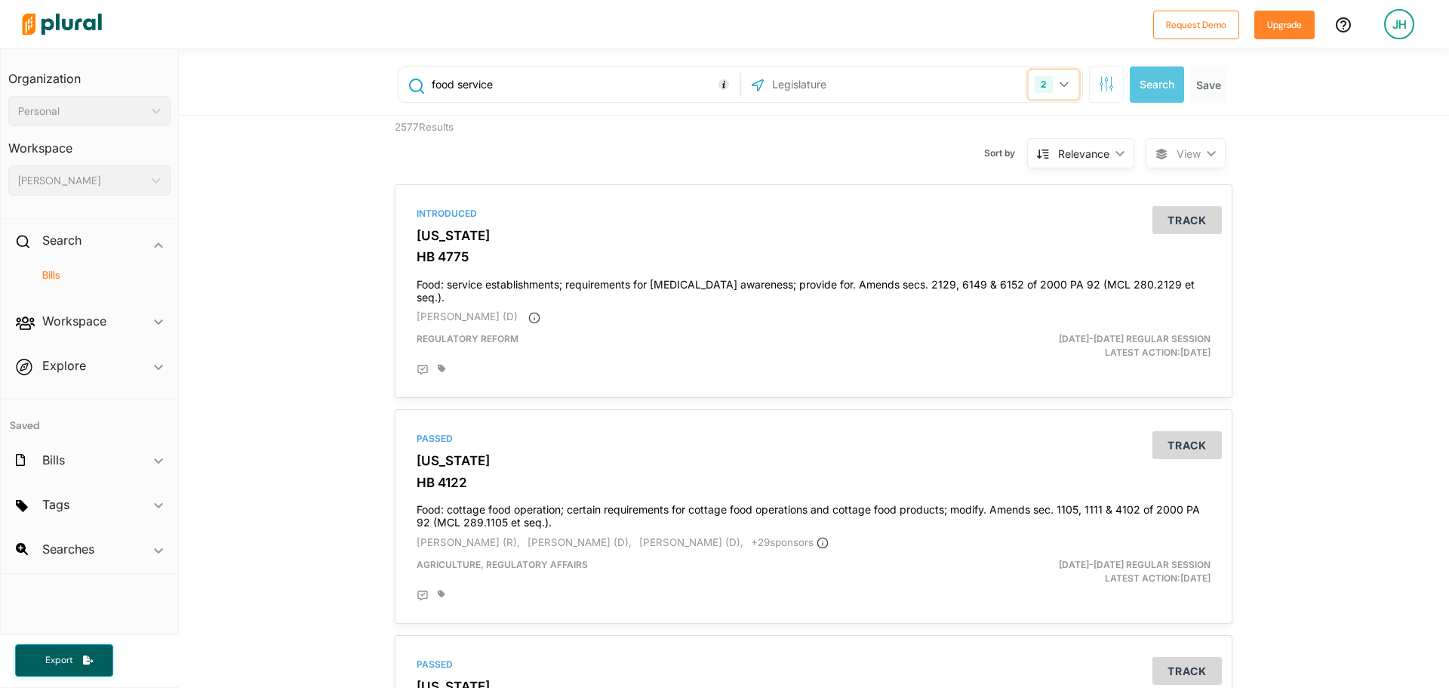
click at [1047, 85] on button "2" at bounding box center [1054, 84] width 50 height 29
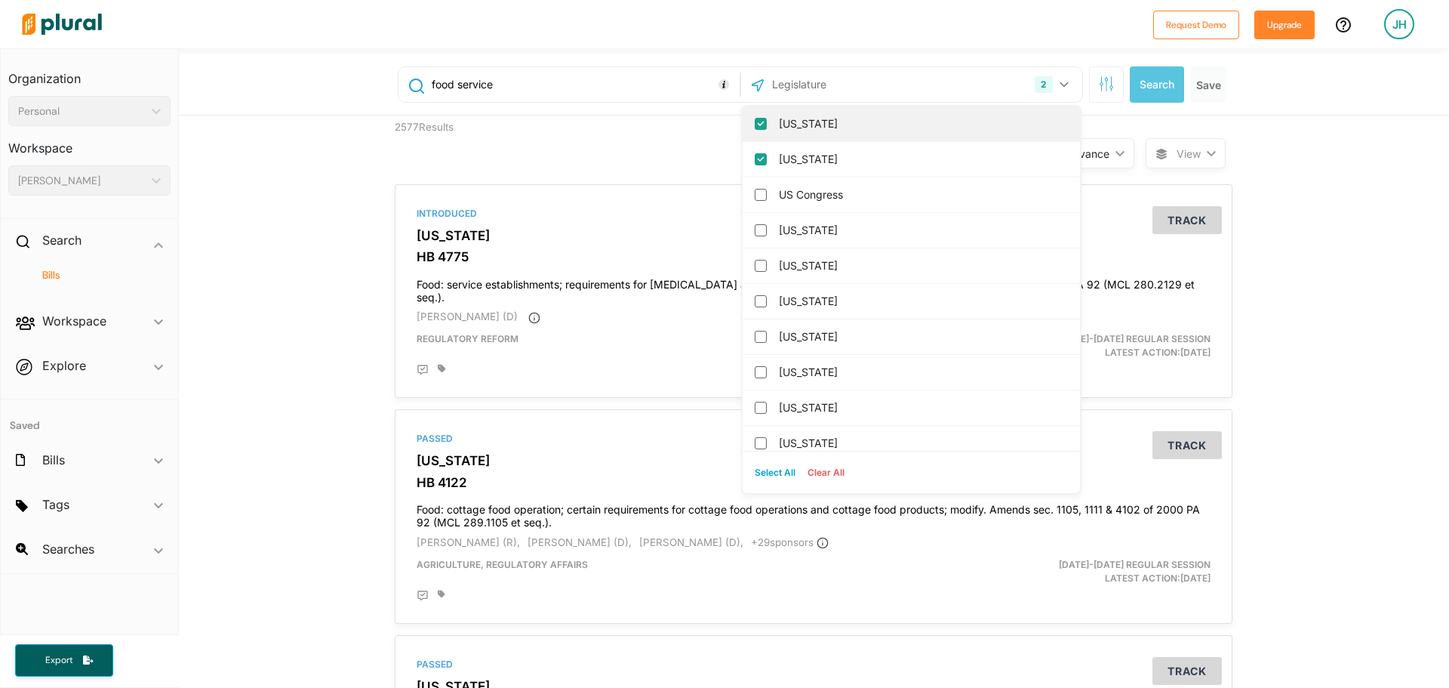
click at [756, 122] on input "[US_STATE]" at bounding box center [761, 124] width 12 height 12
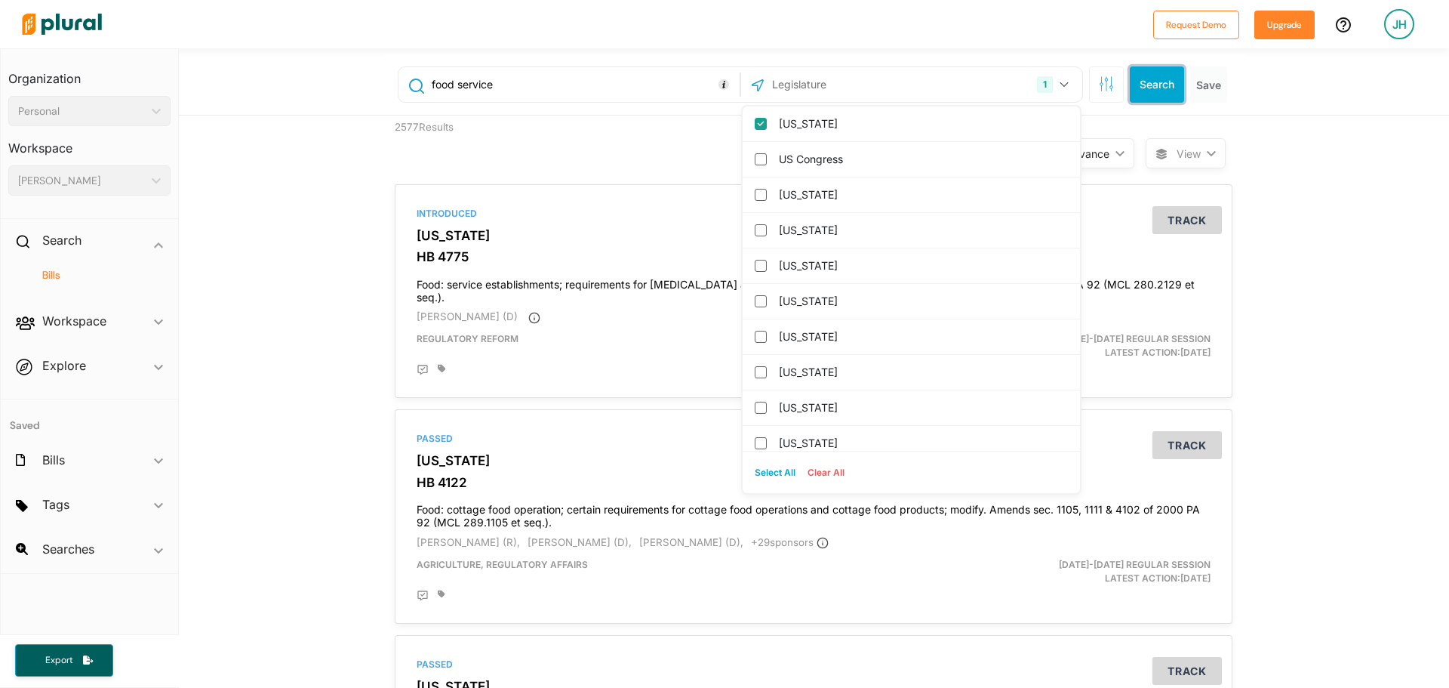
click at [1136, 87] on button "Search" at bounding box center [1157, 84] width 54 height 36
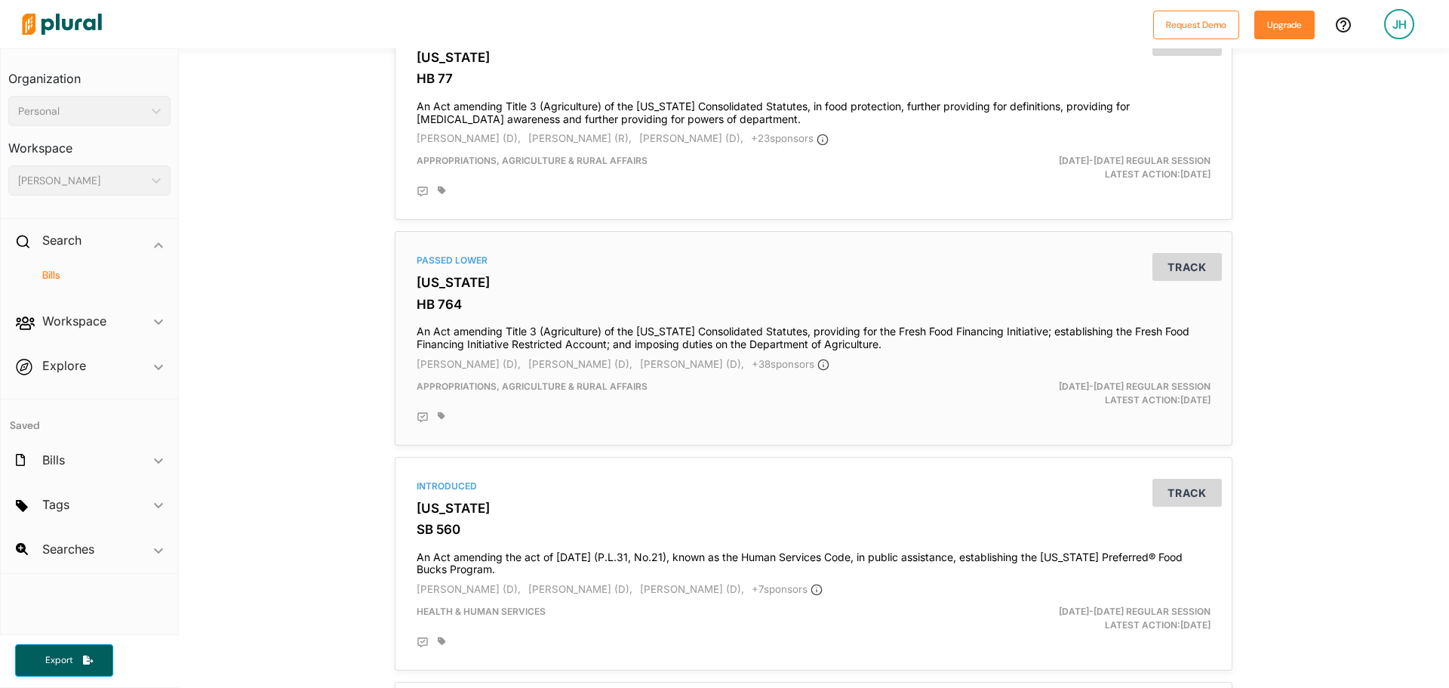
scroll to position [226, 0]
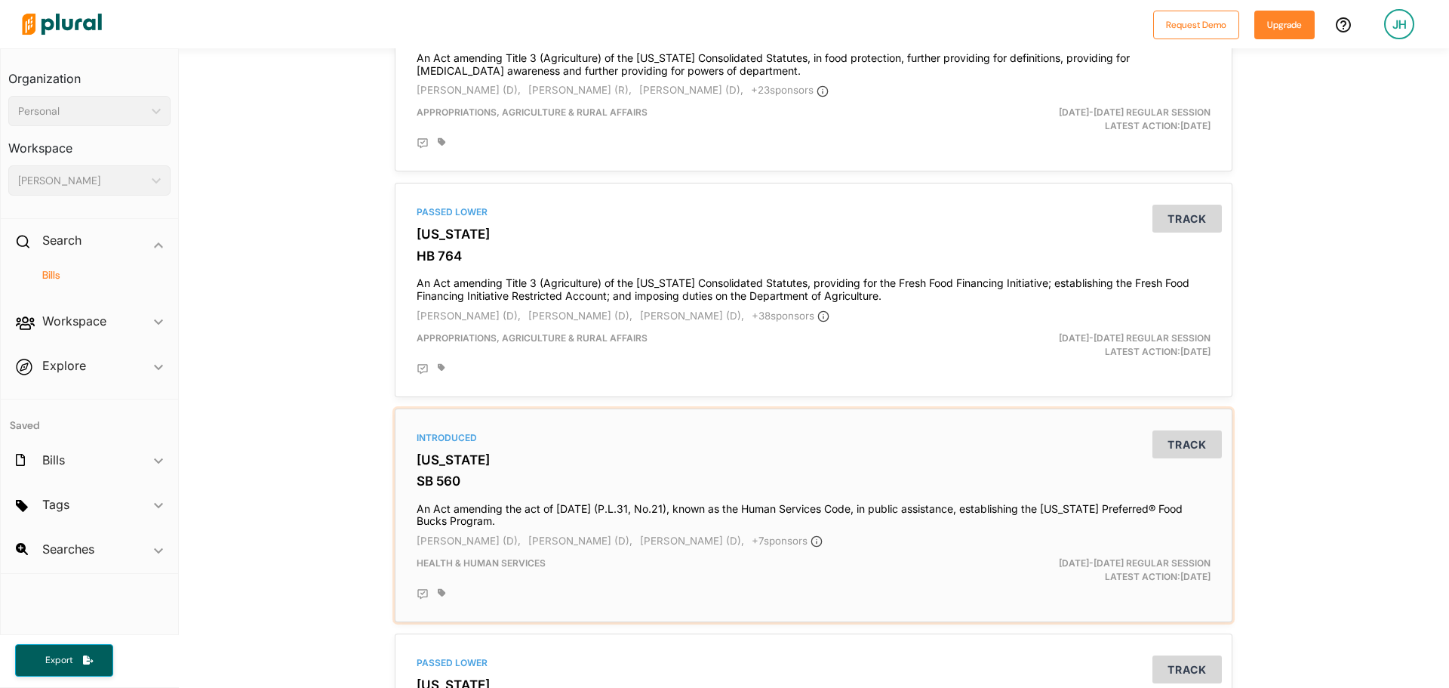
click at [731, 523] on h4 "An Act amending the act of [DATE] (P.L.31, No.21), known as the Human Services …" at bounding box center [814, 511] width 794 height 33
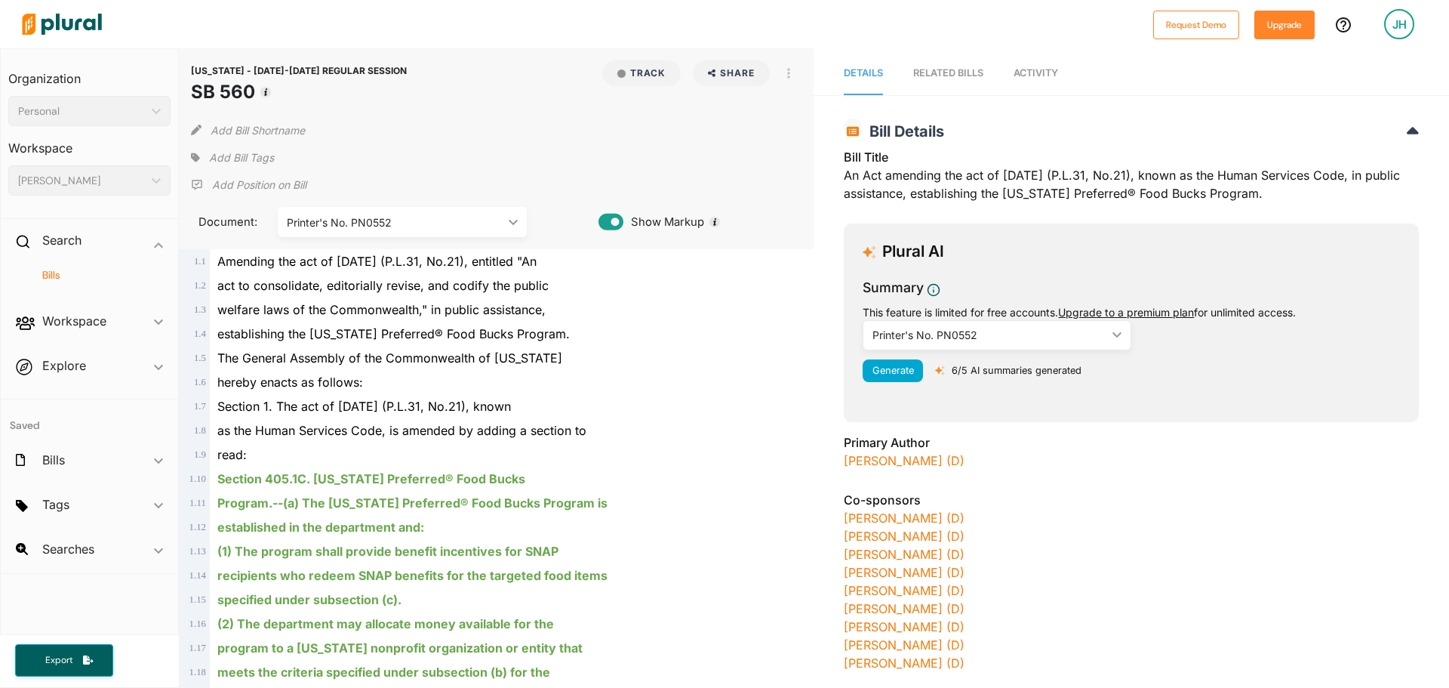
click at [1020, 341] on div "Printer's No. PN0552" at bounding box center [989, 335] width 234 height 16
click at [924, 78] on div "RELATED BILLS" at bounding box center [948, 73] width 70 height 14
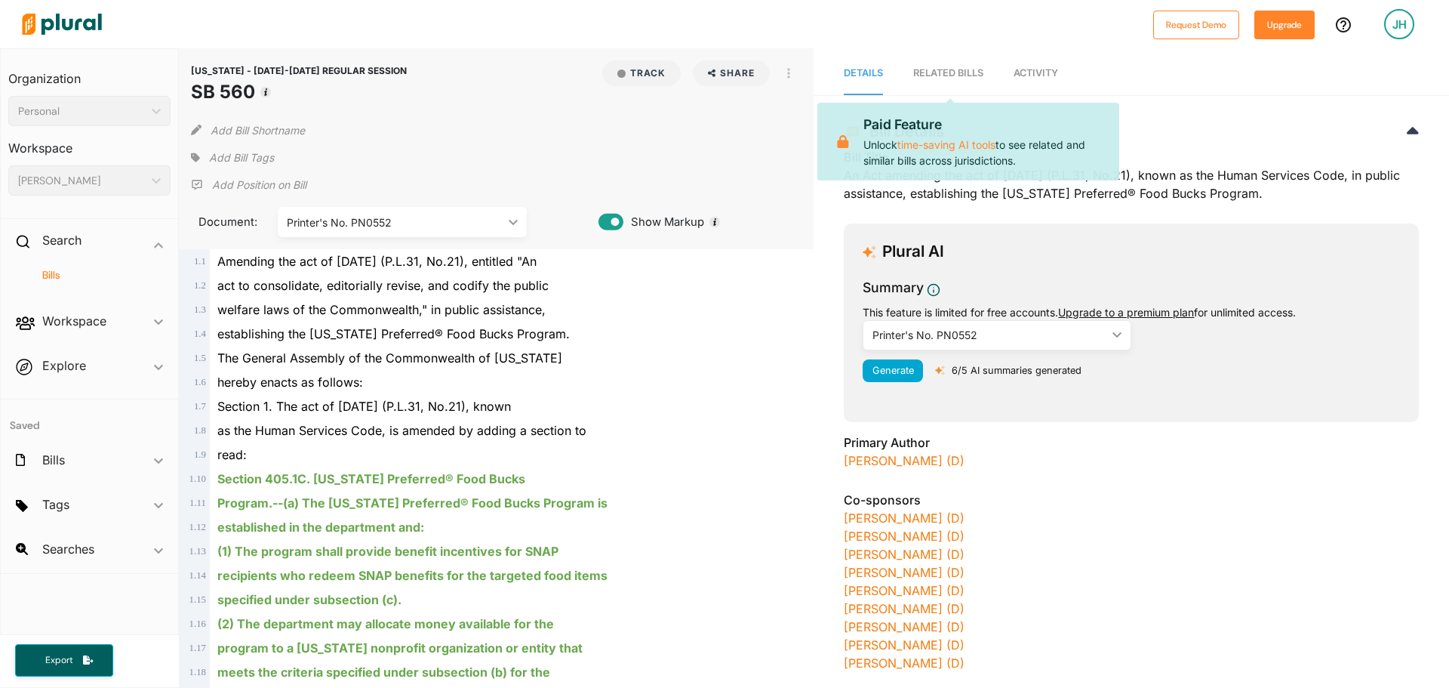
click at [1056, 75] on span "Activity" at bounding box center [1036, 72] width 45 height 11
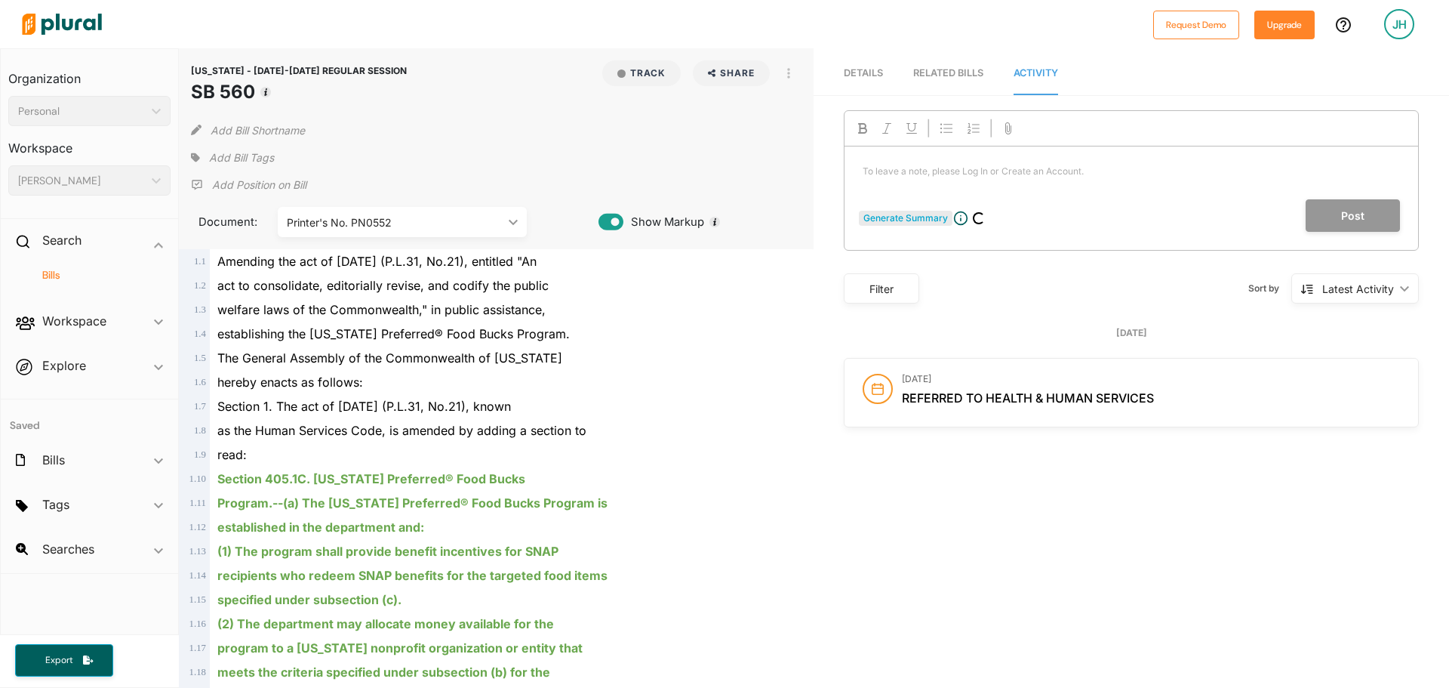
click at [917, 217] on div "Generate Summary" at bounding box center [905, 218] width 85 height 14
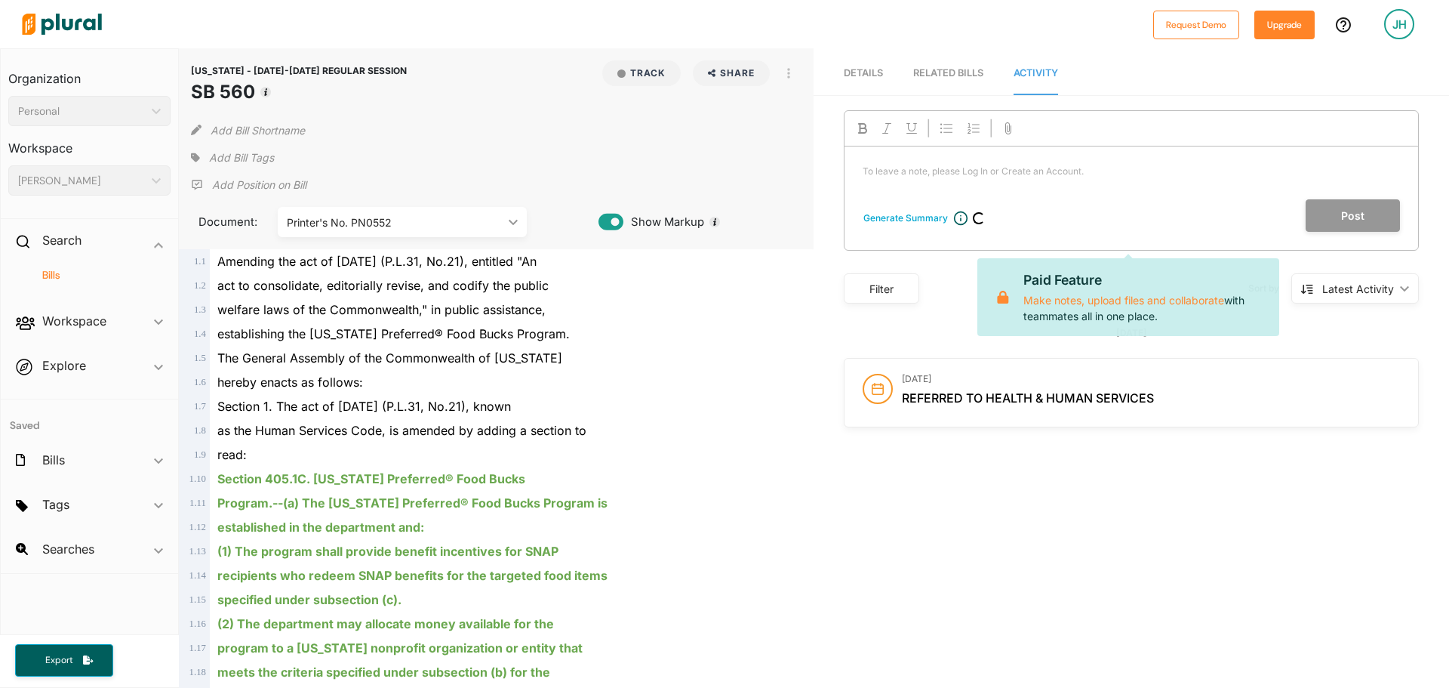
click at [872, 72] on span "Details" at bounding box center [863, 72] width 39 height 11
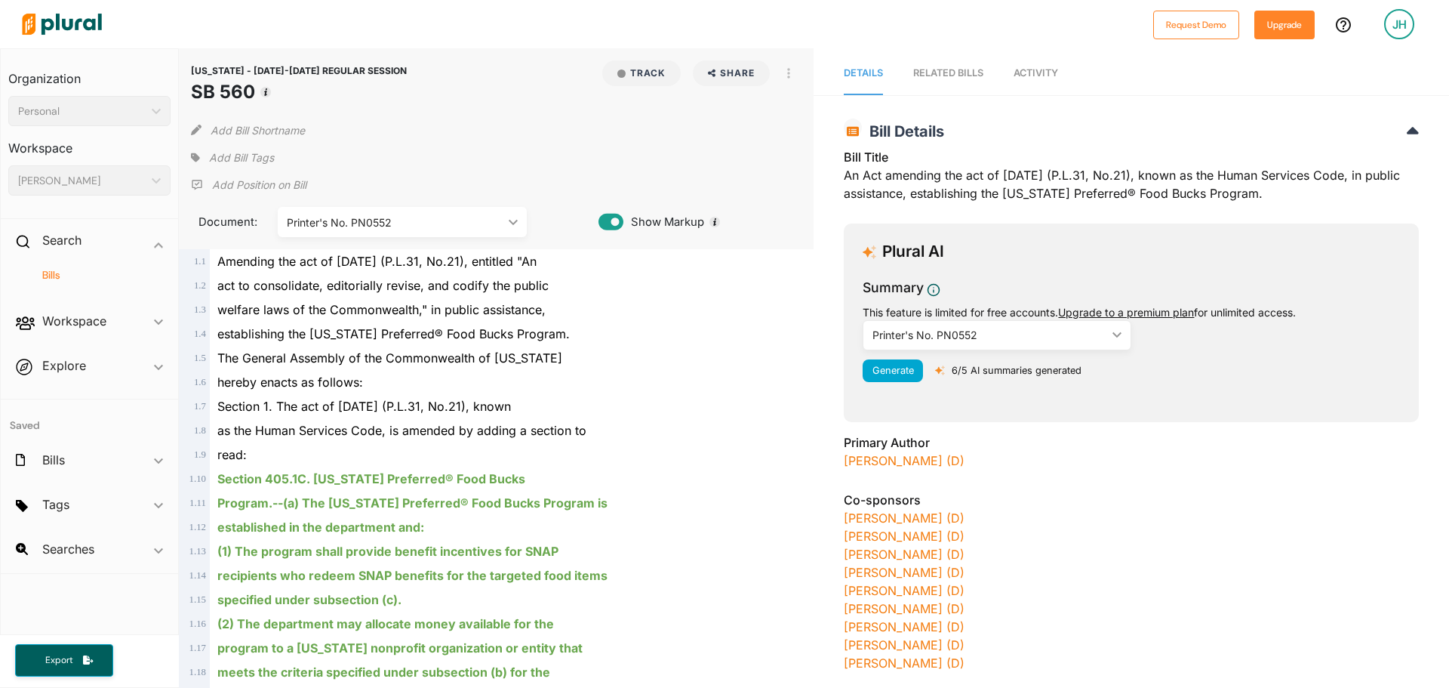
click at [1021, 65] on link "Activity" at bounding box center [1036, 73] width 45 height 43
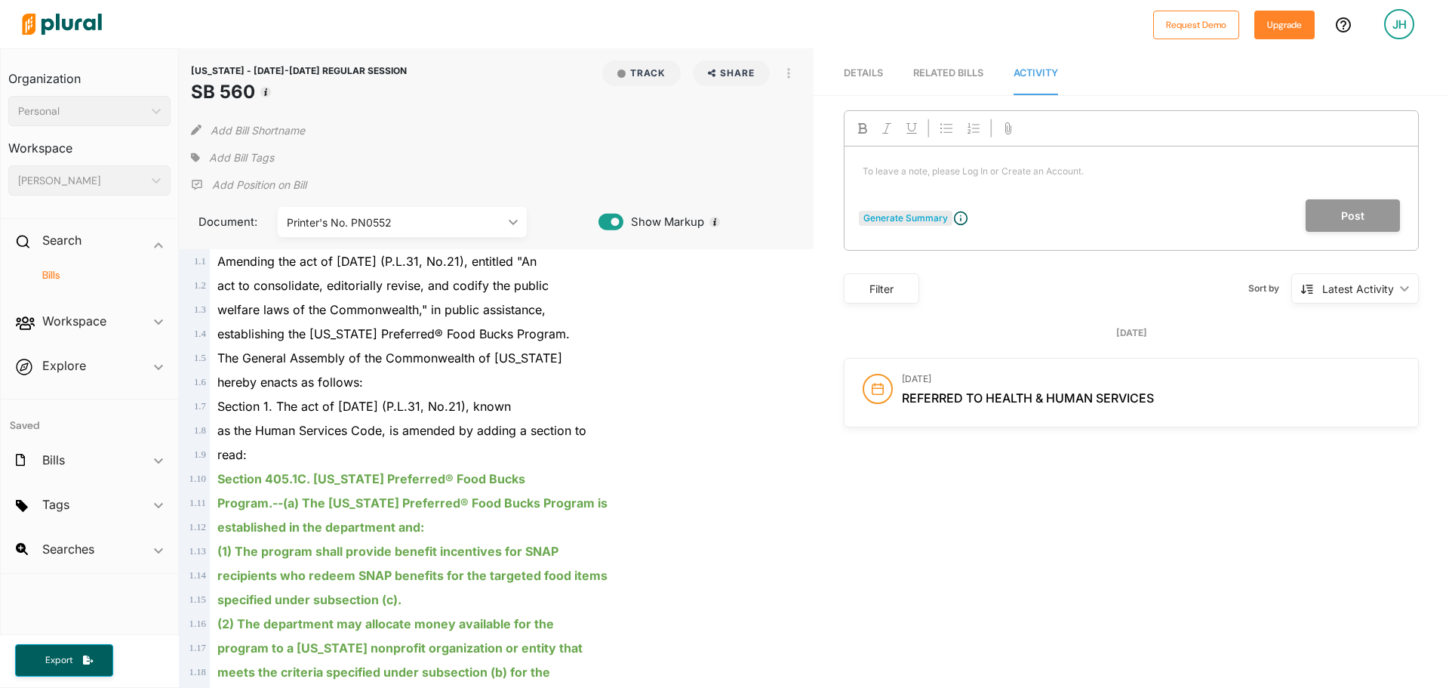
click at [897, 212] on div "Generate Summary" at bounding box center [905, 218] width 85 height 14
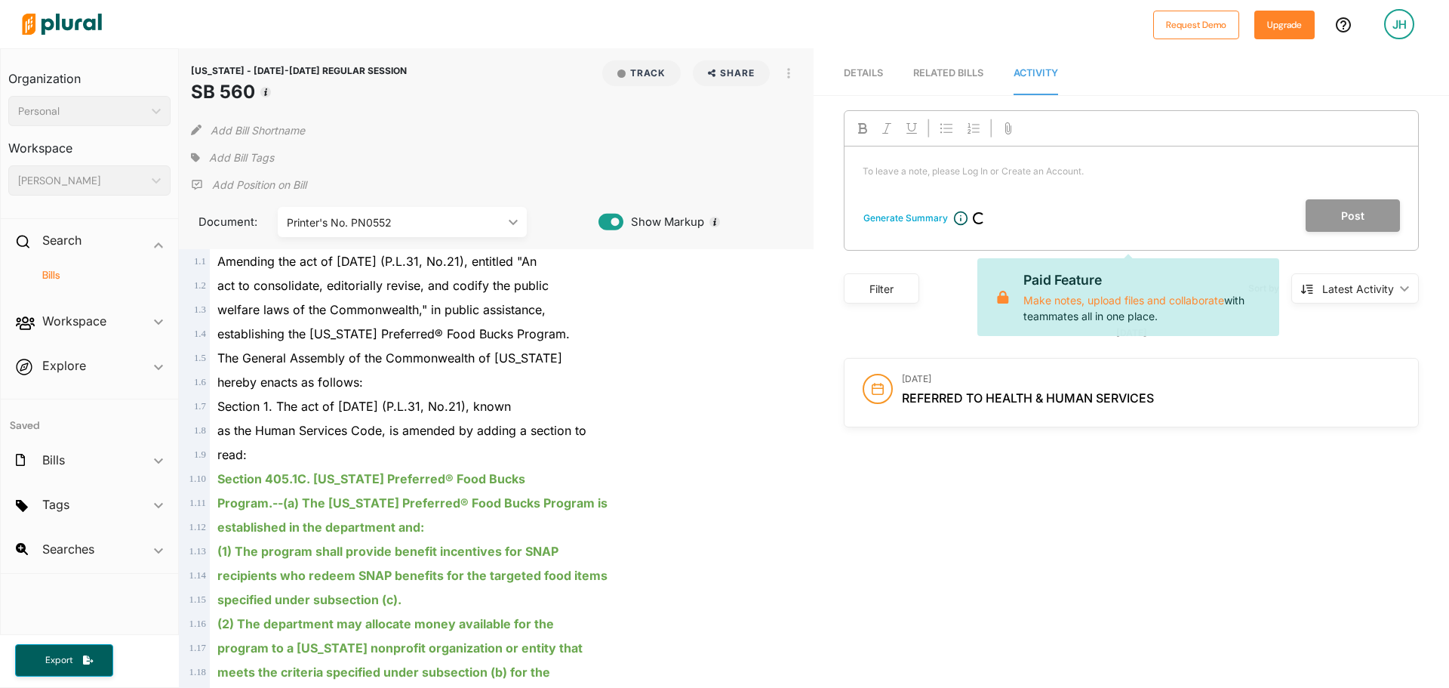
click at [1211, 275] on p "Paid Feature" at bounding box center [1145, 280] width 244 height 20
click at [67, 271] on h4 "Bills" at bounding box center [93, 275] width 140 height 14
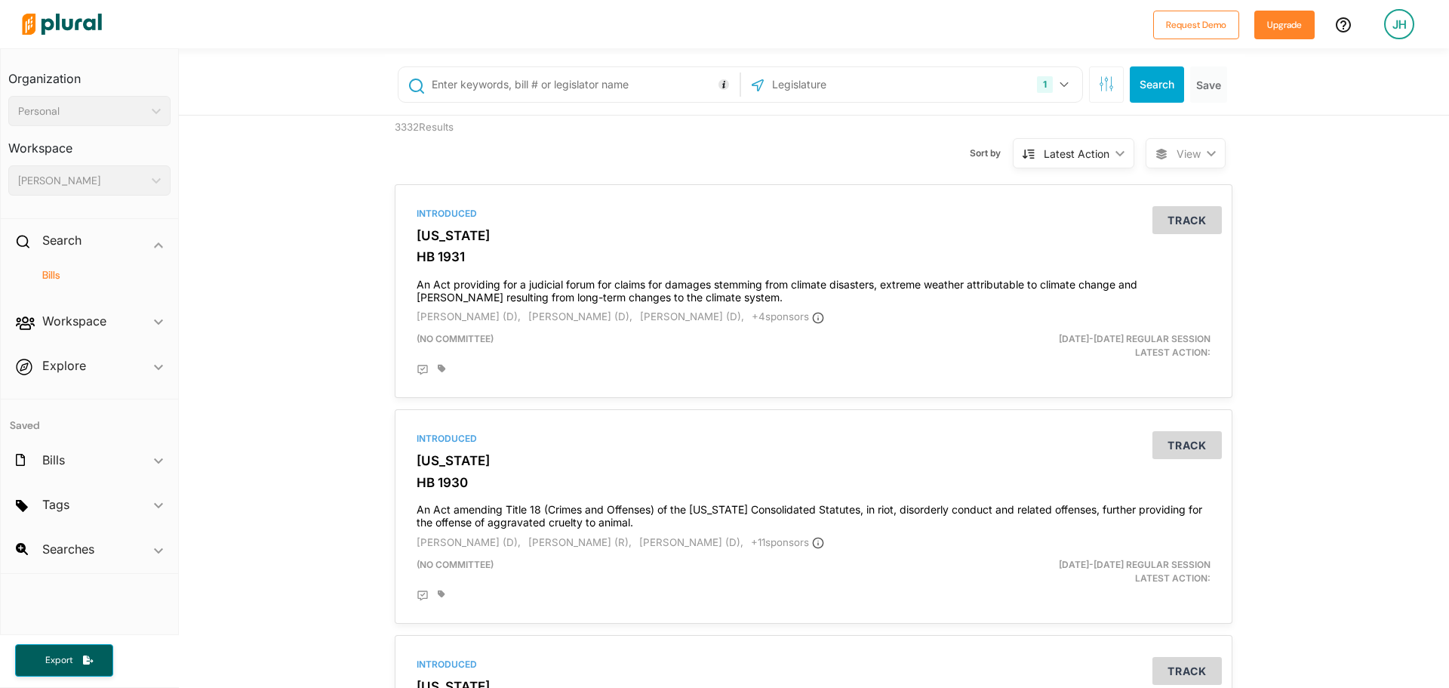
click at [592, 92] on input "text" at bounding box center [583, 84] width 306 height 29
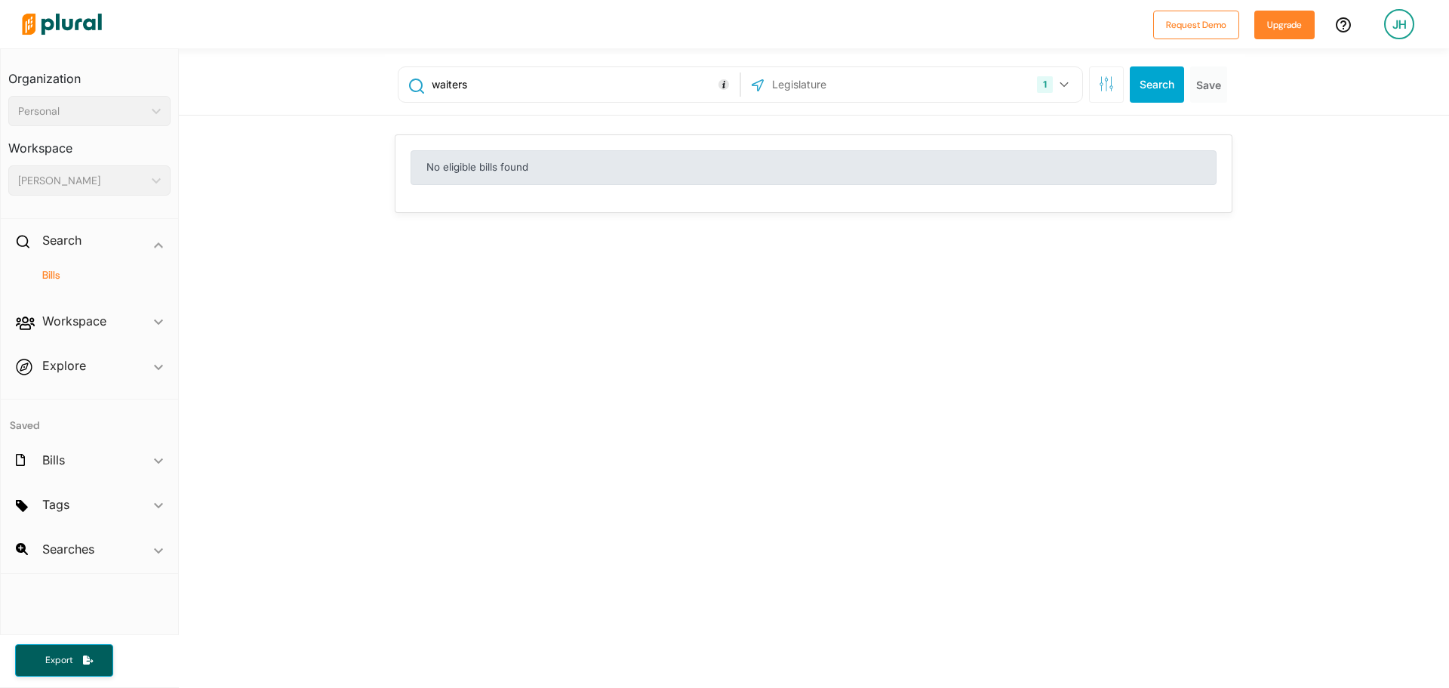
type input "waiters"
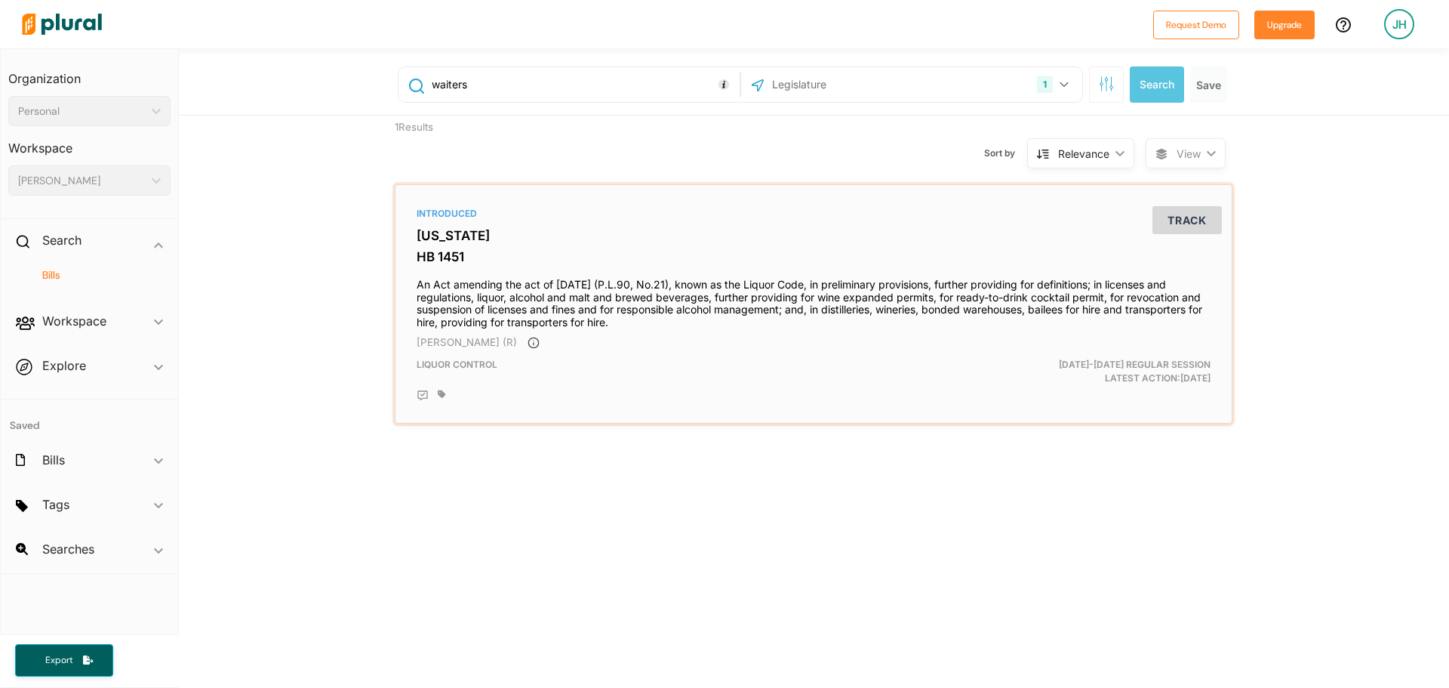
click at [796, 338] on div "[PERSON_NAME] (R)" at bounding box center [814, 342] width 794 height 15
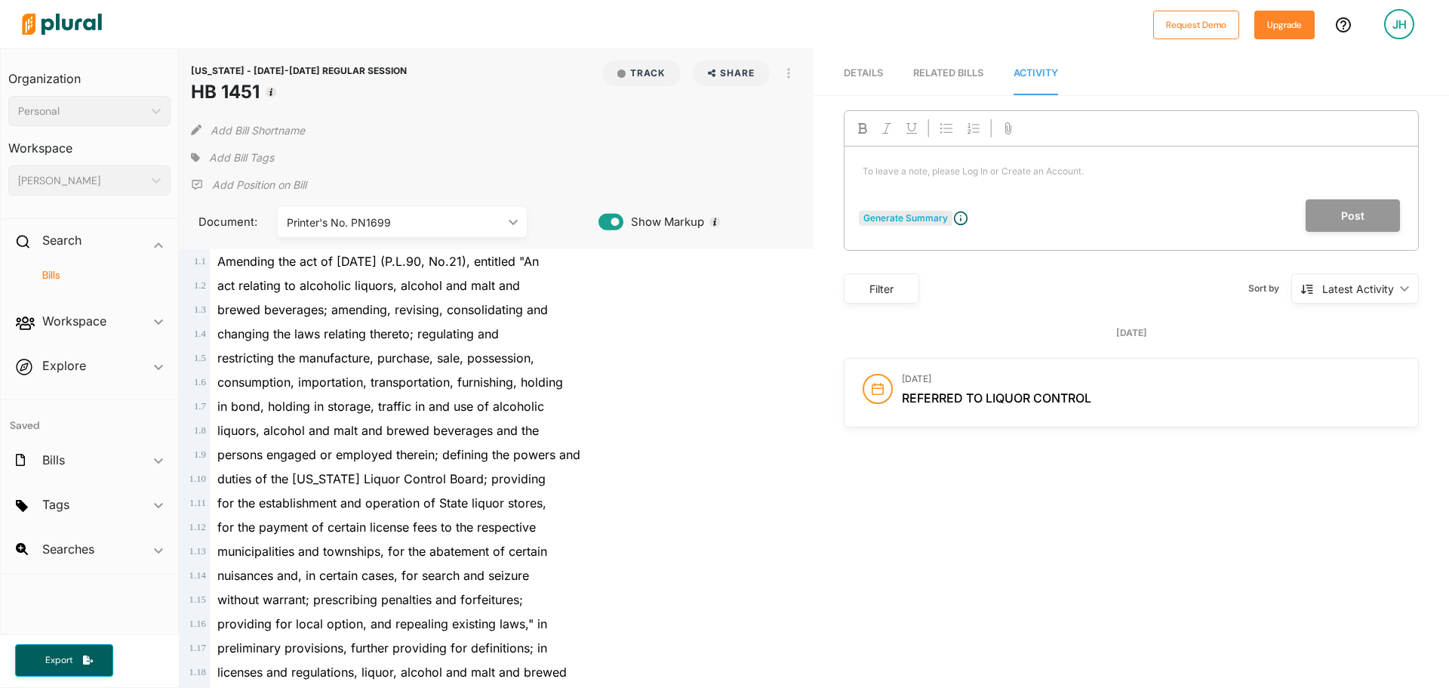
click at [909, 214] on div "Generate Summary" at bounding box center [905, 218] width 85 height 14
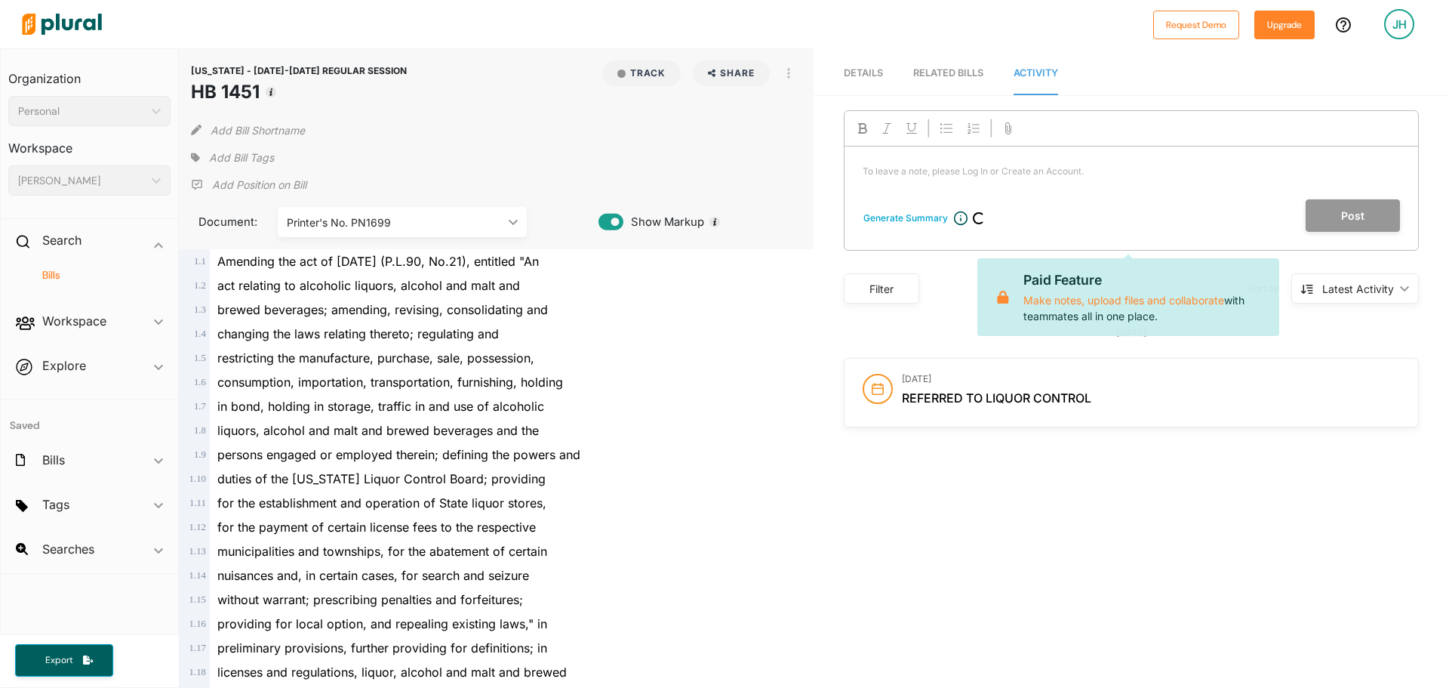
click at [953, 82] on link "RELATED BILLS" at bounding box center [948, 73] width 70 height 43
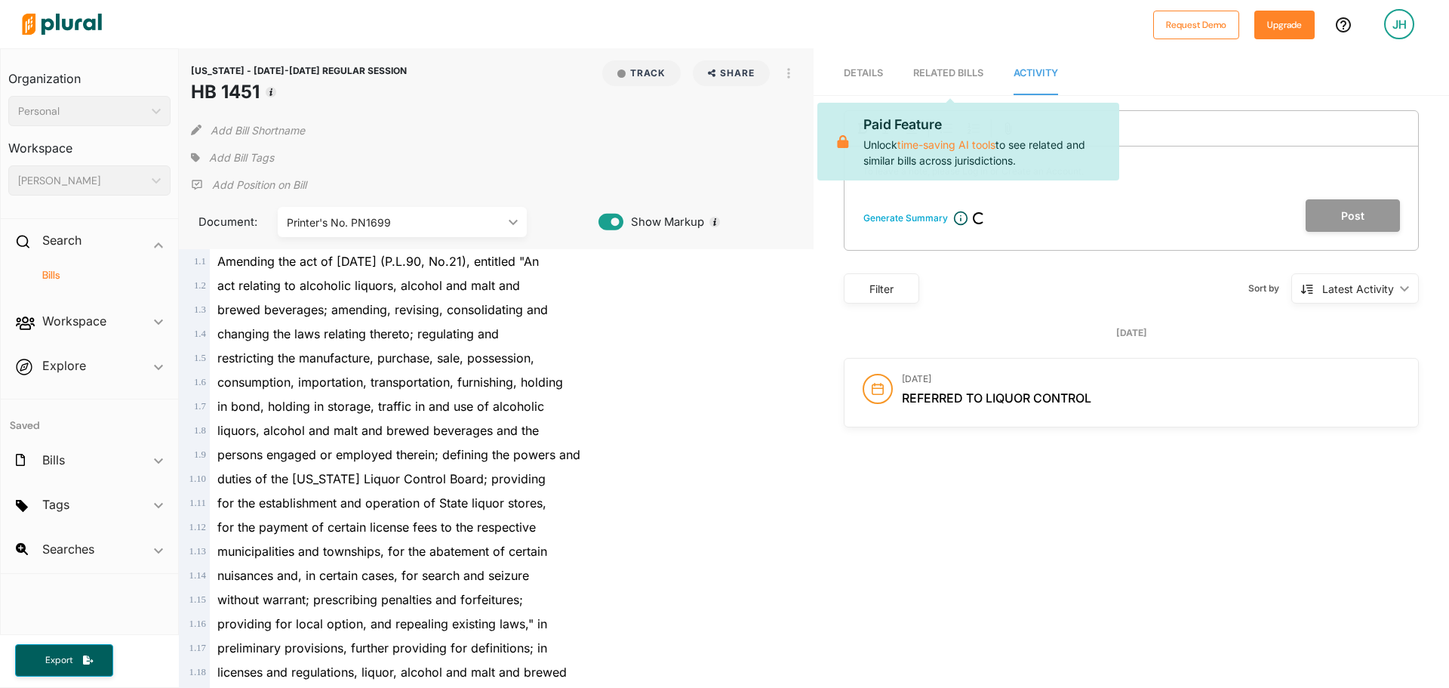
click at [861, 69] on span "Details" at bounding box center [863, 72] width 39 height 11
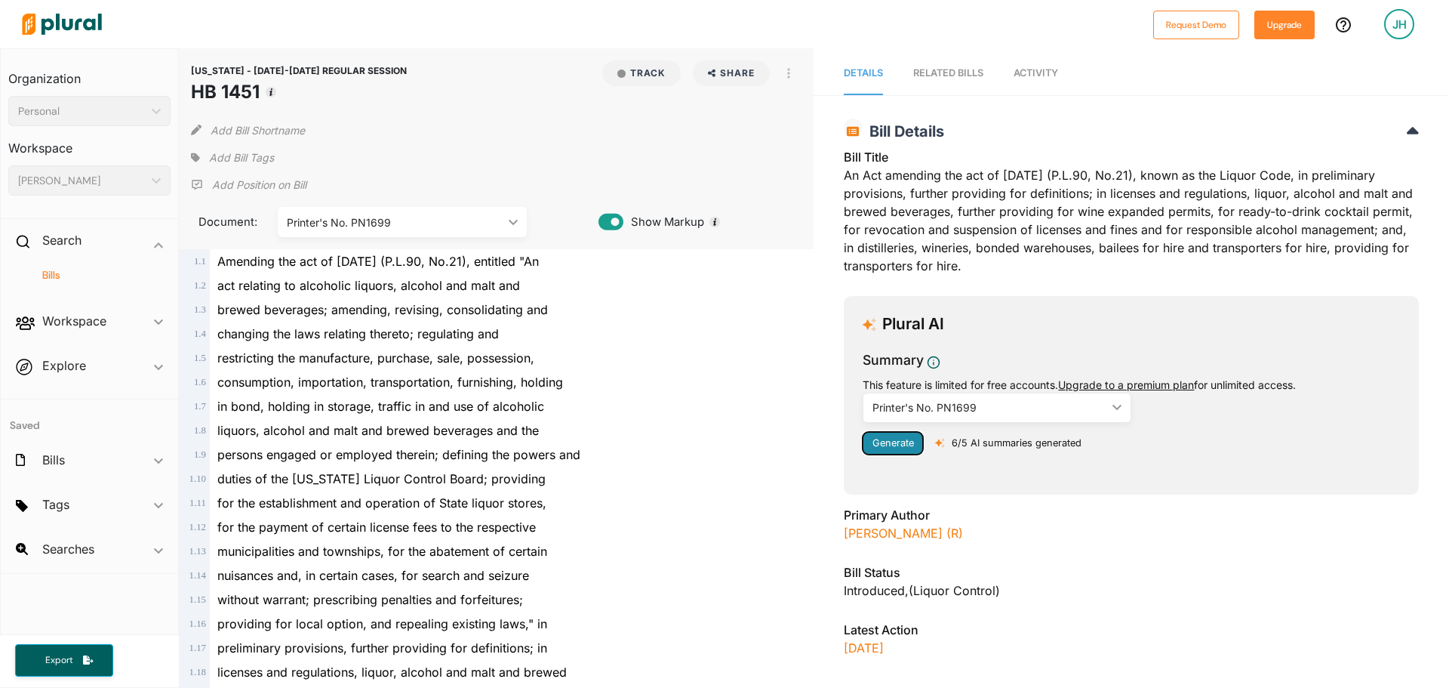
click at [882, 448] on span "Generate" at bounding box center [893, 442] width 42 height 11
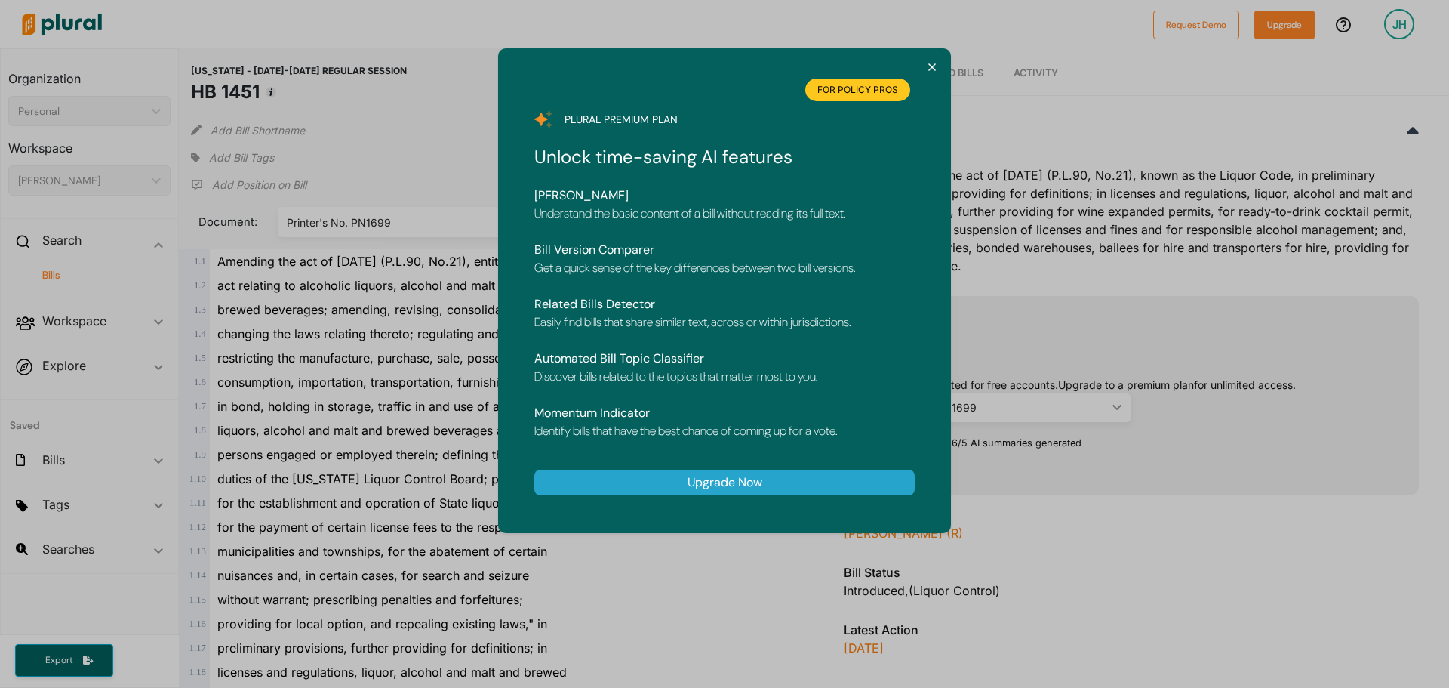
click at [939, 62] on div "close for policy pros Plural premium plan Unlock time-saving AI features [PERSO…" at bounding box center [724, 290] width 453 height 485
click at [934, 65] on polygon "Plural Premium Subscription" at bounding box center [931, 66] width 13 height 13
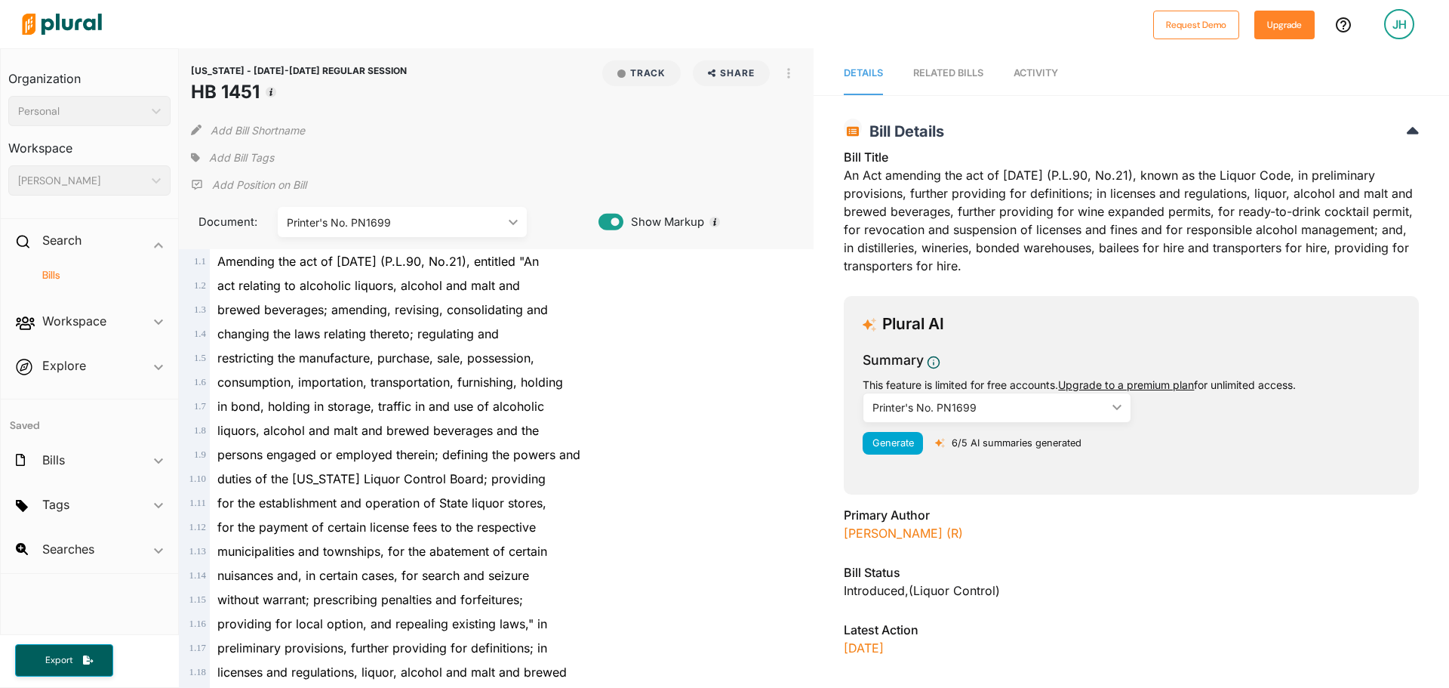
click at [1027, 73] on span "Activity" at bounding box center [1036, 72] width 45 height 11
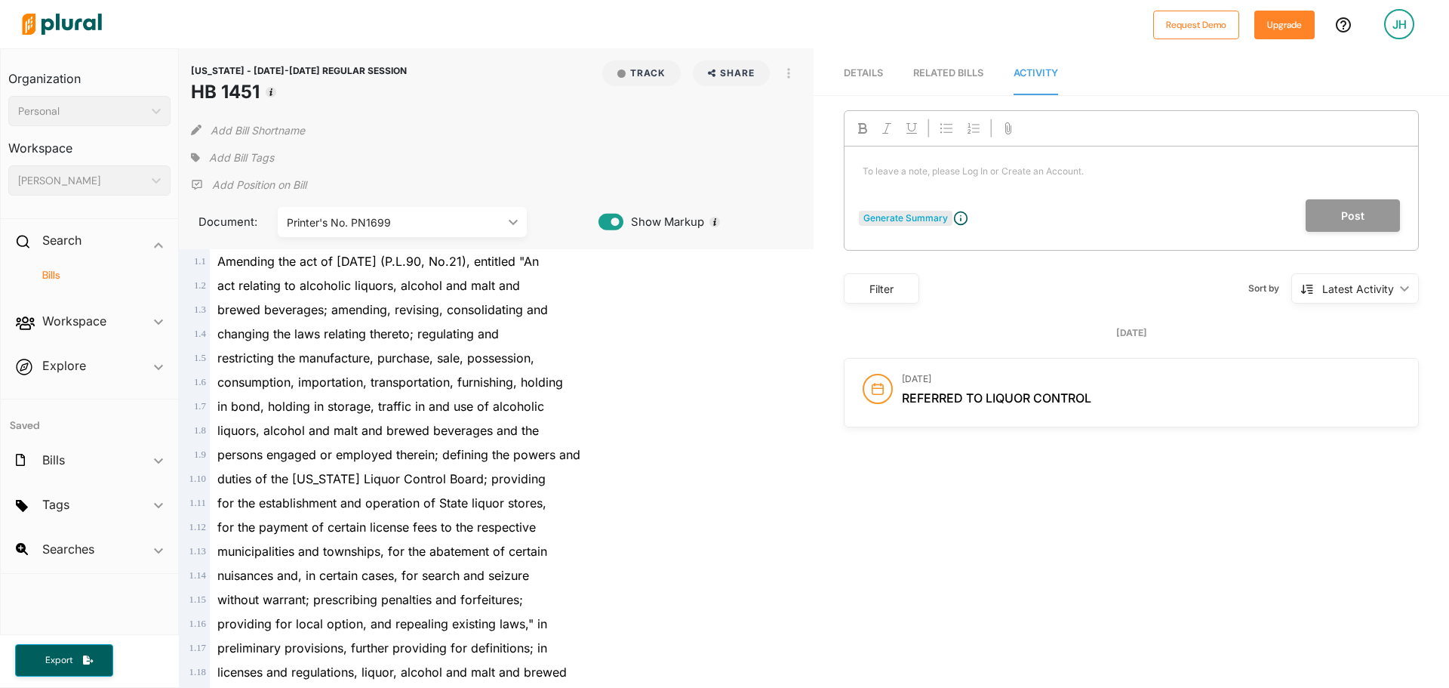
click at [912, 220] on div "Generate Summary" at bounding box center [905, 218] width 85 height 14
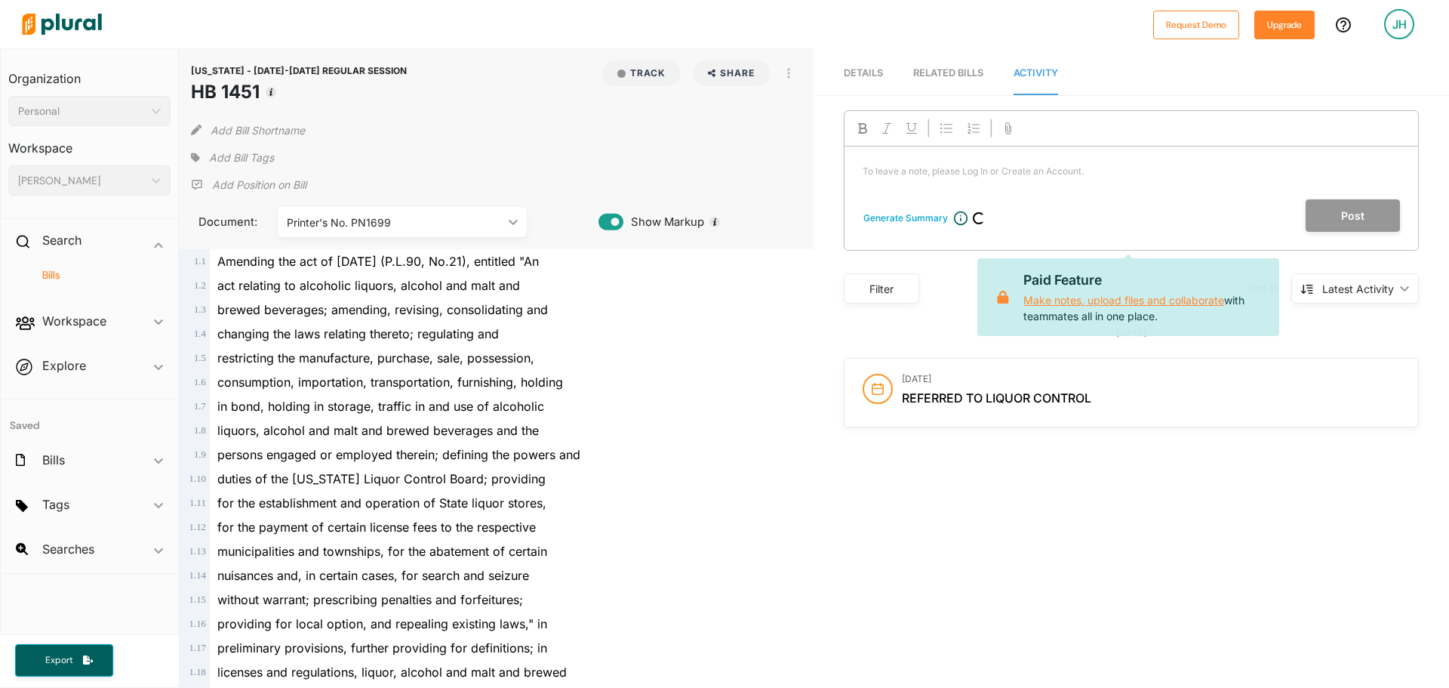
click at [1148, 303] on link "Make notes, upload files and collaborate" at bounding box center [1123, 300] width 201 height 13
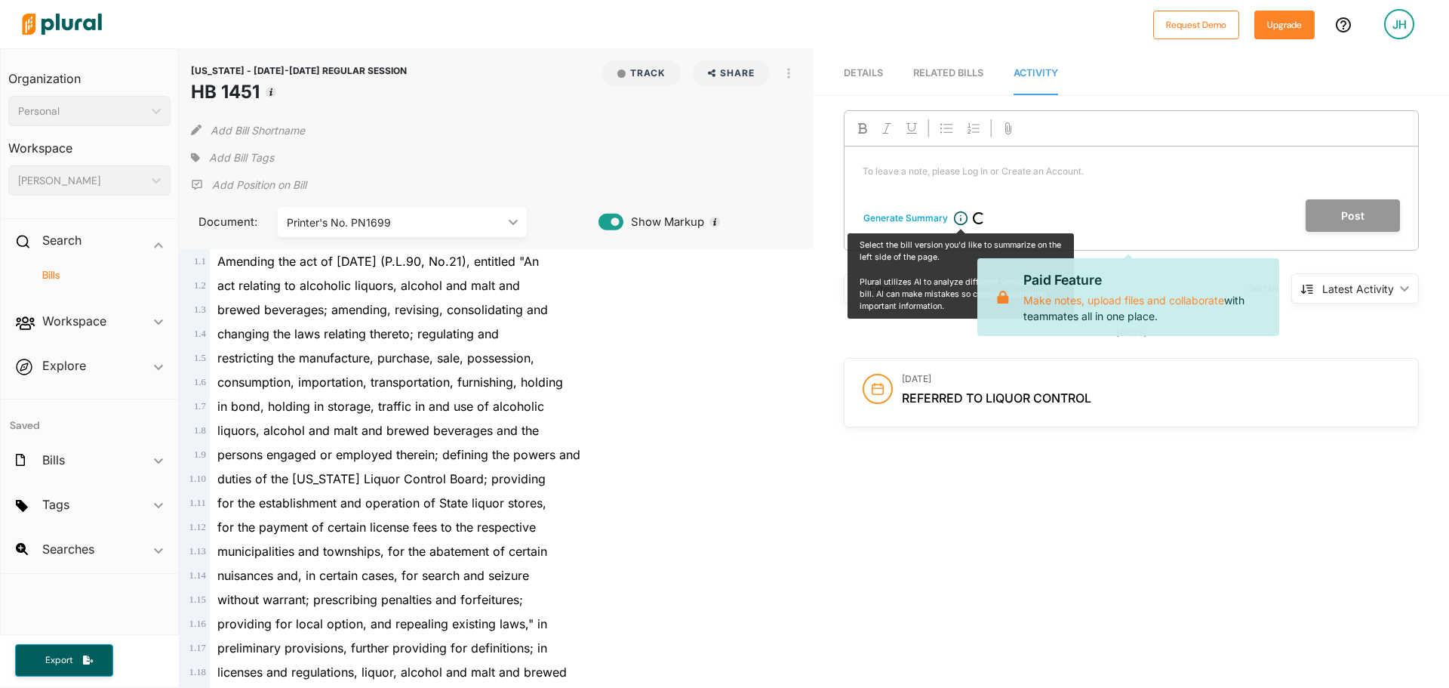
click at [417, 316] on span "brewed beverages; amending, revising, consolidating and" at bounding box center [382, 309] width 331 height 15
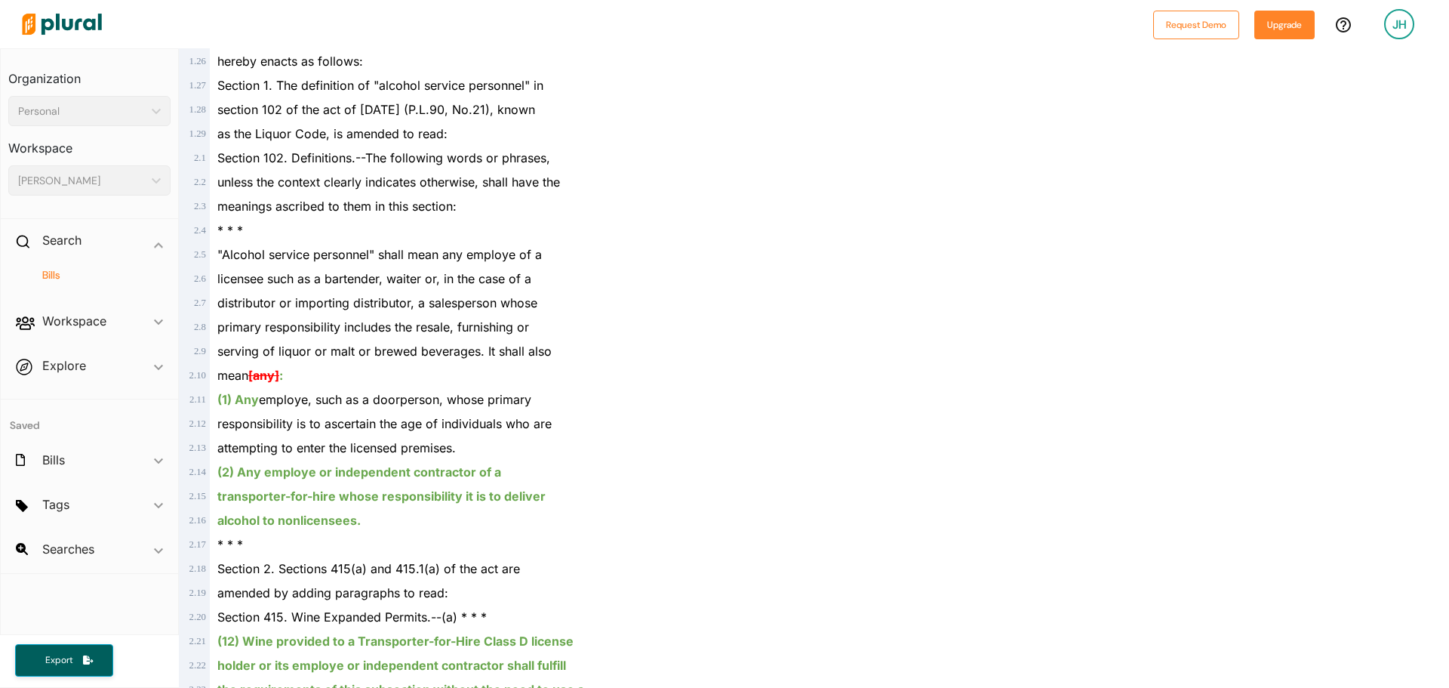
scroll to position [830, 0]
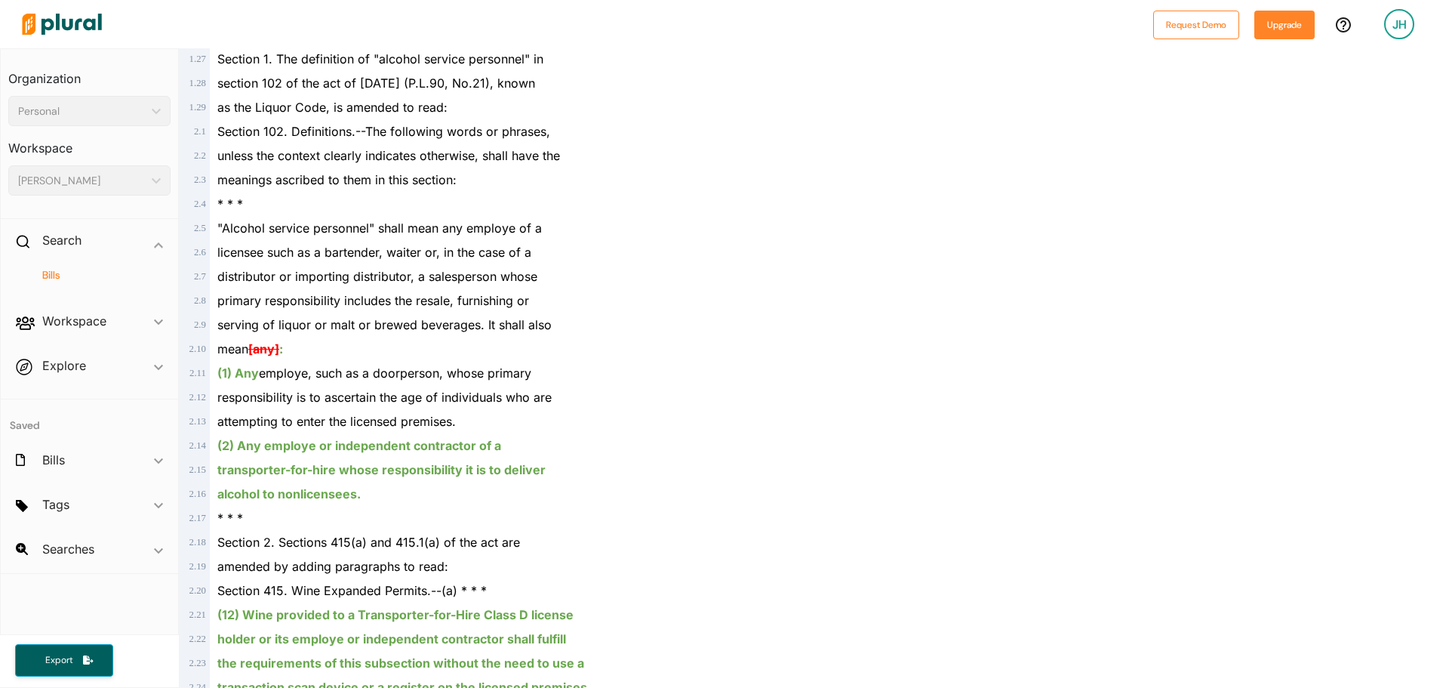
click at [357, 461] on div "transporter-for-hire whose responsibility it is to deliver" at bounding box center [503, 469] width 587 height 24
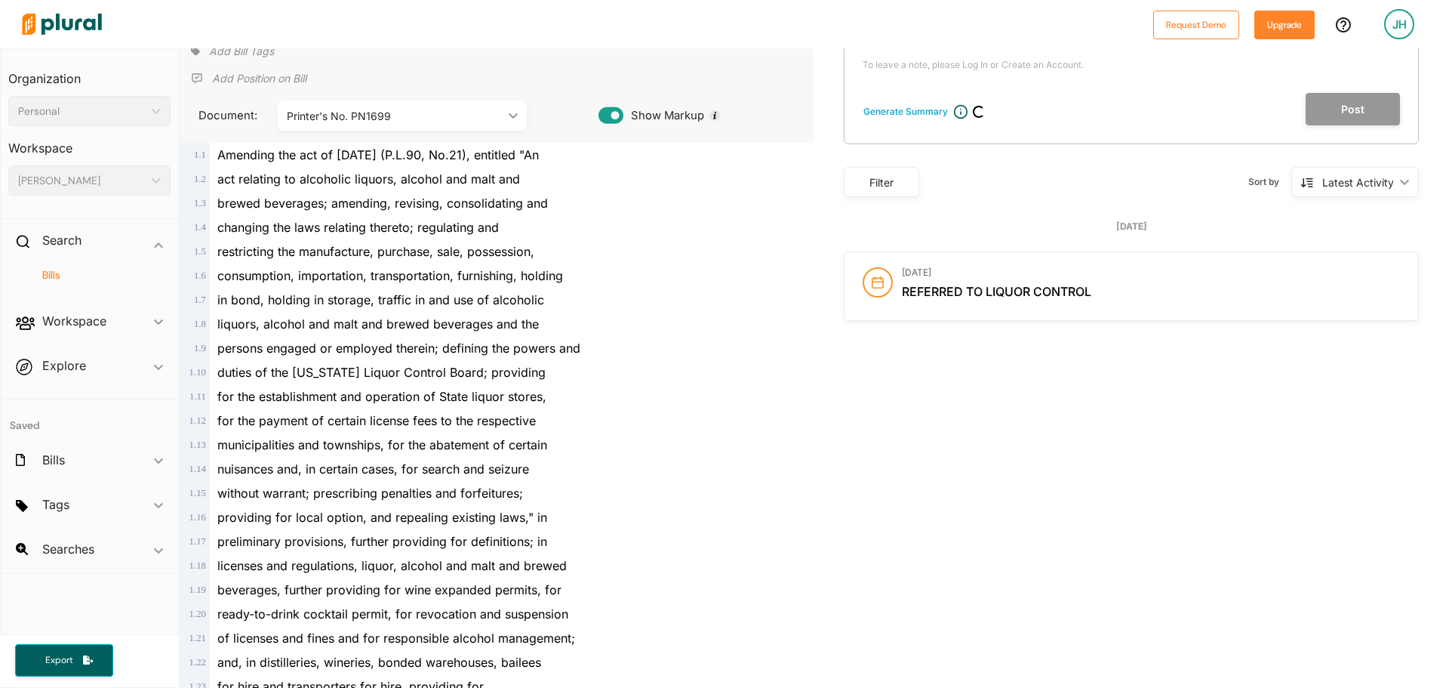
scroll to position [0, 0]
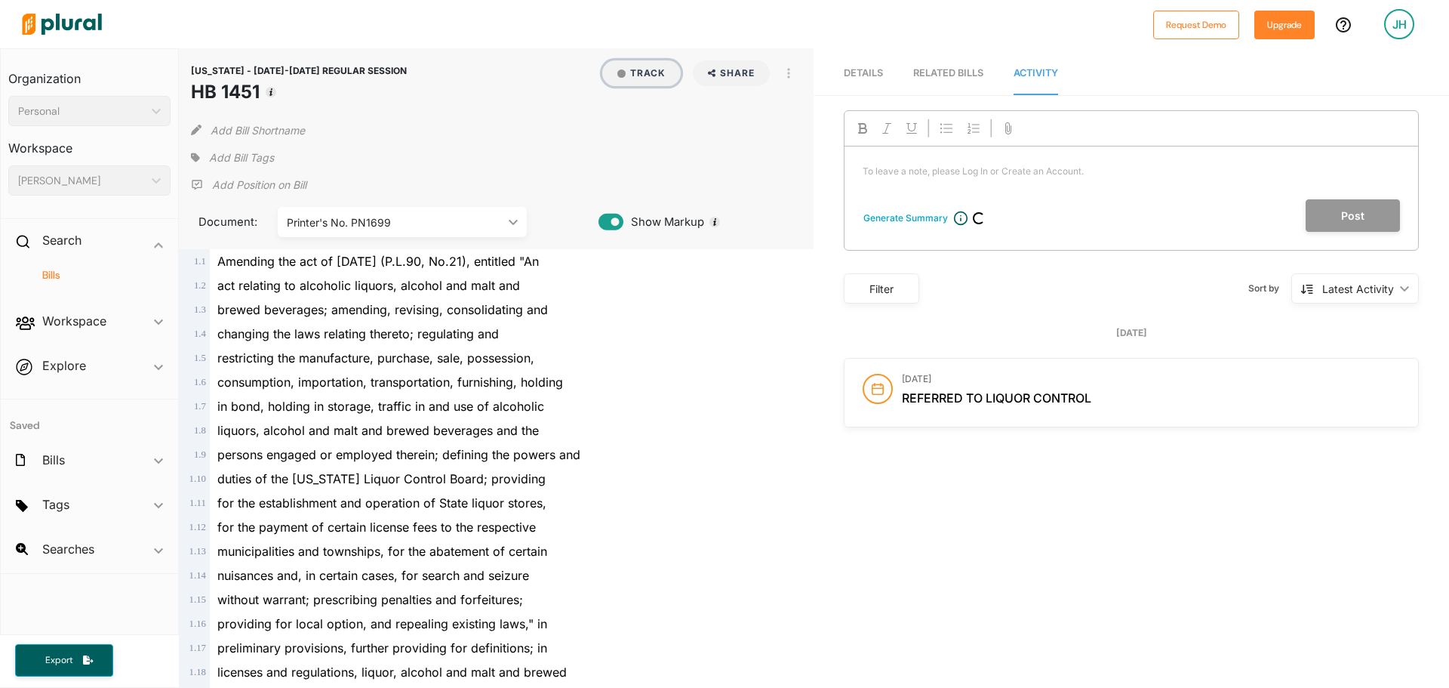
click at [651, 77] on button "Track" at bounding box center [641, 73] width 78 height 26
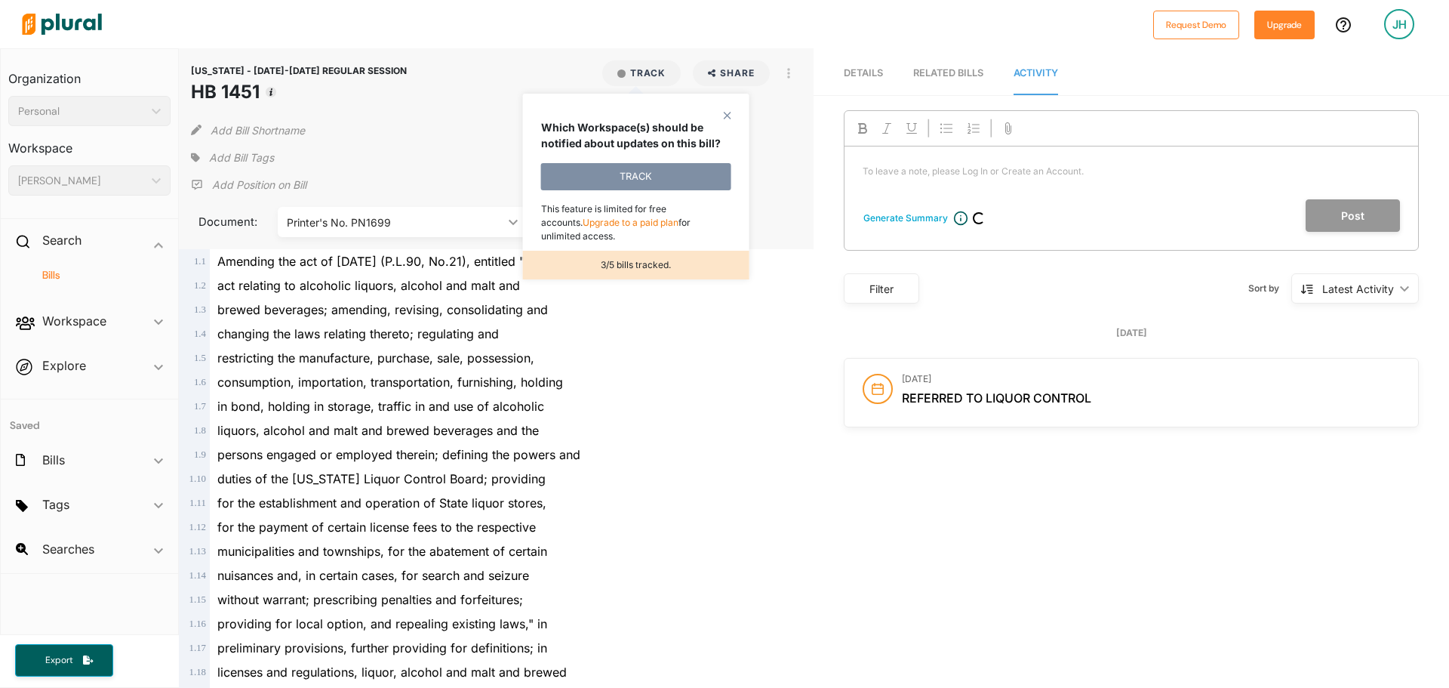
click at [723, 112] on polygon at bounding box center [727, 115] width 13 height 13
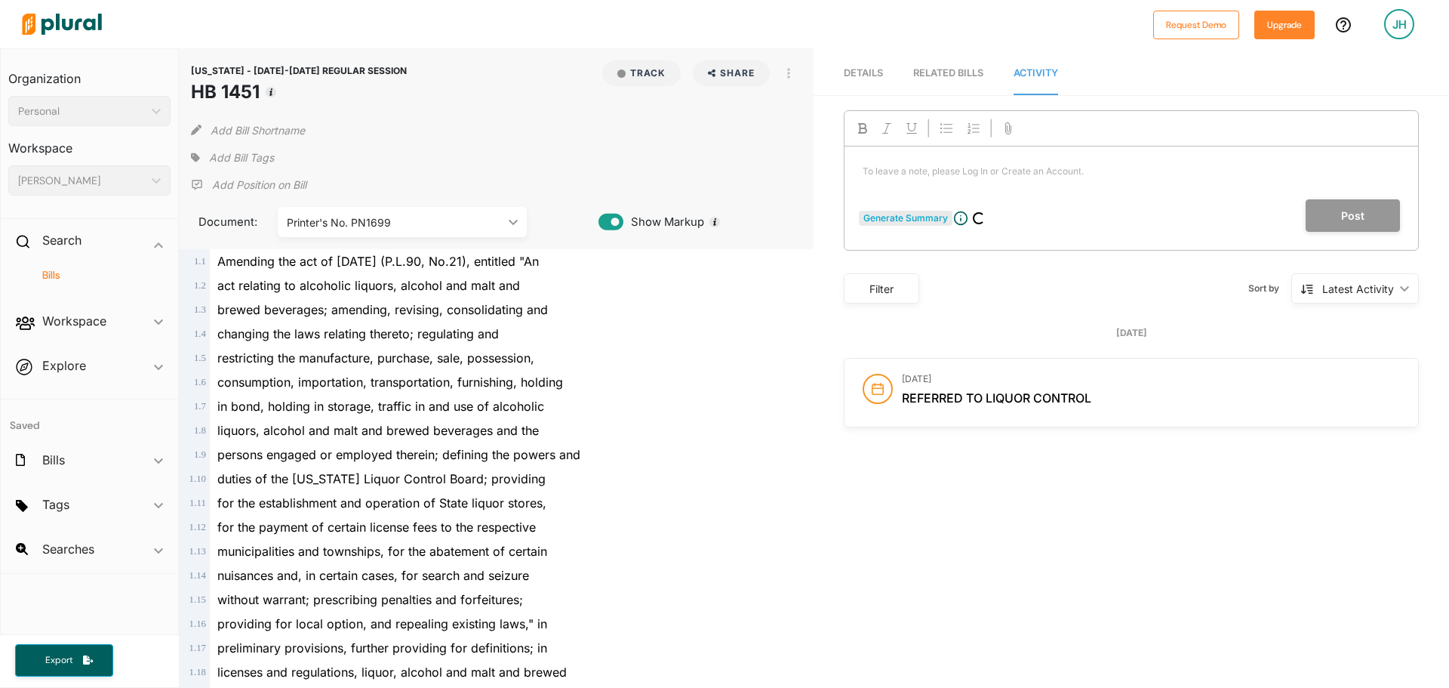
click at [891, 225] on div "Generate Summary" at bounding box center [905, 218] width 85 height 14
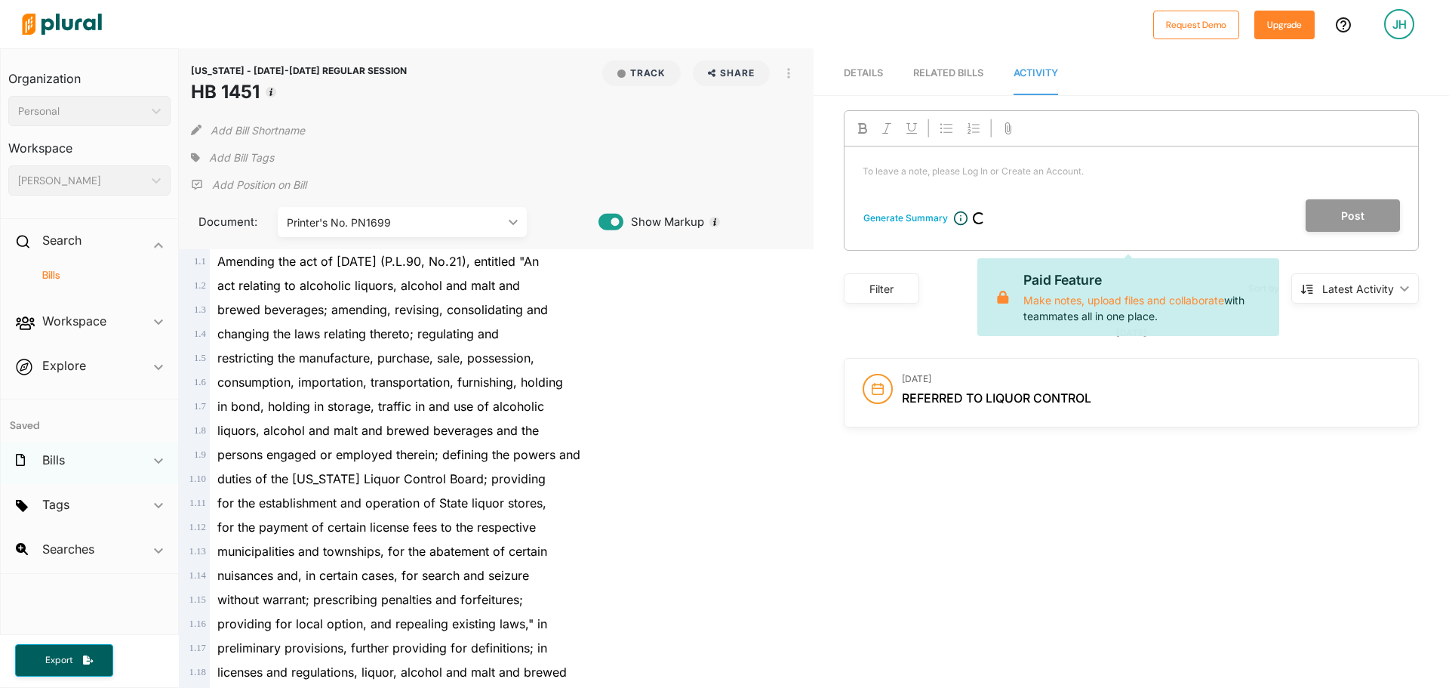
click at [70, 454] on div "Bills ic_keyboard_arrow_down" at bounding box center [89, 462] width 177 height 41
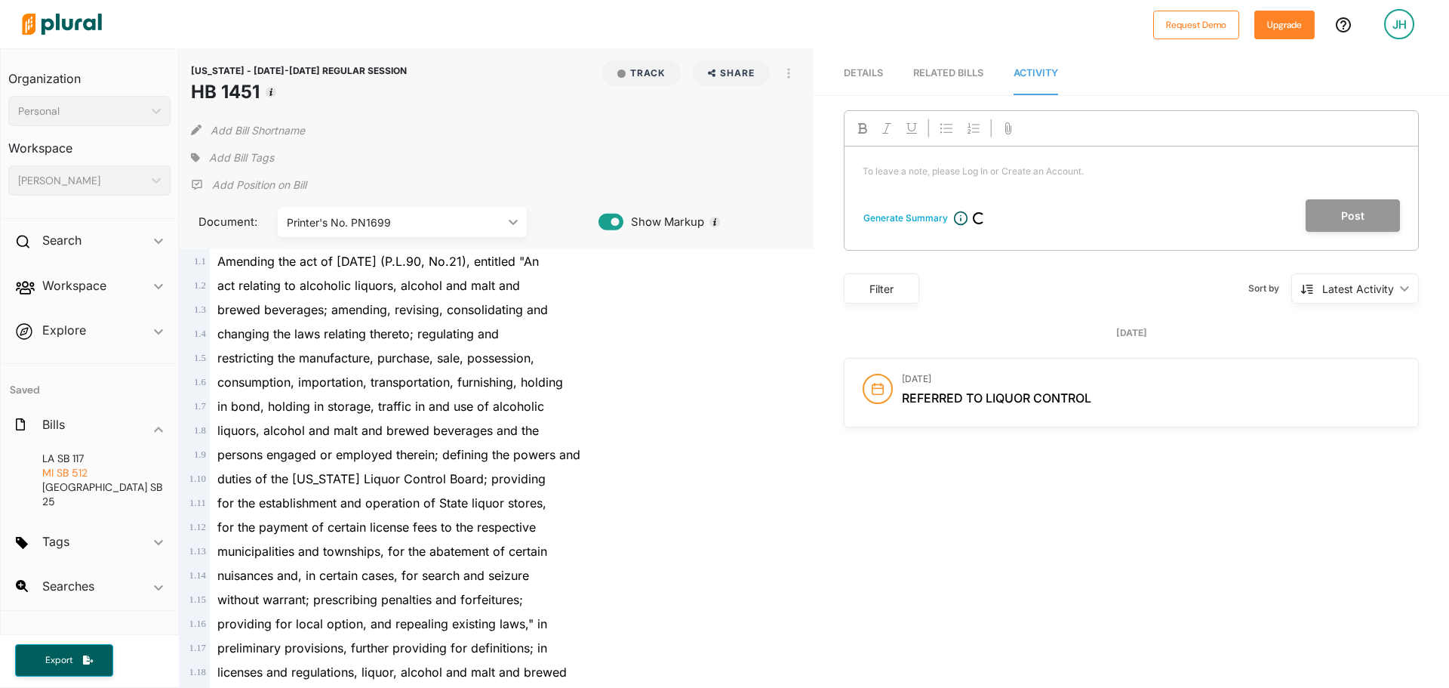
click at [73, 466] on span "SB 512" at bounding box center [72, 473] width 31 height 14
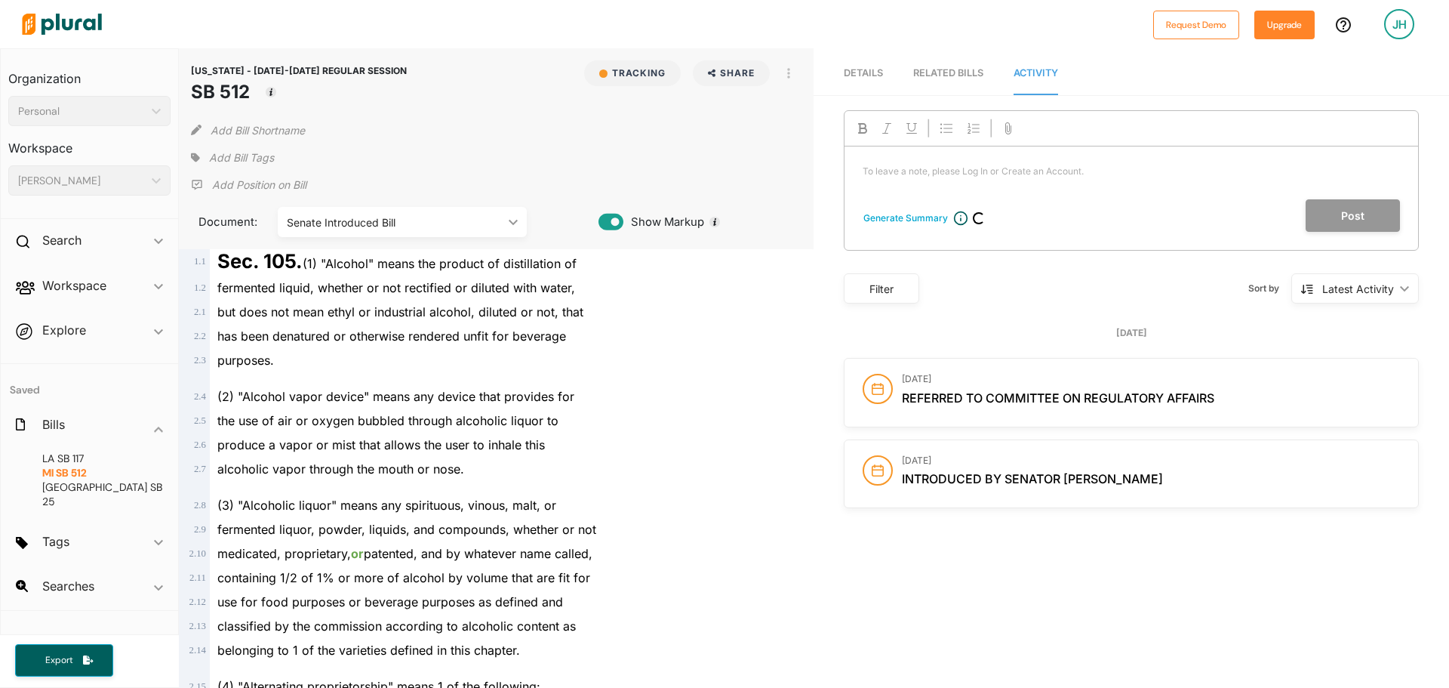
click at [964, 220] on div "Post" at bounding box center [1122, 215] width 555 height 32
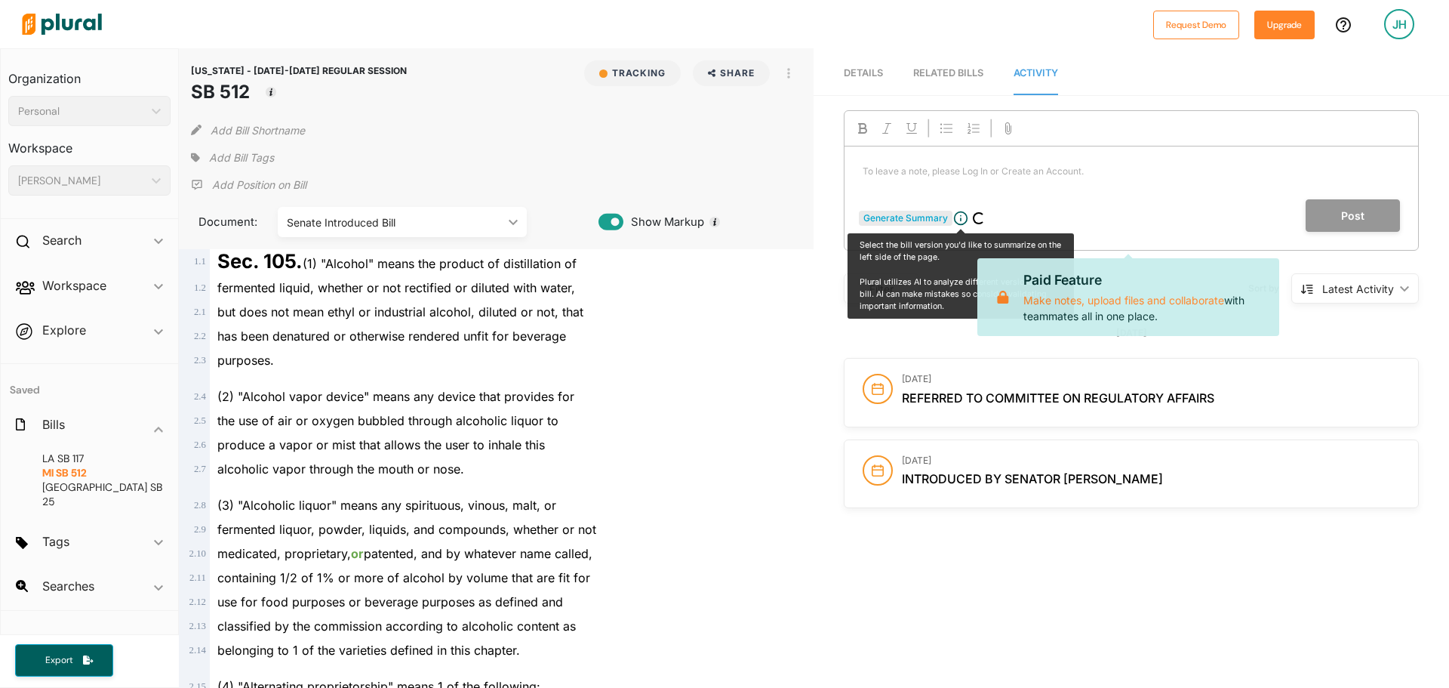
click at [925, 212] on div "Generate Summary" at bounding box center [905, 218] width 85 height 14
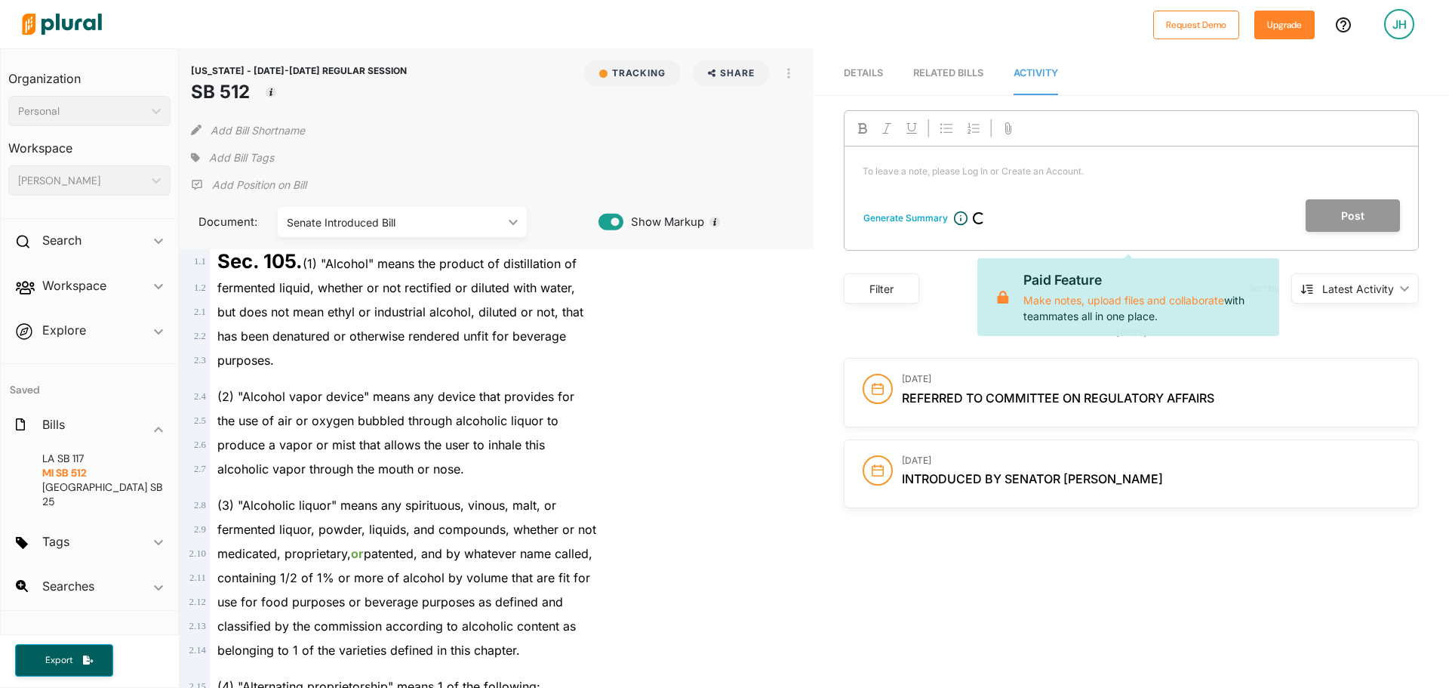
click at [900, 288] on div "Filter" at bounding box center [882, 289] width 56 height 16
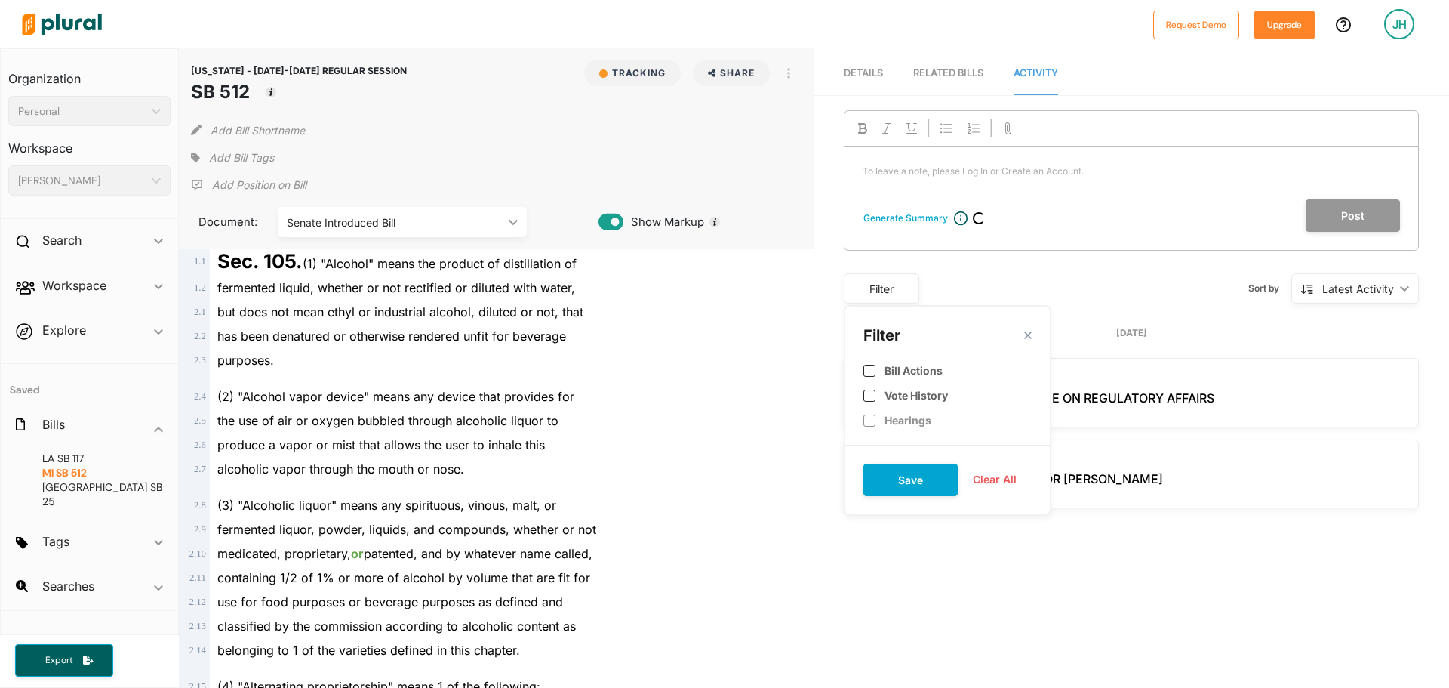
click at [1035, 267] on div "Generate Summary To leave a note, please Log In or Create an Account. ﻿ Post Fi…" at bounding box center [1131, 209] width 575 height 198
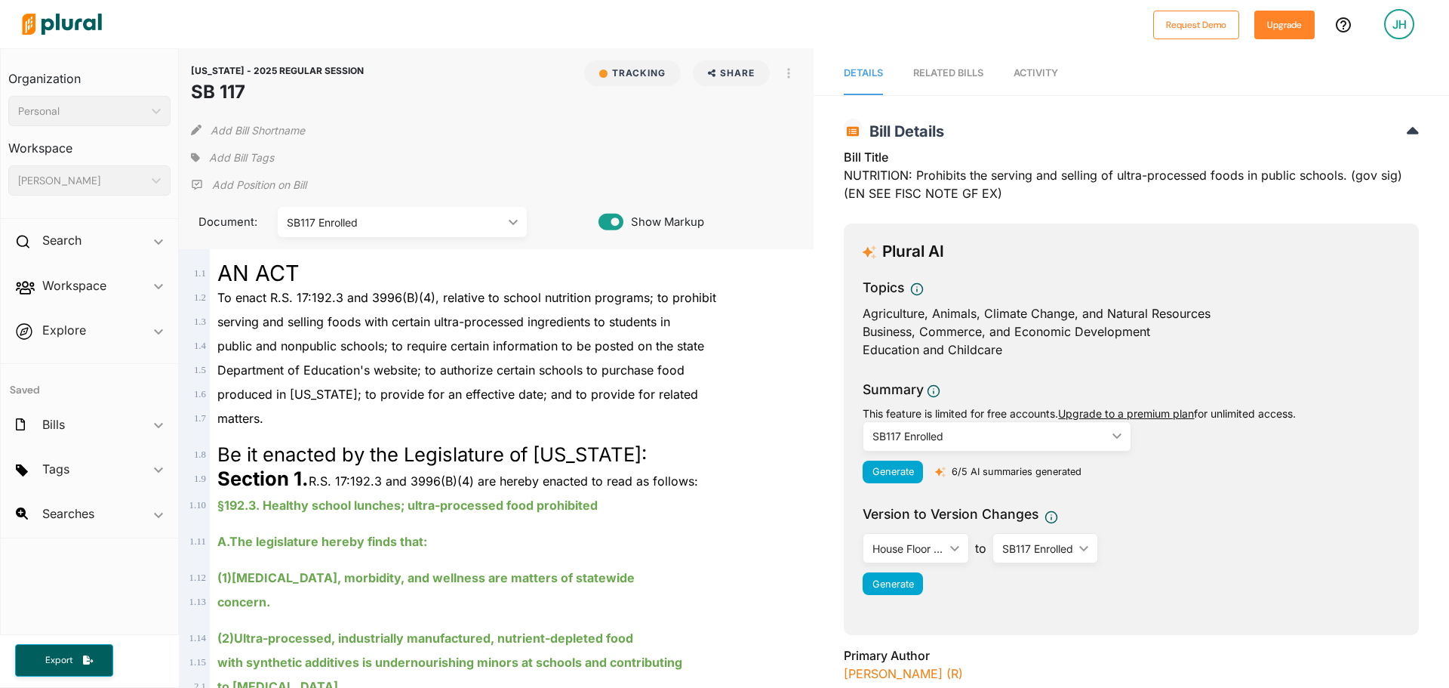
click at [952, 70] on div "RELATED BILLS" at bounding box center [948, 73] width 70 height 14
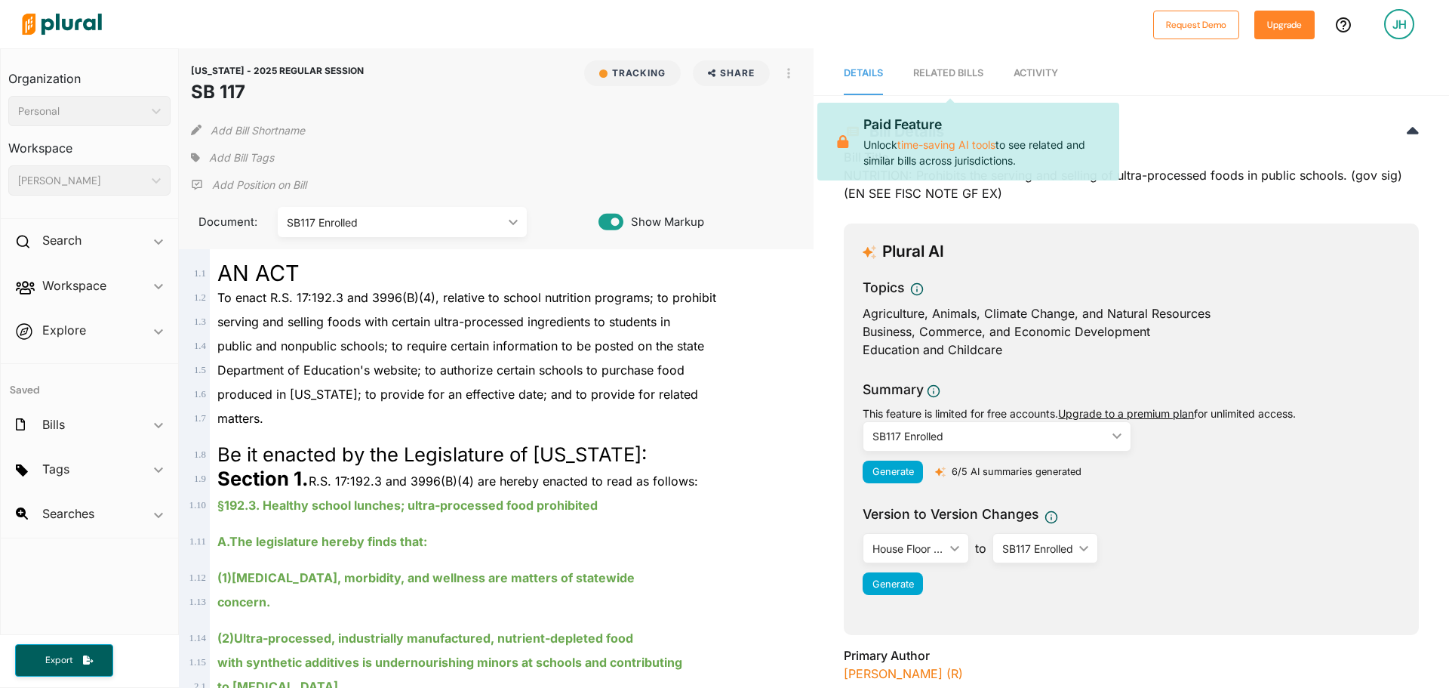
click at [1038, 71] on span "Activity" at bounding box center [1036, 72] width 45 height 11
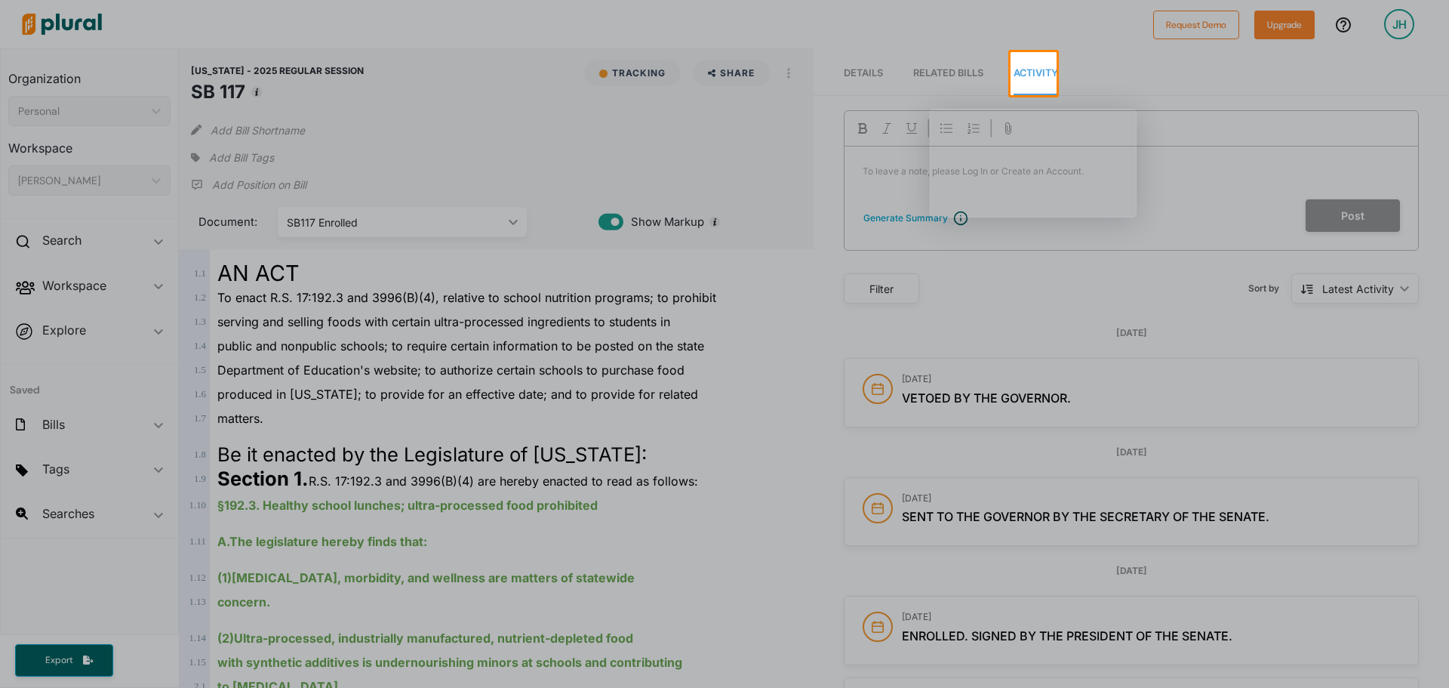
click at [734, 134] on div at bounding box center [724, 391] width 1449 height 592
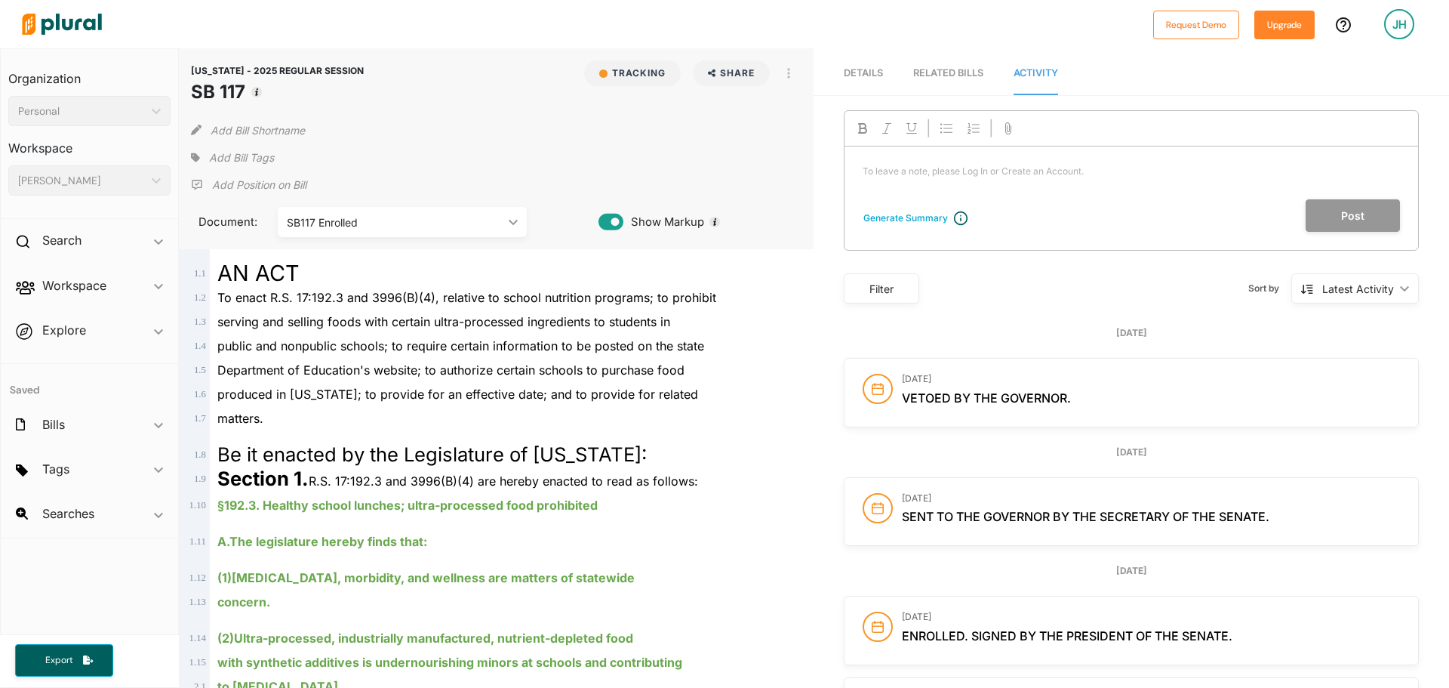
click at [86, 20] on img at bounding box center [62, 24] width 106 height 53
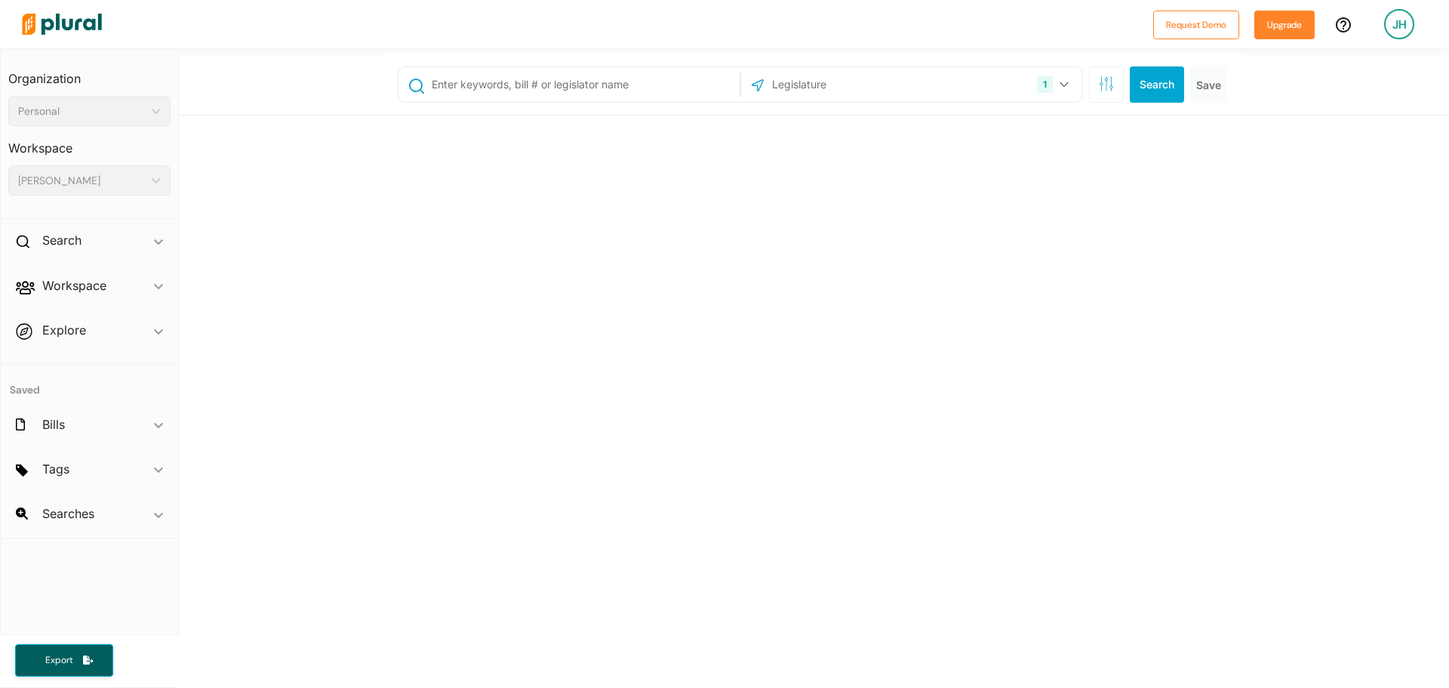
click at [614, 91] on input "text" at bounding box center [583, 84] width 306 height 29
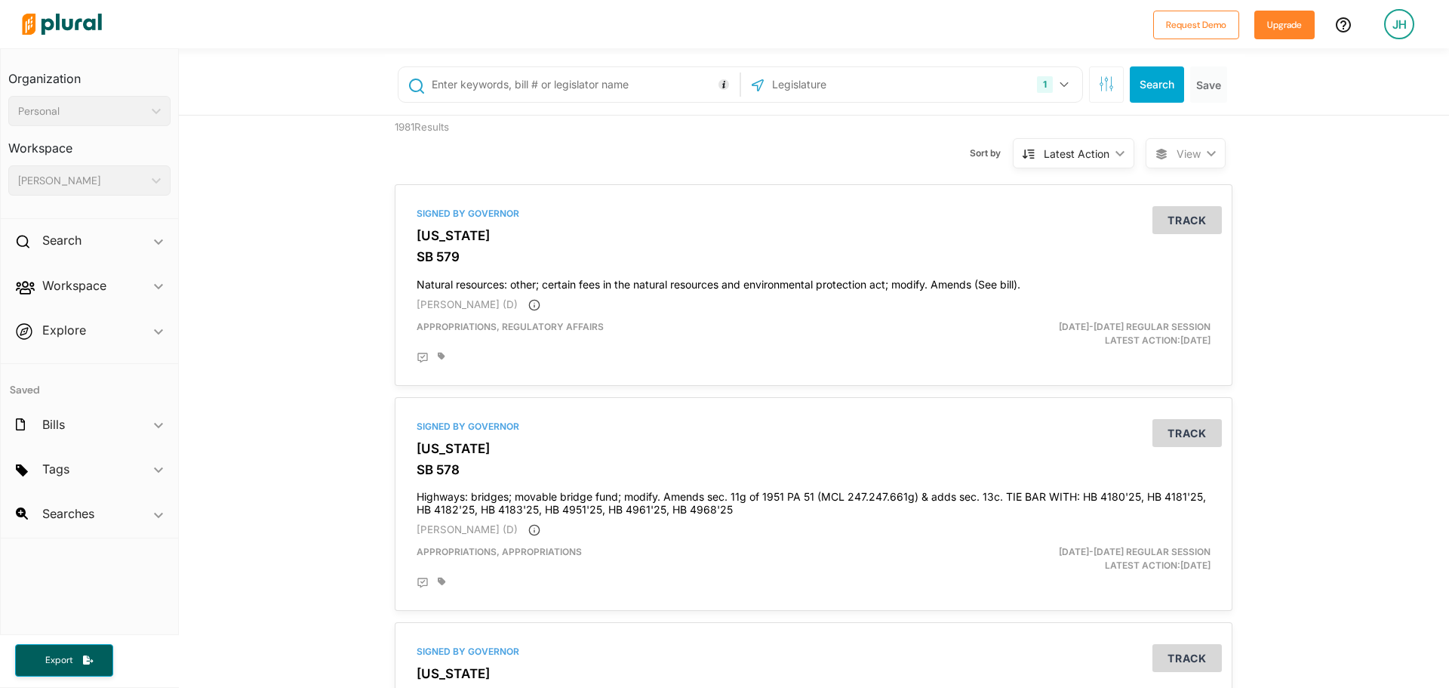
paste input "Steve Frisbie"
type input "Steve Frisbie"
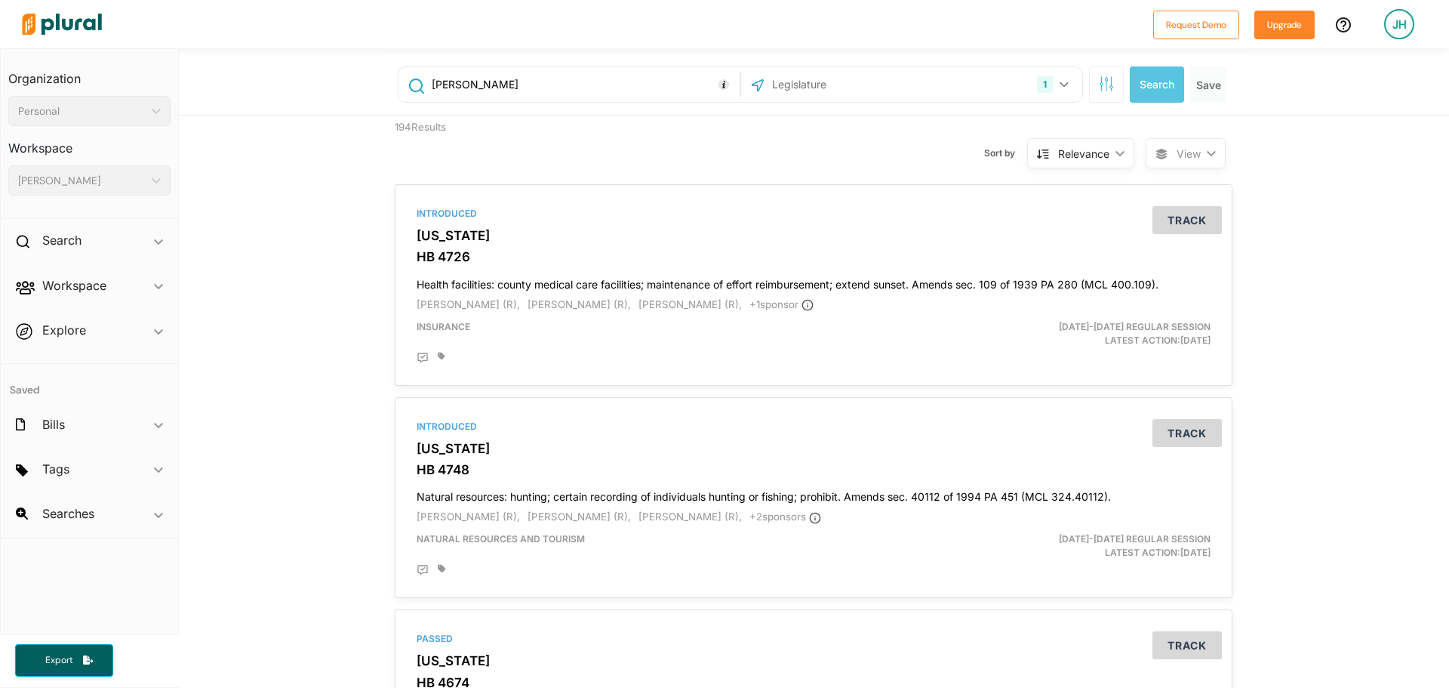
click at [1116, 152] on polygon at bounding box center [1120, 152] width 9 height 5
click at [816, 254] on h3 "HB 4726" at bounding box center [814, 256] width 794 height 15
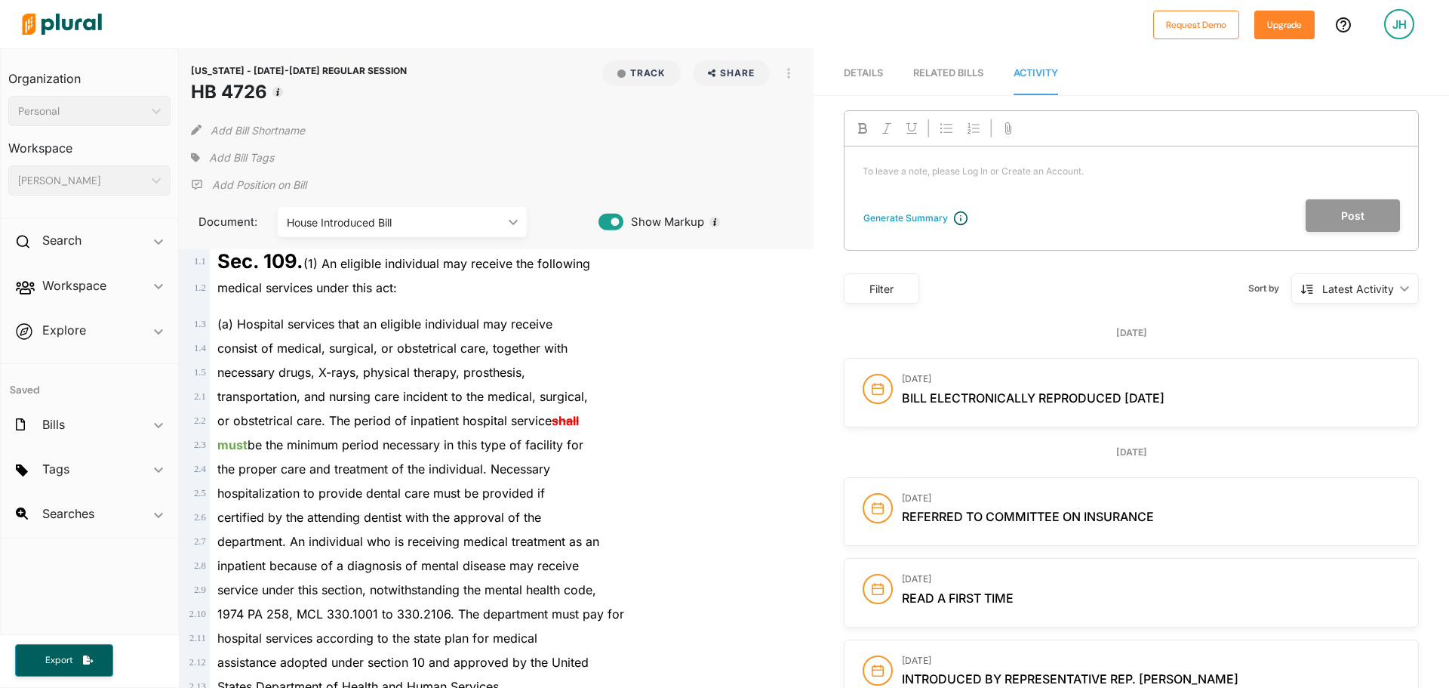
click at [863, 75] on span "Details" at bounding box center [863, 72] width 39 height 11
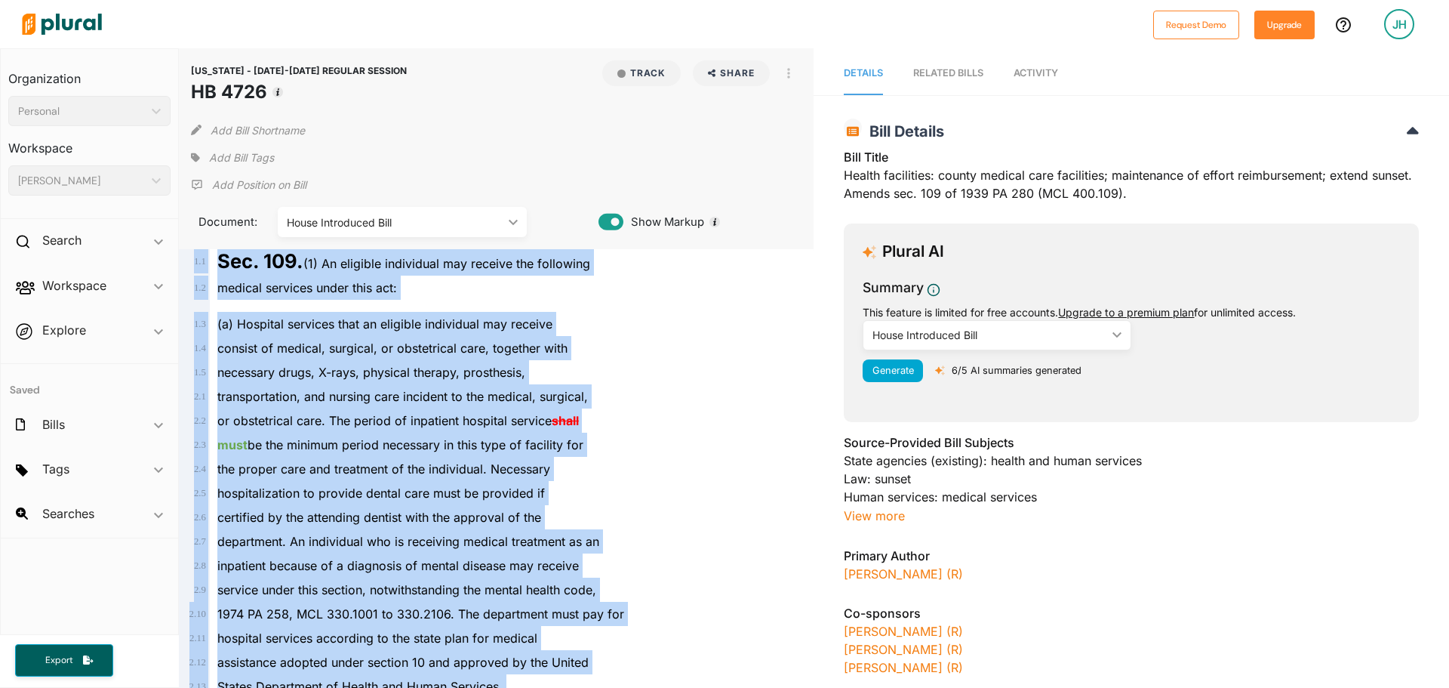
drag, startPoint x: 349, startPoint y: 637, endPoint x: 182, endPoint y: 259, distance: 413.3
copy div "1 . 1 Sec. 109. (1) An eligible individual may receive the following 1 . 2 medi…"
click at [1026, 75] on span "Activity" at bounding box center [1036, 72] width 45 height 11
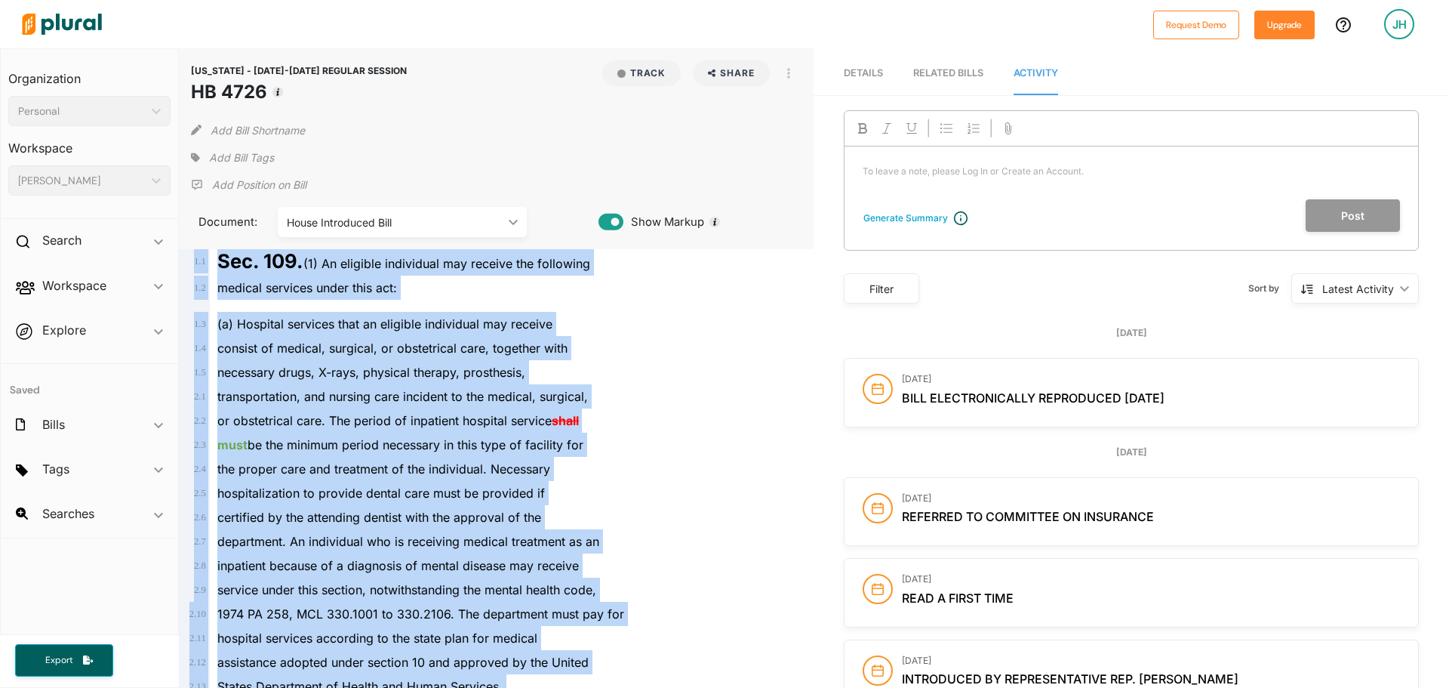
click at [700, 432] on div "or obstetrical care. The period of inpatient hospital service shall" at bounding box center [503, 420] width 587 height 24
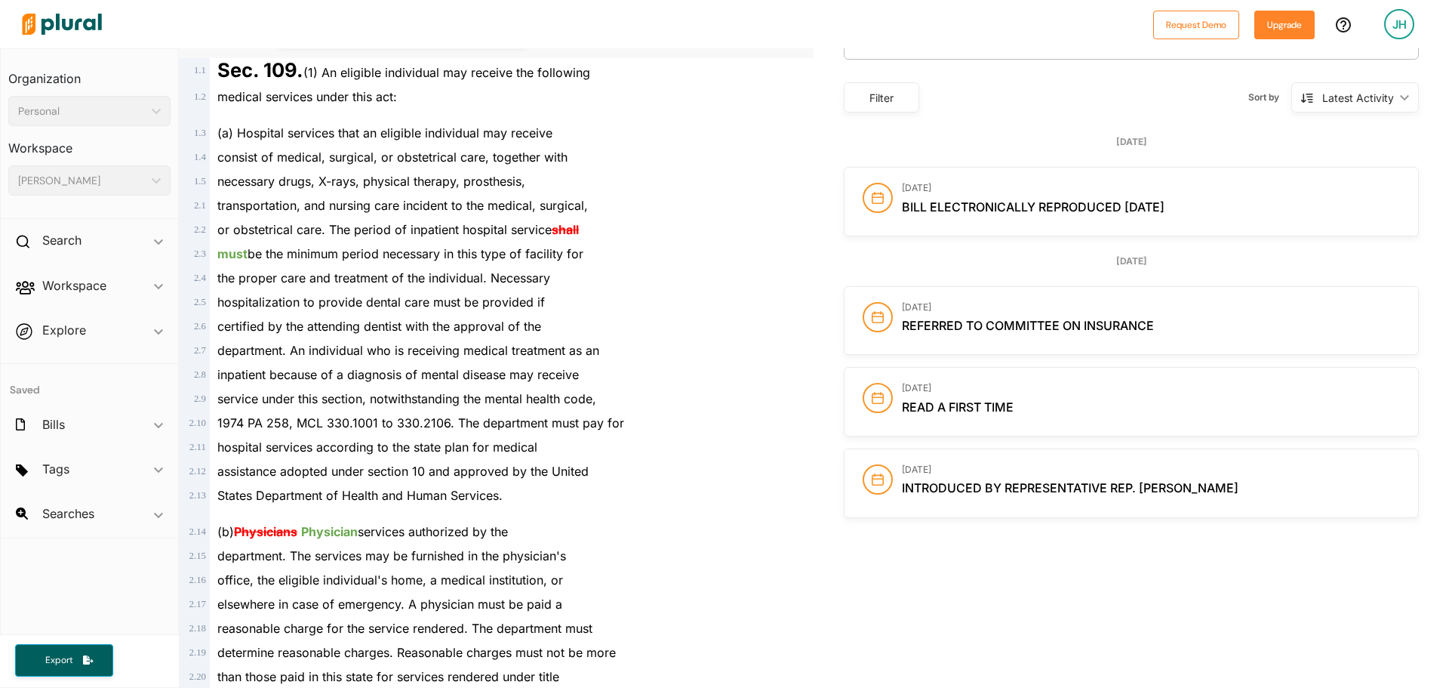
scroll to position [195, 0]
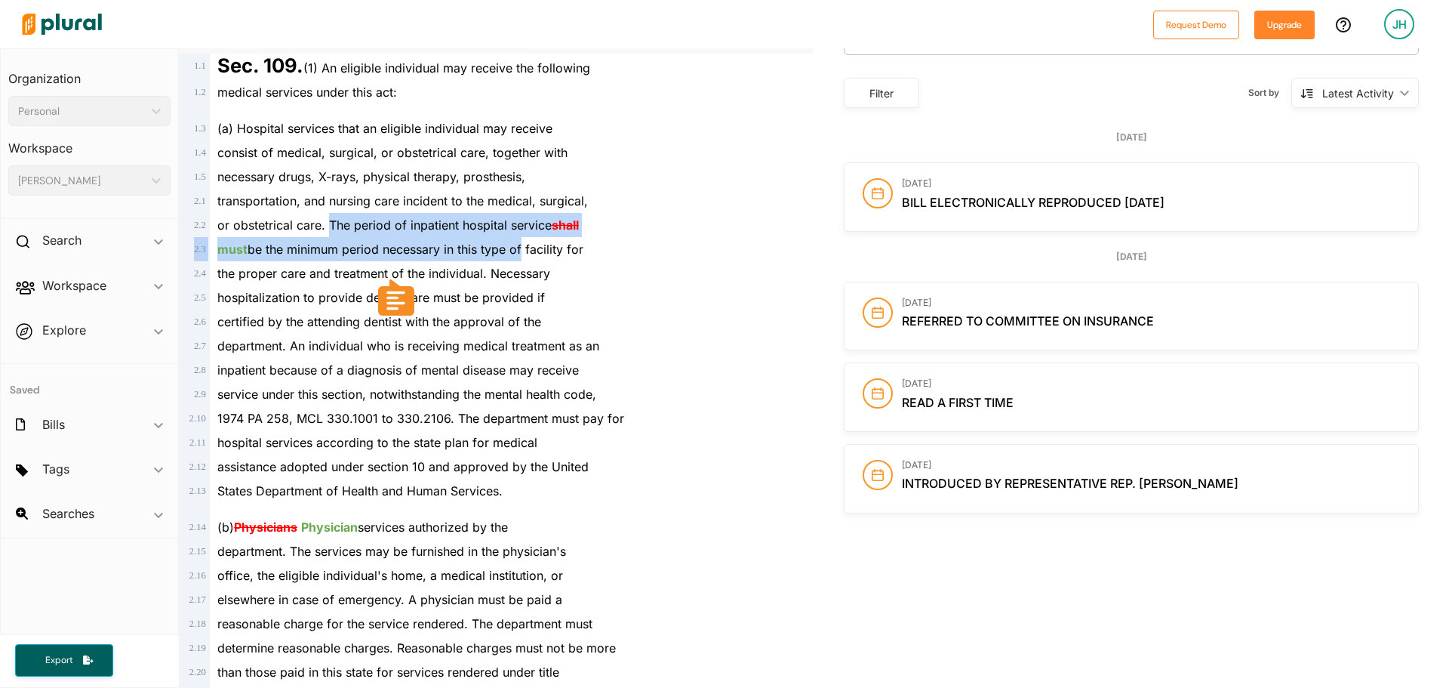
drag, startPoint x: 328, startPoint y: 215, endPoint x: 518, endPoint y: 238, distance: 190.9
click at [518, 238] on div "must be the minimum period necessary in this type of facility for" at bounding box center [503, 249] width 587 height 24
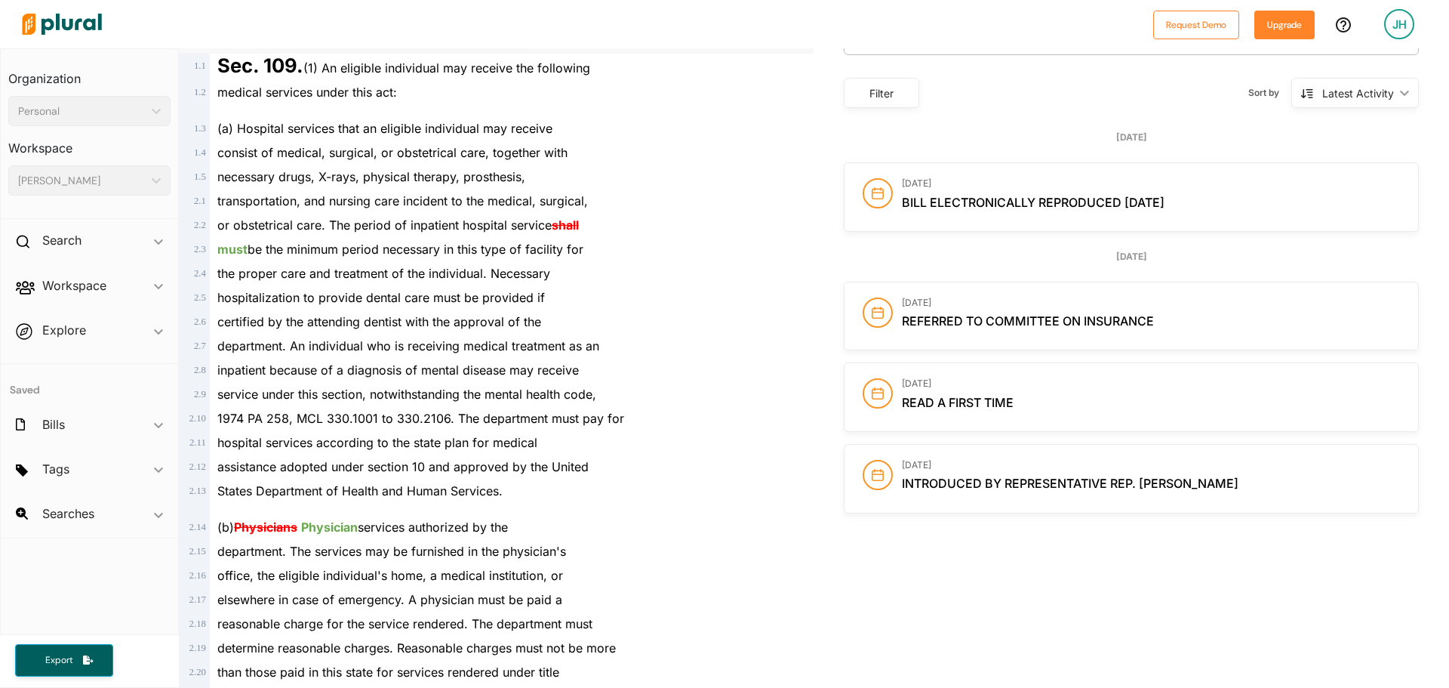
click at [470, 264] on div "the proper care and treatment of the individual. Necessary" at bounding box center [503, 273] width 587 height 24
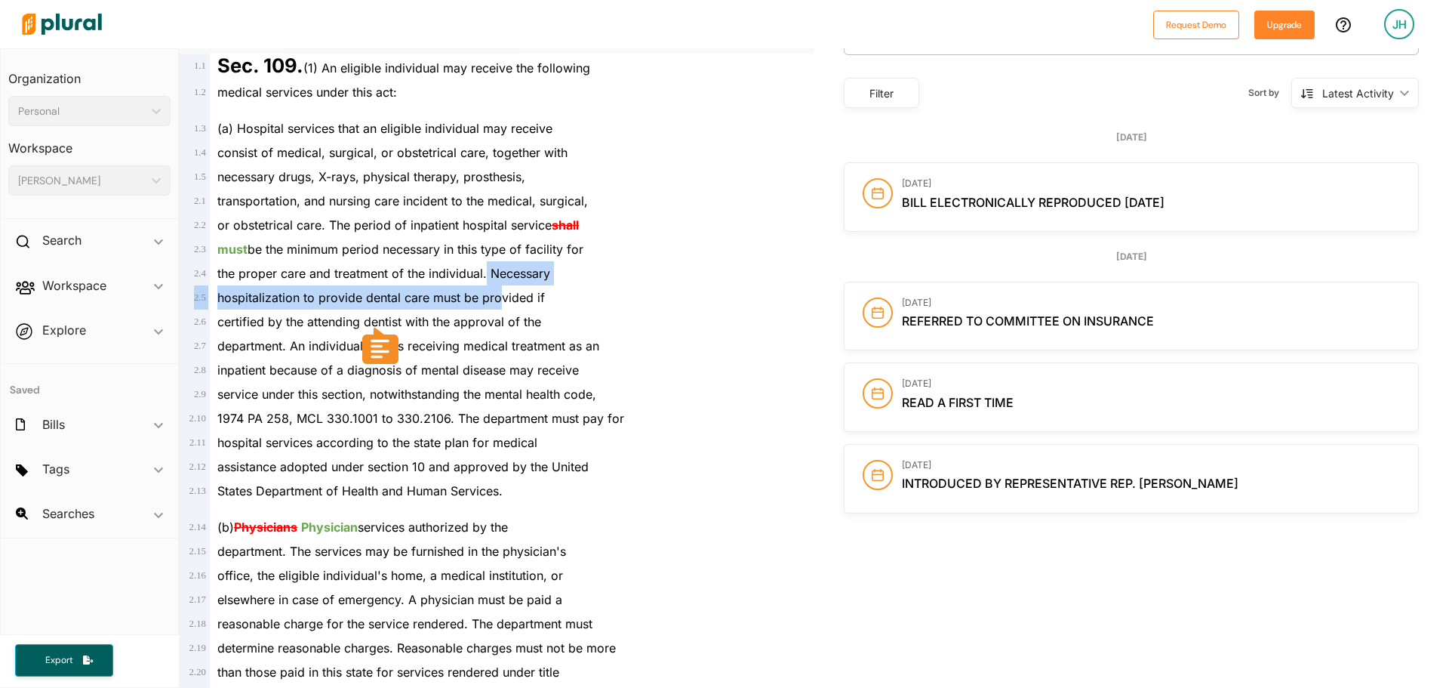
drag, startPoint x: 488, startPoint y: 271, endPoint x: 496, endPoint y: 298, distance: 28.4
click at [573, 309] on div "certified by the attending dentist with the approval of the" at bounding box center [503, 321] width 587 height 24
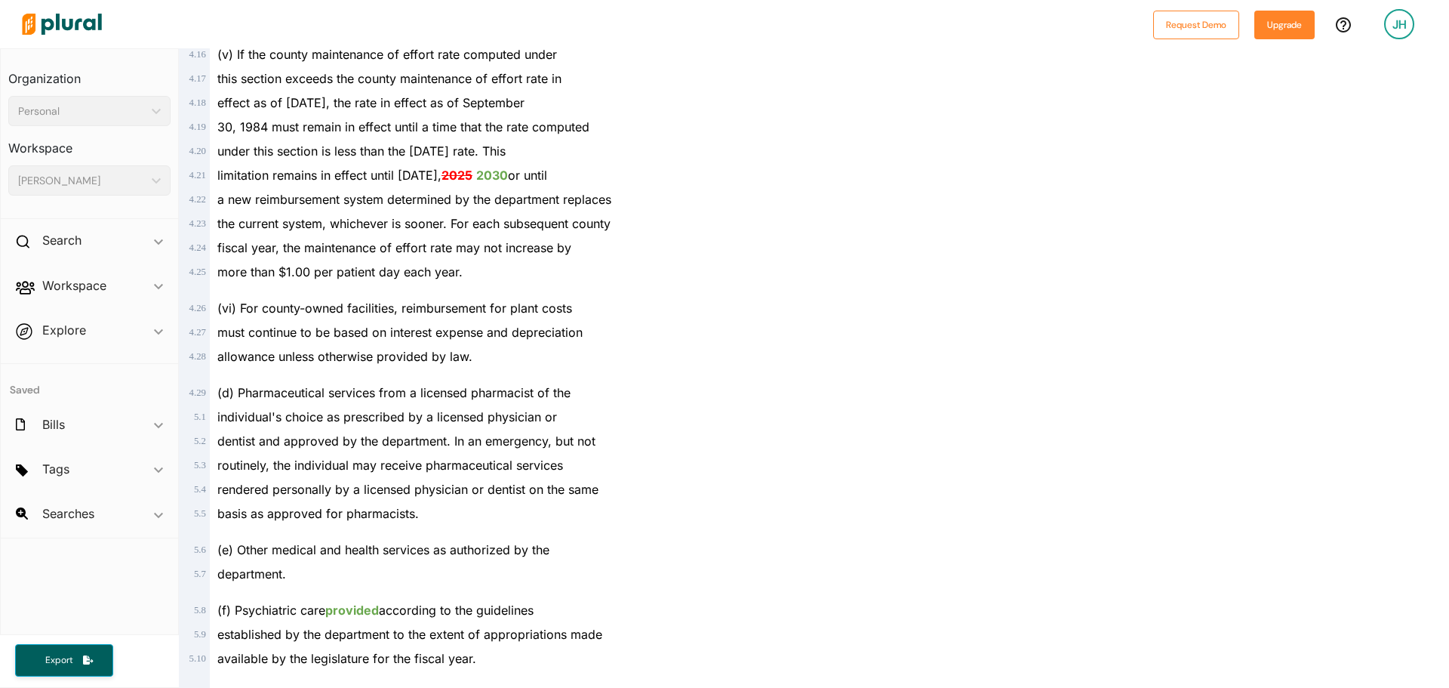
scroll to position [2189, 0]
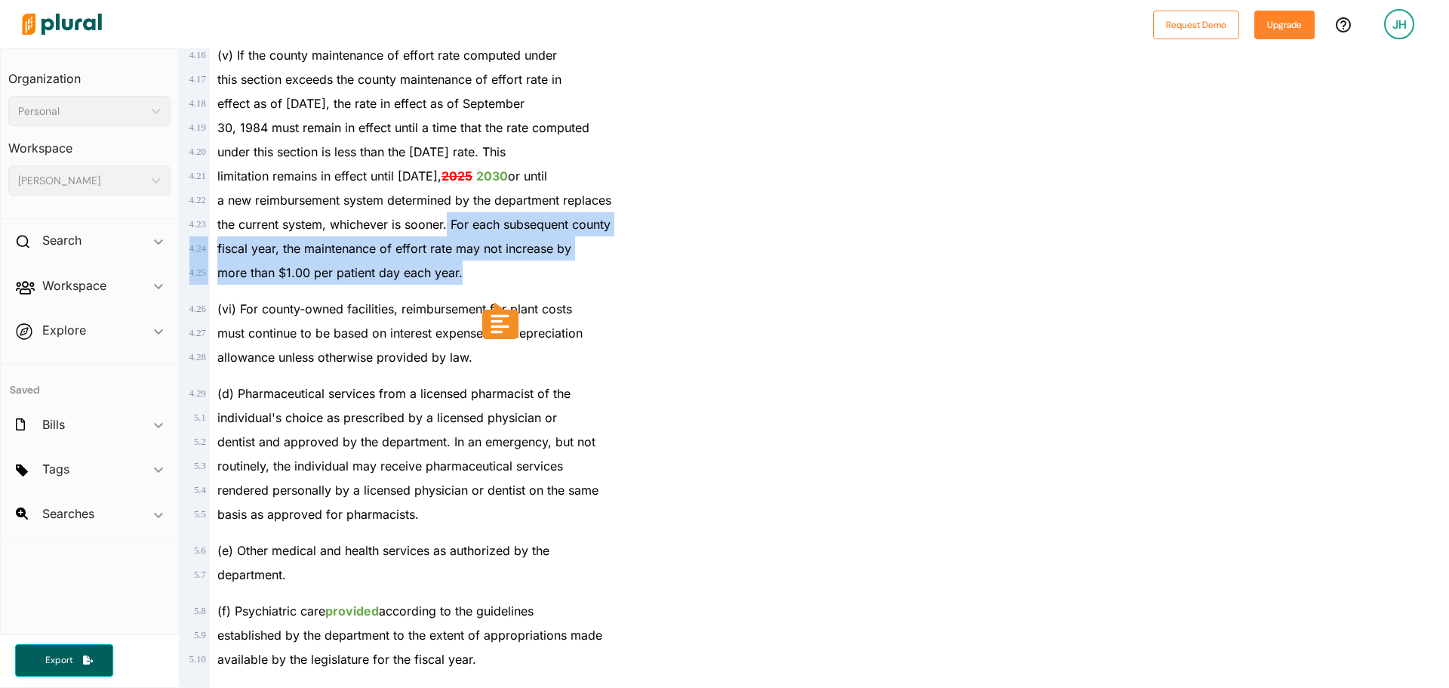
drag, startPoint x: 449, startPoint y: 223, endPoint x: 493, endPoint y: 275, distance: 67.5
click at [673, 280] on div "more than $1.00 per patient day each year." at bounding box center [503, 272] width 587 height 24
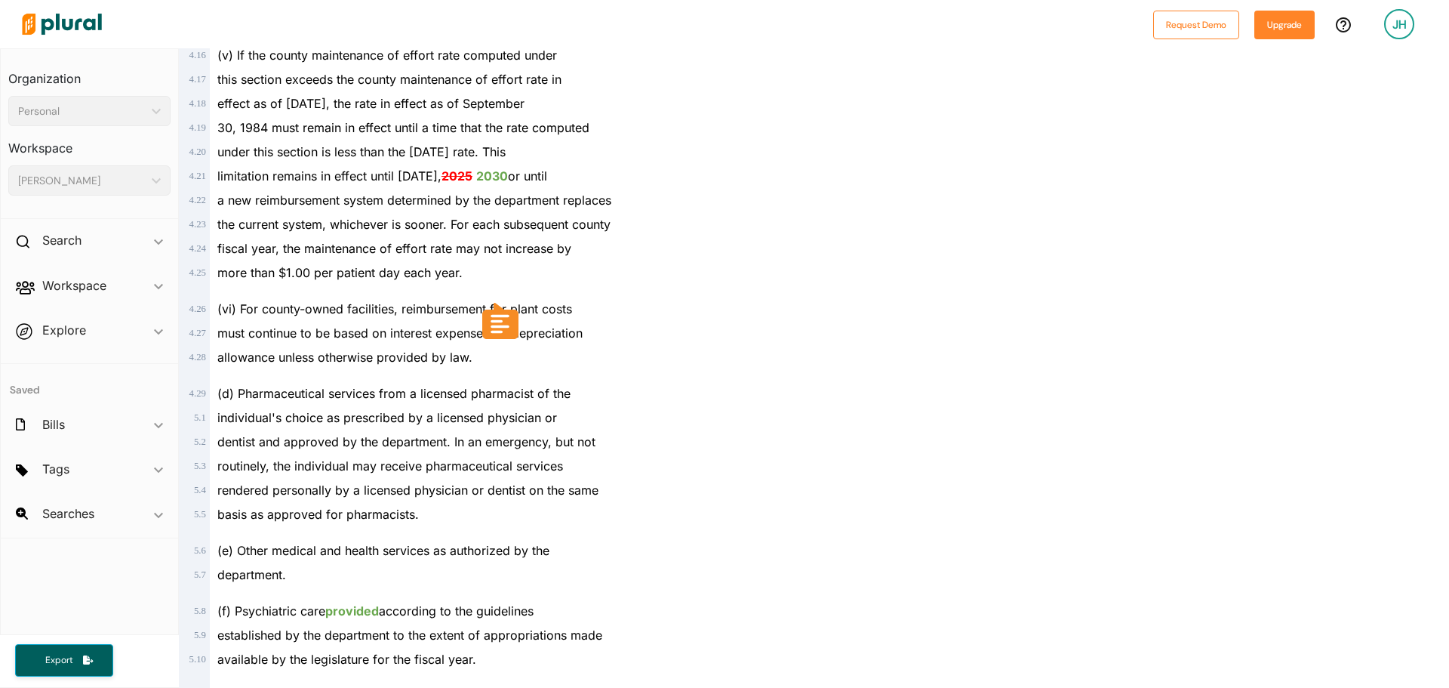
scroll to position [2264, 0]
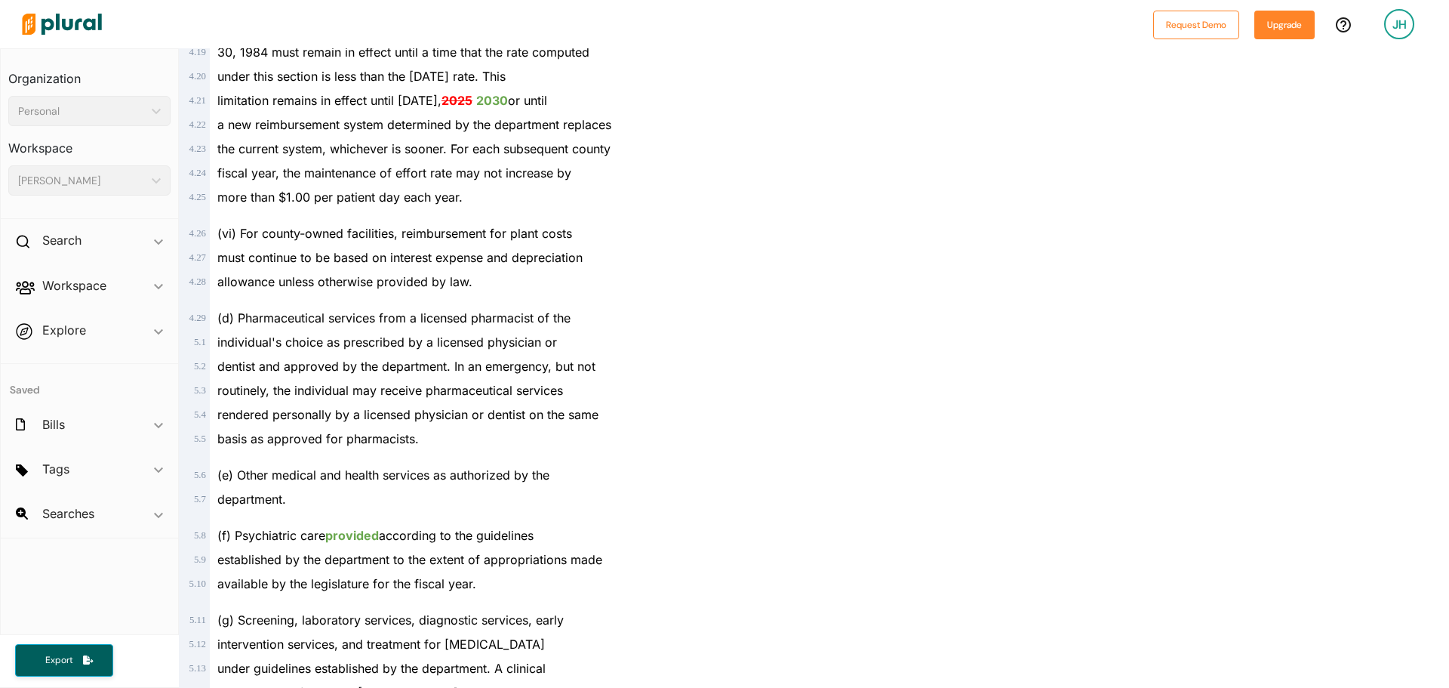
click at [503, 274] on div "allowance unless otherwise provided by law." at bounding box center [503, 281] width 587 height 24
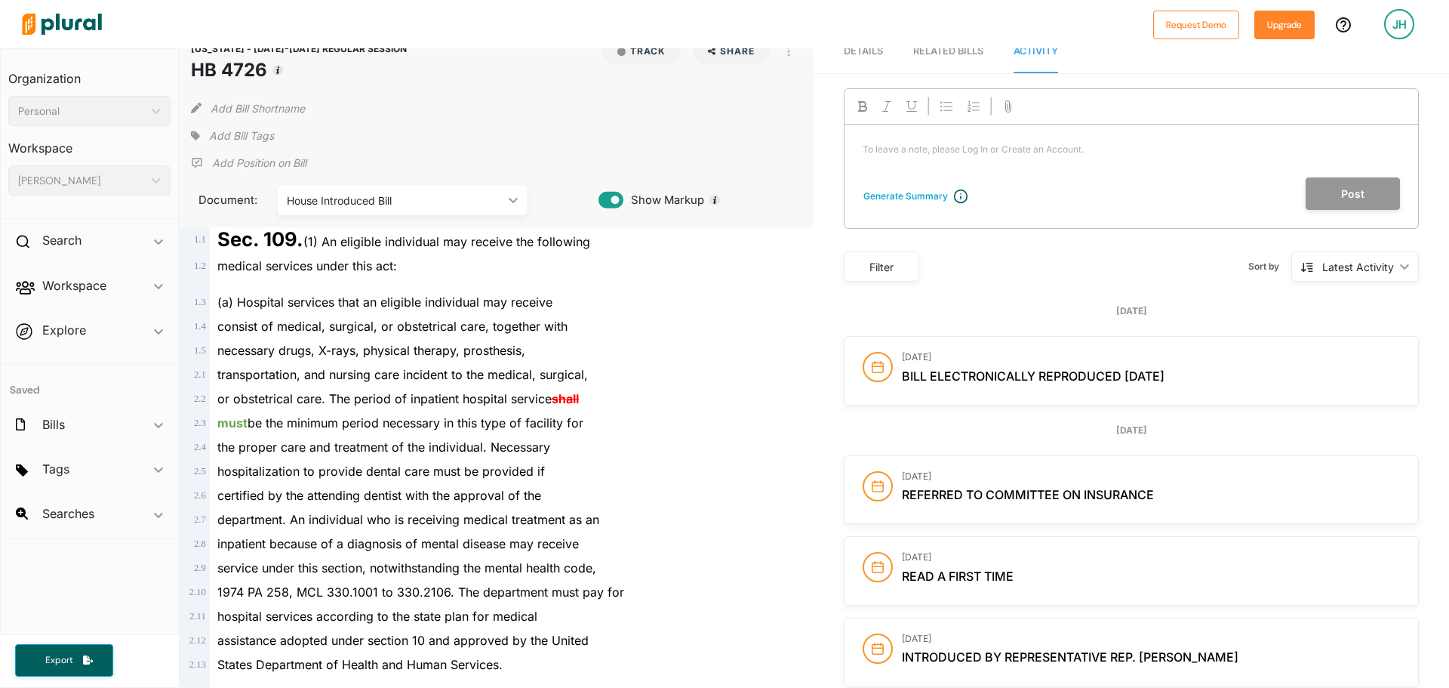
scroll to position [0, 0]
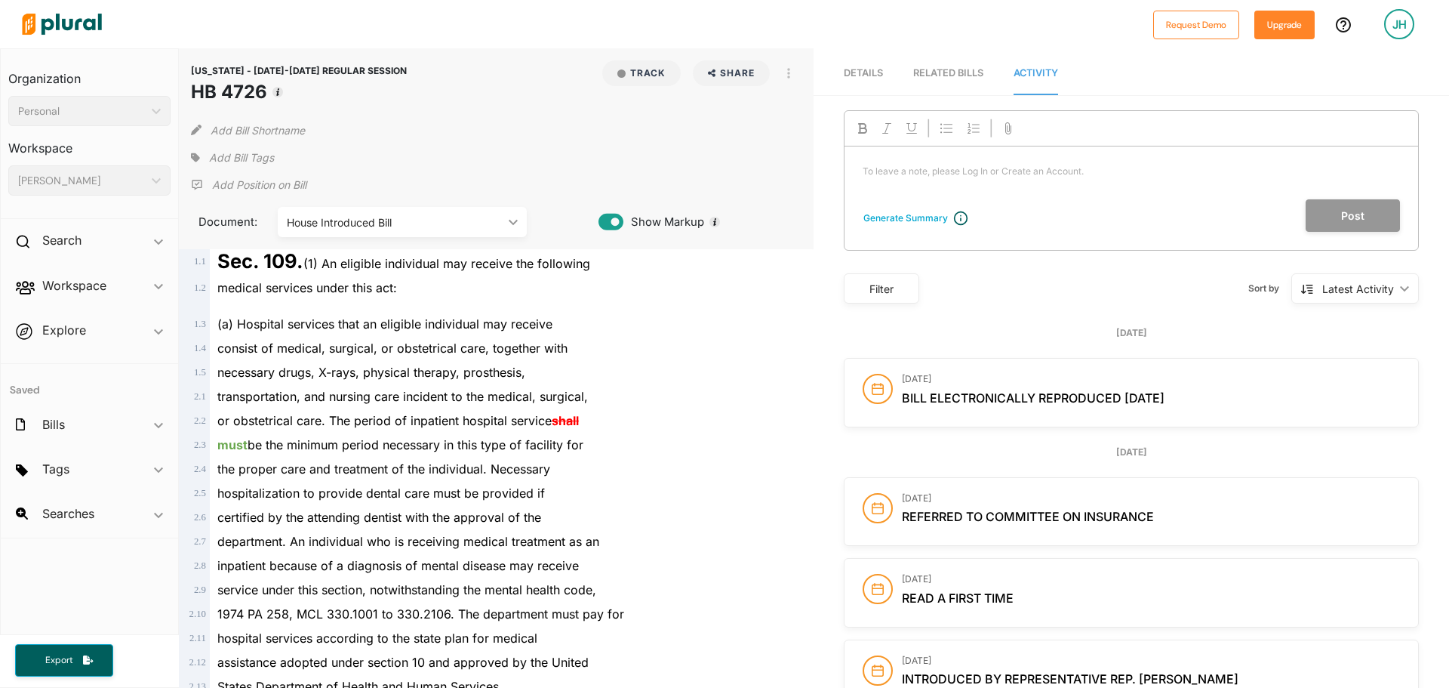
click at [856, 78] on span "Details" at bounding box center [863, 72] width 39 height 11
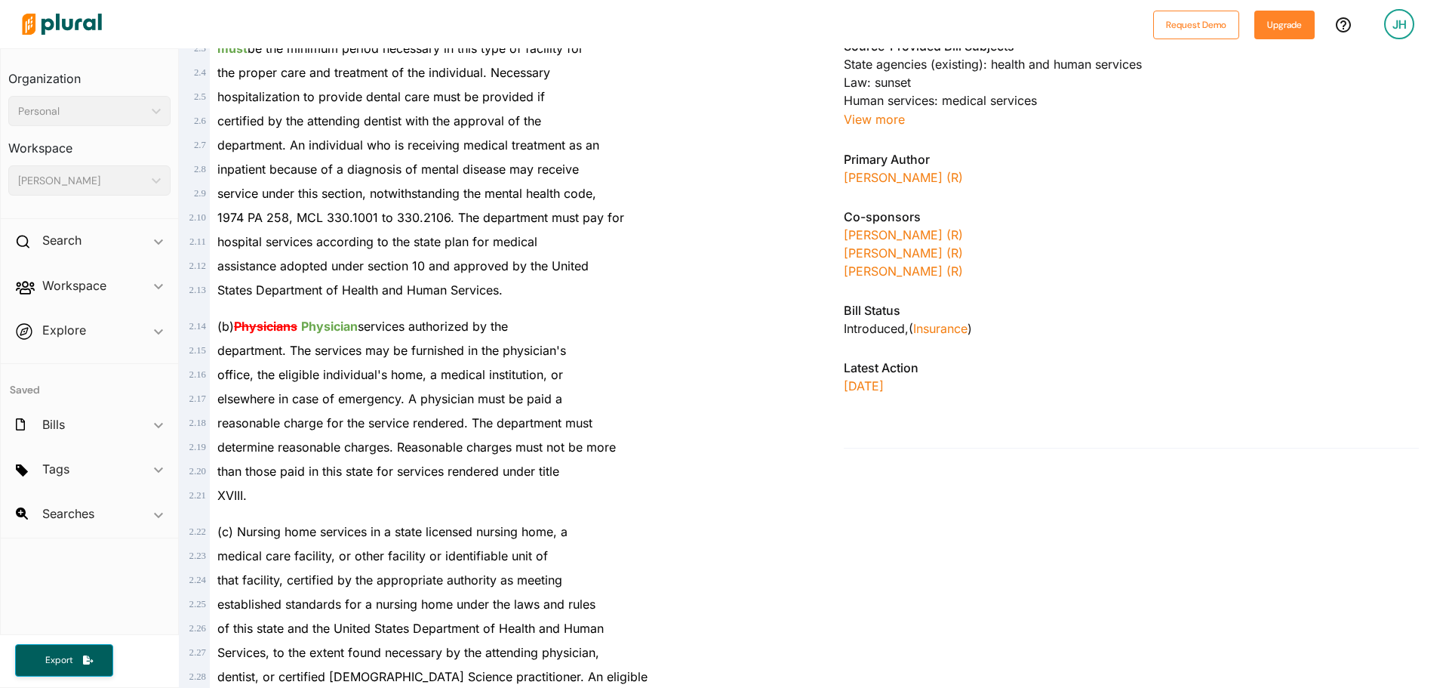
scroll to position [377, 0]
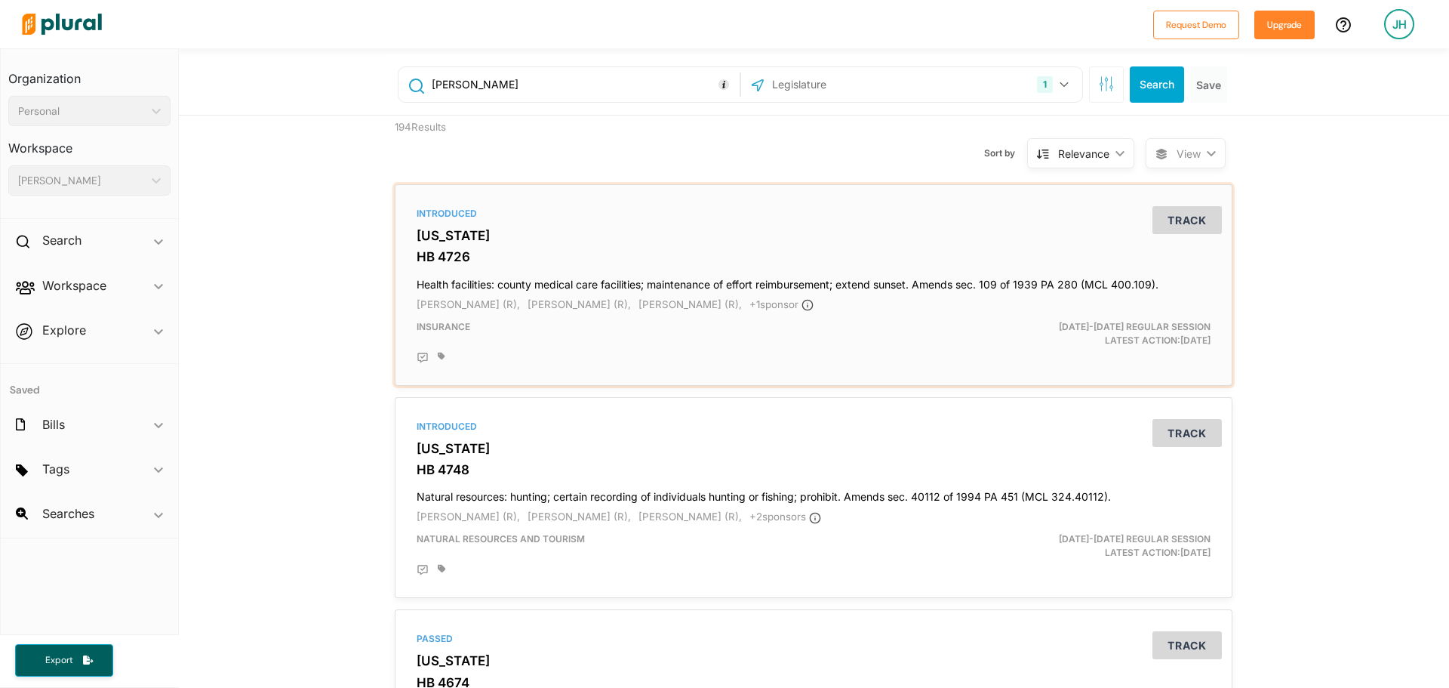
click at [813, 290] on h4 "Health facilities: county medical care facilities; maintenance of effort reimbu…" at bounding box center [814, 281] width 794 height 20
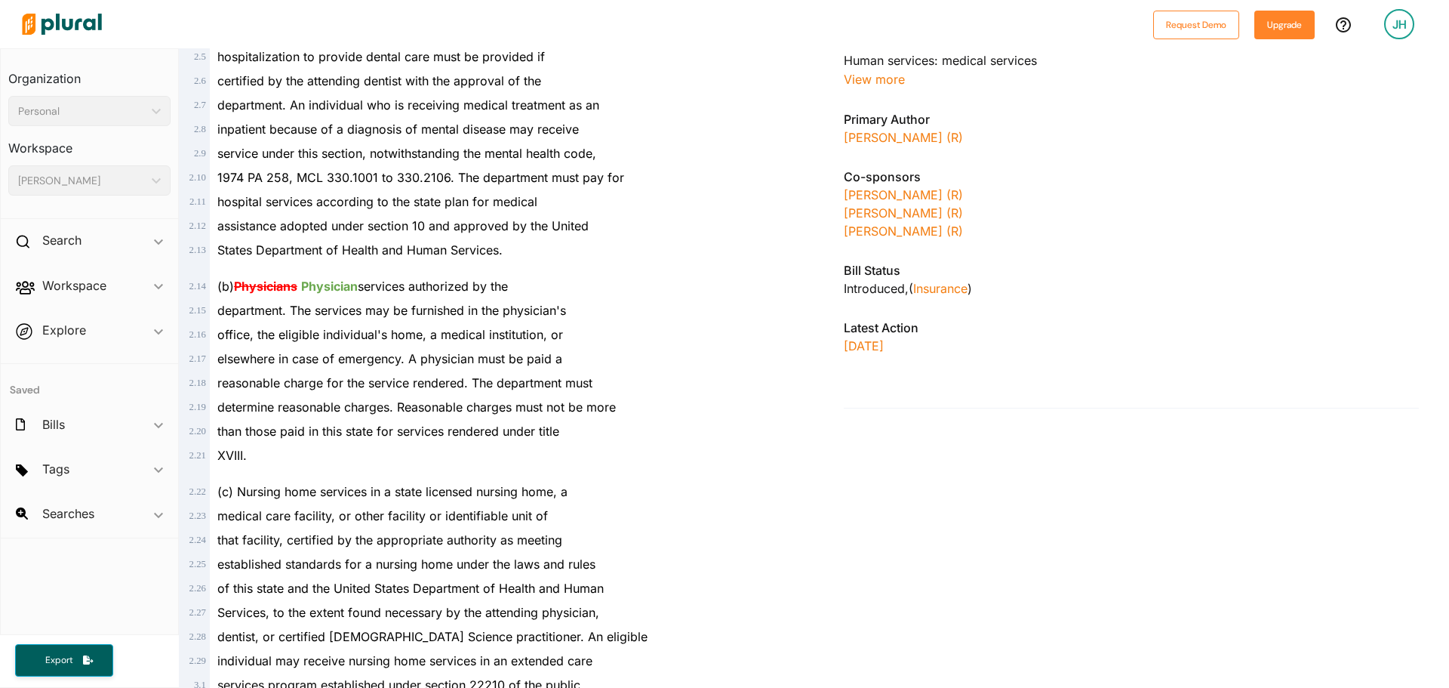
scroll to position [453, 0]
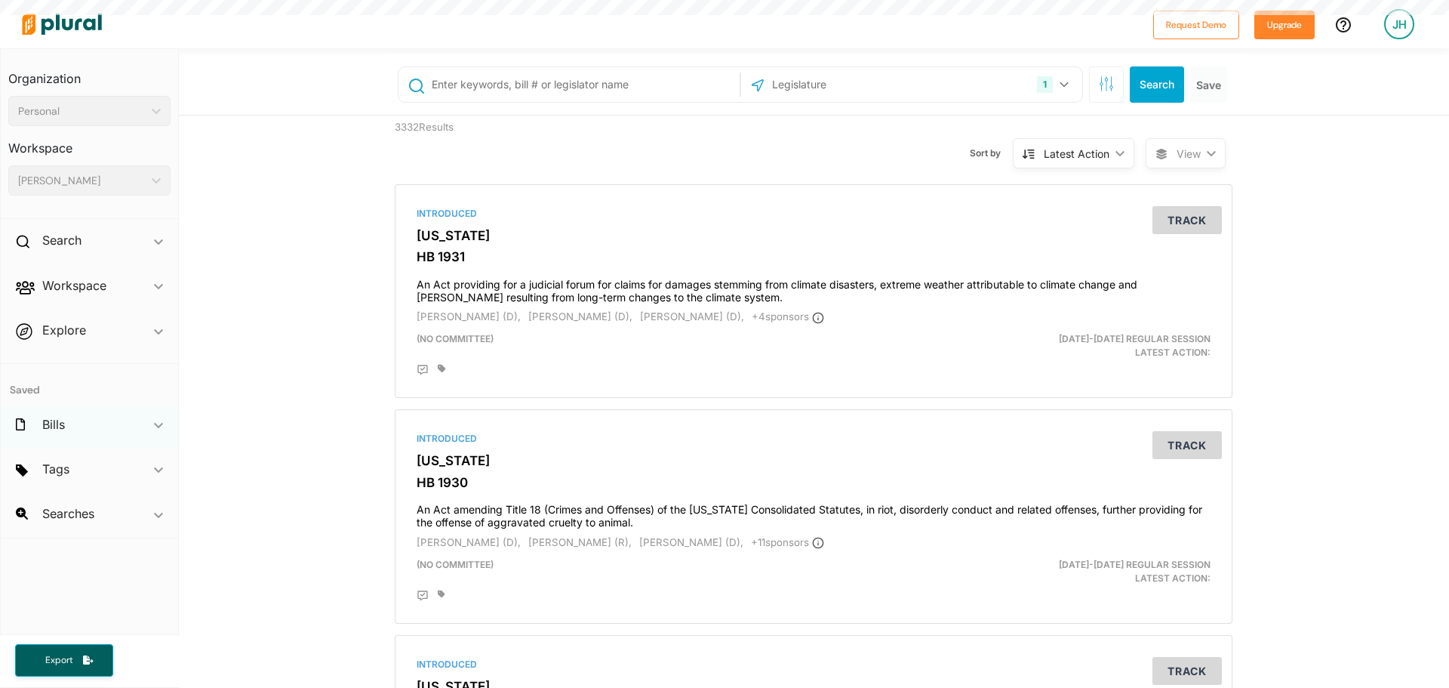
click at [82, 420] on div "Bills ic_keyboard_arrow_down" at bounding box center [89, 427] width 177 height 41
click at [72, 466] on span "SB 512" at bounding box center [72, 473] width 31 height 14
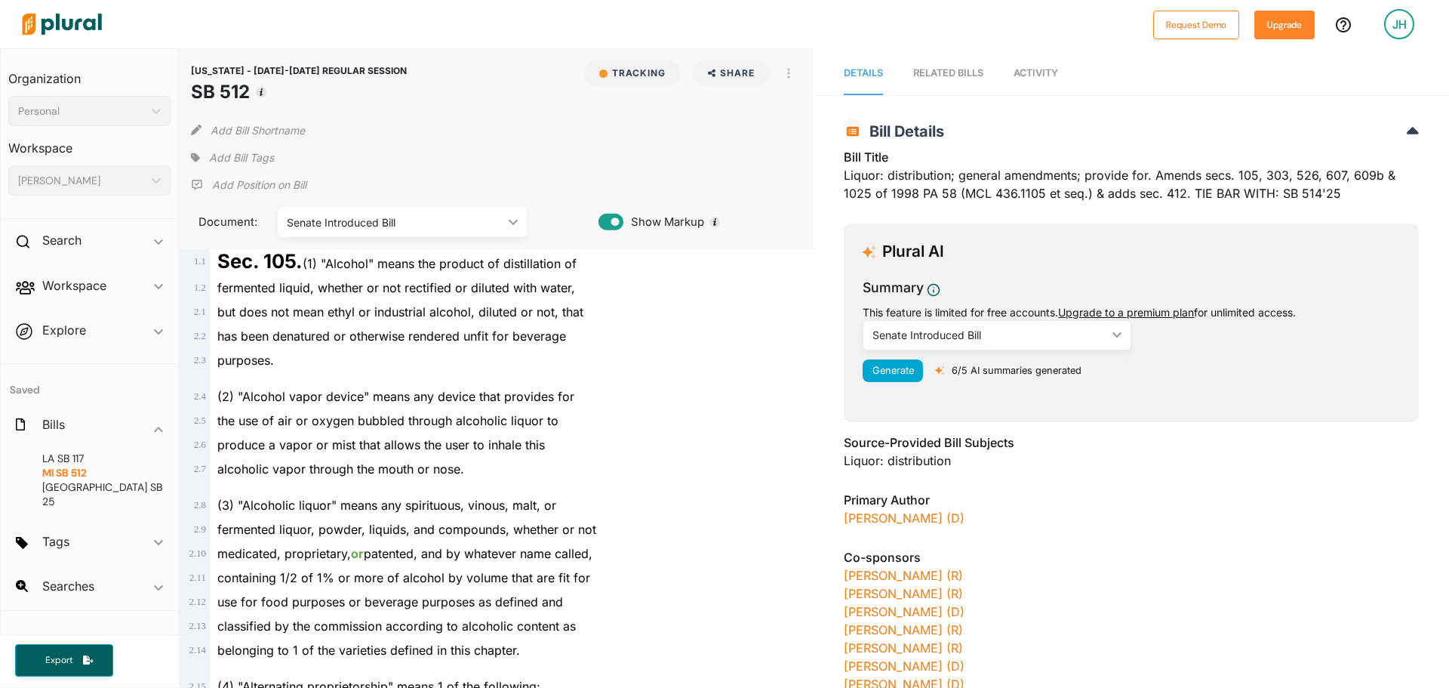
click at [942, 78] on div "RELATED BILLS" at bounding box center [948, 73] width 70 height 14
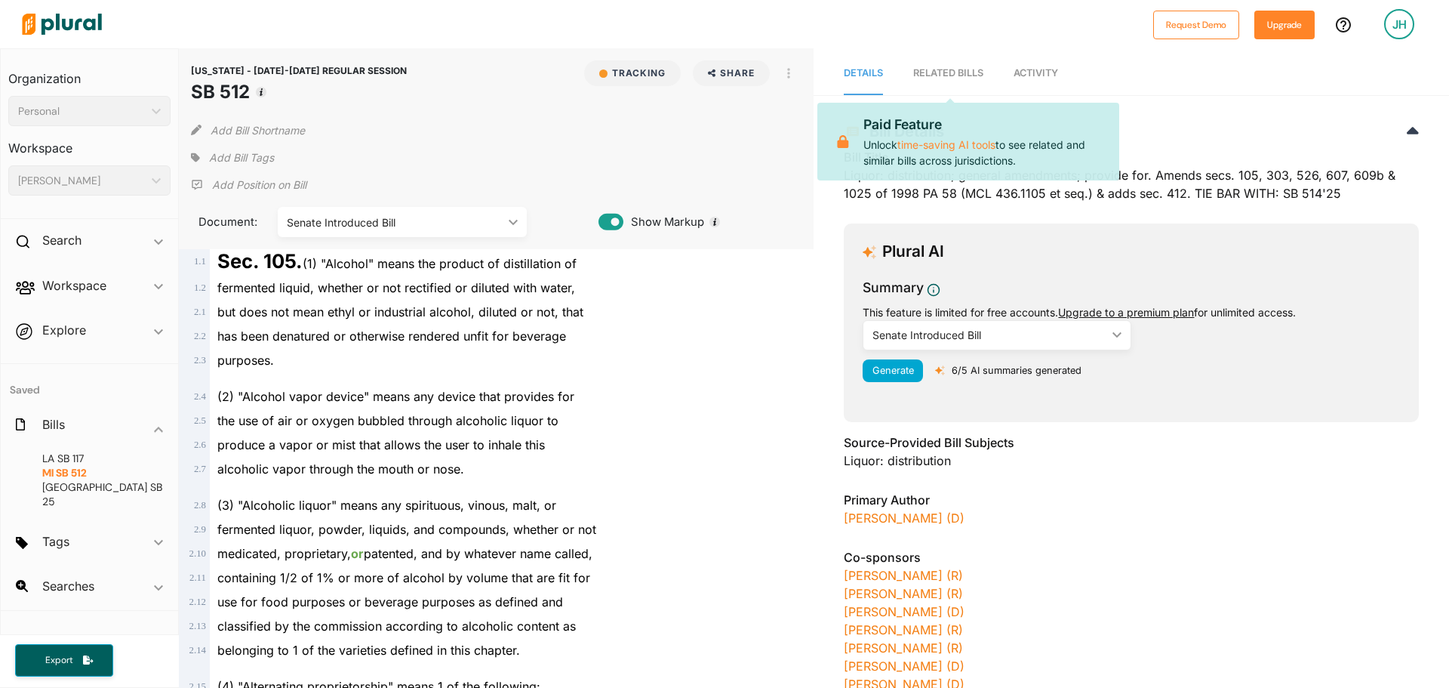
click at [1035, 66] on link "Activity" at bounding box center [1036, 73] width 45 height 43
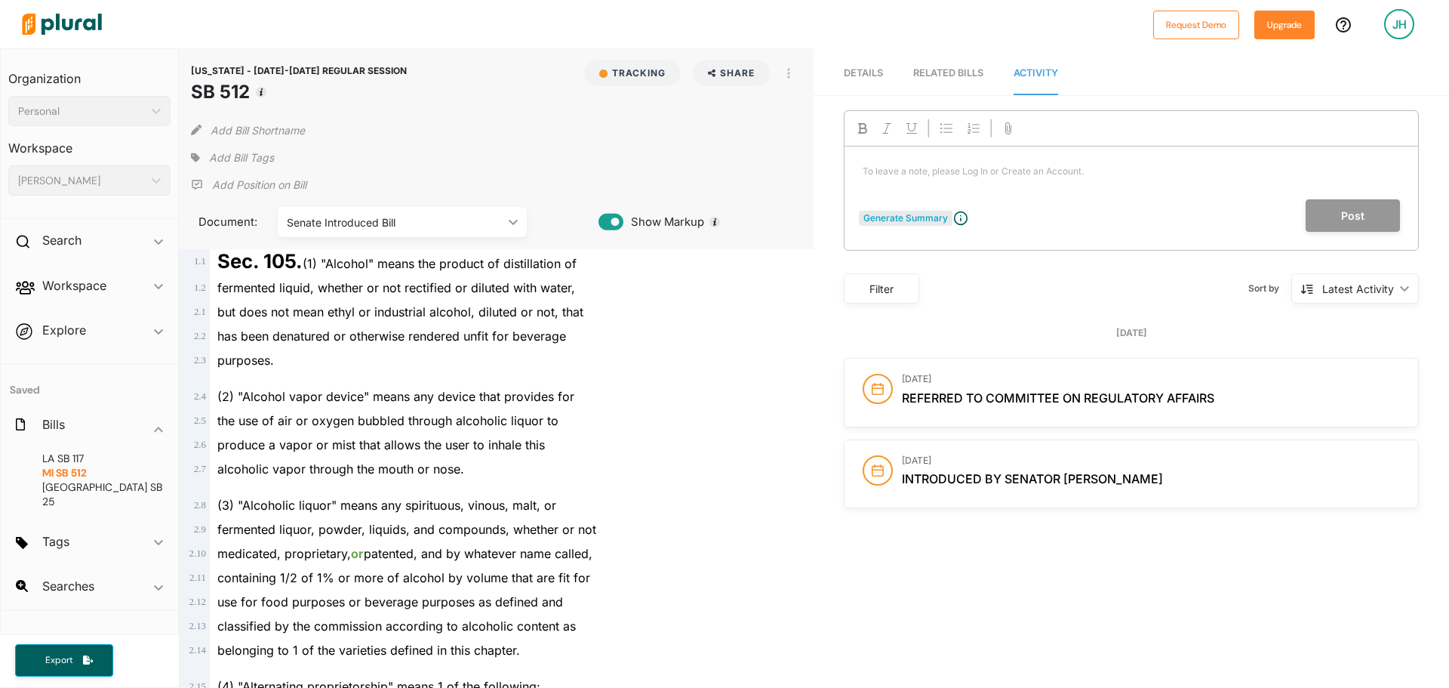
click at [906, 218] on div "Generate Summary" at bounding box center [905, 218] width 85 height 14
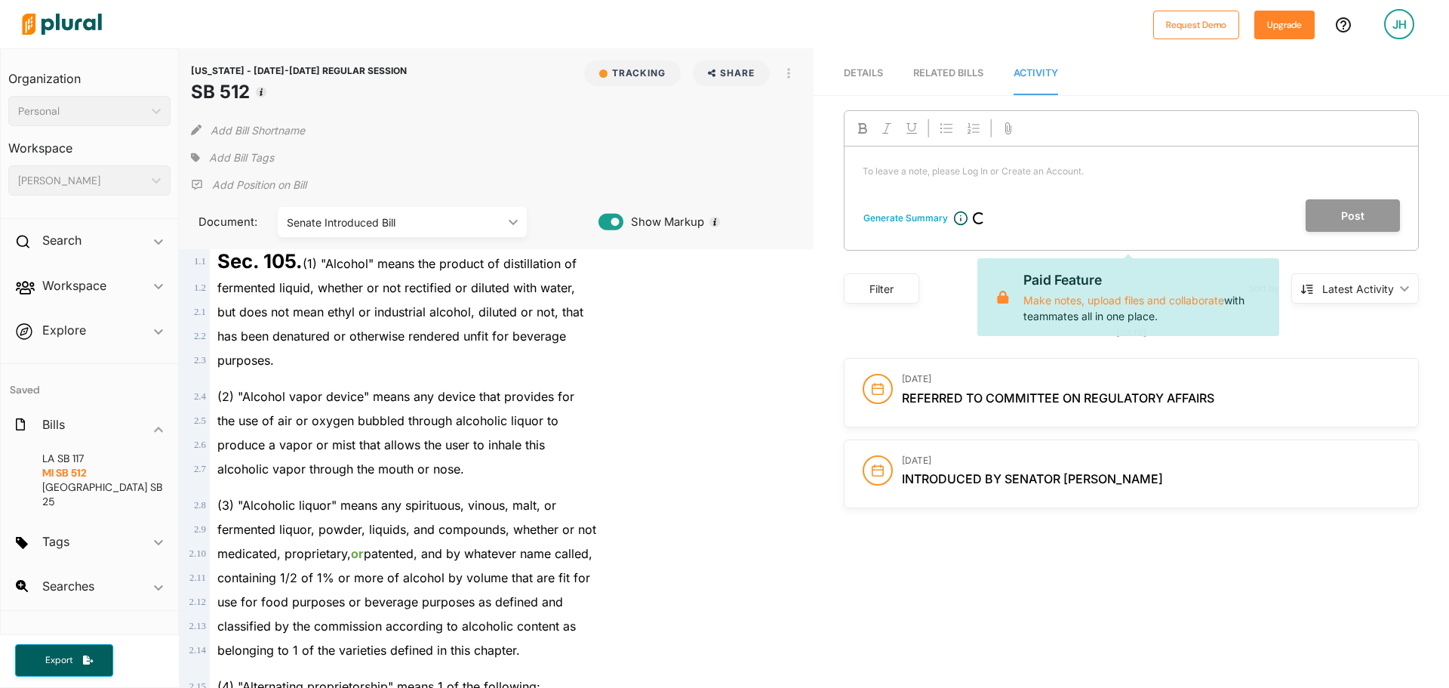
click at [878, 64] on link "Details" at bounding box center [863, 73] width 39 height 43
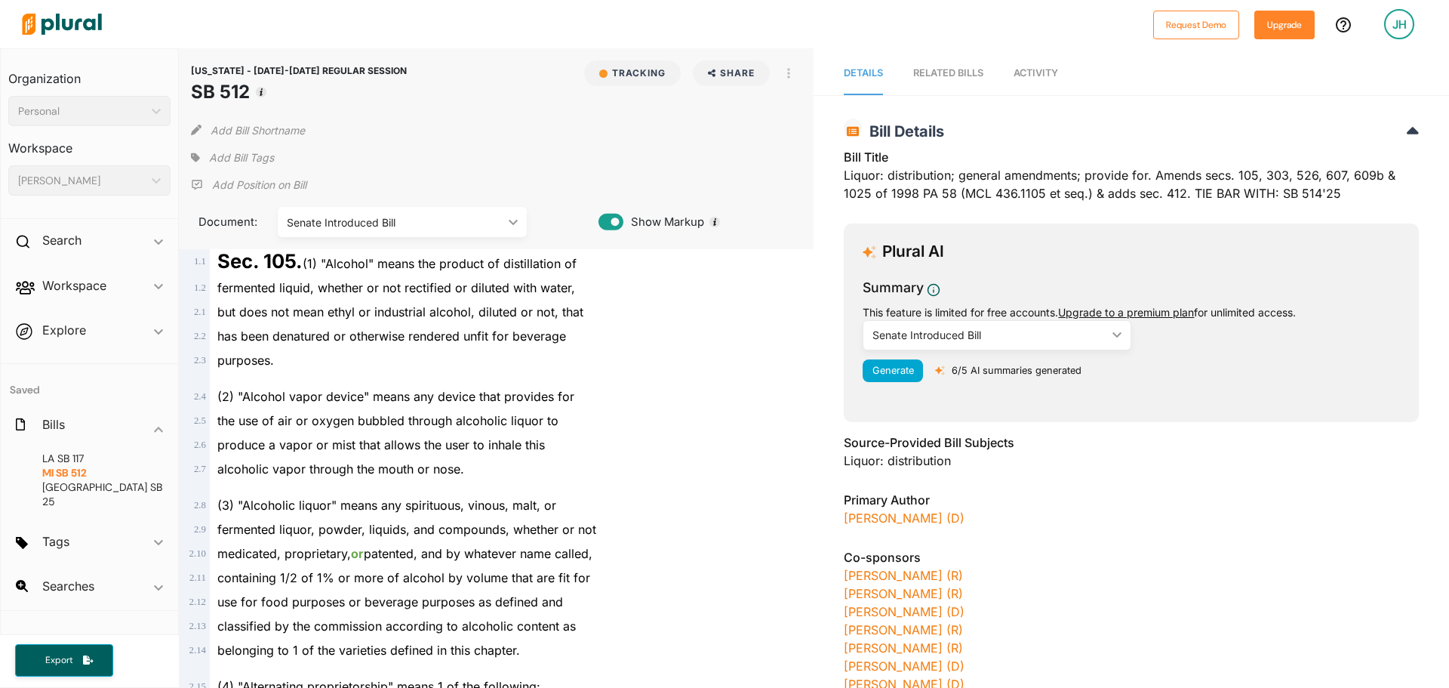
click at [1094, 330] on div "Senate Introduced Bill" at bounding box center [989, 335] width 234 height 16
click at [881, 368] on span "Generate" at bounding box center [893, 370] width 42 height 11
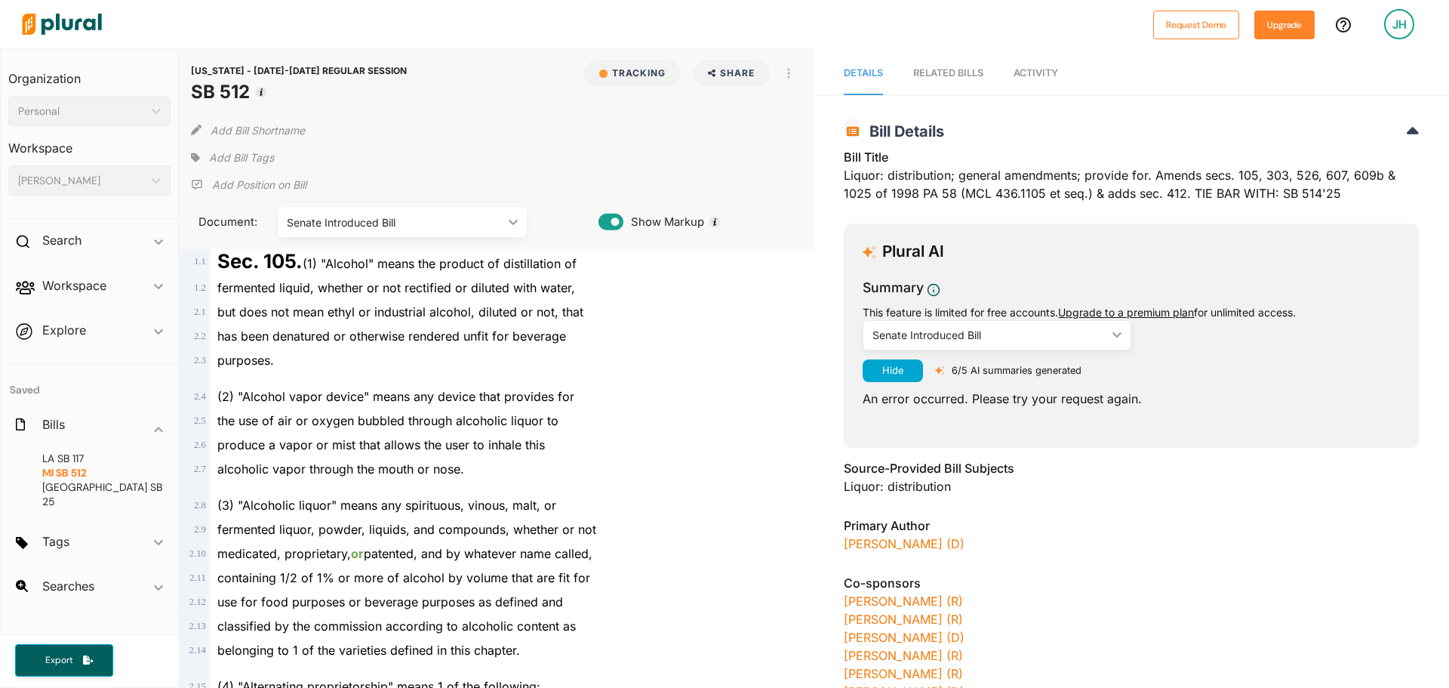
click at [1106, 337] on icon "ic_keyboard_arrow_down" at bounding box center [1113, 334] width 15 height 7
click at [959, 363] on link "Senate Introduced Bill" at bounding box center [933, 370] width 139 height 35
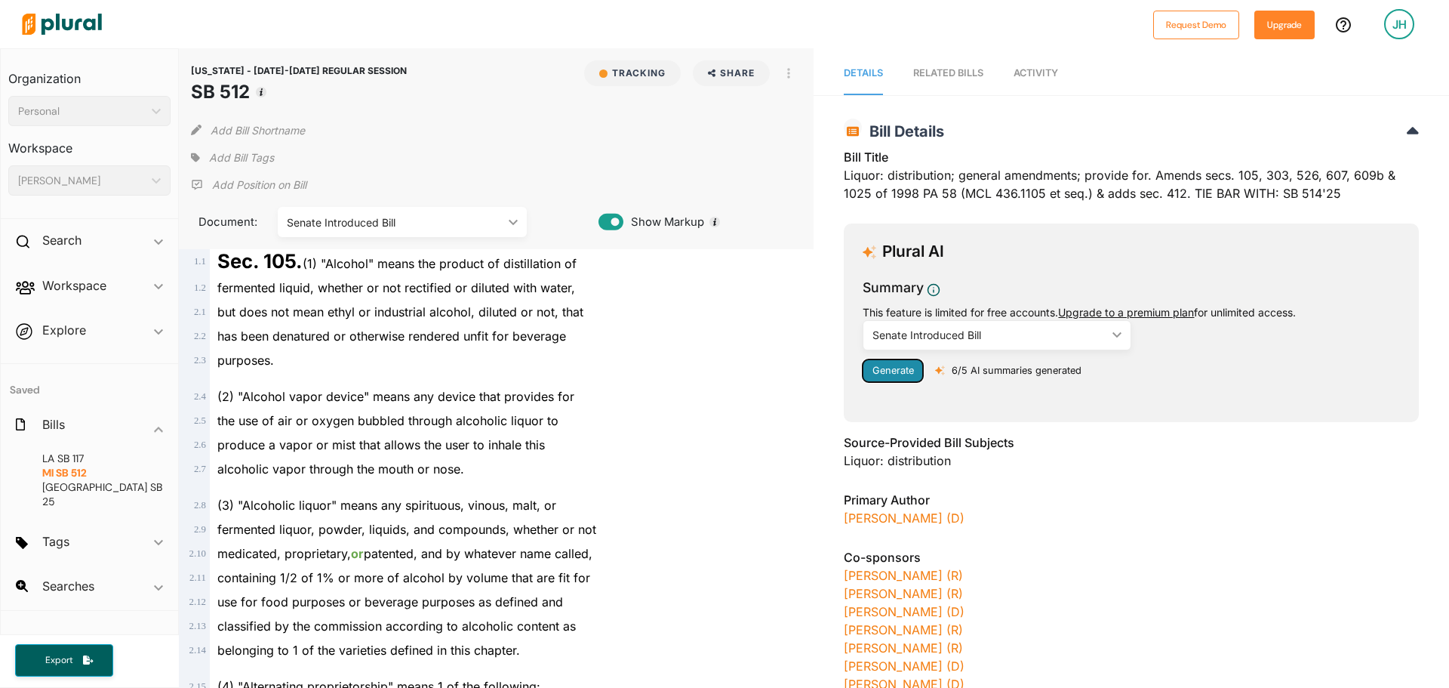
click at [890, 370] on span "Generate" at bounding box center [893, 370] width 42 height 11
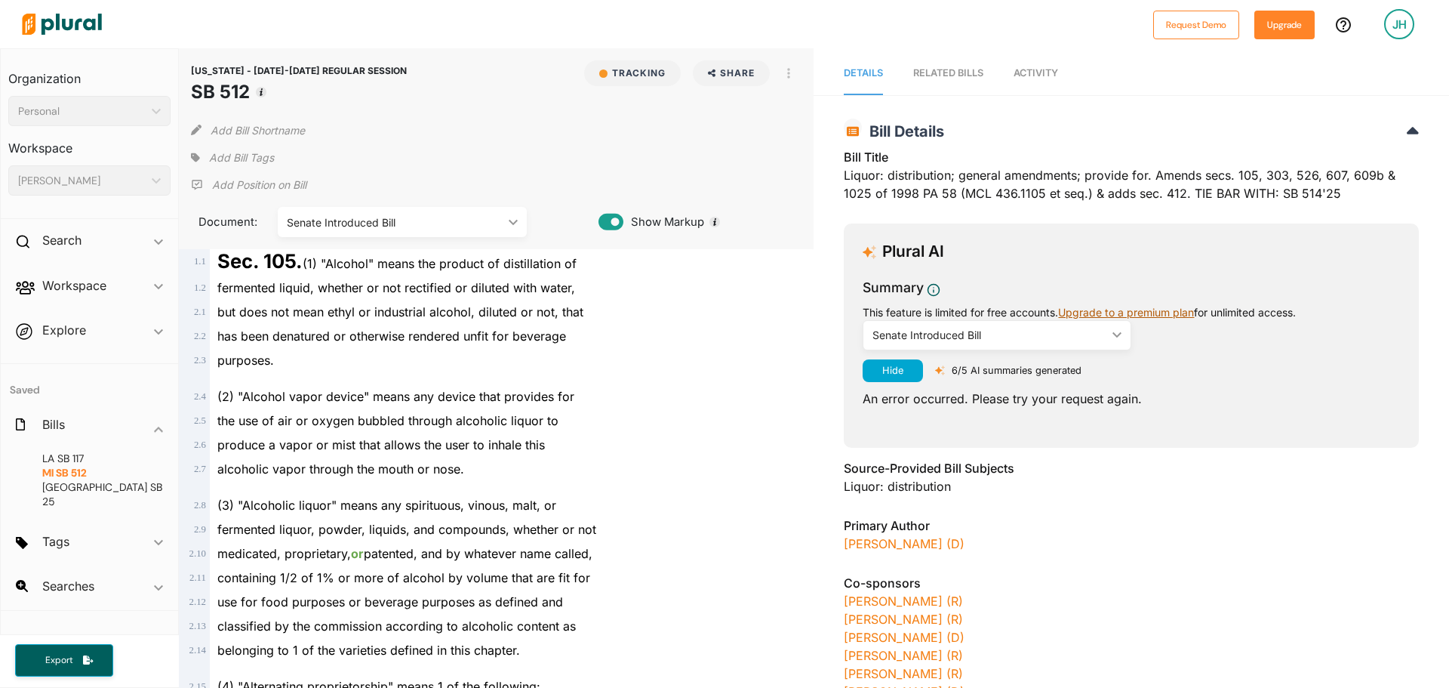
click at [1087, 313] on link "Upgrade to a premium plan" at bounding box center [1126, 312] width 136 height 13
click at [1011, 179] on div "Bill Title Liquor: distribution; general amendments; provide for. Amends secs. …" at bounding box center [1131, 179] width 575 height 63
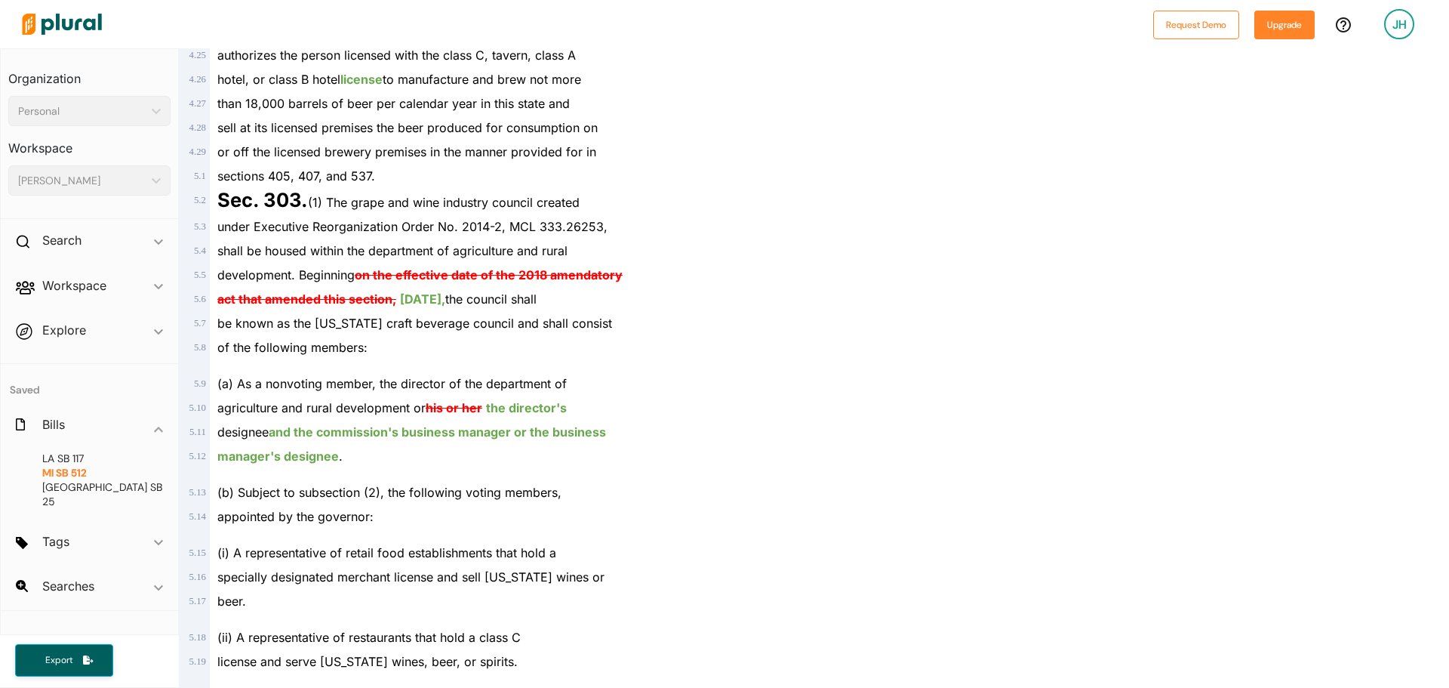
scroll to position [3019, 0]
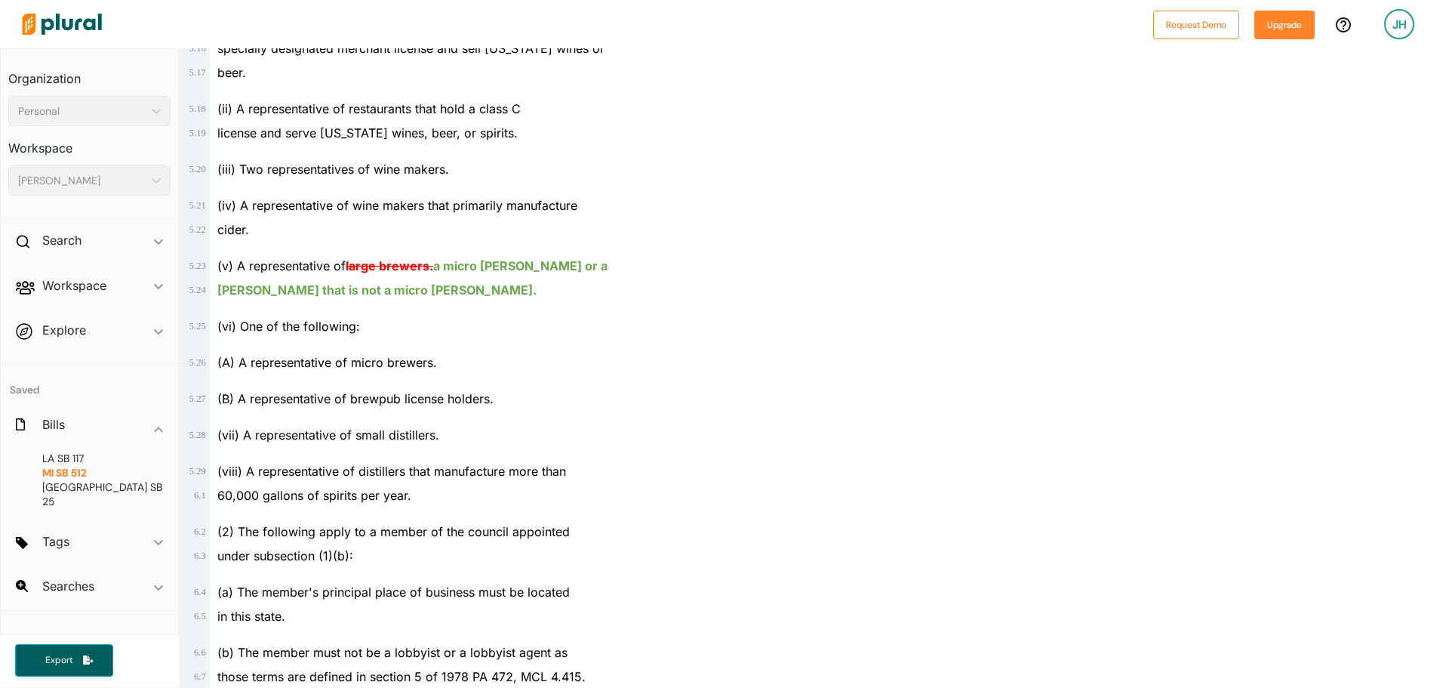
drag, startPoint x: 1438, startPoint y: 219, endPoint x: 1422, endPoint y: 541, distance: 322.7
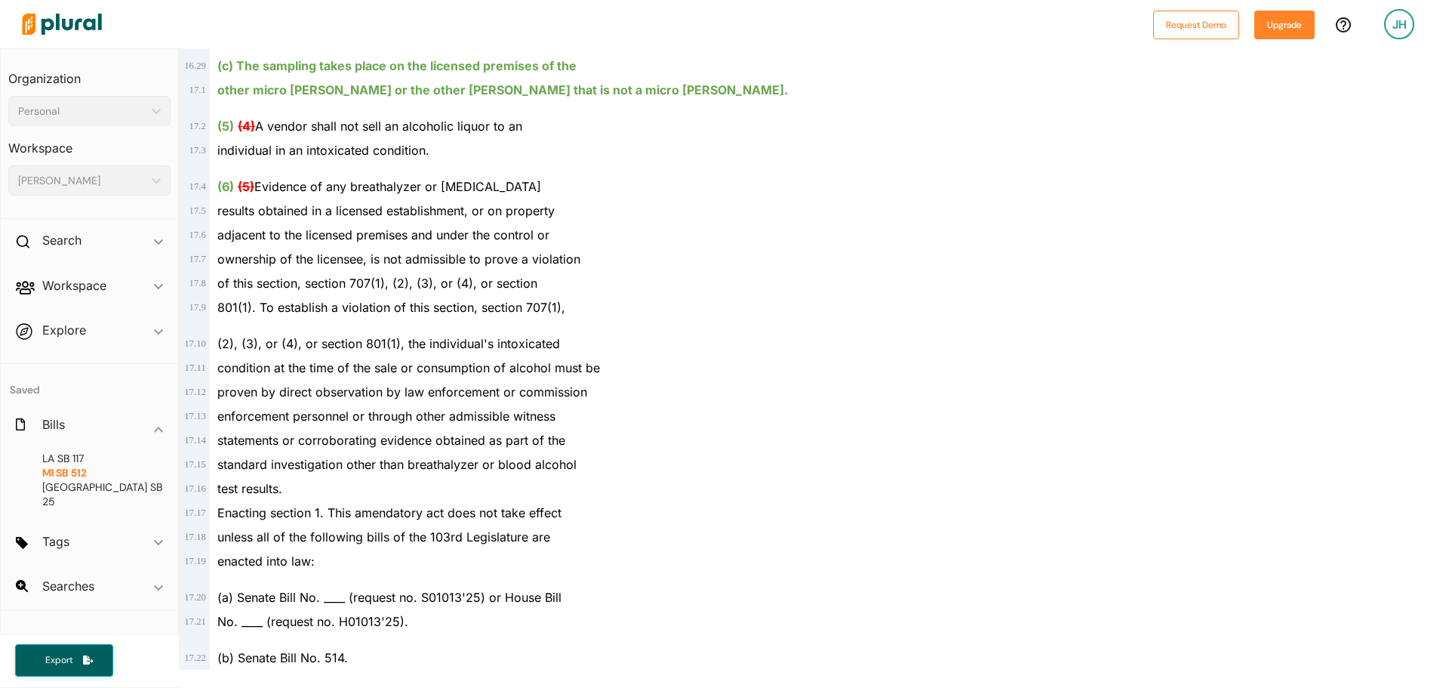
scroll to position [0, 0]
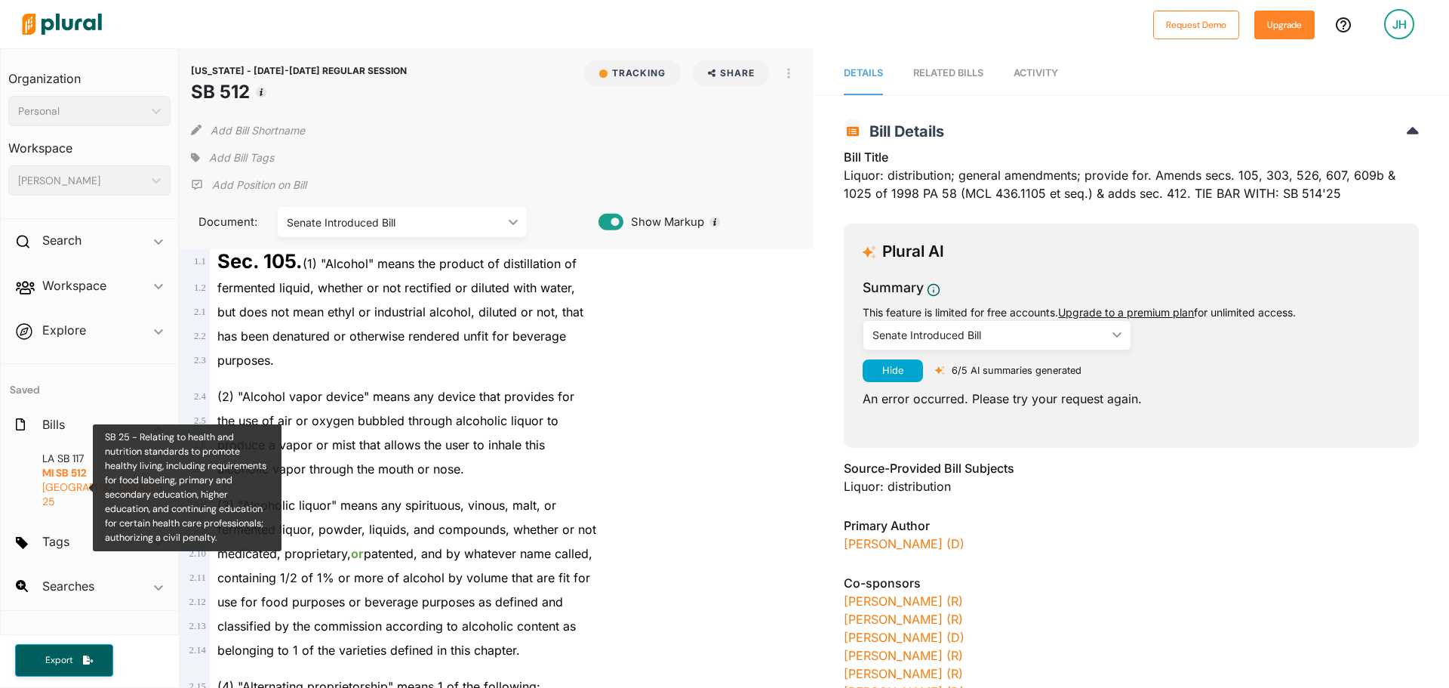
click at [51, 484] on span "[GEOGRAPHIC_DATA]" at bounding box center [94, 487] width 105 height 14
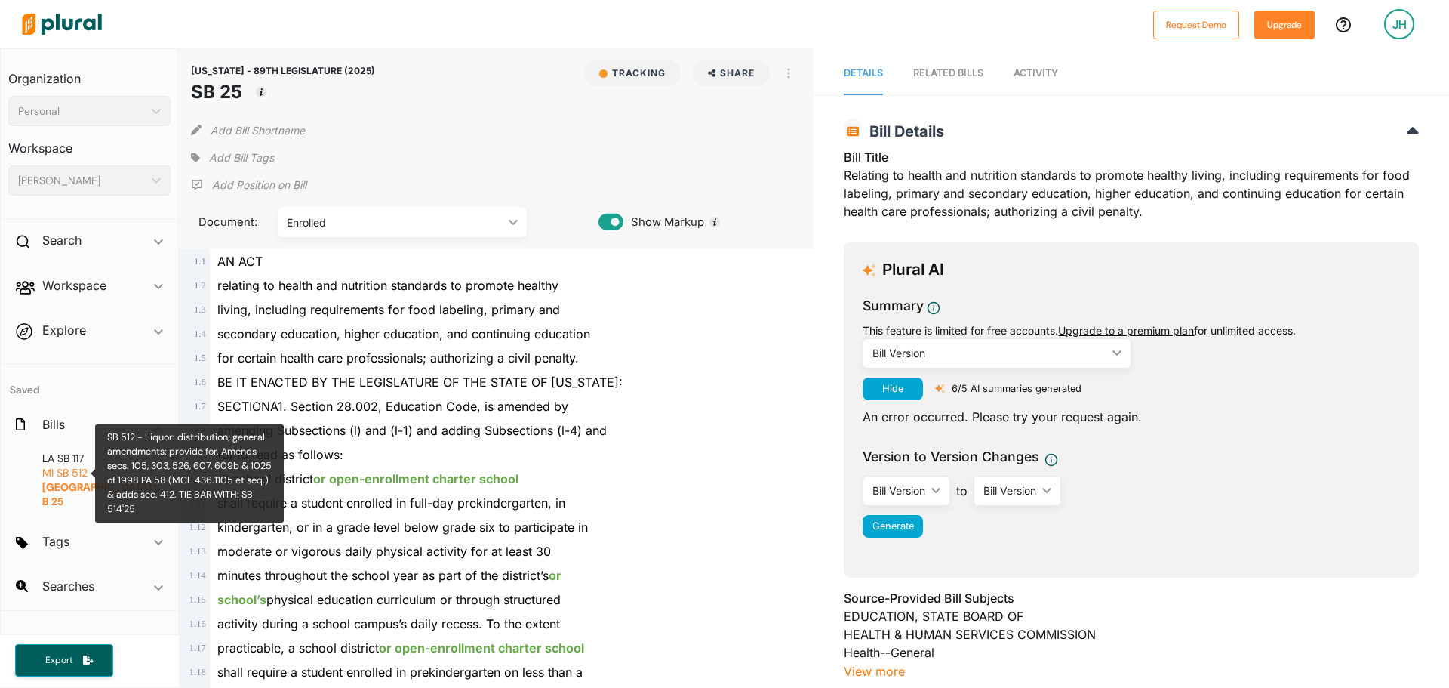
click at [65, 467] on span "SB 512" at bounding box center [72, 473] width 31 height 14
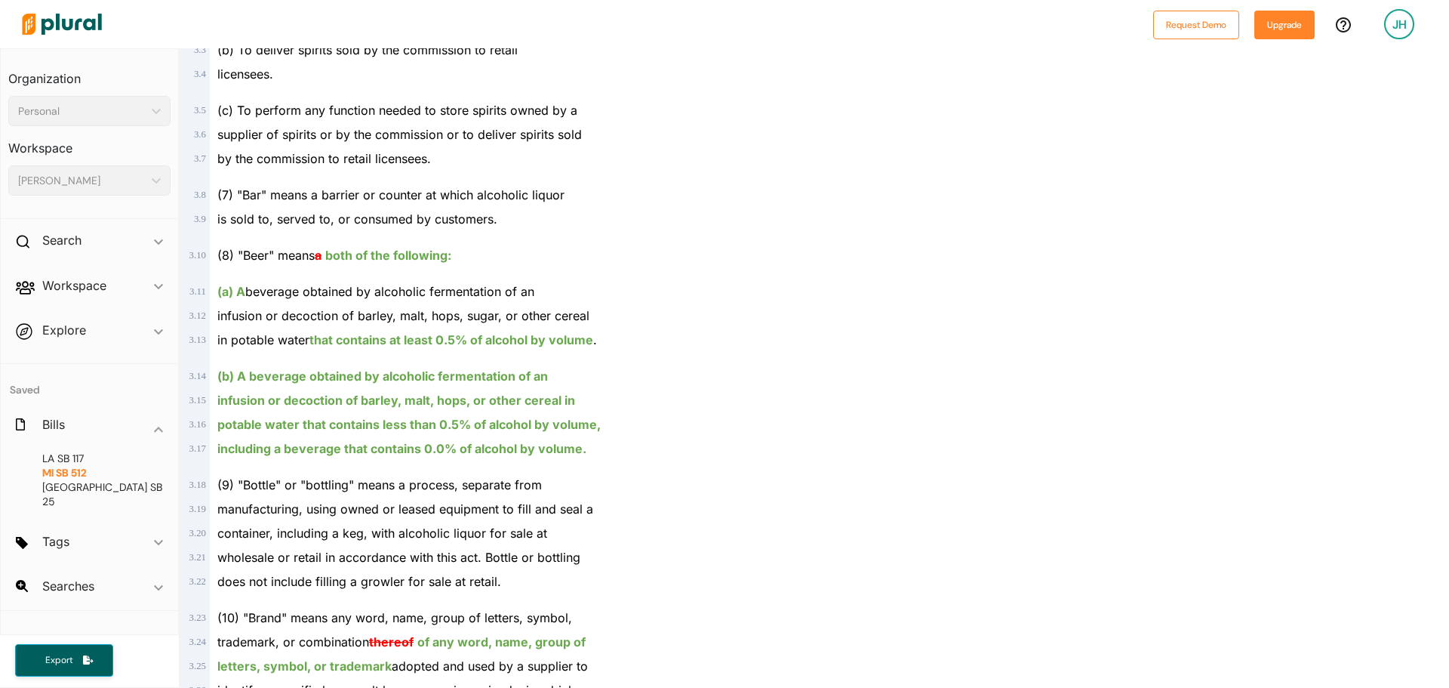
scroll to position [1132, 0]
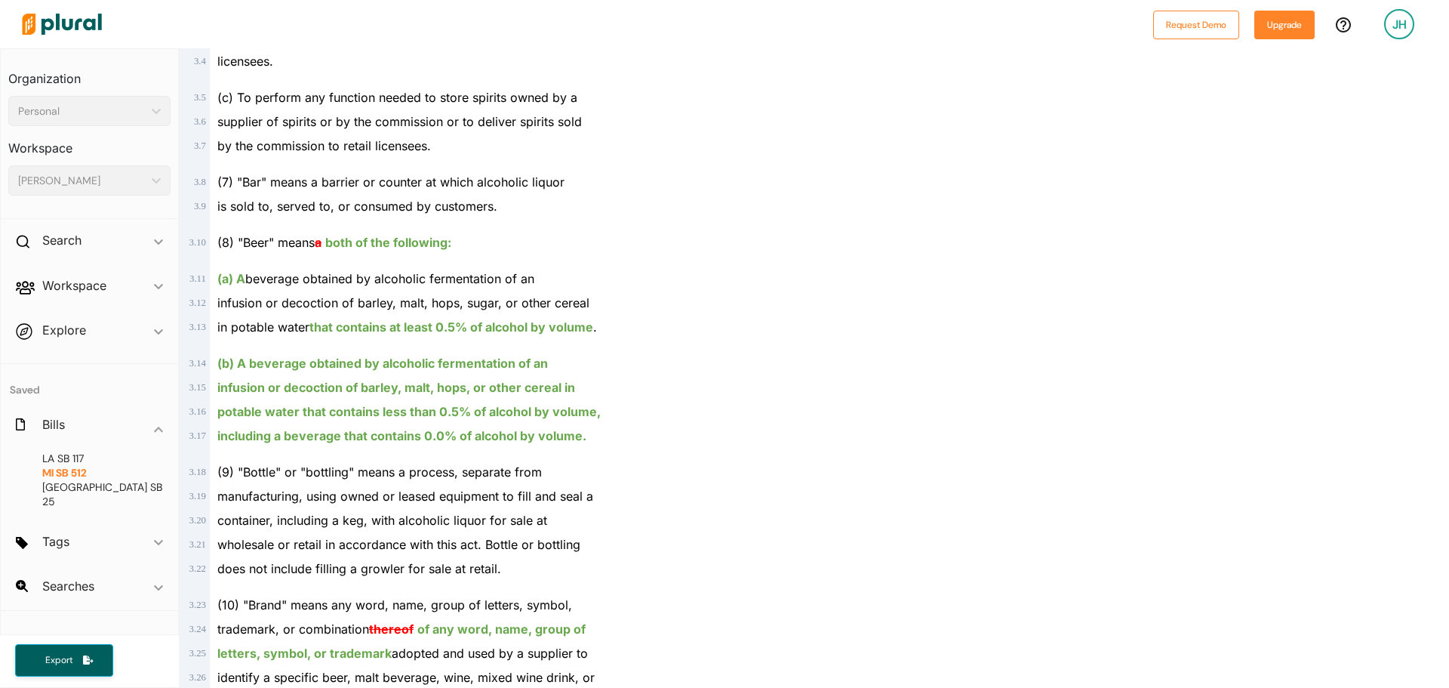
click at [386, 243] on ins "both of the following:" at bounding box center [388, 242] width 126 height 15
drag, startPoint x: 630, startPoint y: 445, endPoint x: 289, endPoint y: 403, distance: 343.8
click at [713, 448] on div "(9) "Bottle" or "bottling" means a process, separate from" at bounding box center [503, 466] width 587 height 36
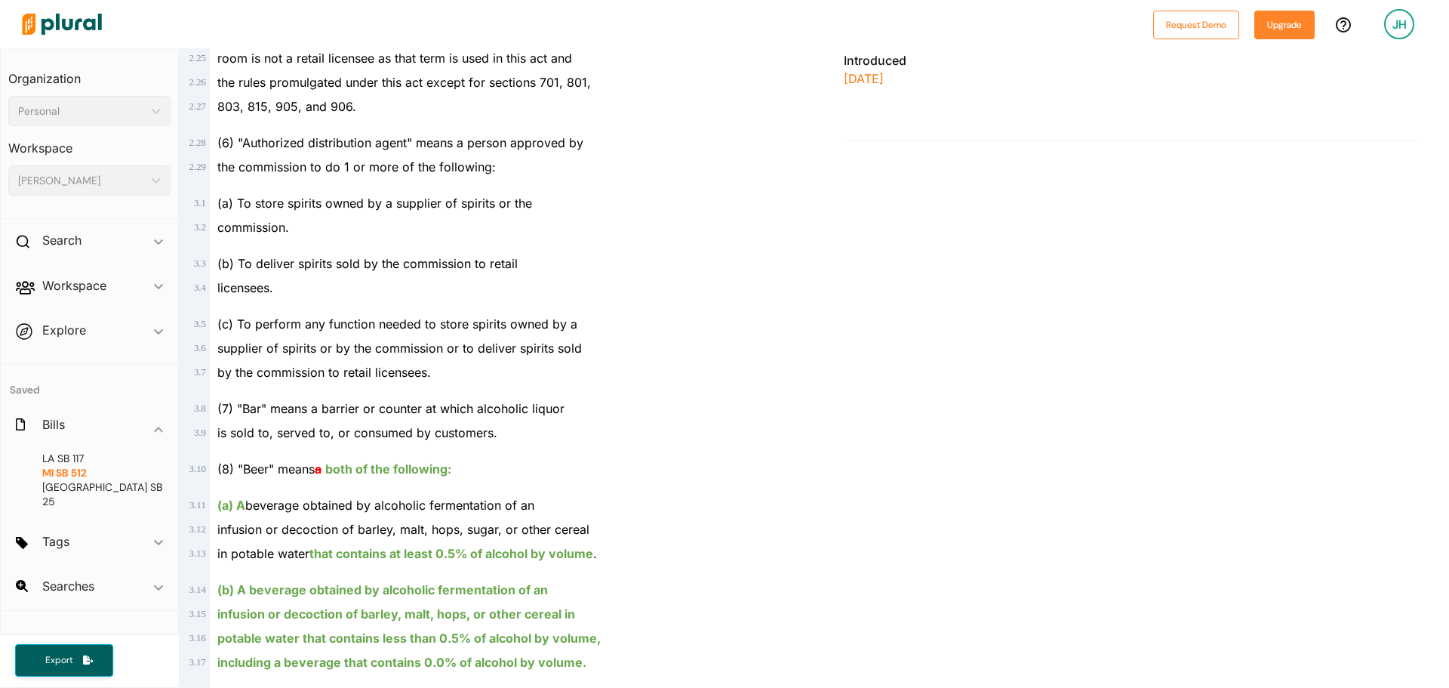
scroll to position [830, 0]
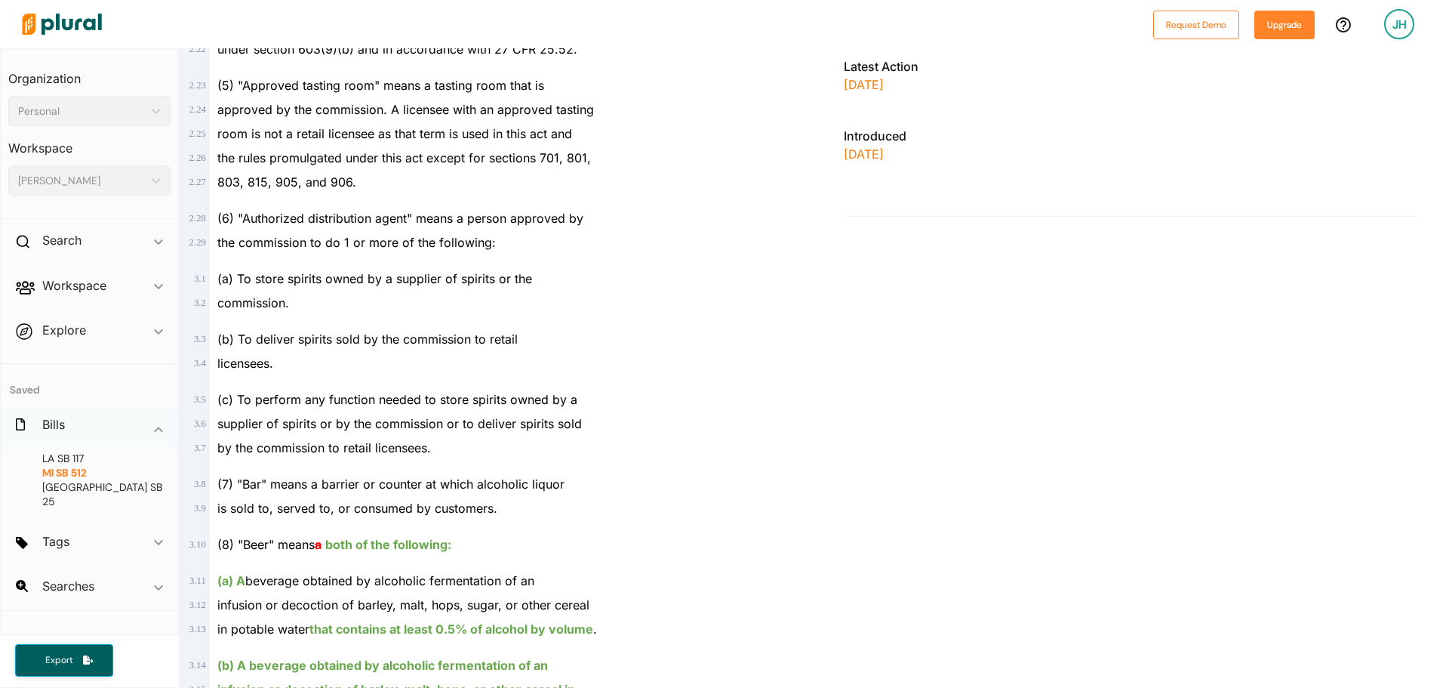
click at [84, 431] on div "Bills ic_keyboard_arrow_down" at bounding box center [89, 427] width 177 height 41
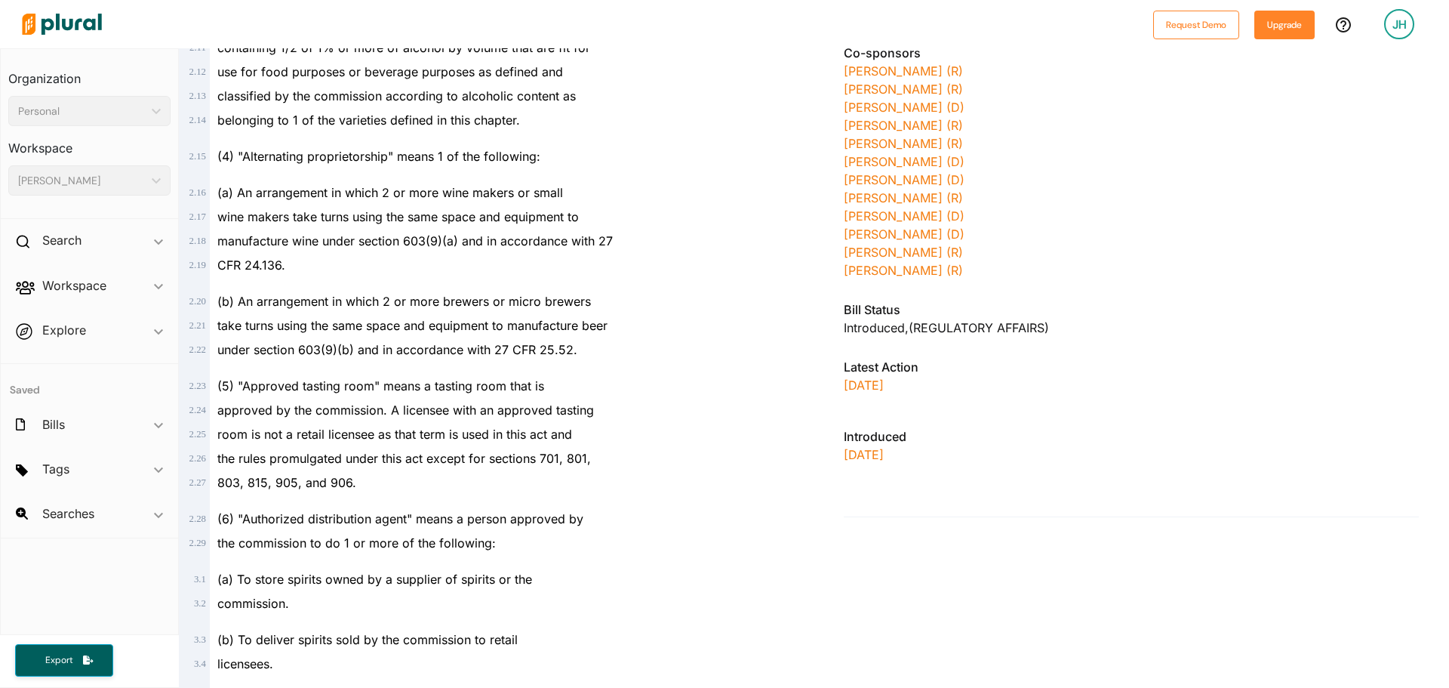
scroll to position [528, 0]
click at [100, 123] on div "Personal ic_keyboard_arrow_down" at bounding box center [89, 111] width 162 height 30
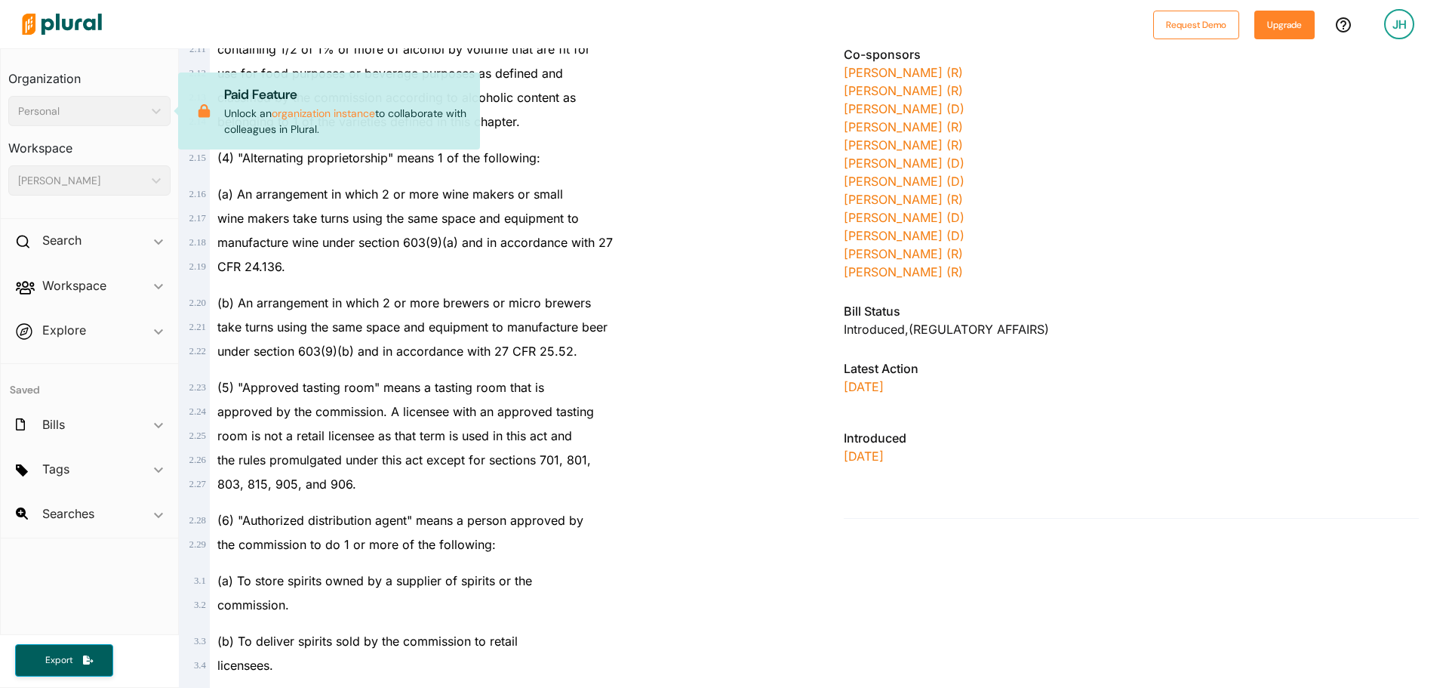
click at [103, 113] on div "Personal" at bounding box center [82, 111] width 128 height 16
click at [1318, 325] on div "Introduced , ( REGULATORY AFFAIRS )" at bounding box center [1131, 329] width 575 height 18
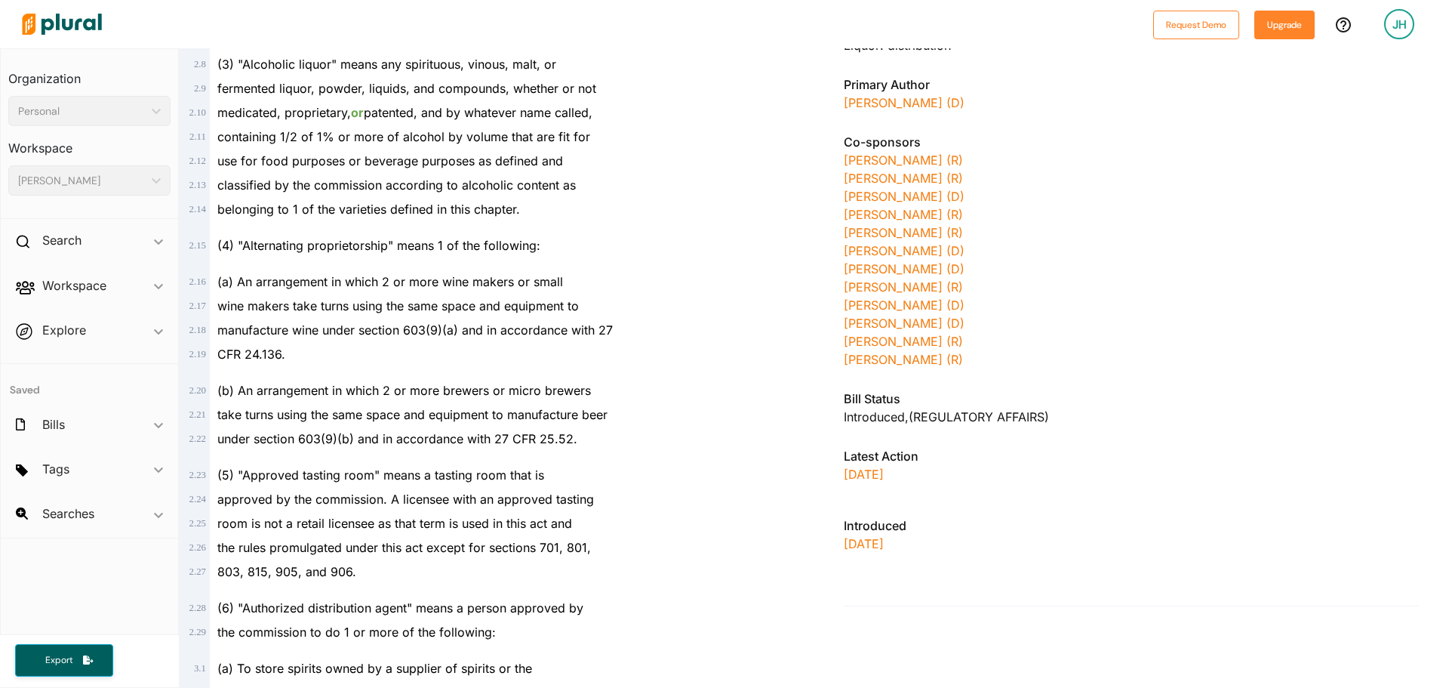
scroll to position [0, 0]
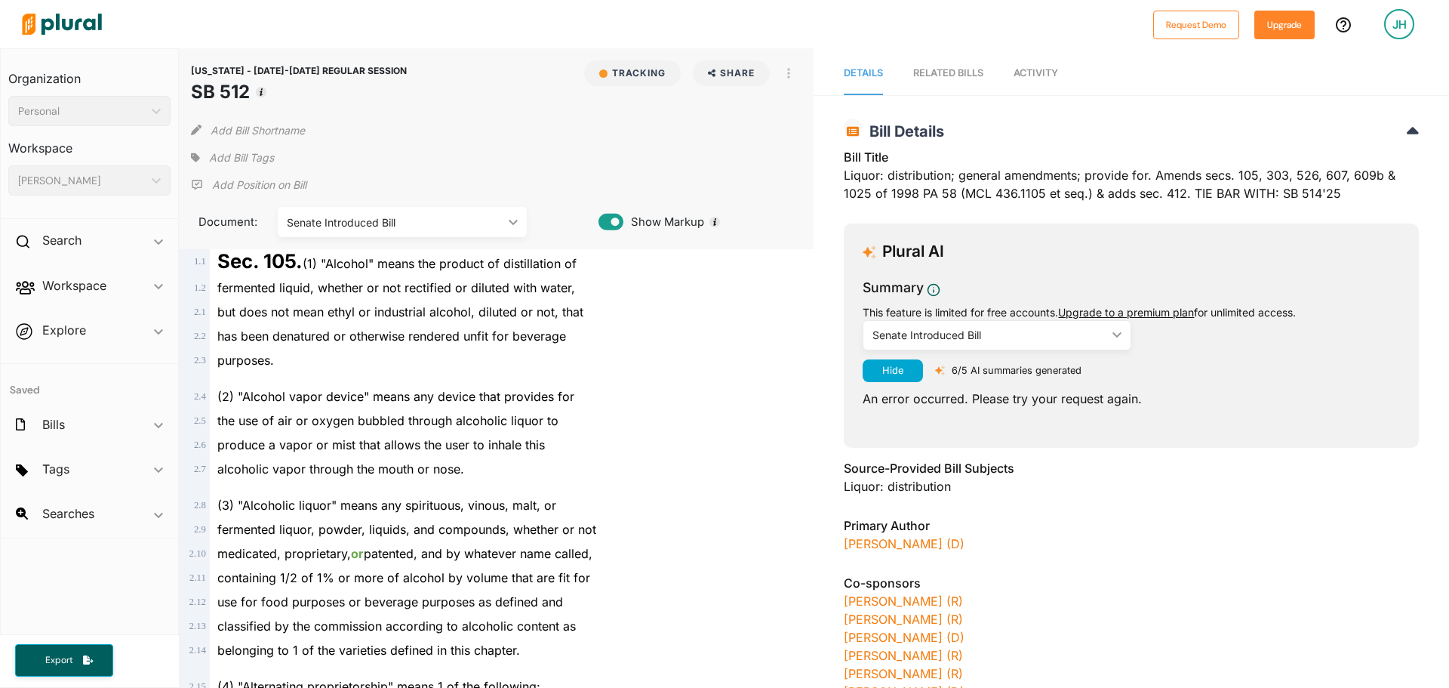
click at [1060, 71] on nav "Details RELATED BILLS Activity" at bounding box center [1131, 71] width 635 height 47
click at [1047, 72] on span "Activity" at bounding box center [1036, 72] width 45 height 11
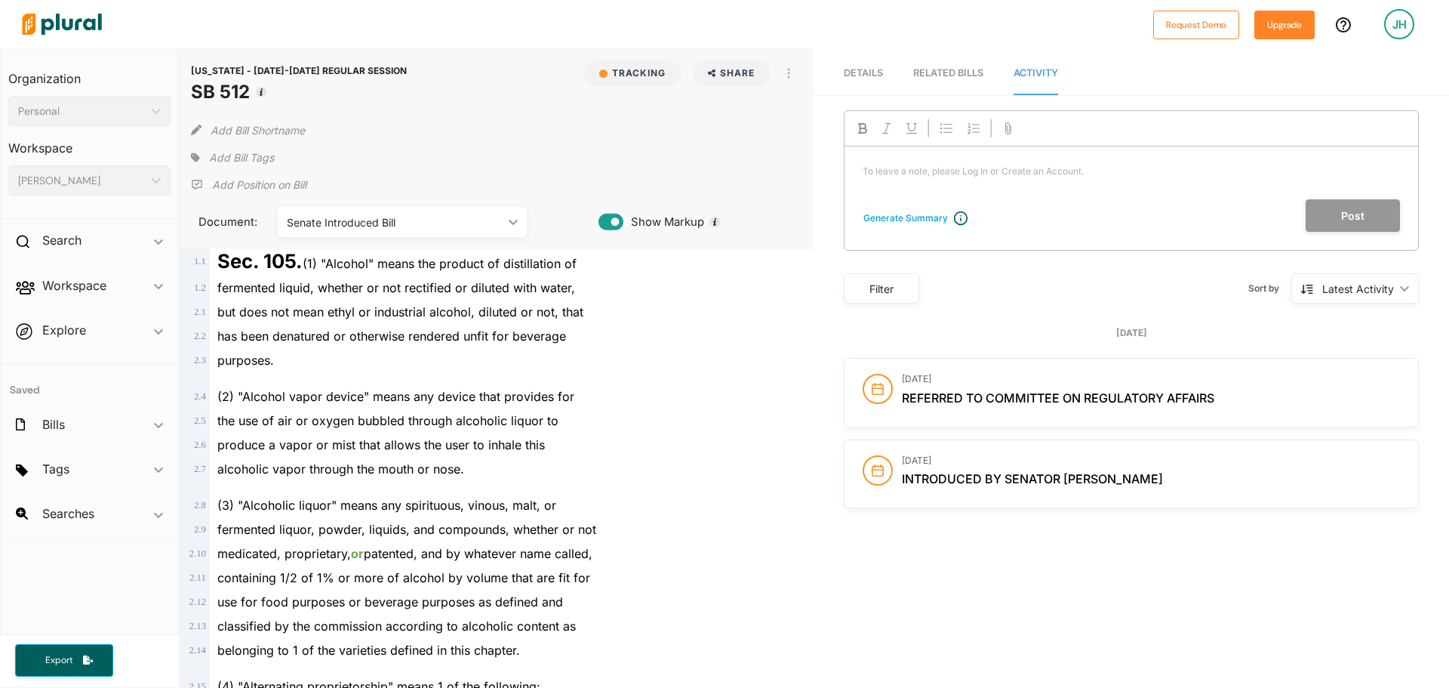
click at [60, 25] on img at bounding box center [62, 24] width 106 height 53
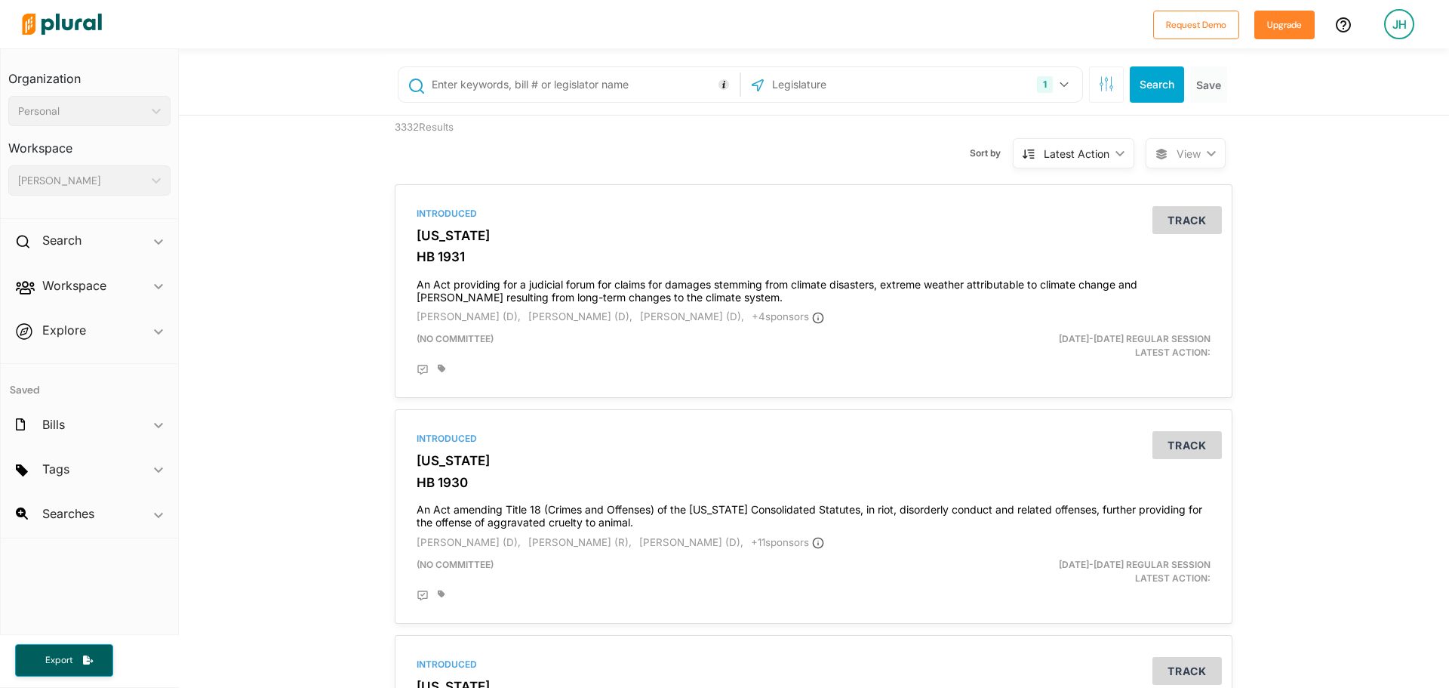
click at [579, 88] on input "text" at bounding box center [583, 84] width 306 height 29
type input "restaurant"
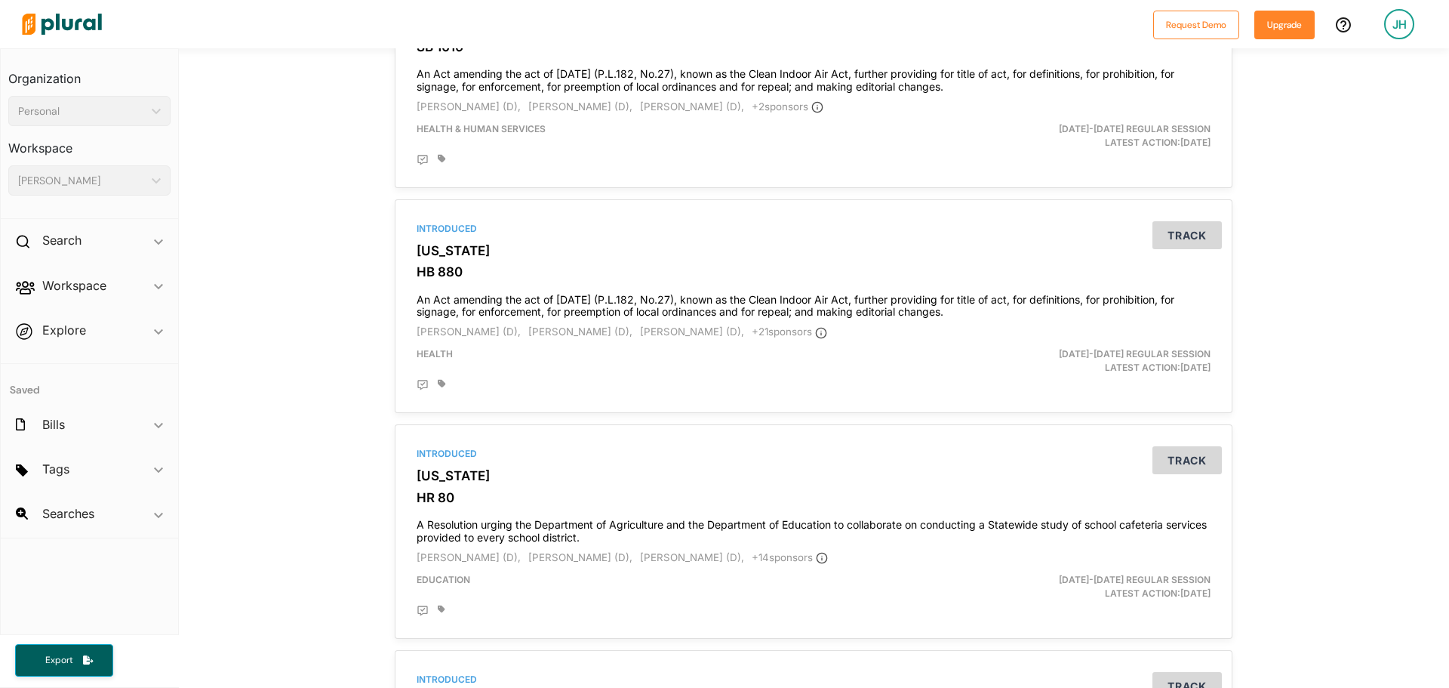
scroll to position [2793, 0]
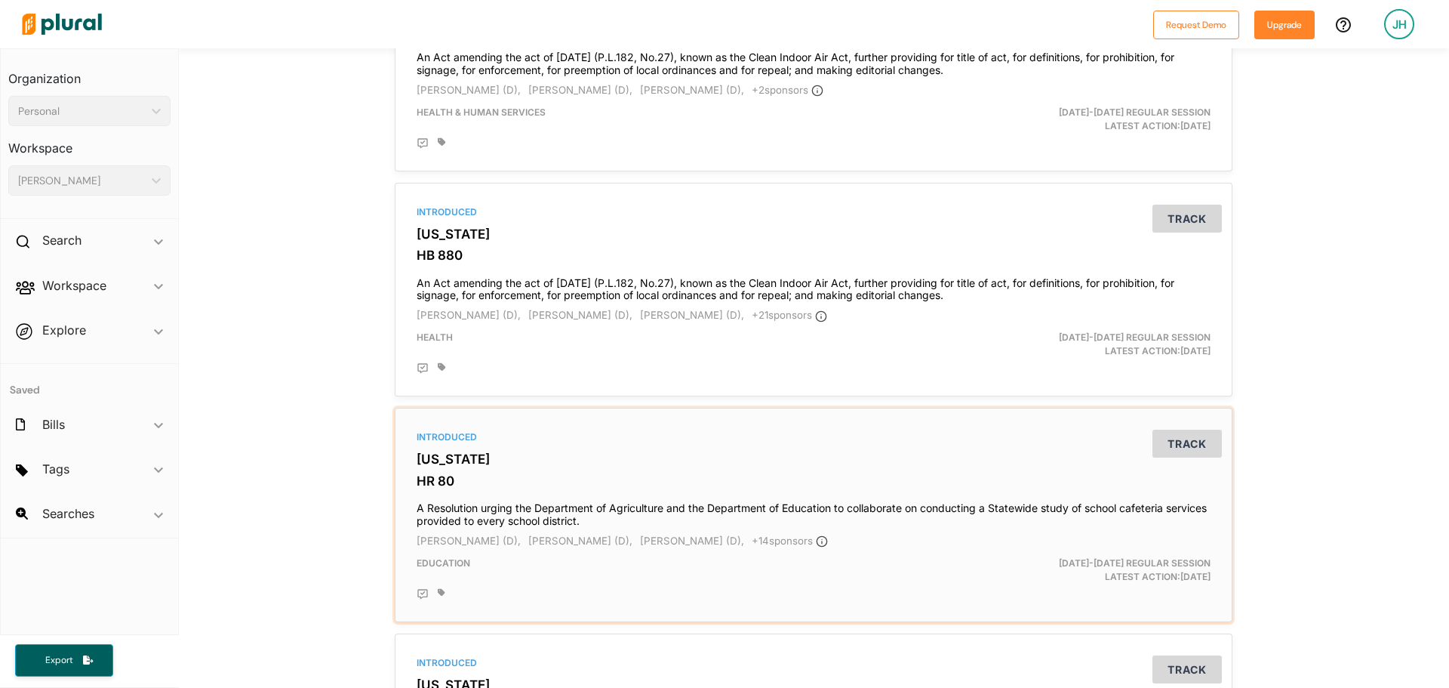
click at [868, 531] on div "Introduced Pennsylvania HR 80 A Resolution urging the Department of Agriculture…" at bounding box center [814, 514] width 824 height 200
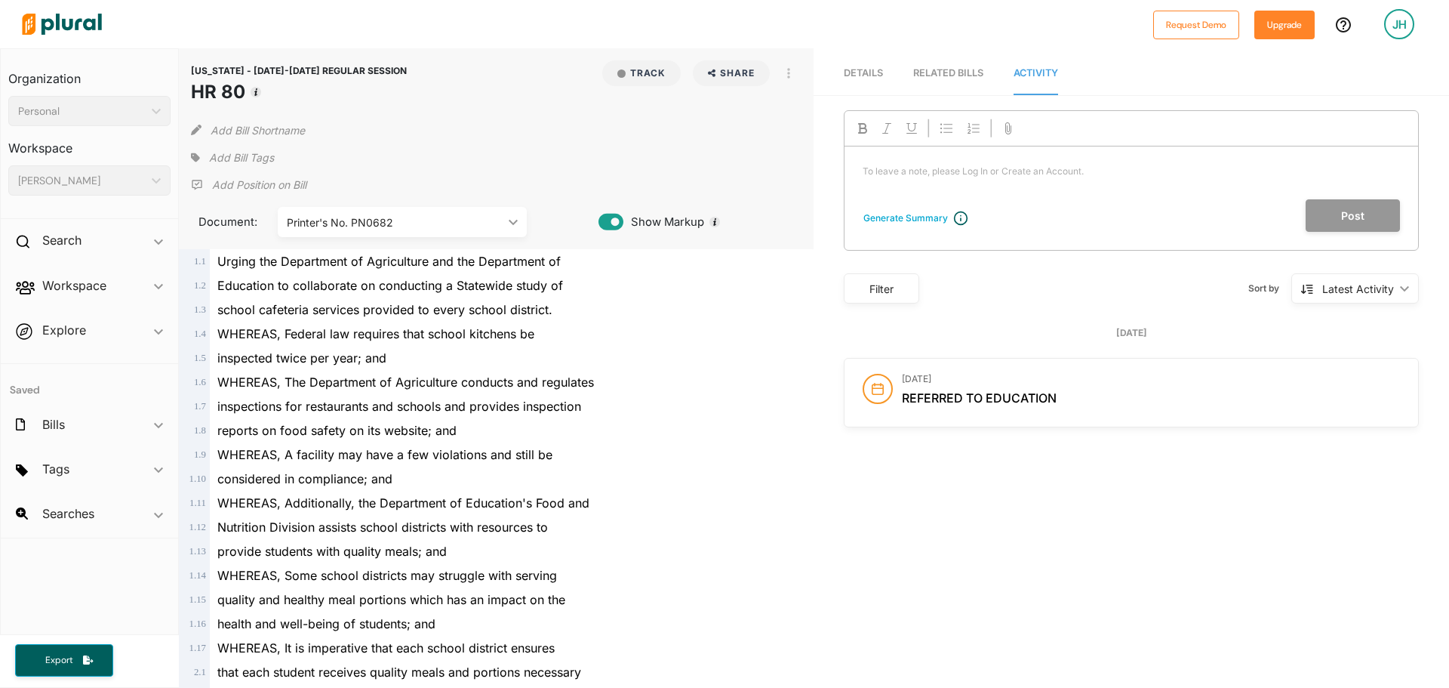
click at [1035, 391] on span "Referred to Education" at bounding box center [979, 397] width 155 height 15
click at [873, 387] on circle at bounding box center [877, 388] width 29 height 29
click at [1125, 338] on div "[DATE]" at bounding box center [1131, 333] width 575 height 14
click at [485, 216] on div "Printer's No. PN0682" at bounding box center [395, 222] width 216 height 16
click at [486, 220] on div "Printer's No. PN0682" at bounding box center [395, 222] width 216 height 16
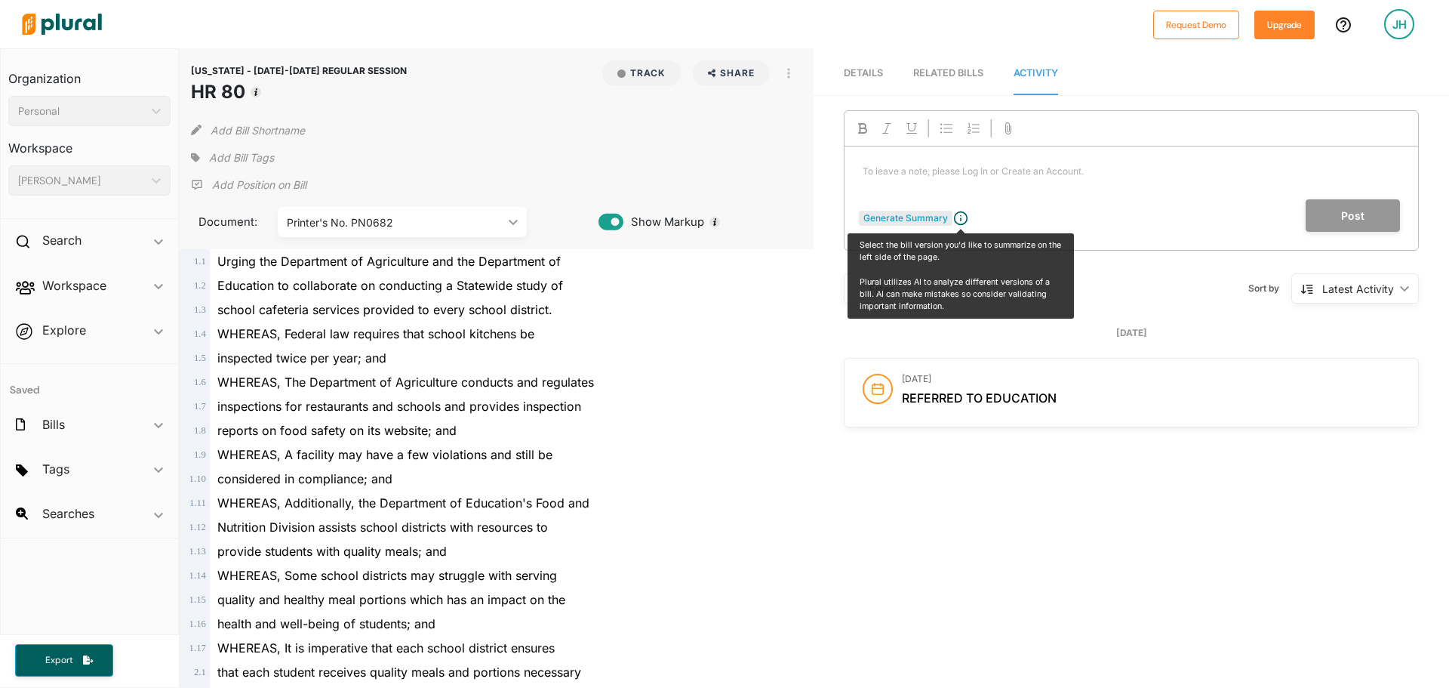
click at [895, 218] on div "Generate Summary" at bounding box center [905, 218] width 85 height 14
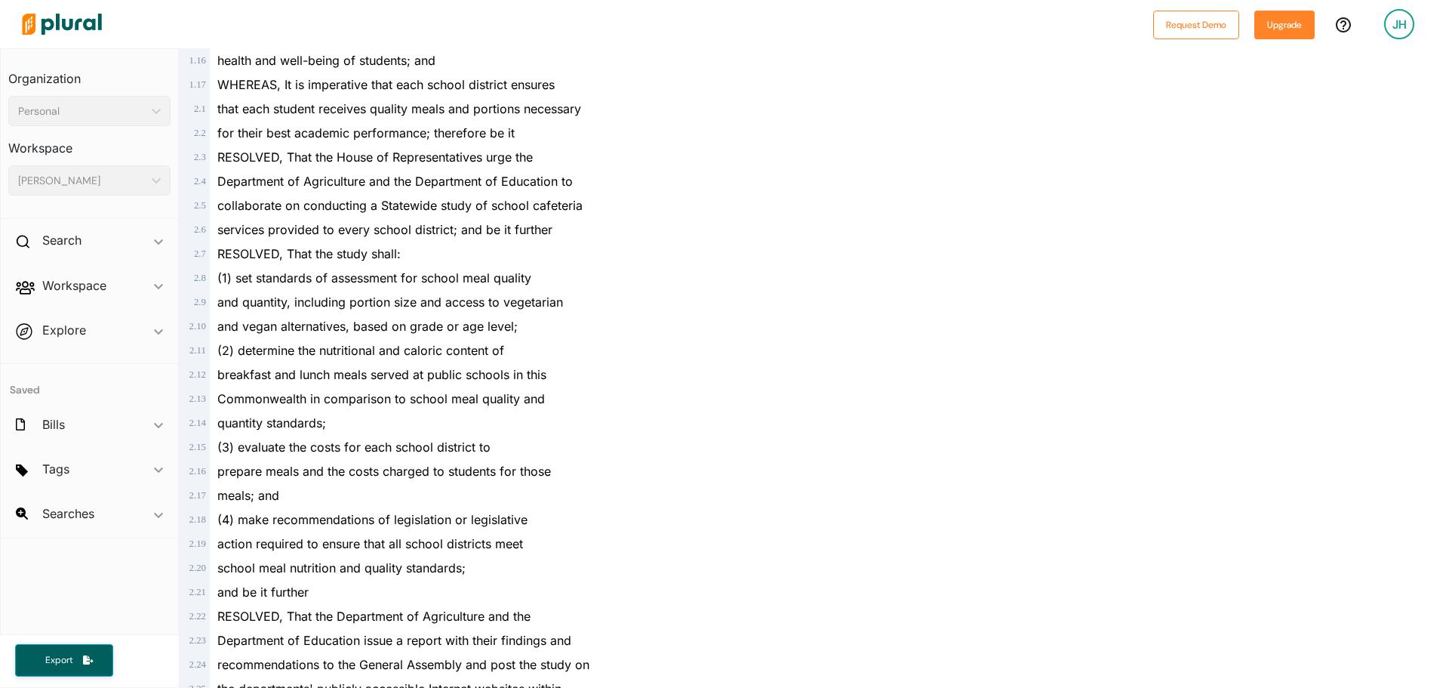
scroll to position [642, 0]
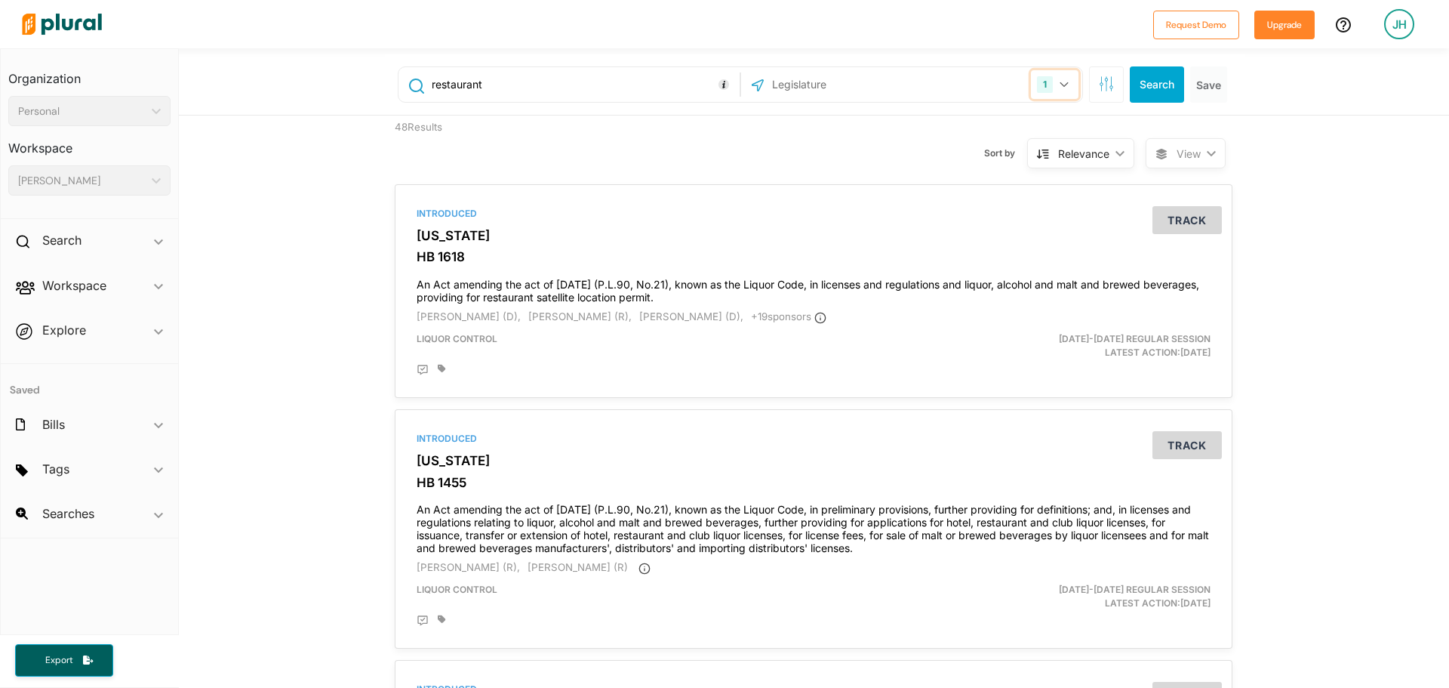
click at [1051, 83] on button "1" at bounding box center [1055, 84] width 48 height 29
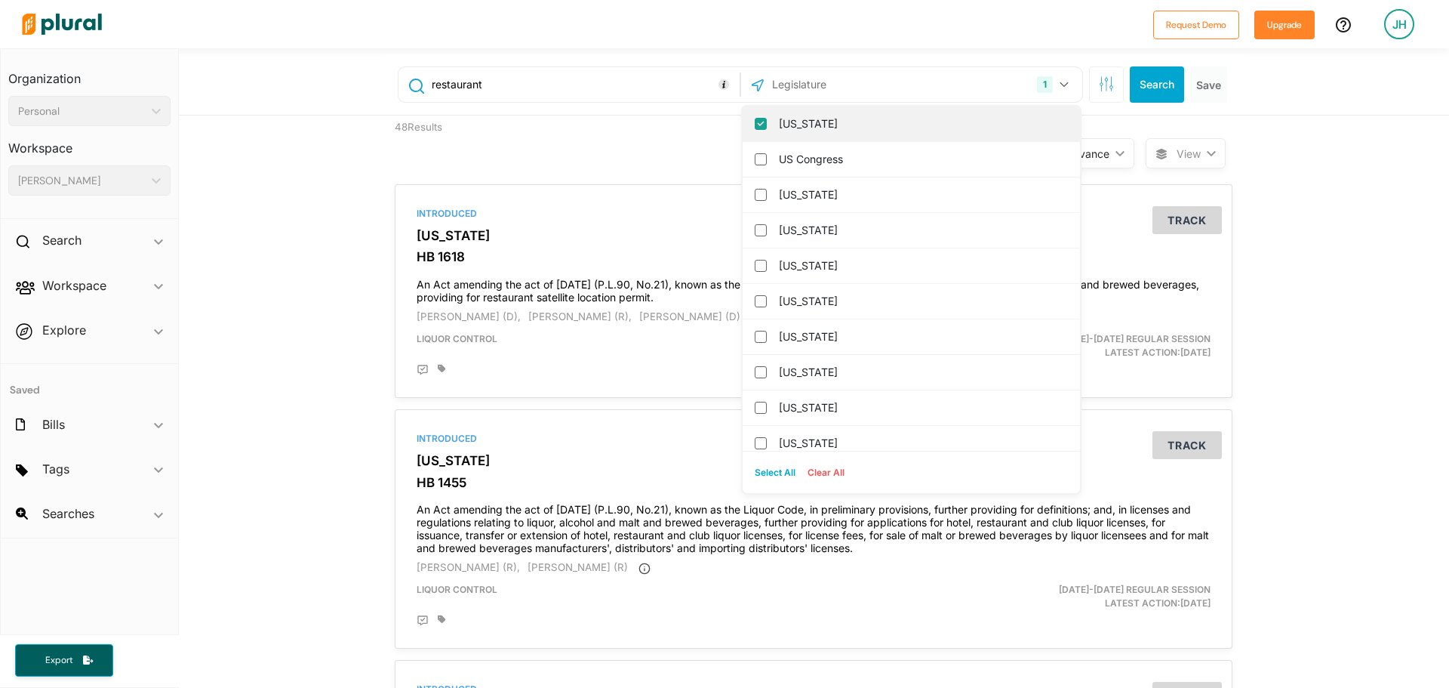
click at [749, 131] on div "[US_STATE]" at bounding box center [911, 123] width 337 height 35
click at [755, 122] on input "[US_STATE]" at bounding box center [761, 124] width 12 height 12
click at [755, 127] on input "US Congress" at bounding box center [761, 124] width 12 height 12
checkbox input "true"
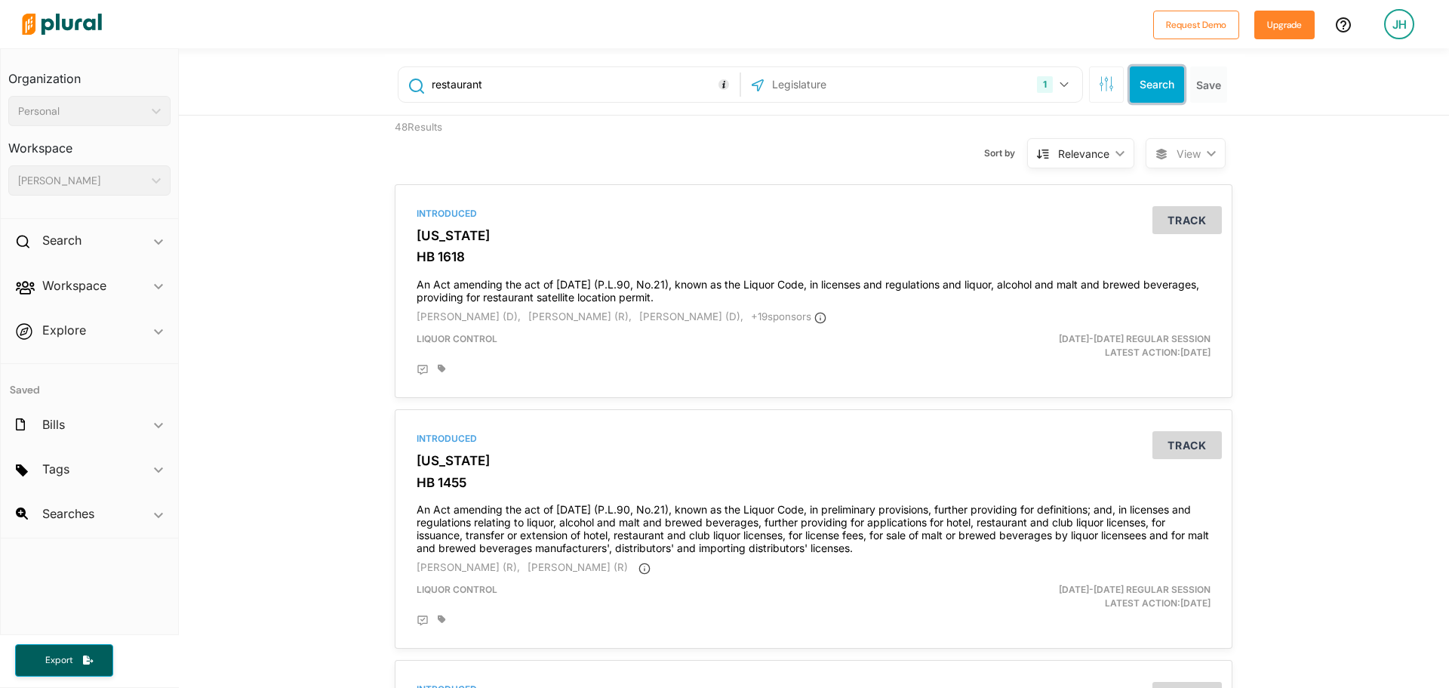
click at [1164, 91] on button "Search" at bounding box center [1157, 84] width 54 height 36
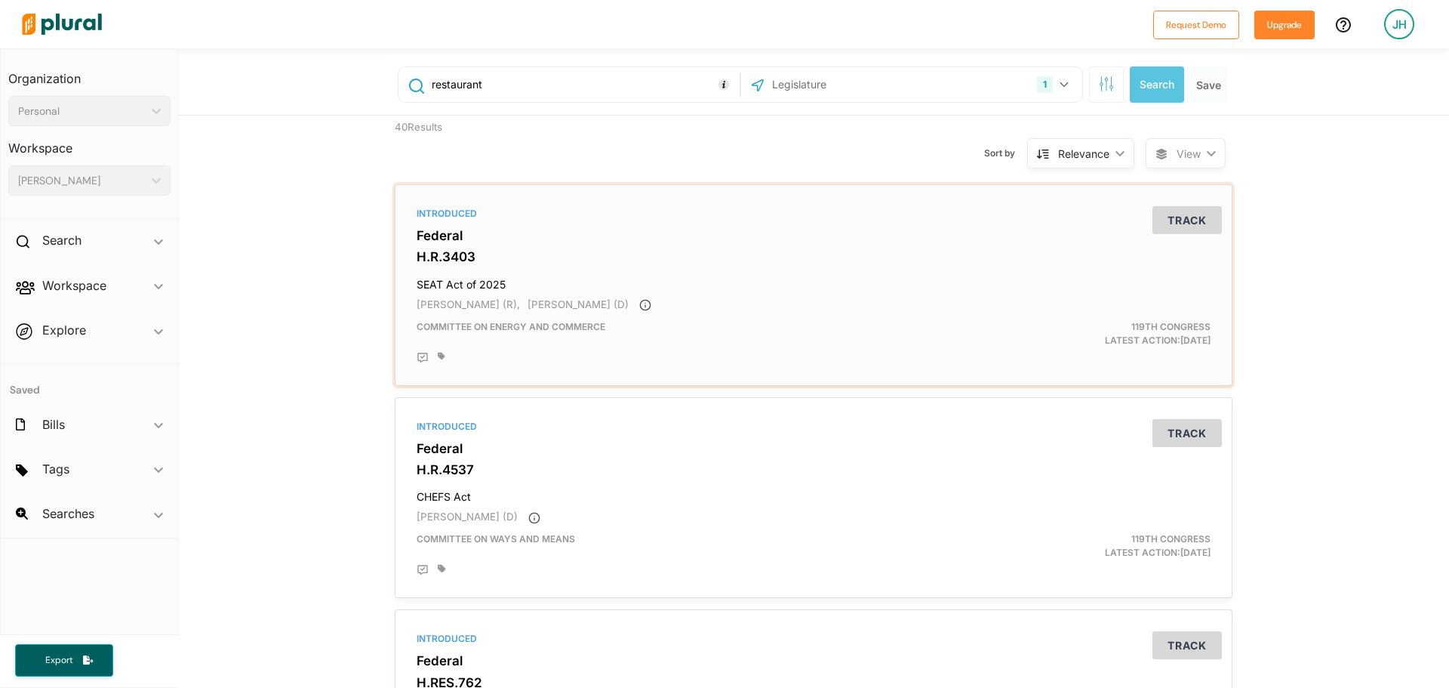
click at [685, 272] on h4 "SEAT Act of 2025" at bounding box center [814, 281] width 794 height 20
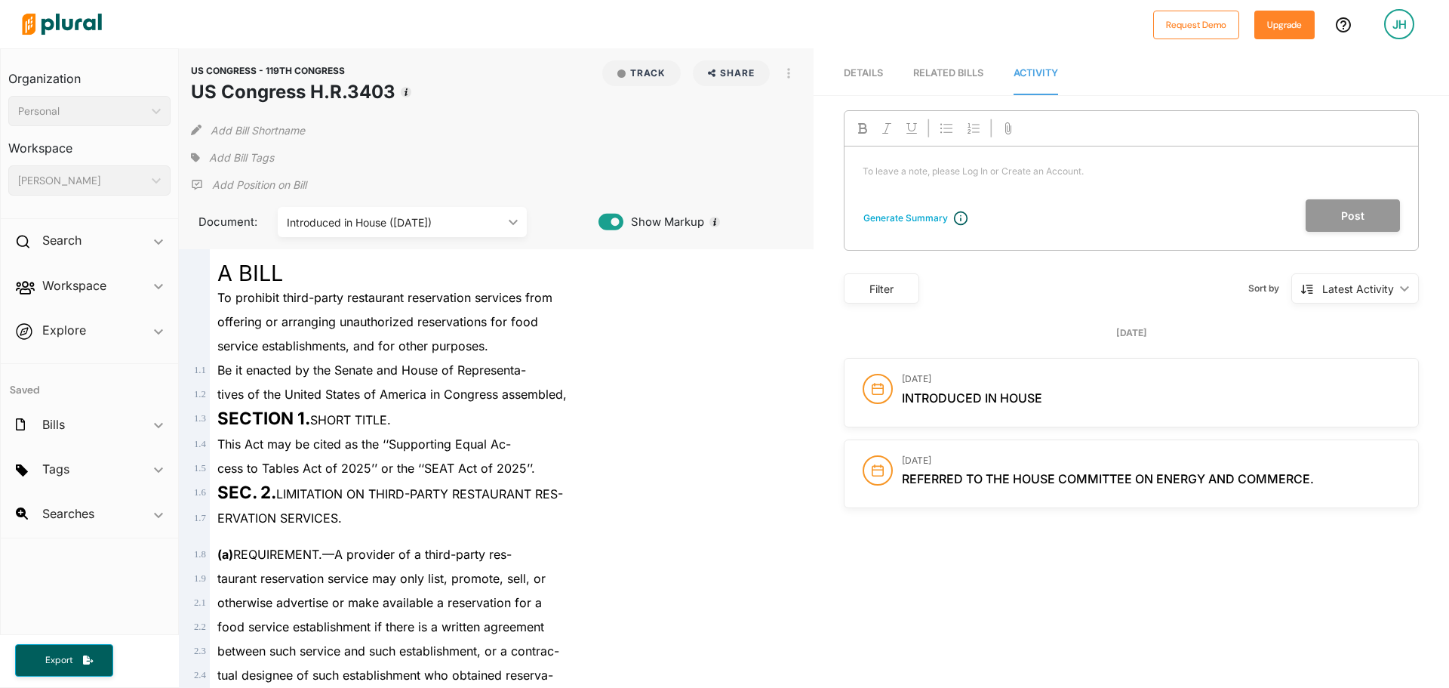
click at [967, 390] on span "Introduced in House" at bounding box center [972, 397] width 140 height 15
click at [872, 79] on link "Details" at bounding box center [863, 73] width 39 height 43
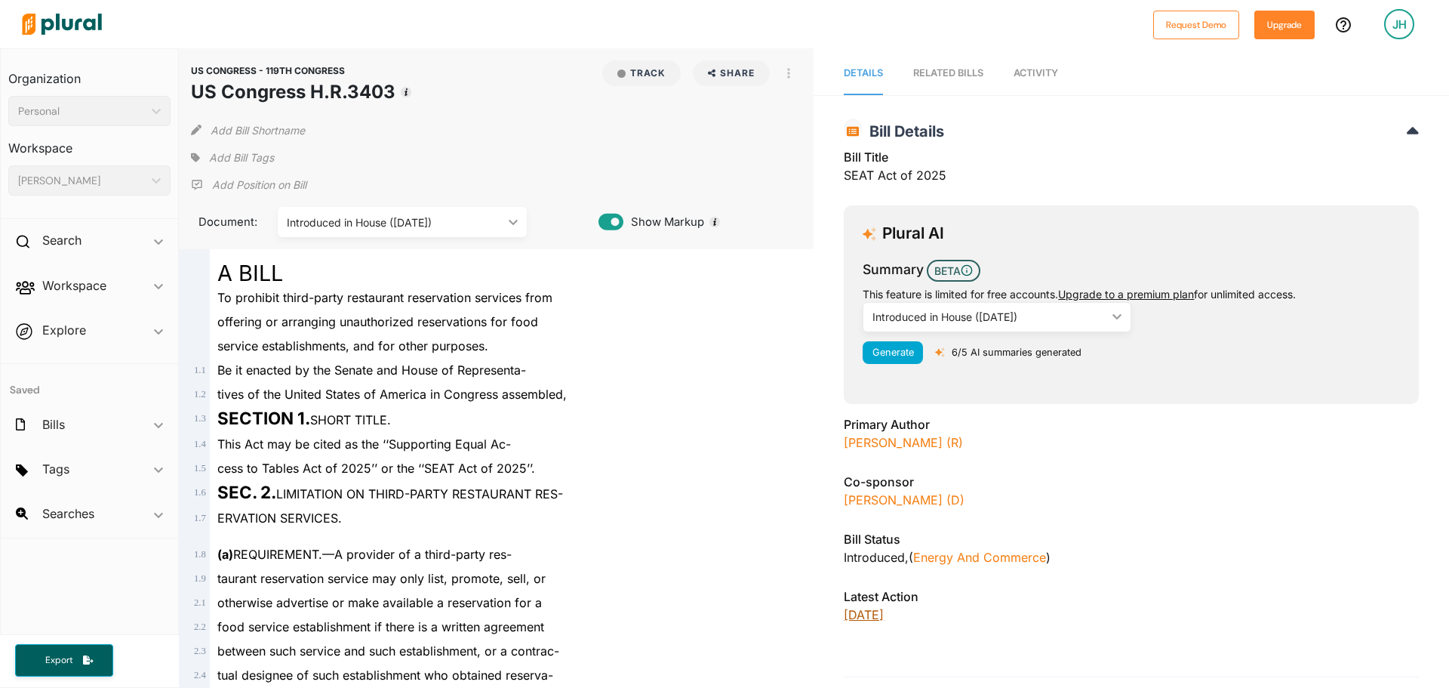
click at [873, 612] on p "05/14/2025" at bounding box center [1131, 614] width 575 height 18
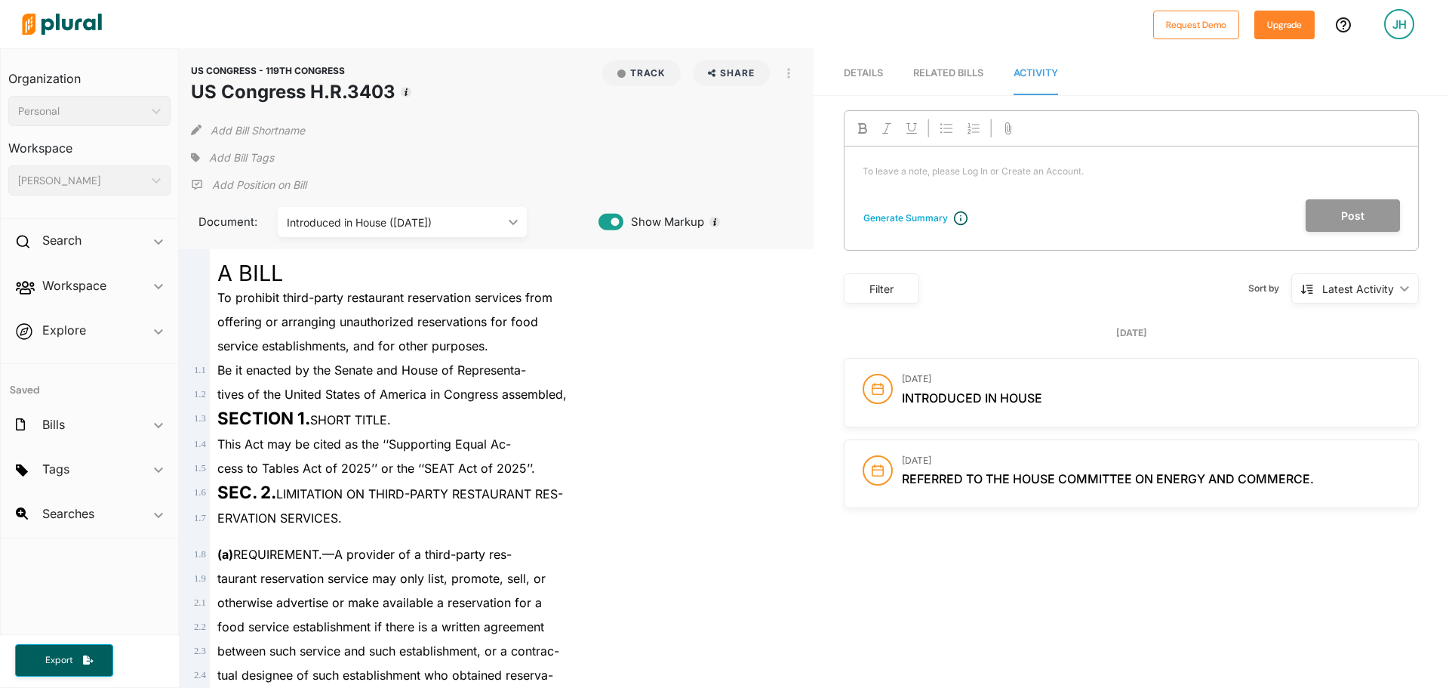
click at [974, 381] on h3 "[DATE]" at bounding box center [1151, 379] width 498 height 11
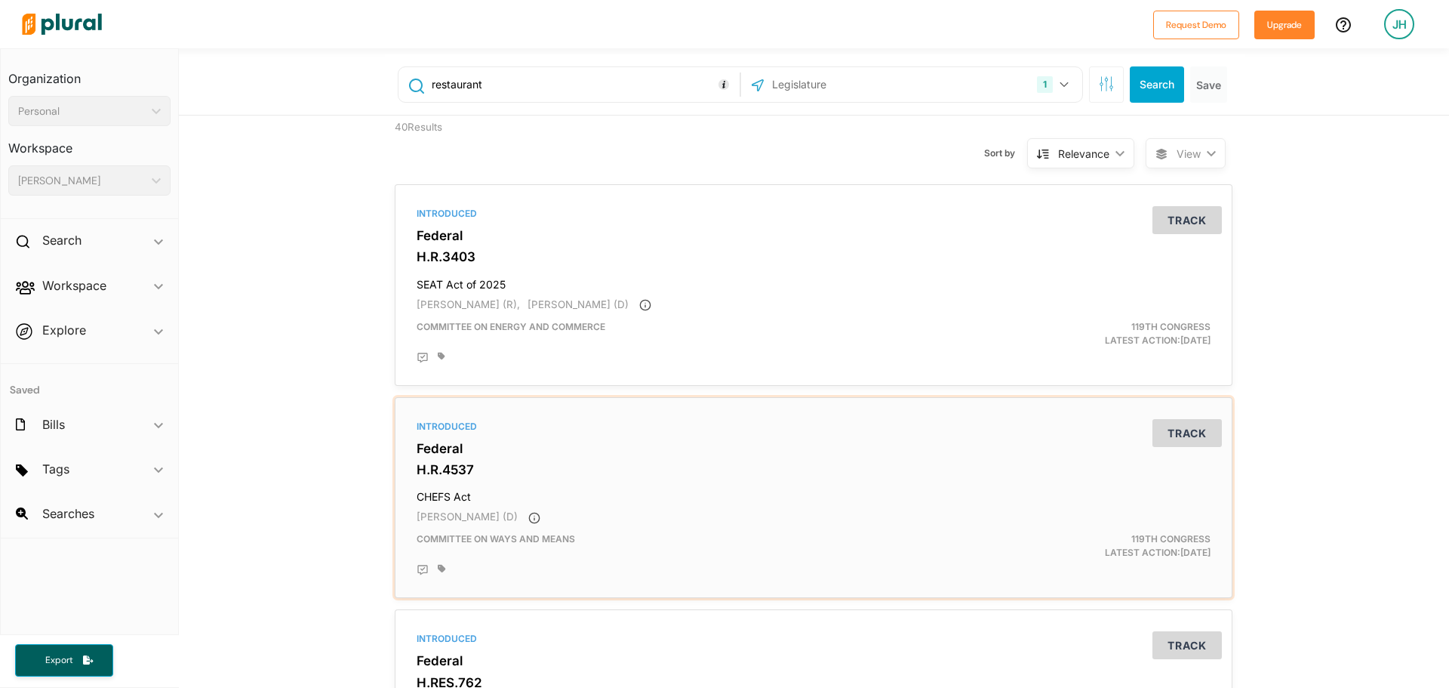
click at [563, 478] on div "Introduced Federal H.R.4537 CHEFS Act Ritchie Torres (D) Committee on Ways and …" at bounding box center [814, 498] width 824 height 188
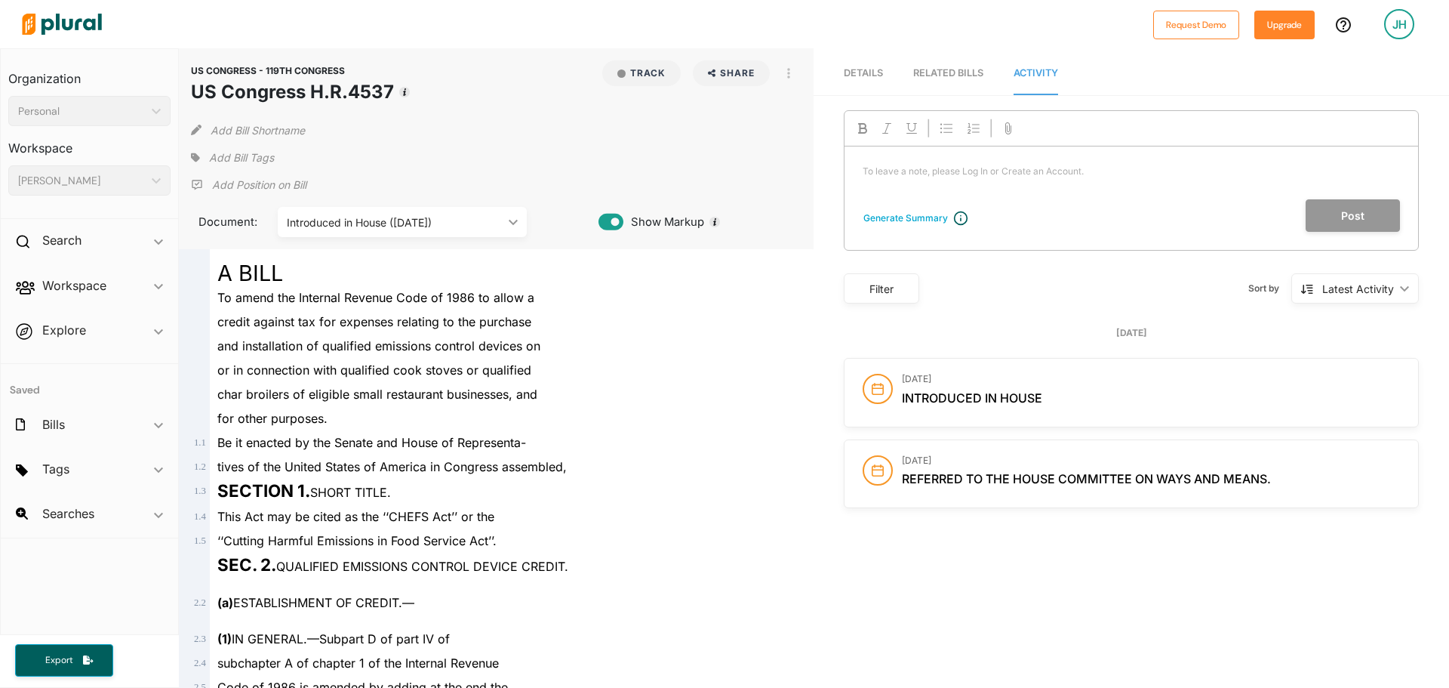
click at [869, 78] on span "Details" at bounding box center [863, 72] width 39 height 11
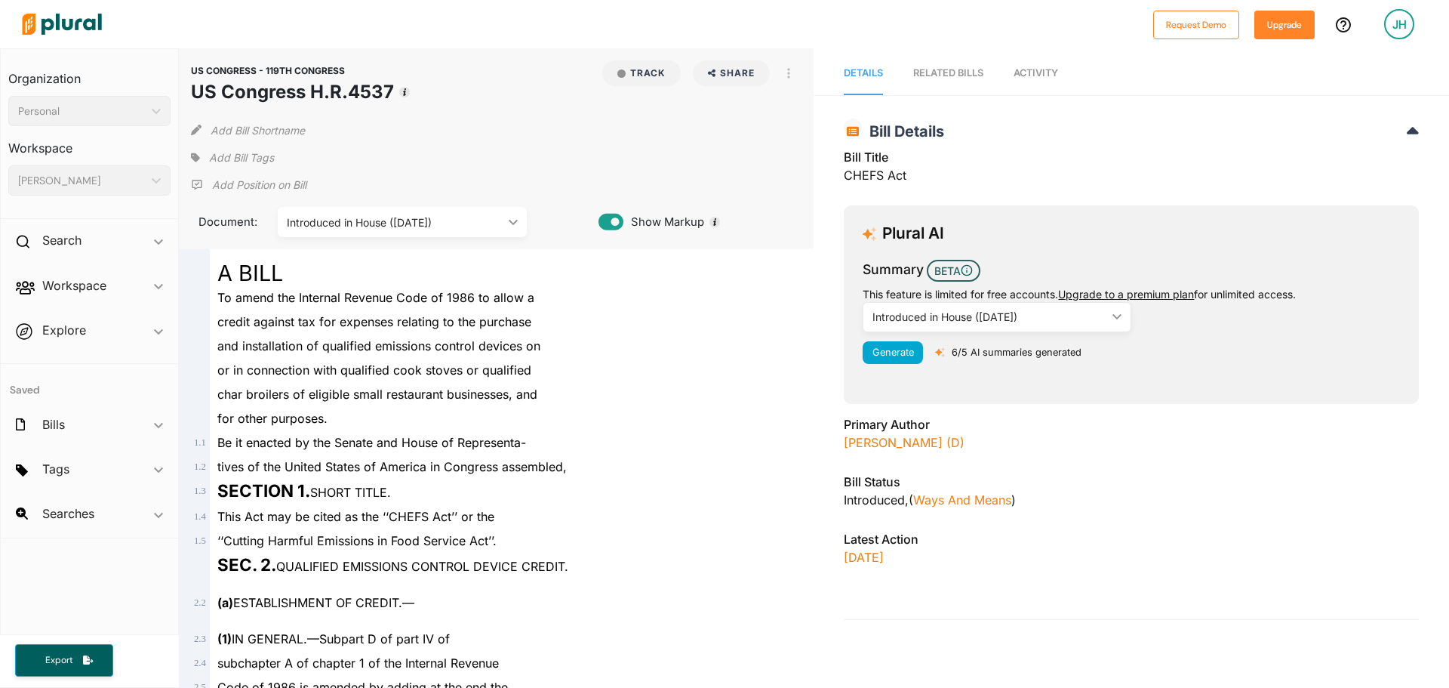
click at [979, 352] on p "6/5 AI summaries generated" at bounding box center [1017, 352] width 130 height 14
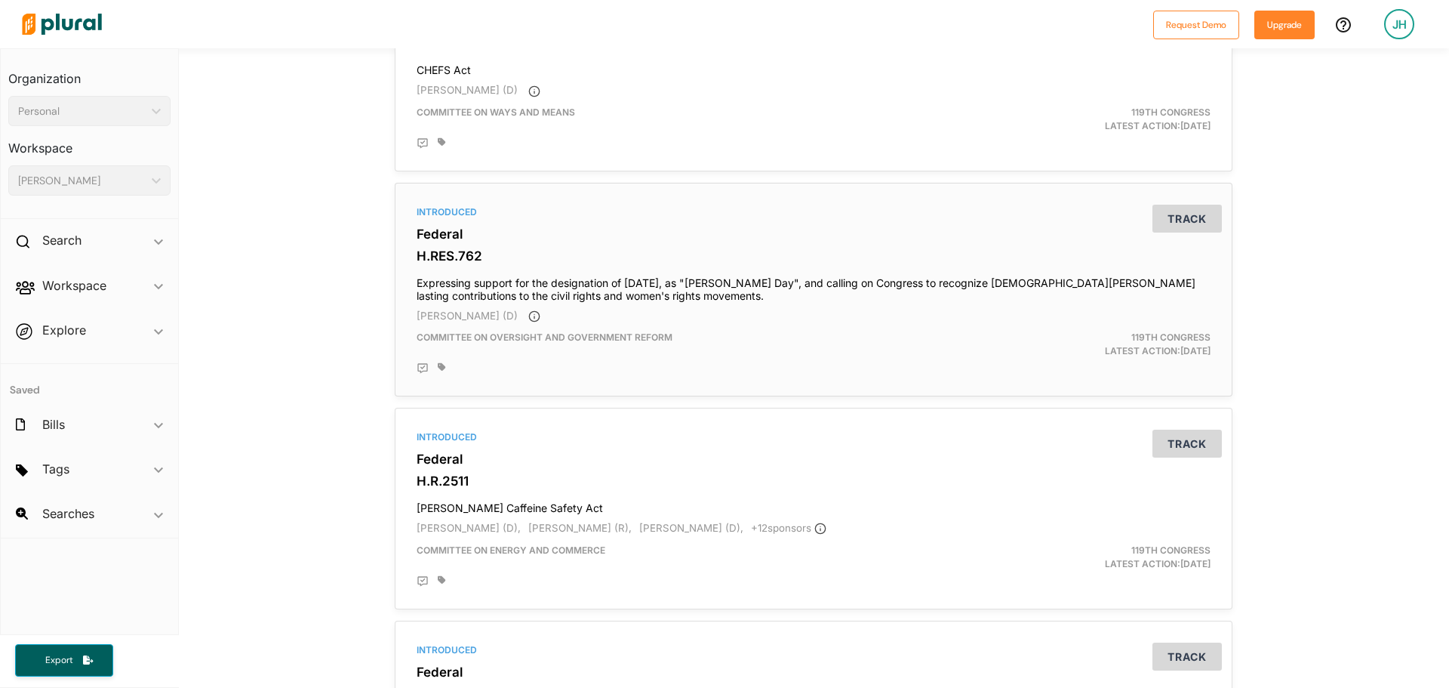
scroll to position [453, 0]
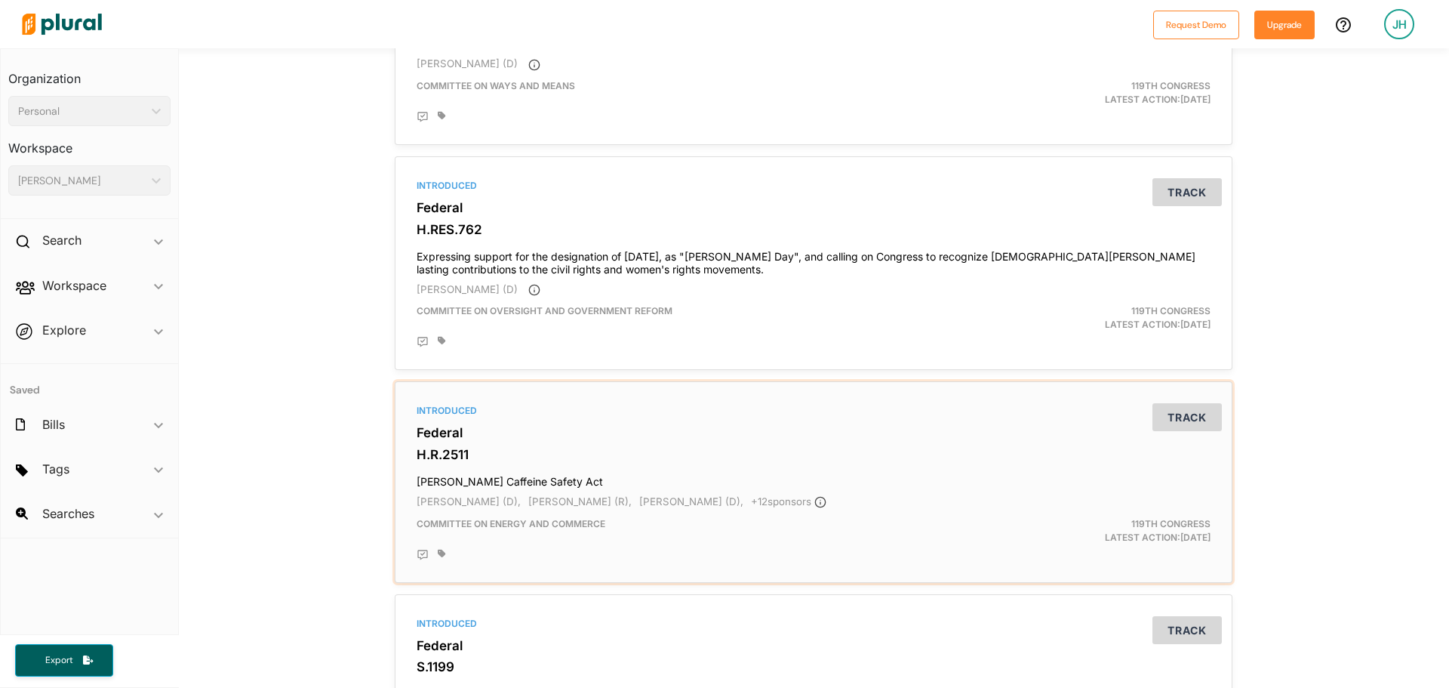
click at [736, 468] on h4 "Sarah Katz Caffeine Safety Act" at bounding box center [814, 478] width 794 height 20
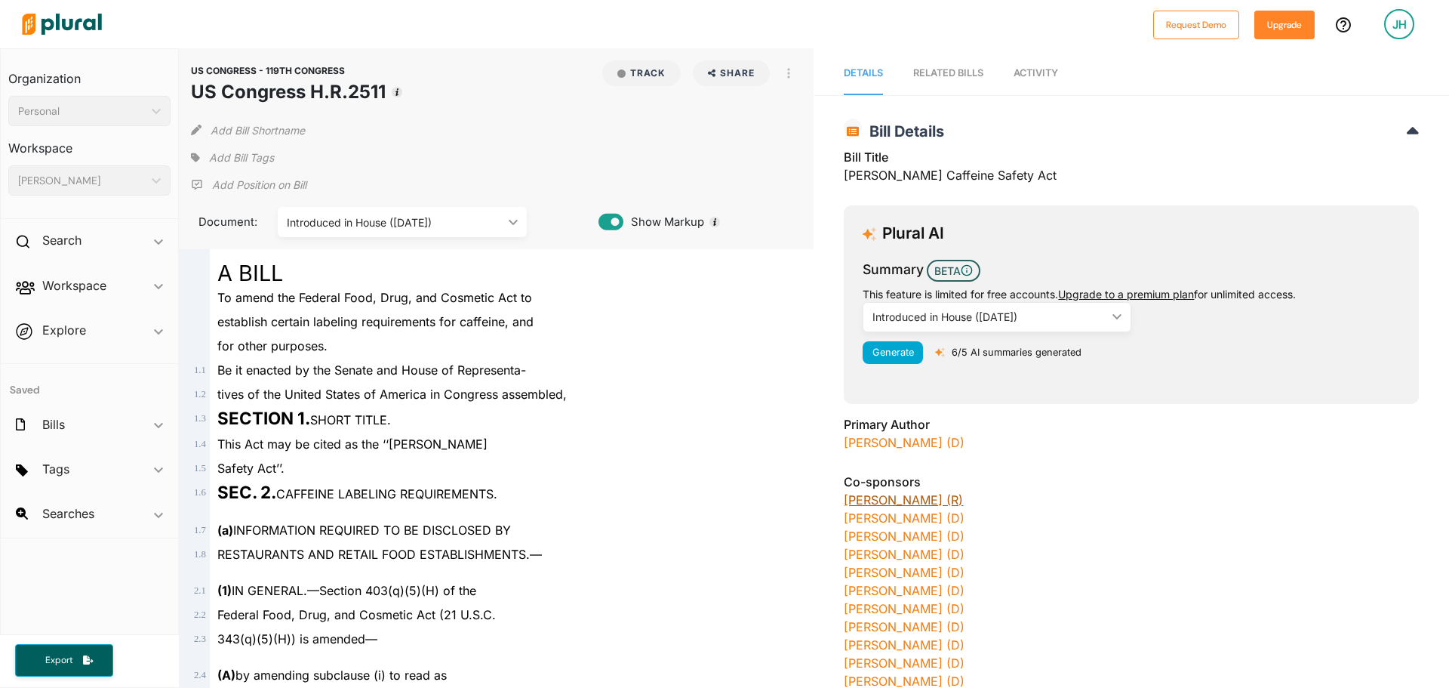
click at [893, 499] on link "Chris Smith (R)" at bounding box center [903, 499] width 119 height 15
click at [1014, 75] on span "Activity" at bounding box center [1036, 72] width 45 height 11
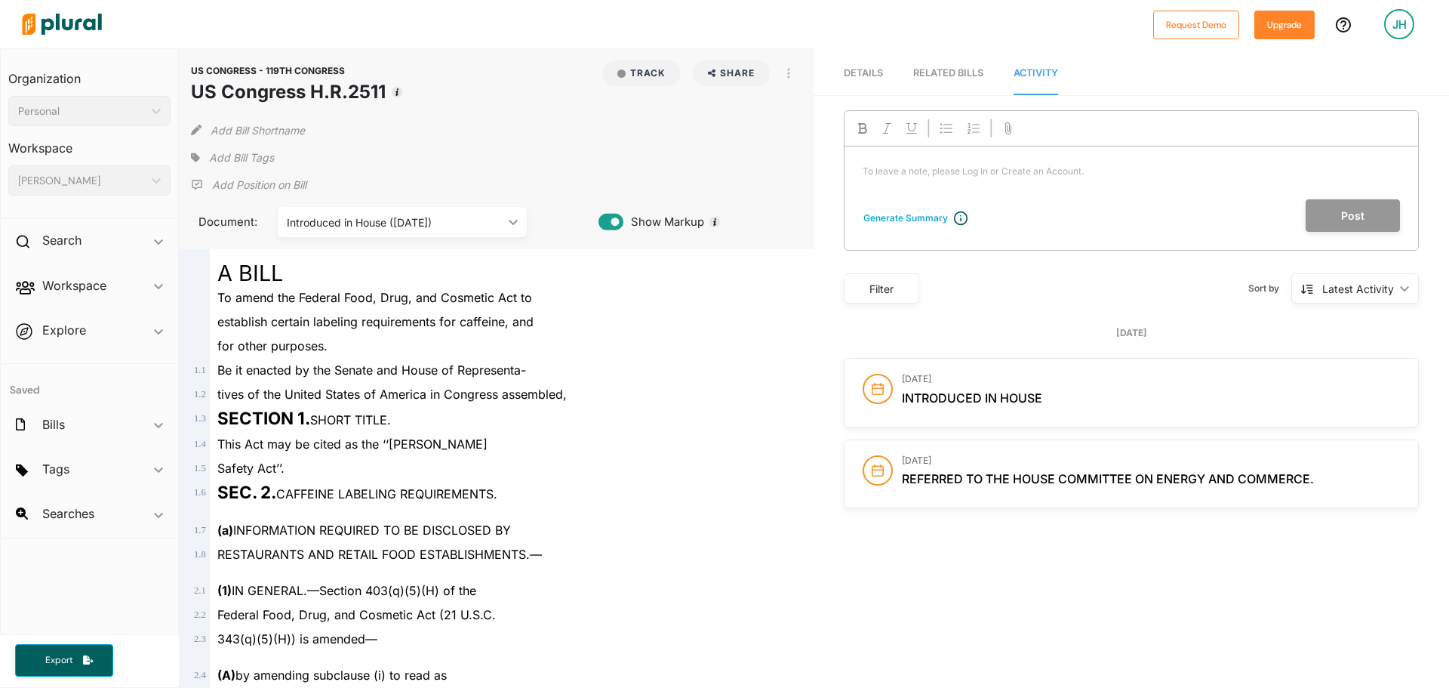
click at [935, 64] on link "RELATED BILLS" at bounding box center [948, 73] width 70 height 43
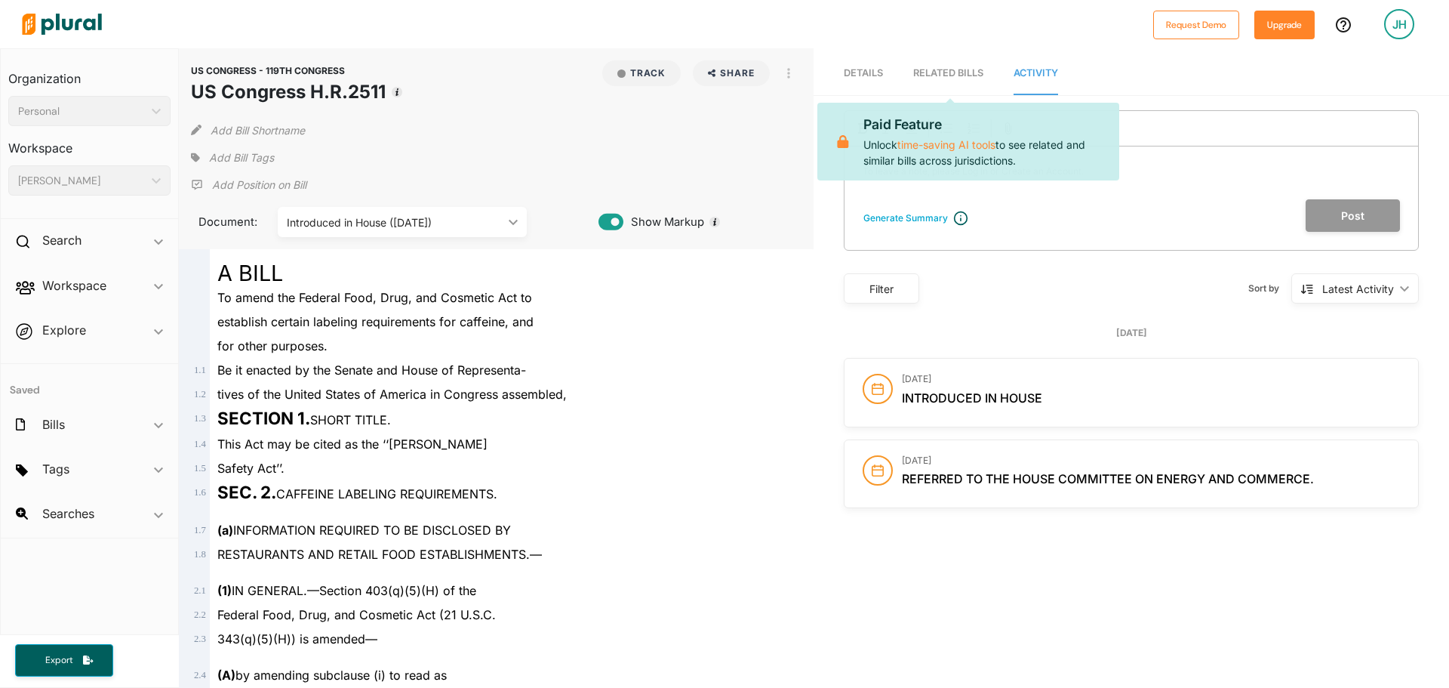
click at [859, 66] on link "Details" at bounding box center [863, 73] width 39 height 43
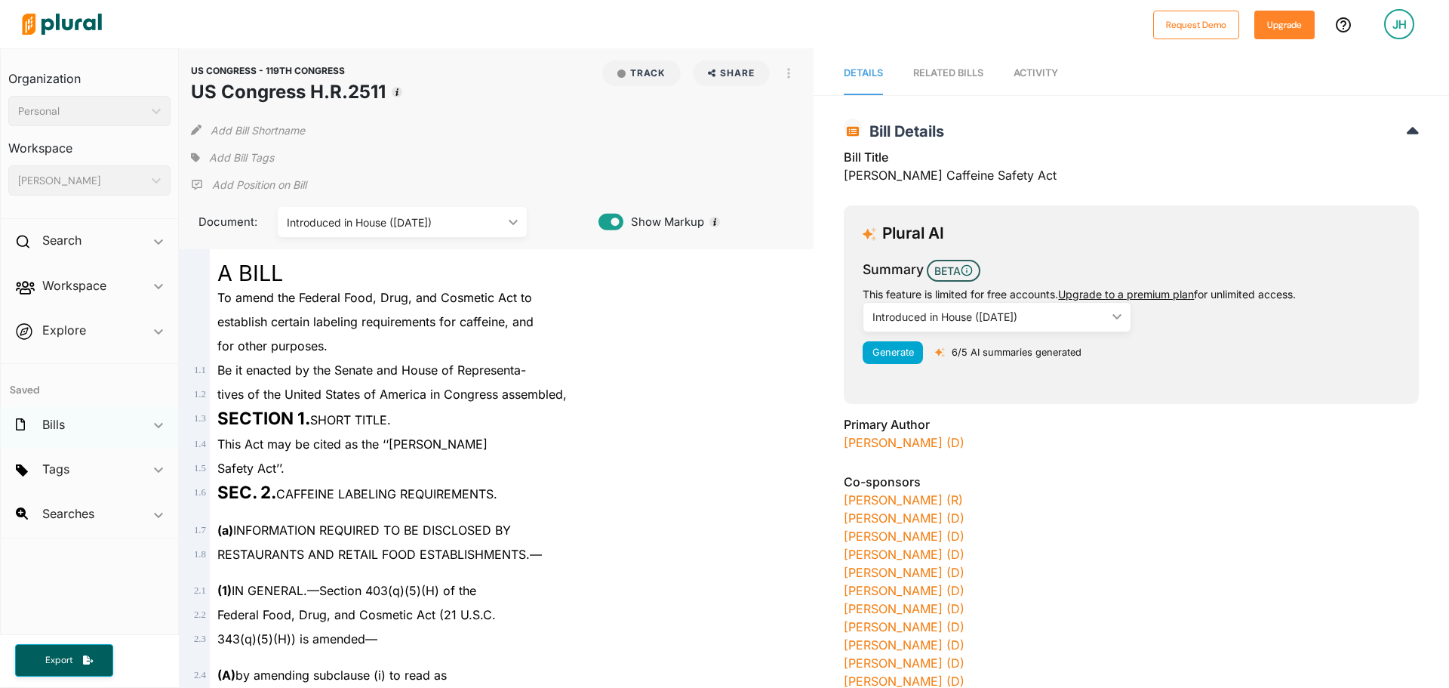
click at [66, 421] on div "Bills ic_keyboard_arrow_down" at bounding box center [89, 427] width 177 height 41
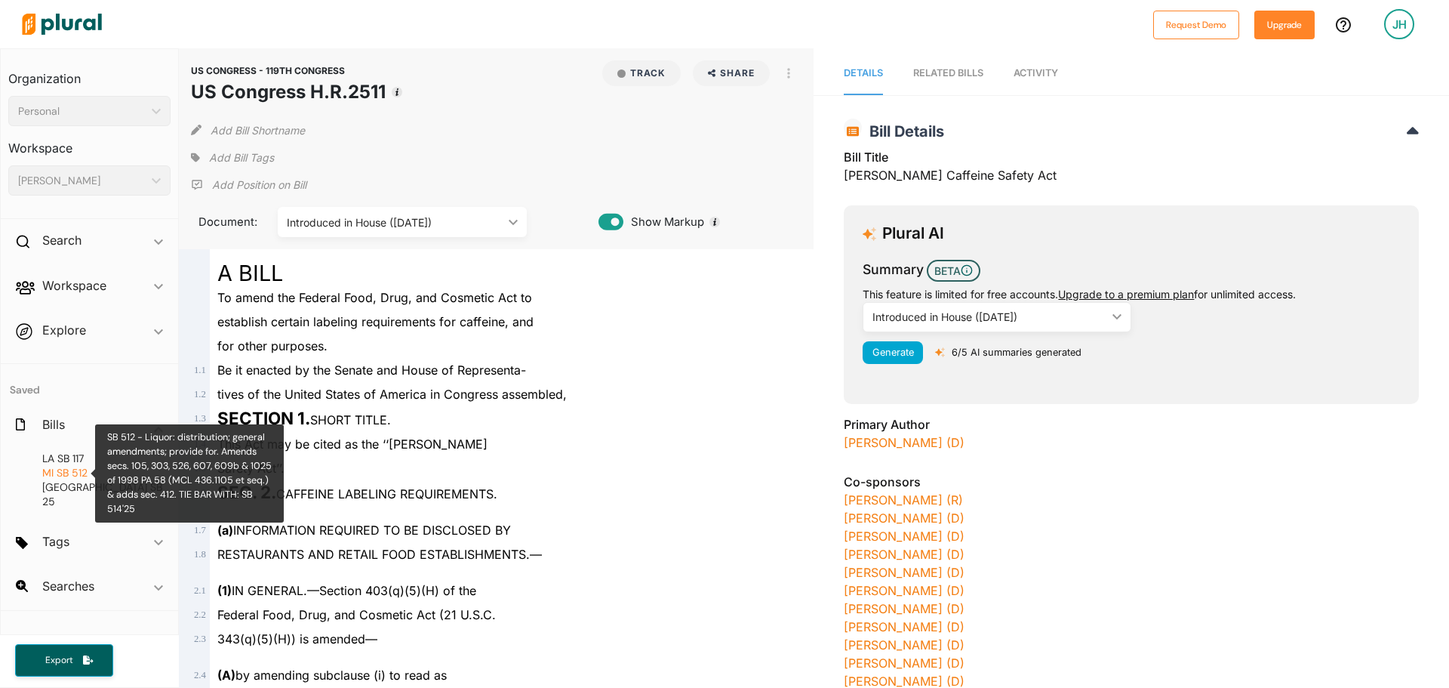
click at [73, 469] on span "SB 512" at bounding box center [72, 473] width 31 height 14
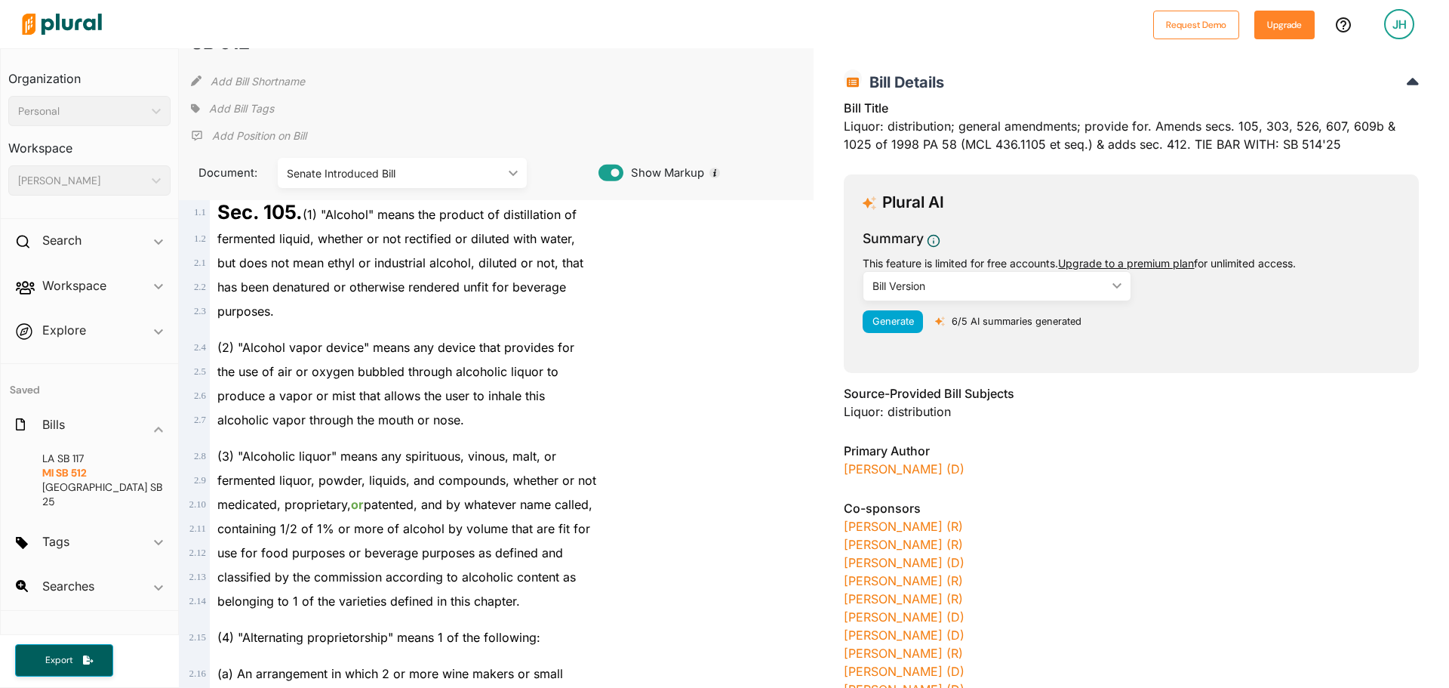
scroll to position [75, 0]
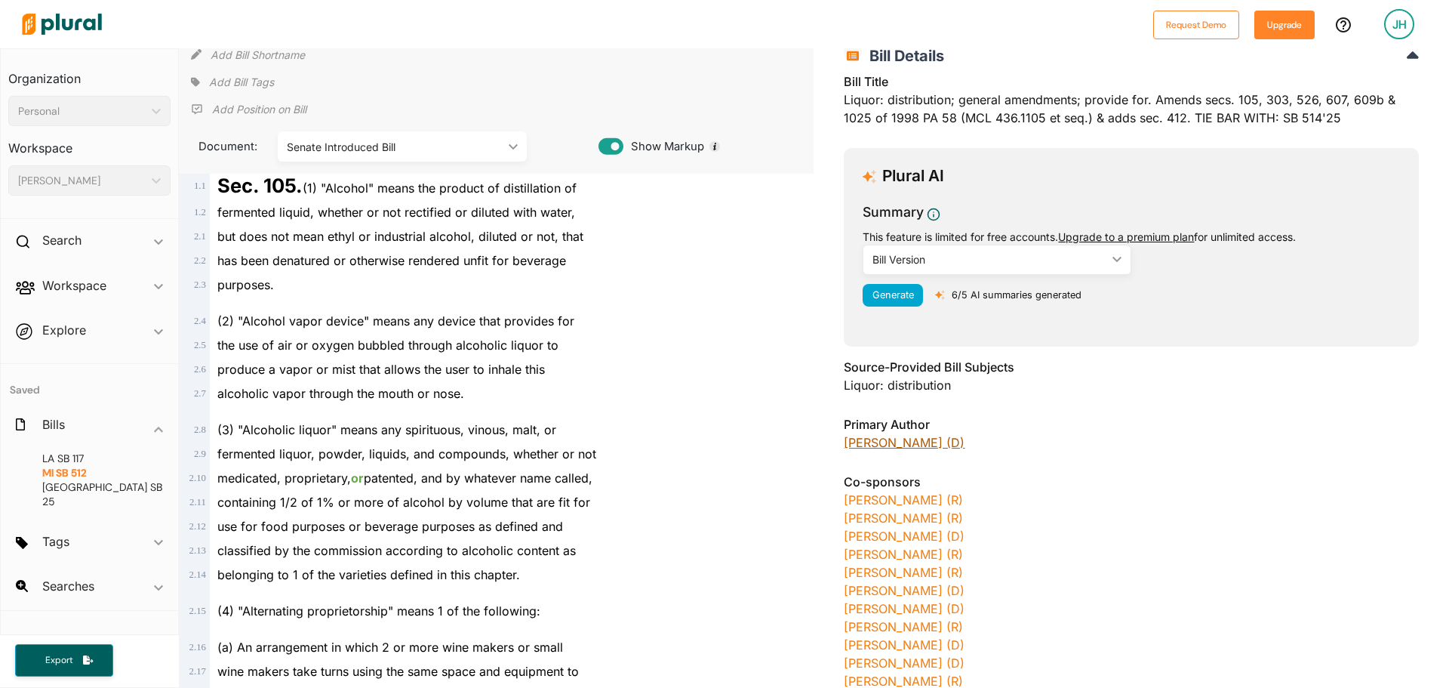
click at [886, 445] on link "[PERSON_NAME] (D)" at bounding box center [904, 442] width 121 height 15
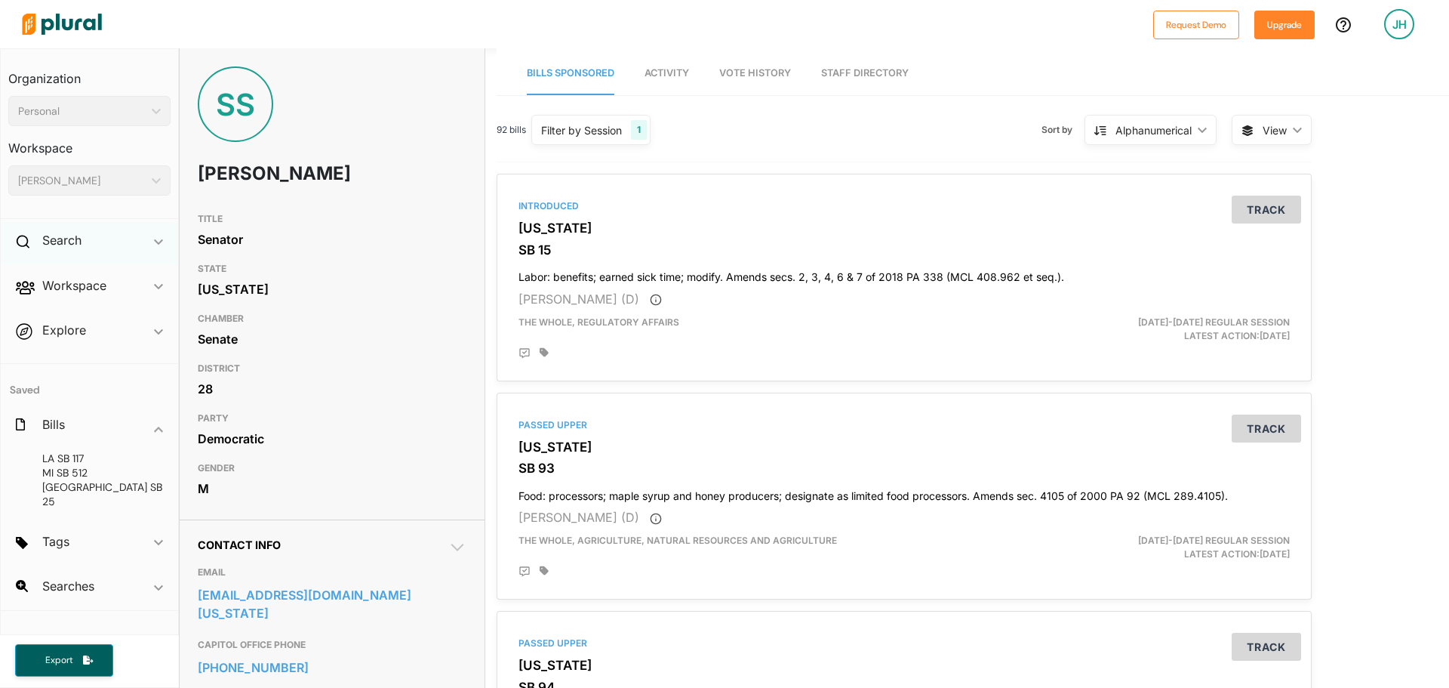
click at [51, 250] on div "Search ic_keyboard_arrow_down" at bounding box center [89, 243] width 177 height 41
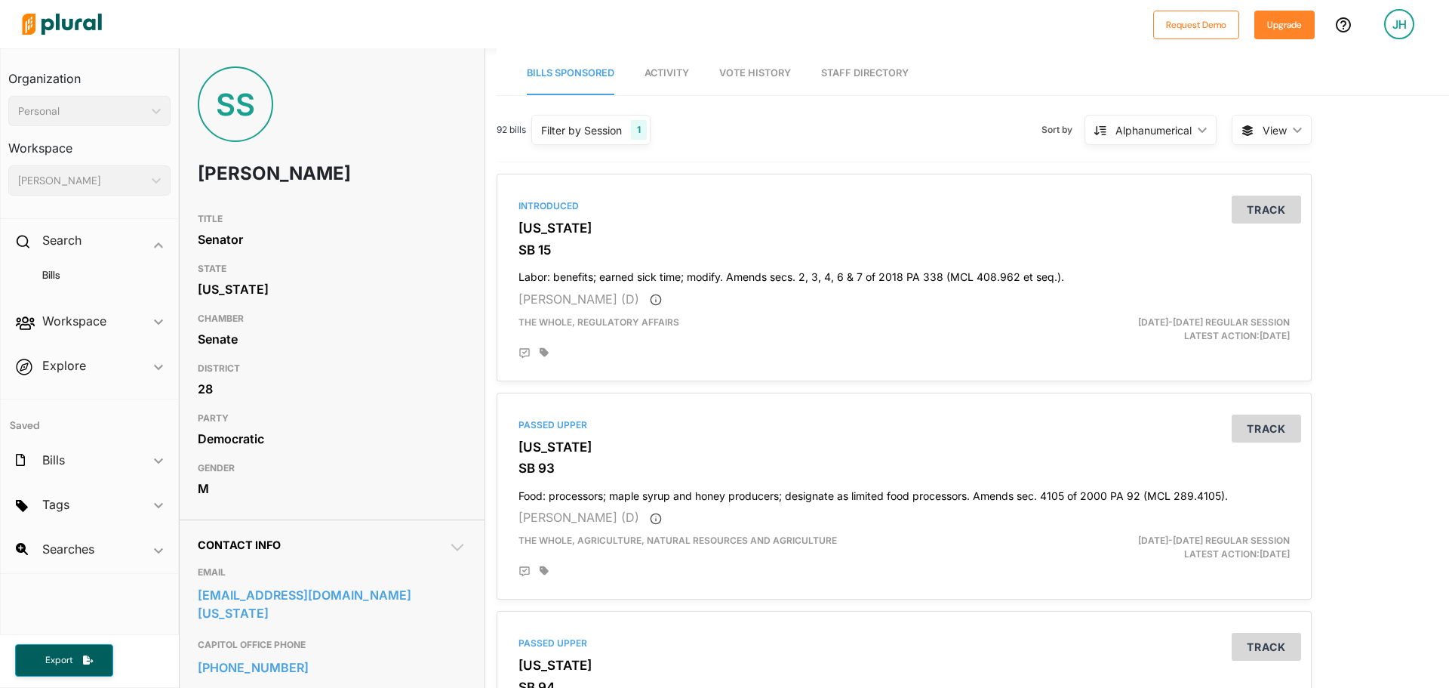
click at [675, 74] on span "Activity" at bounding box center [667, 72] width 45 height 11
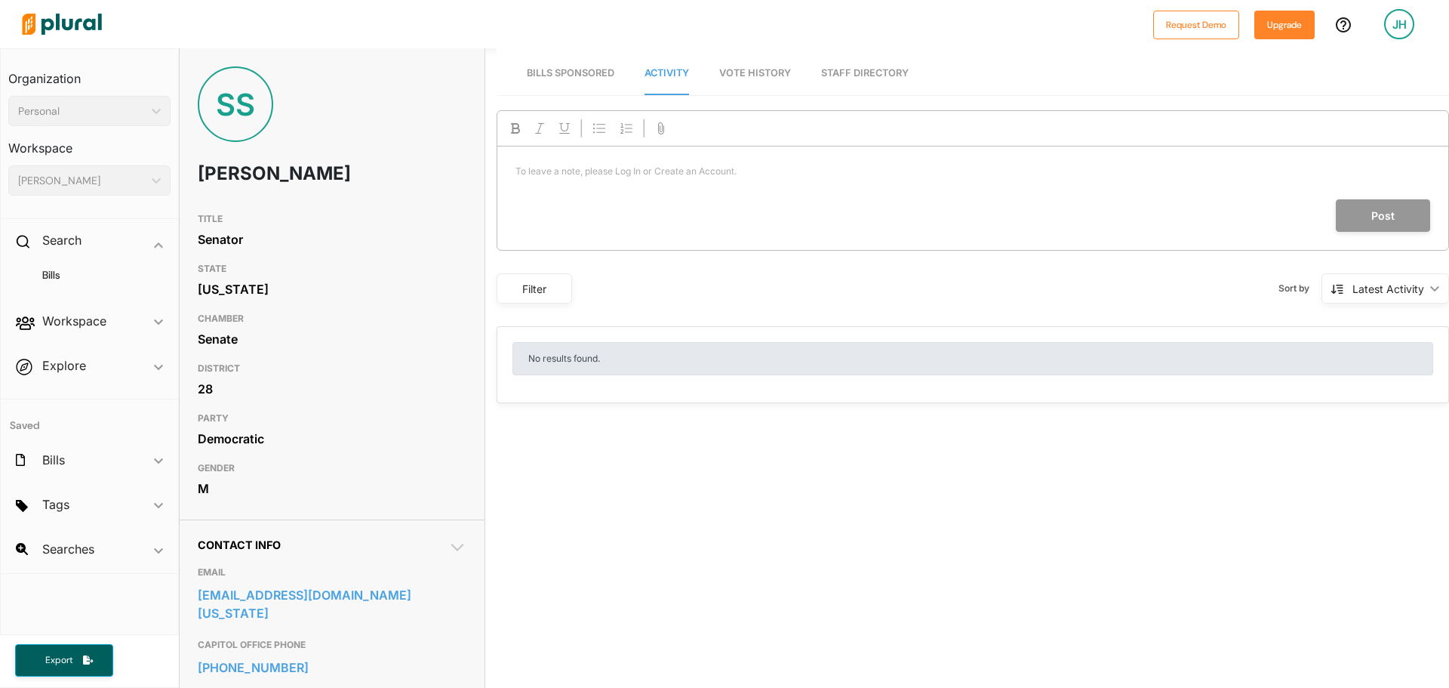
click at [586, 66] on link "Bills Sponsored" at bounding box center [571, 73] width 88 height 43
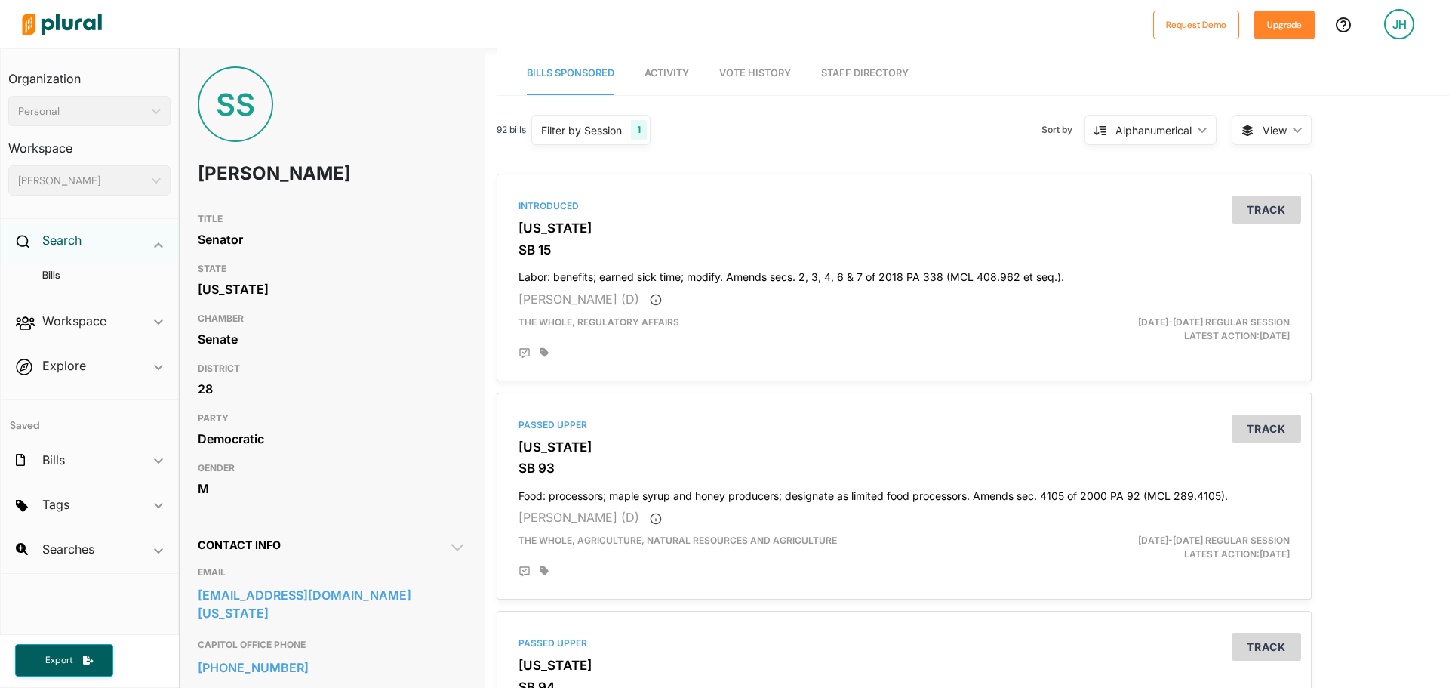
click at [45, 238] on h2 "Search" at bounding box center [61, 240] width 39 height 17
click at [60, 279] on h4 "Bills" at bounding box center [93, 275] width 140 height 14
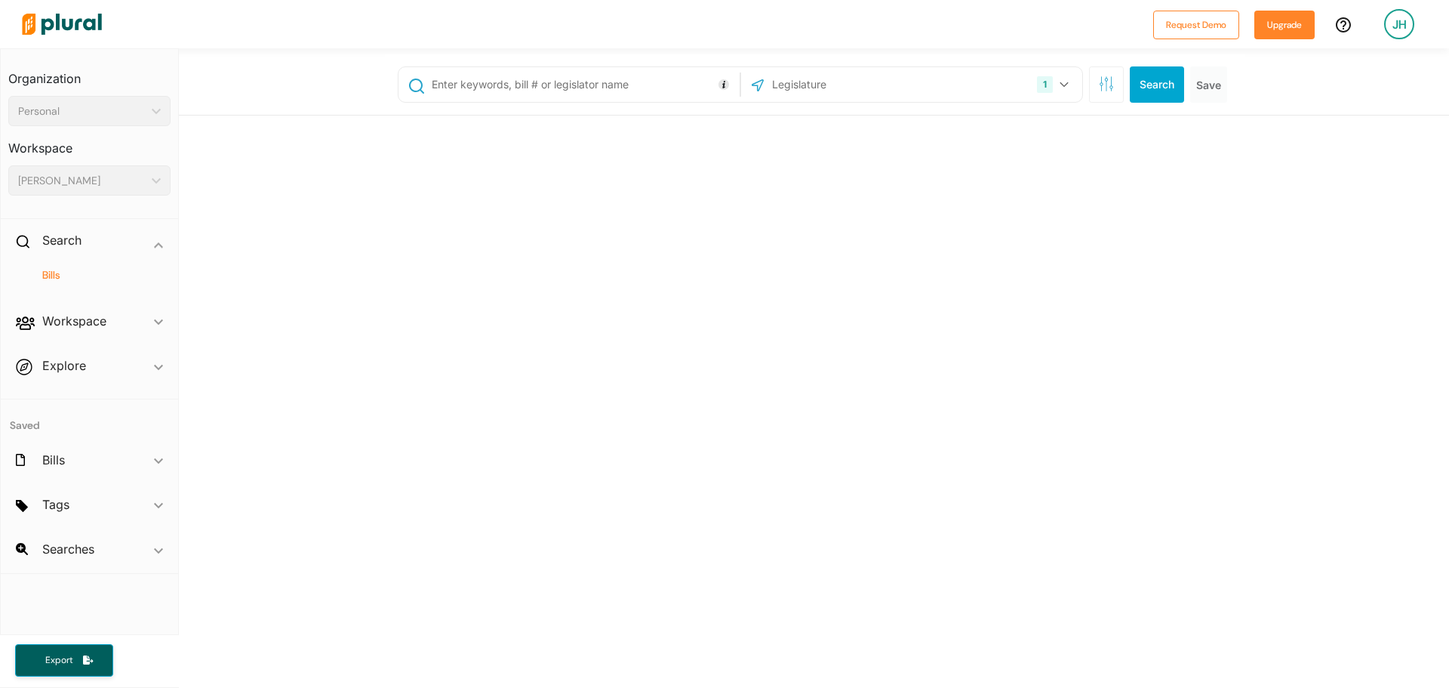
click at [649, 79] on input "text" at bounding box center [583, 84] width 306 height 29
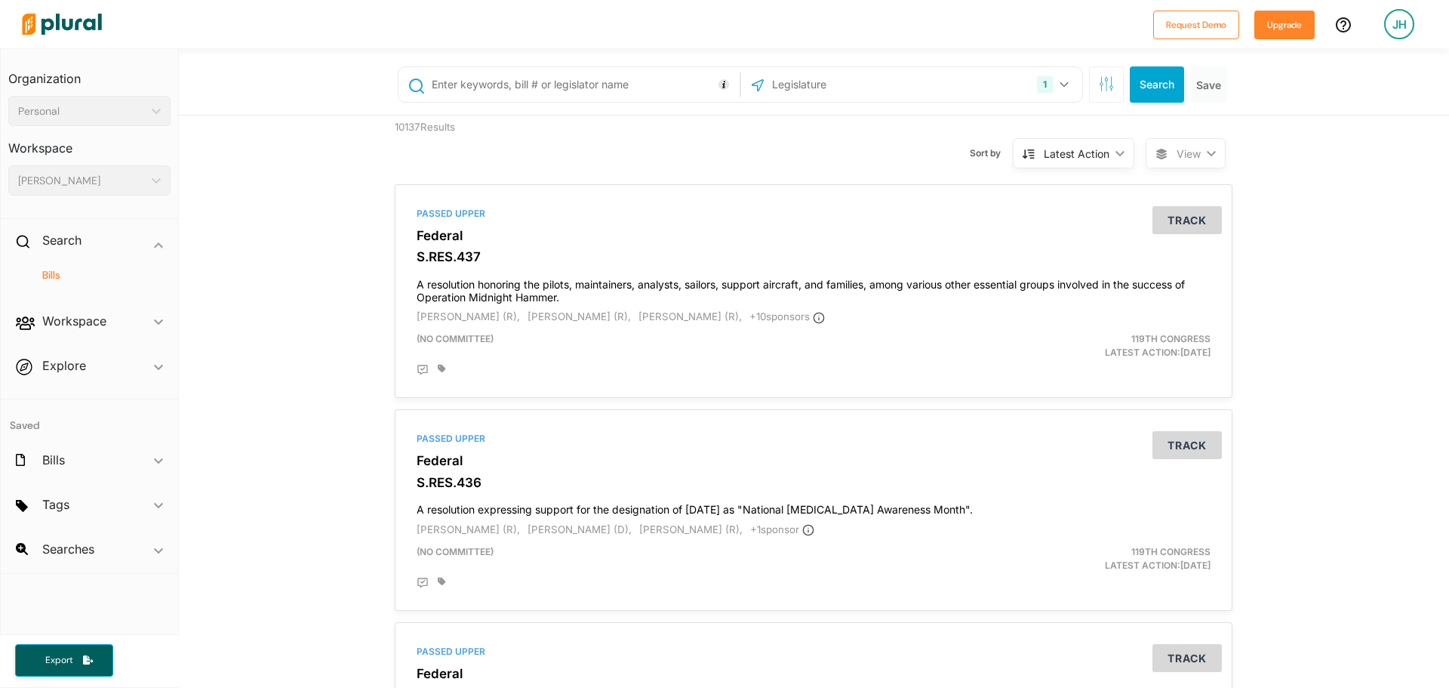
click at [648, 80] on input "text" at bounding box center [583, 84] width 306 height 29
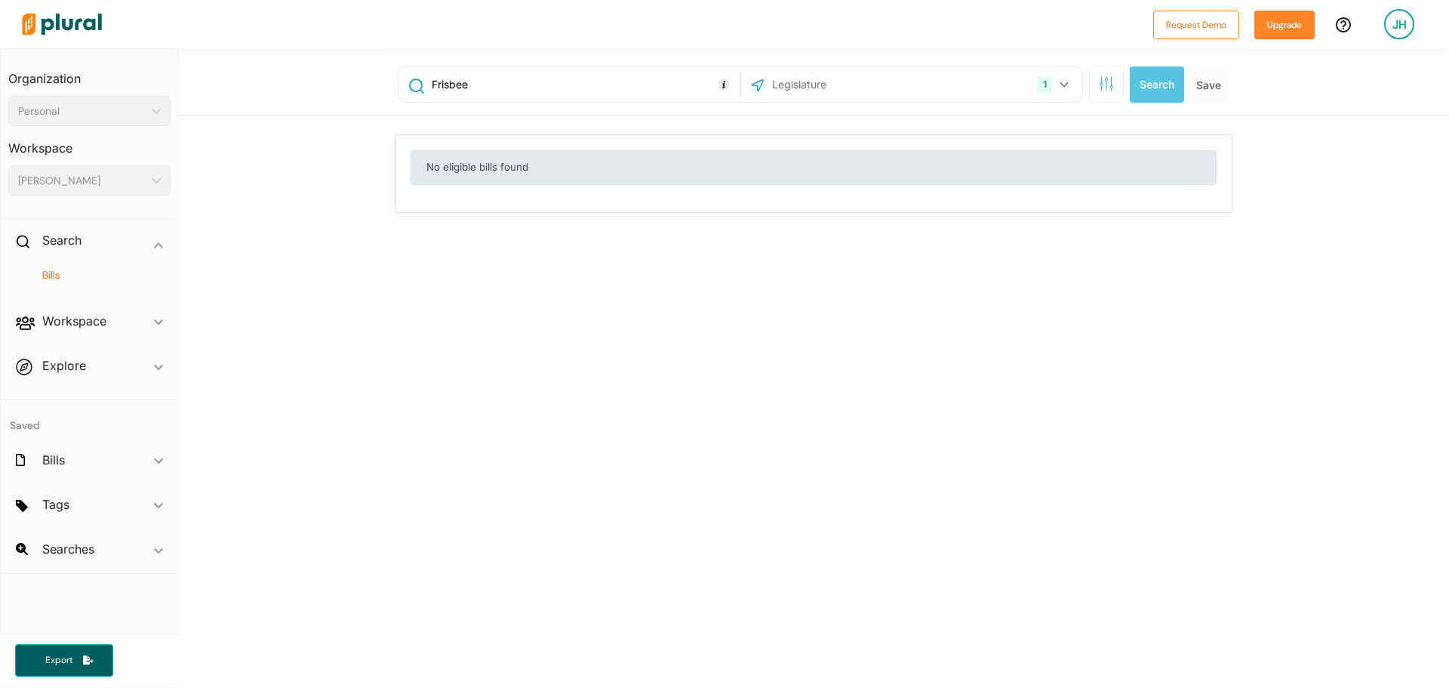
click at [648, 80] on input "Frisbee" at bounding box center [583, 84] width 306 height 29
click at [880, 91] on input "text" at bounding box center [852, 84] width 162 height 29
click at [559, 82] on input "Frisbee" at bounding box center [583, 84] width 306 height 29
type input "Frisb"
